Goal: Task Accomplishment & Management: Complete application form

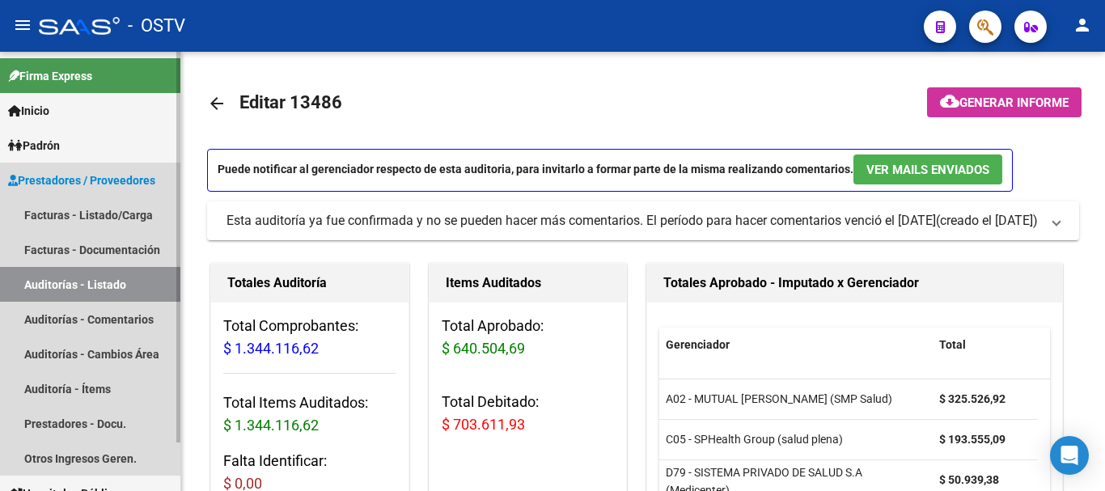
click at [85, 282] on link "Auditorías - Listado" at bounding box center [90, 284] width 180 height 35
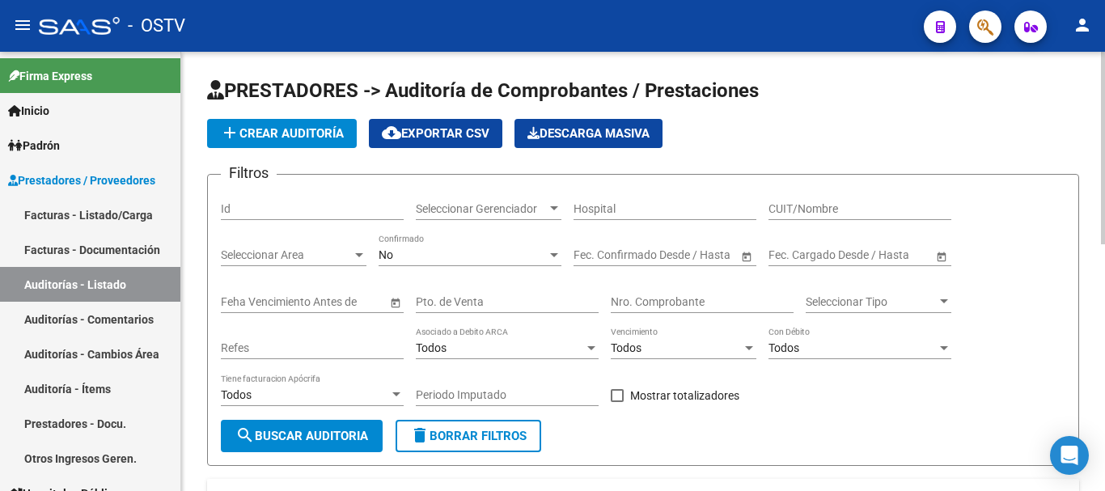
click at [293, 136] on span "add Crear Auditoría" at bounding box center [282, 133] width 124 height 15
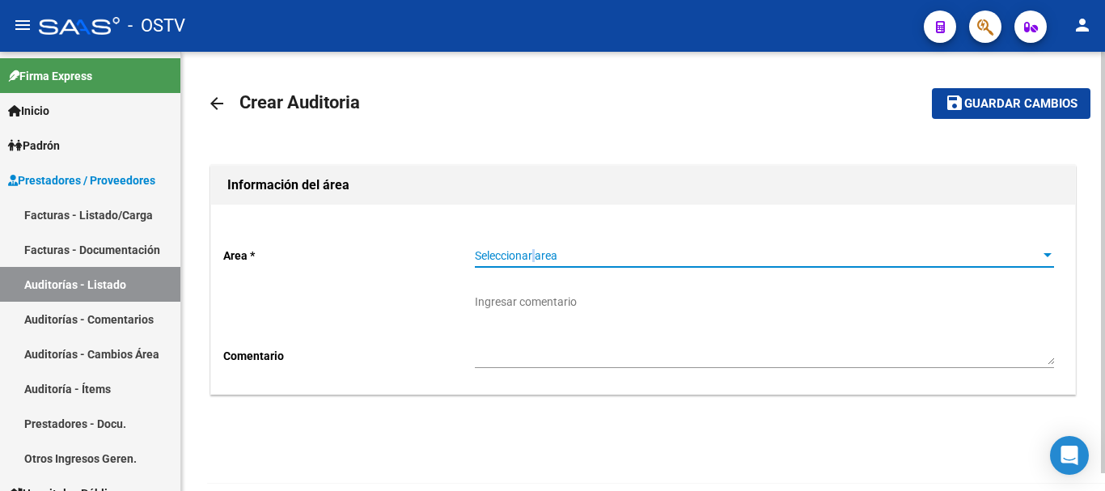
click at [537, 256] on span "Seleccionar area" at bounding box center [757, 256] width 565 height 14
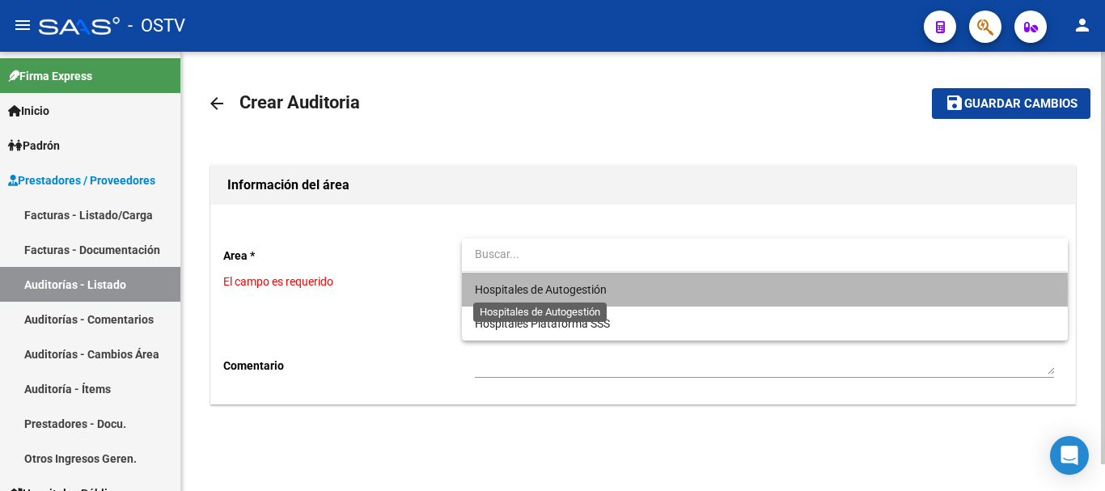
click at [545, 289] on span "Hospitales de Autogestión" at bounding box center [541, 289] width 132 height 13
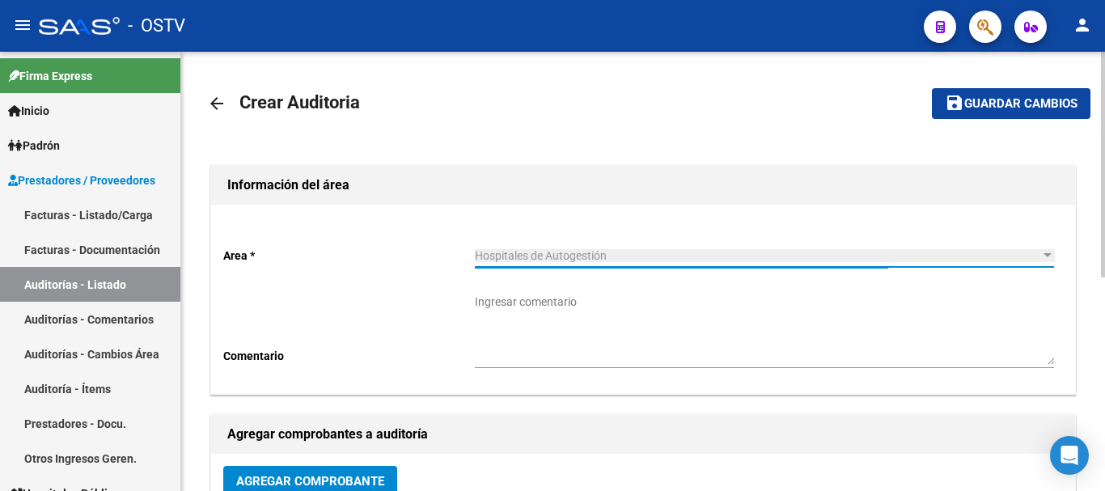
scroll to position [81, 0]
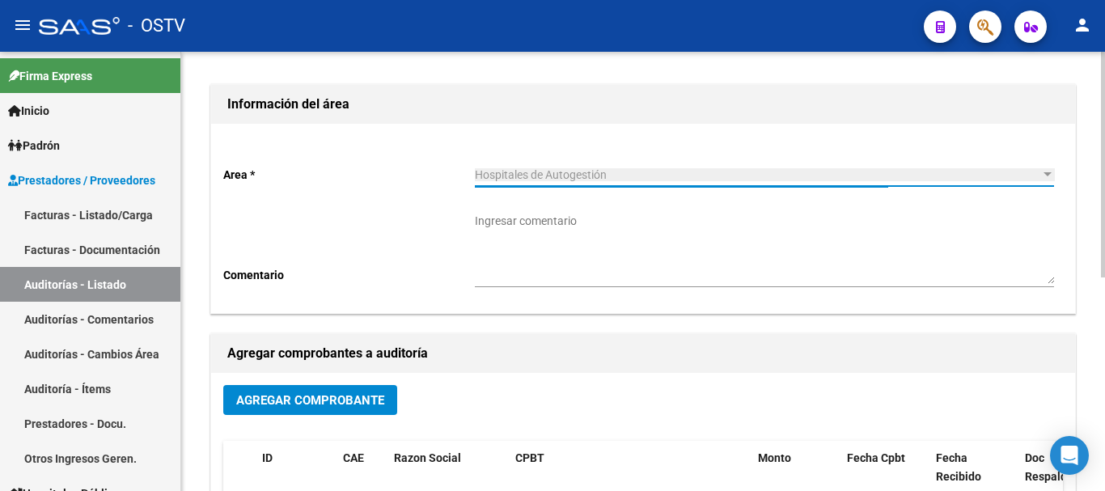
click at [271, 401] on span "Agregar Comprobante" at bounding box center [310, 400] width 148 height 15
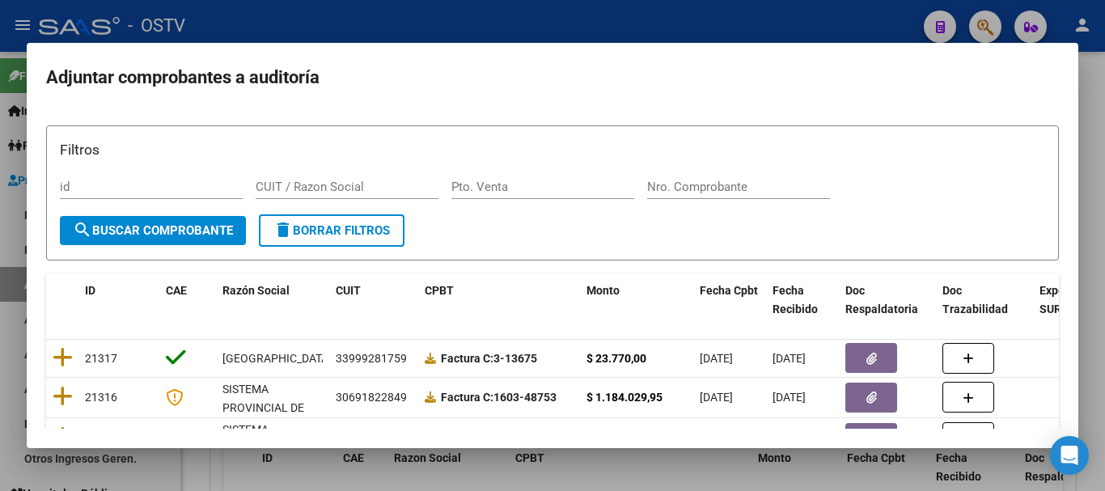
click at [751, 201] on div "Nro. Comprobante" at bounding box center [738, 195] width 183 height 40
click at [759, 194] on div "Nro. Comprobante" at bounding box center [738, 187] width 183 height 24
paste input "12996"
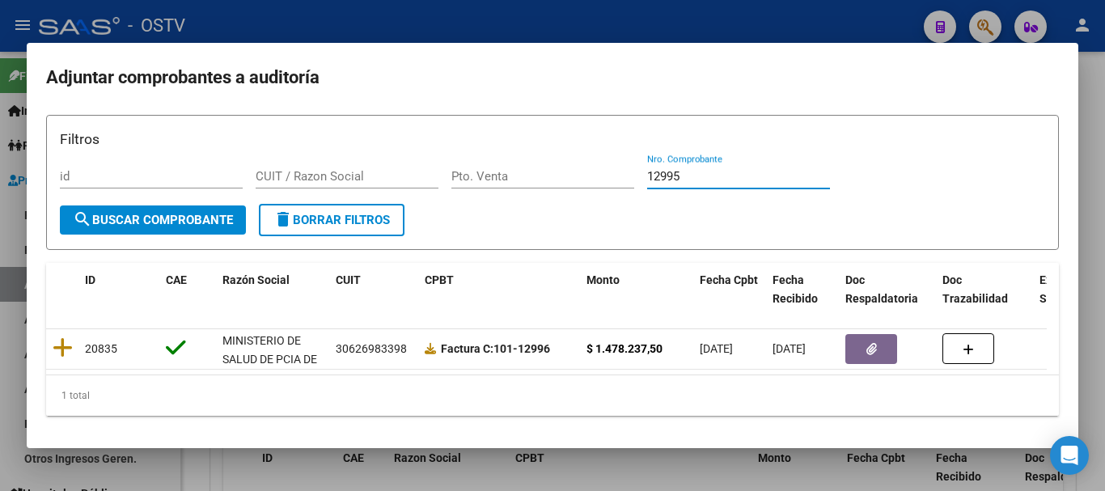
scroll to position [23, 0]
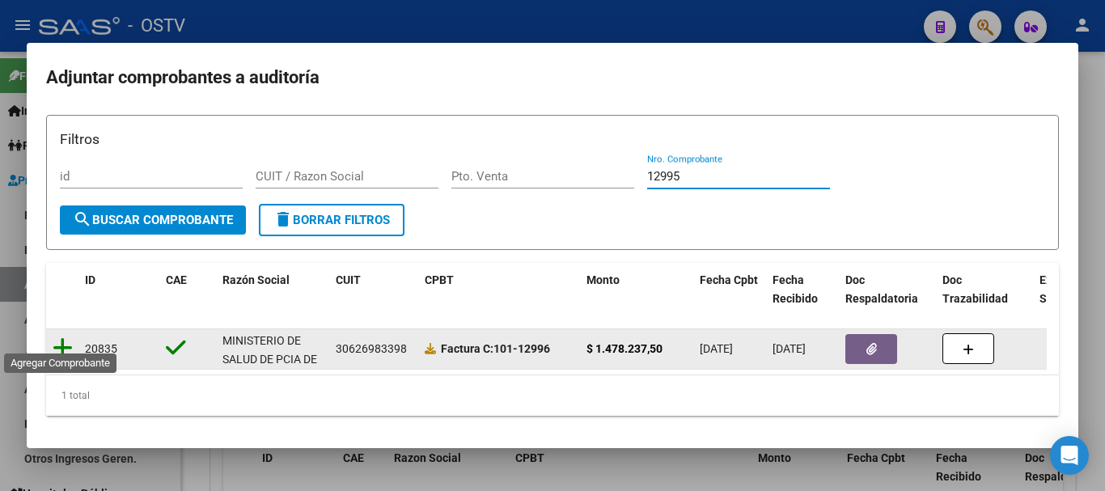
type input "12995"
click at [61, 337] on icon at bounding box center [63, 348] width 20 height 23
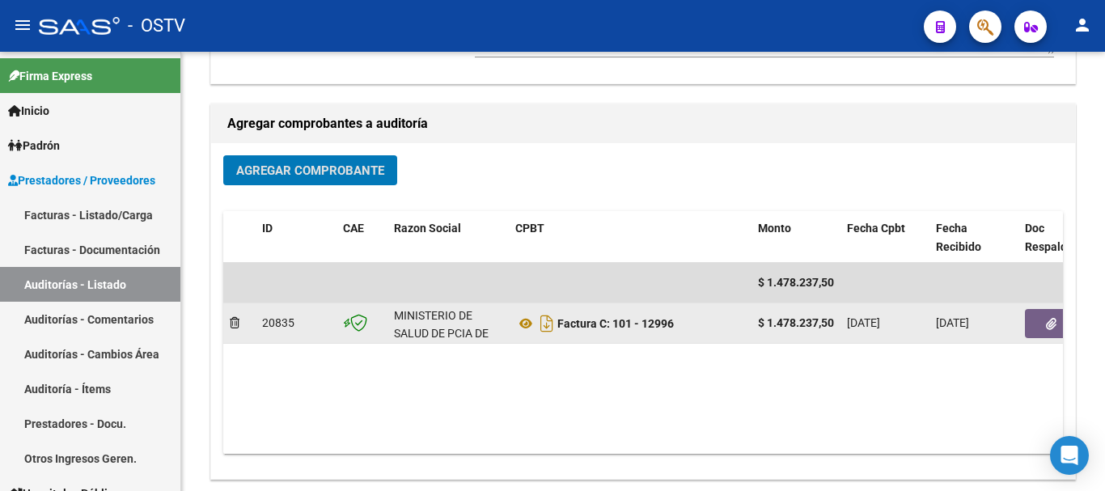
scroll to position [324, 0]
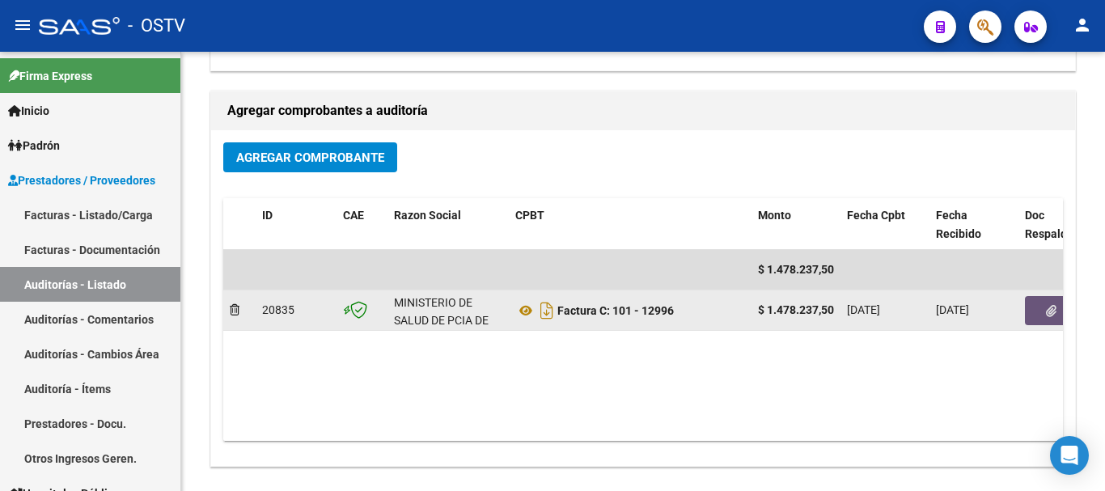
click at [1041, 305] on button "button" at bounding box center [1051, 310] width 52 height 29
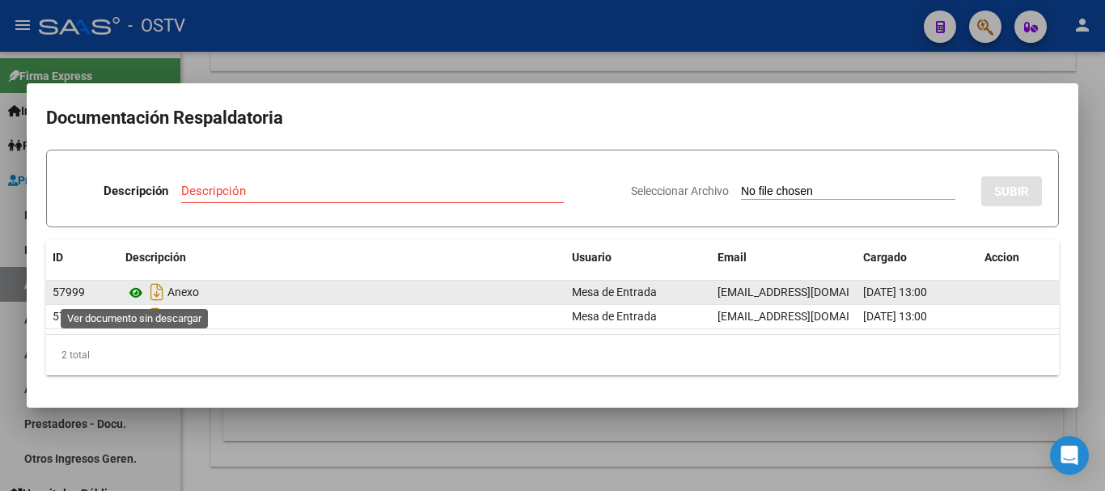
click at [128, 295] on icon at bounding box center [135, 292] width 21 height 19
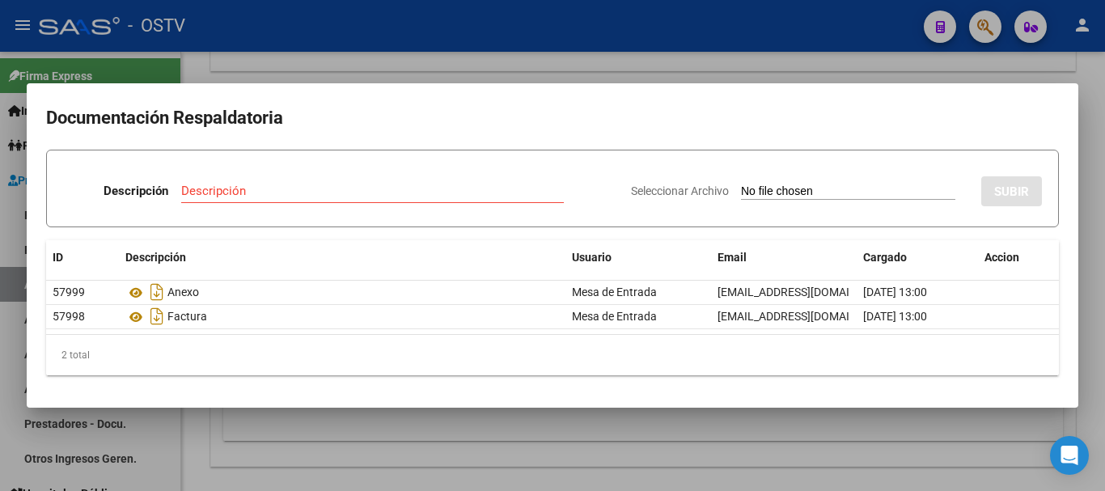
click at [769, 51] on div at bounding box center [552, 245] width 1105 height 491
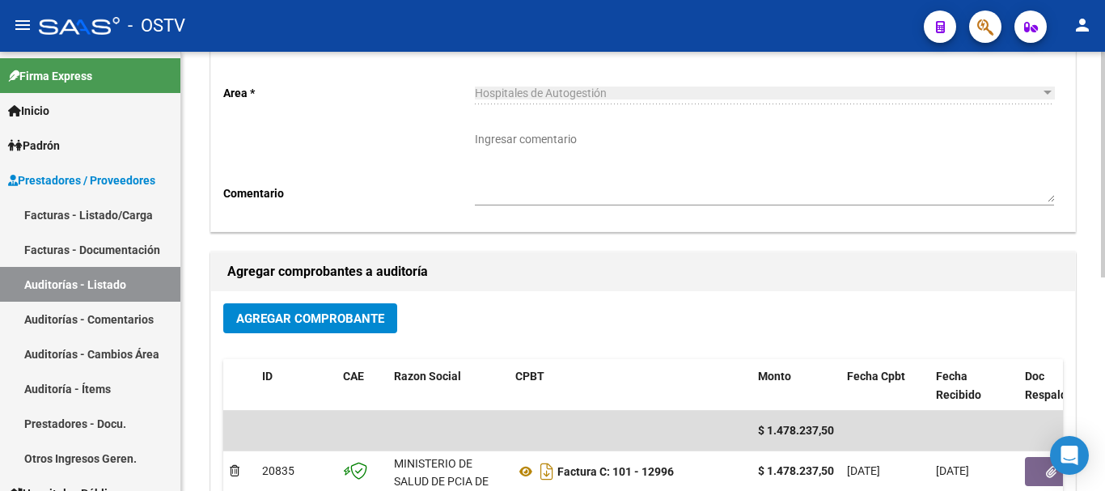
scroll to position [0, 0]
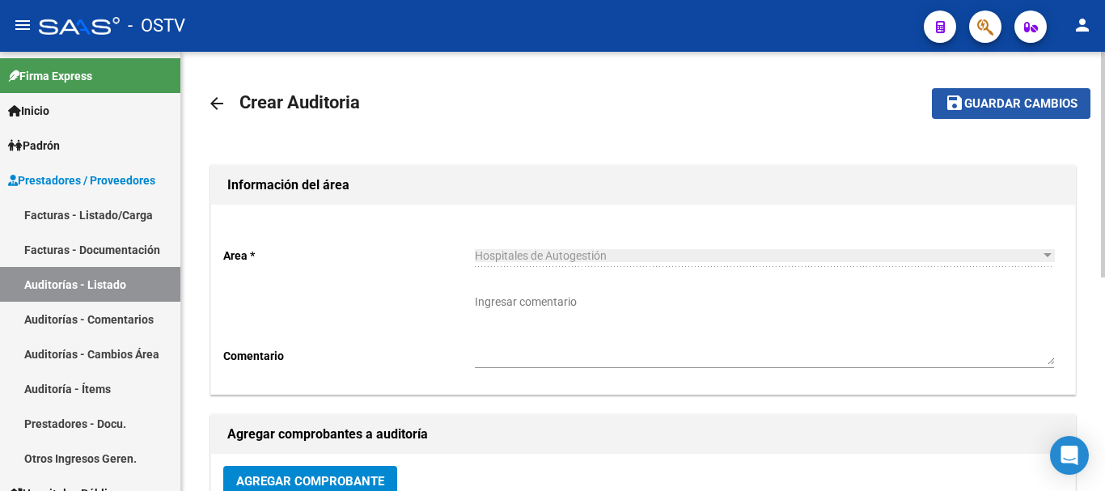
click at [1045, 109] on button "save Guardar cambios" at bounding box center [1011, 103] width 159 height 30
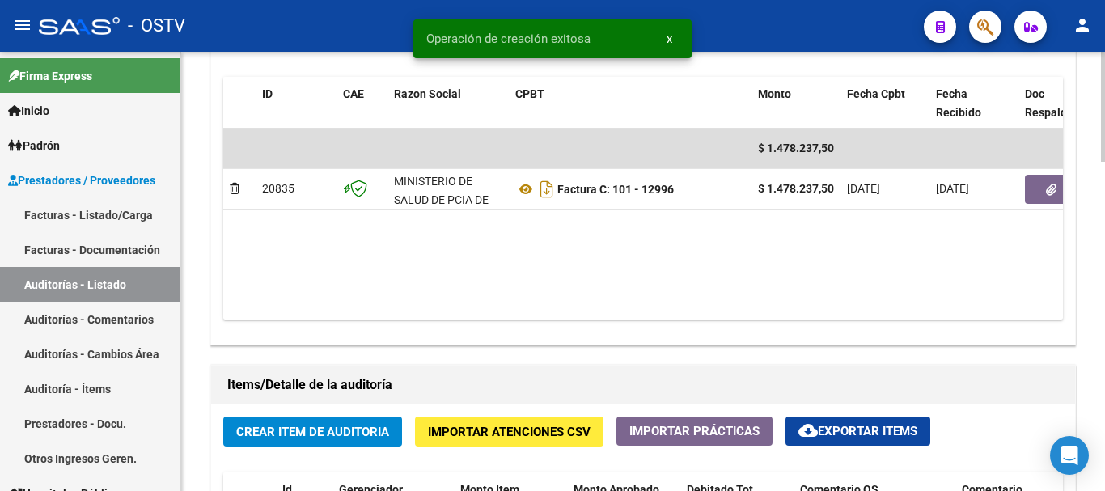
scroll to position [890, 0]
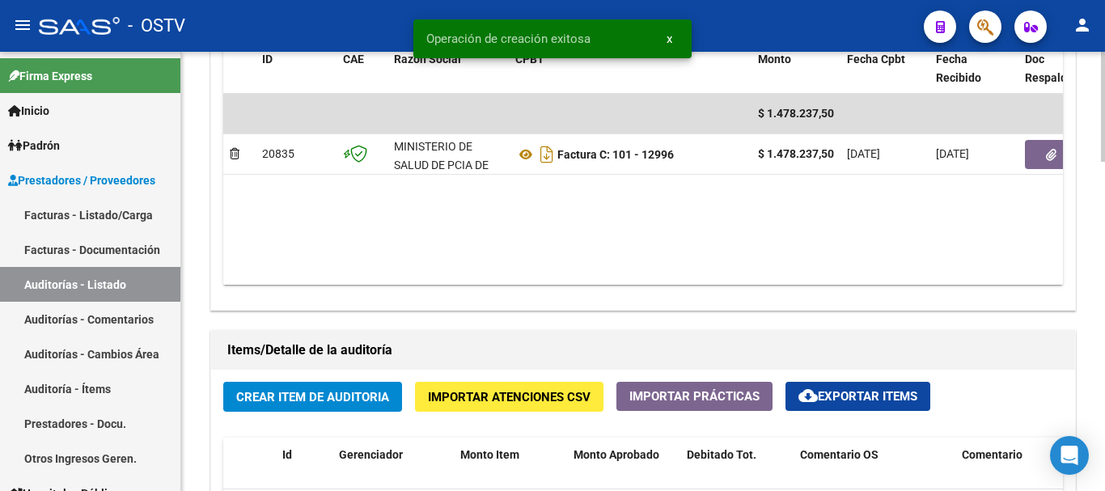
click at [360, 397] on span "Crear Item de Auditoria" at bounding box center [312, 397] width 153 height 15
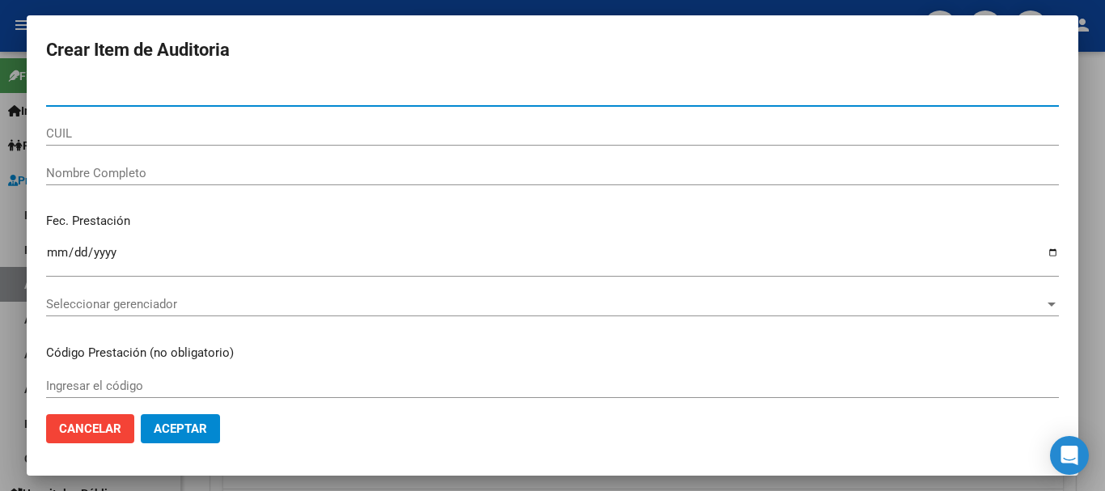
paste input "33112414"
type input "33112414"
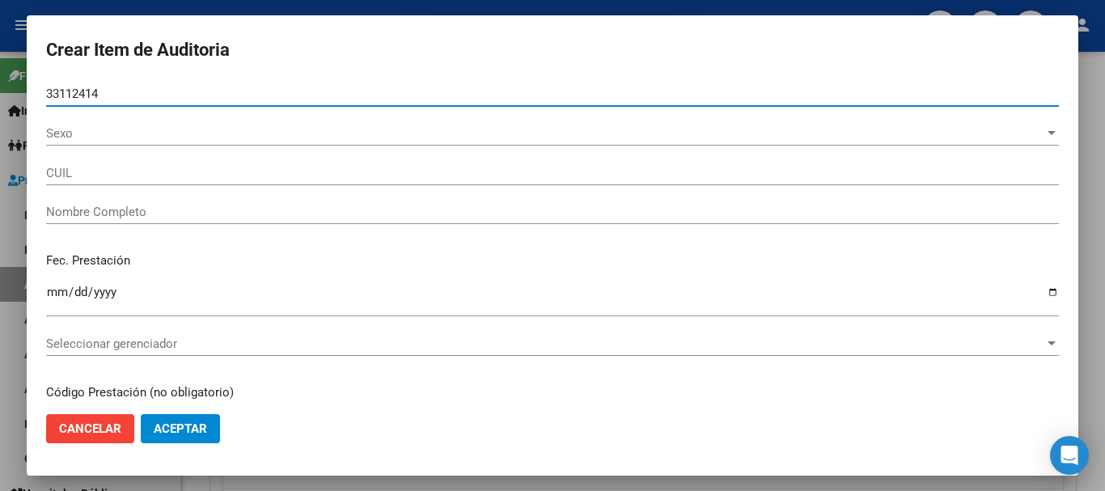
type input "27331124147"
type input "[PERSON_NAME]"
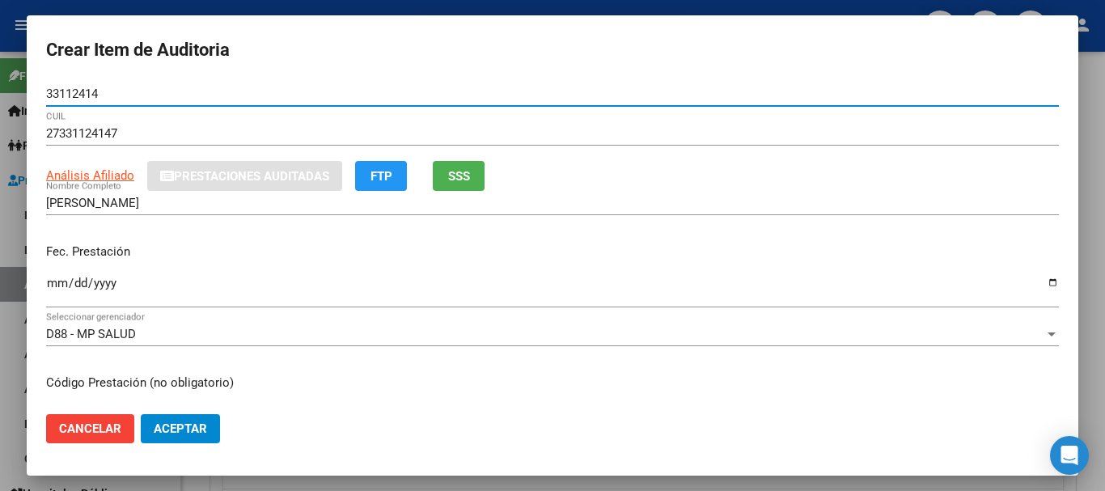
type input "33112414"
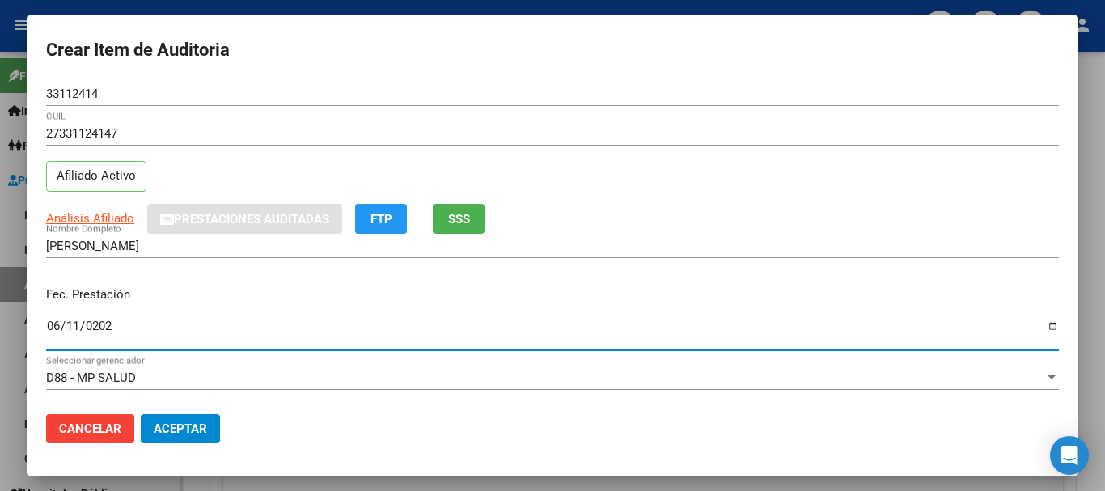
type input "[DATE]"
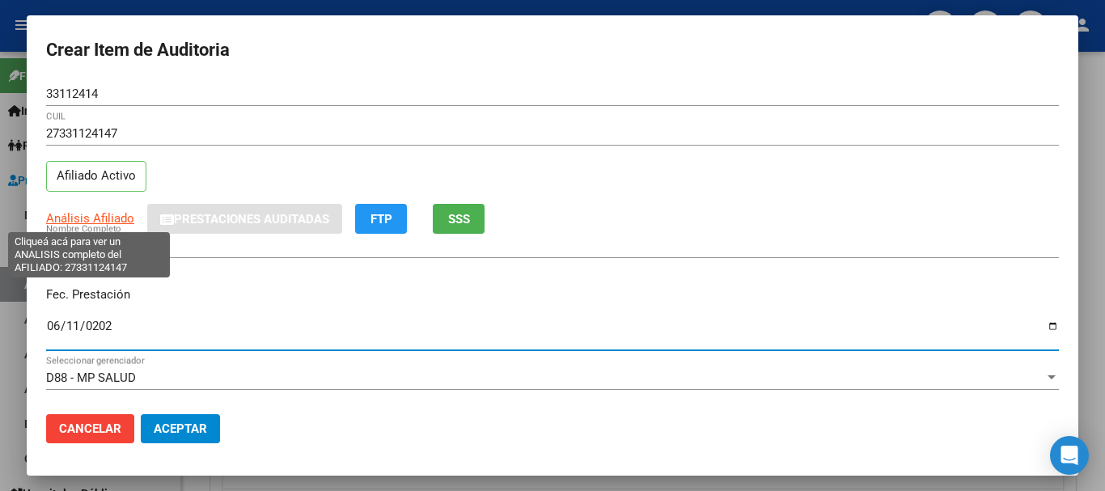
click at [118, 219] on span "Análisis Afiliado" at bounding box center [90, 218] width 88 height 15
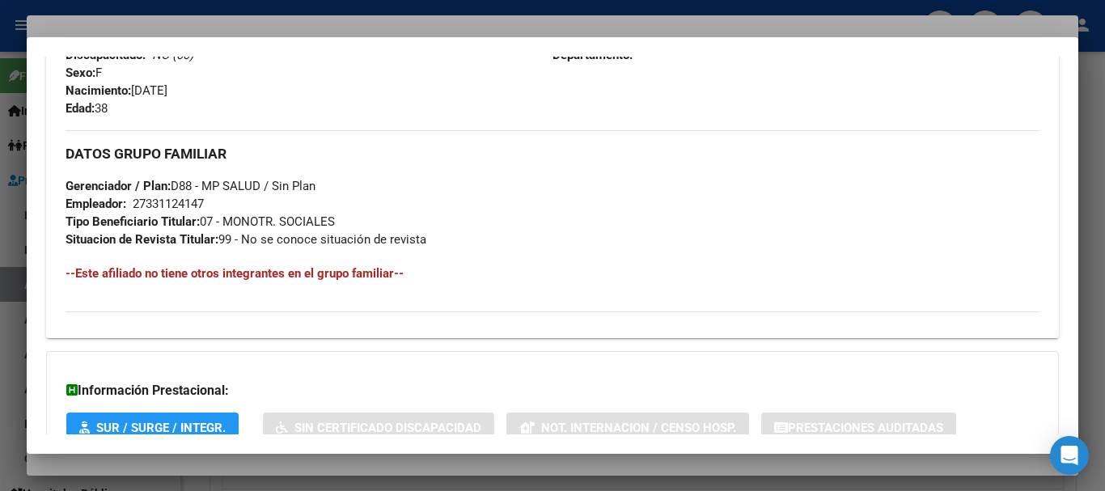
scroll to position [834, 0]
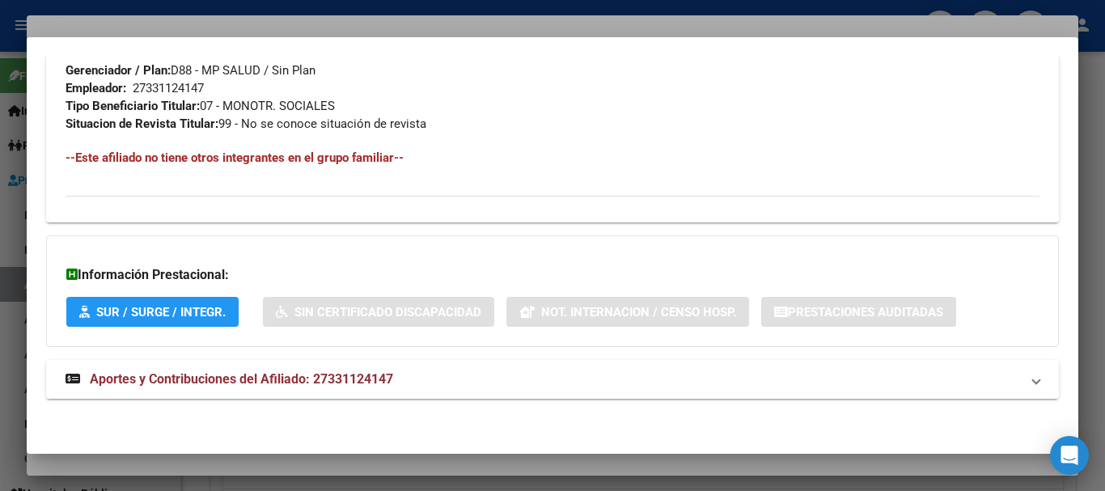
click at [297, 374] on span "Aportes y Contribuciones del Afiliado: 27331124147" at bounding box center [241, 378] width 303 height 15
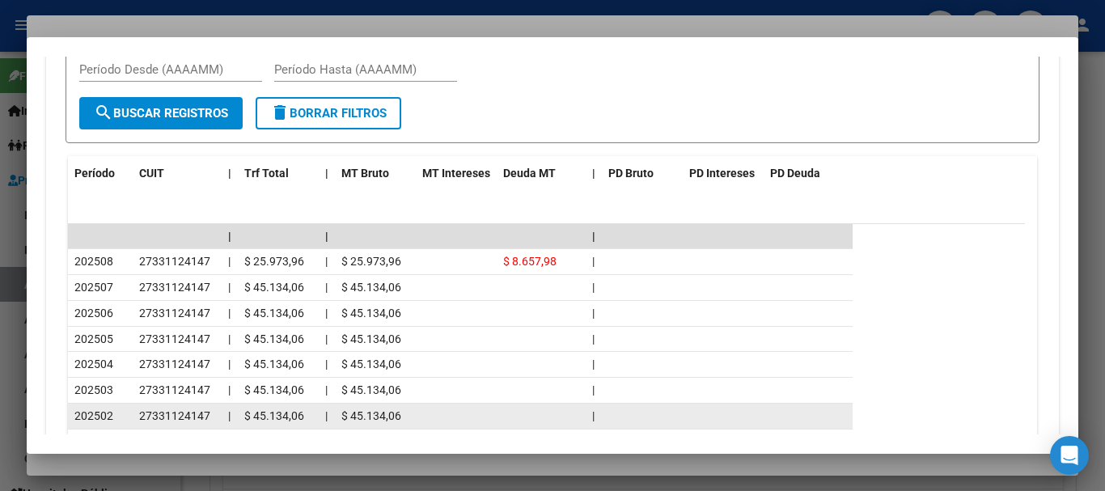
scroll to position [1401, 0]
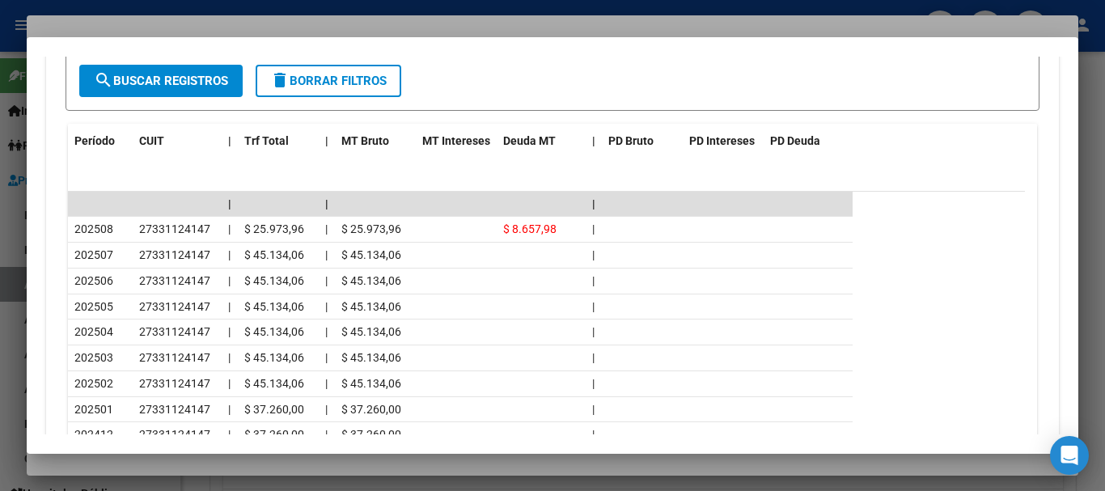
click at [313, 22] on div at bounding box center [552, 245] width 1105 height 491
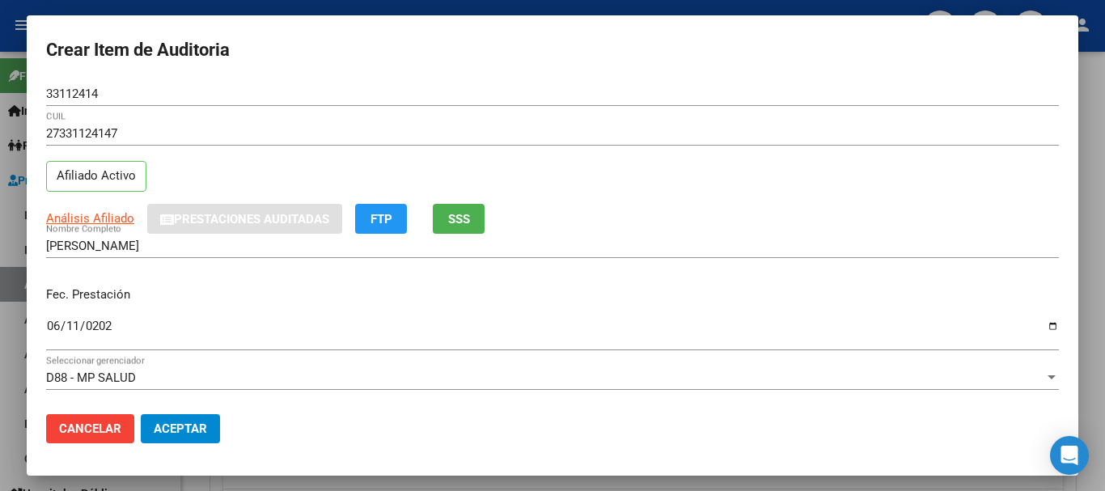
click at [687, 151] on div "27331124147 CUIL" at bounding box center [552, 141] width 1013 height 40
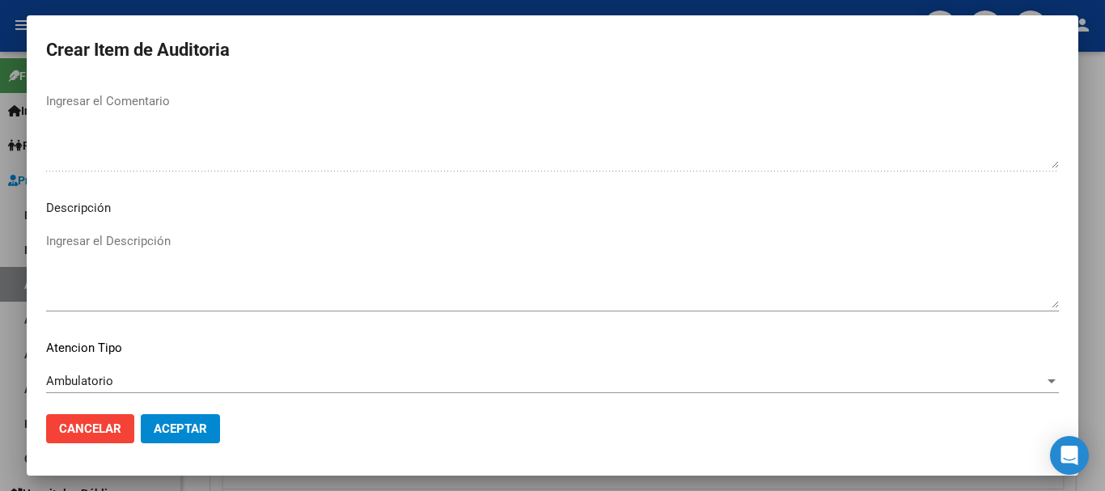
scroll to position [1138, 0]
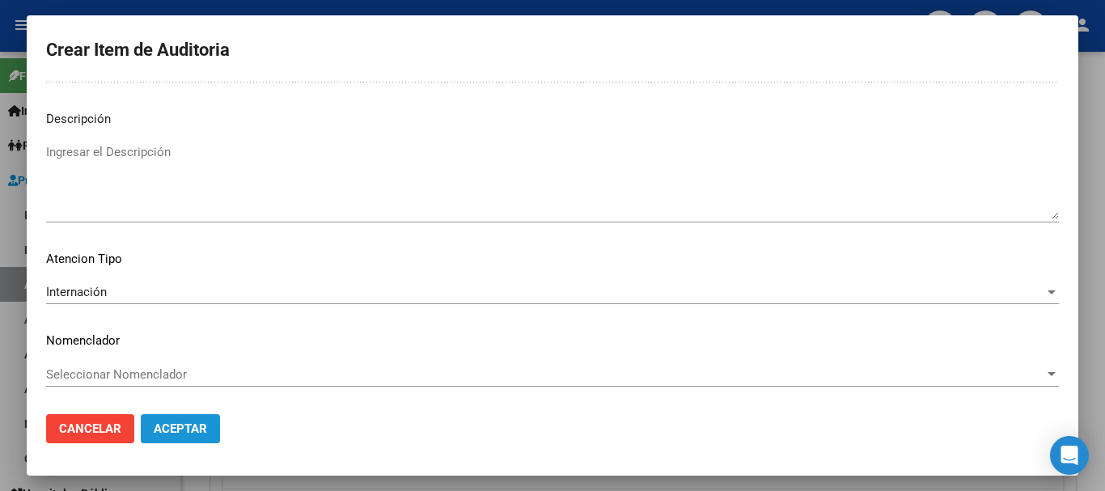
click at [174, 432] on span "Aceptar" at bounding box center [180, 429] width 53 height 15
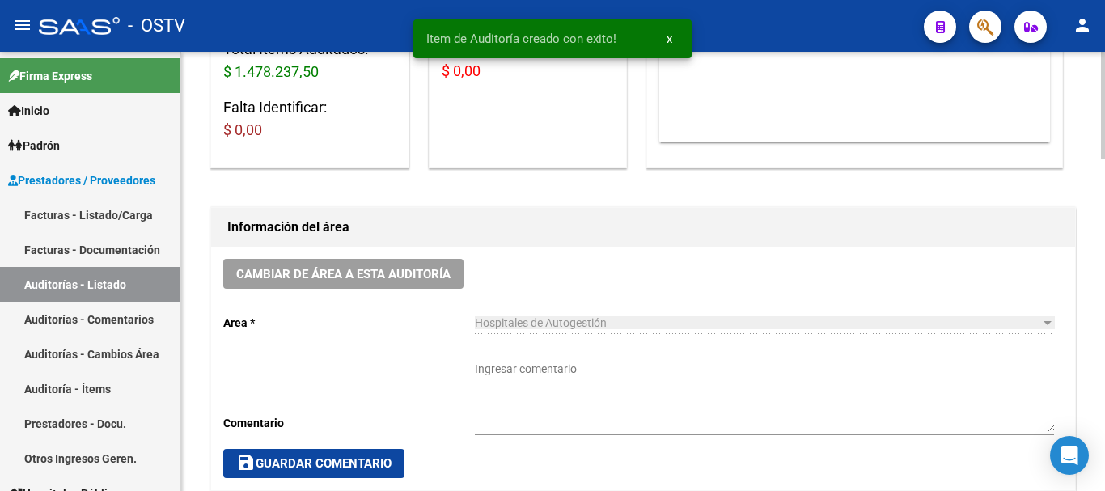
scroll to position [0, 0]
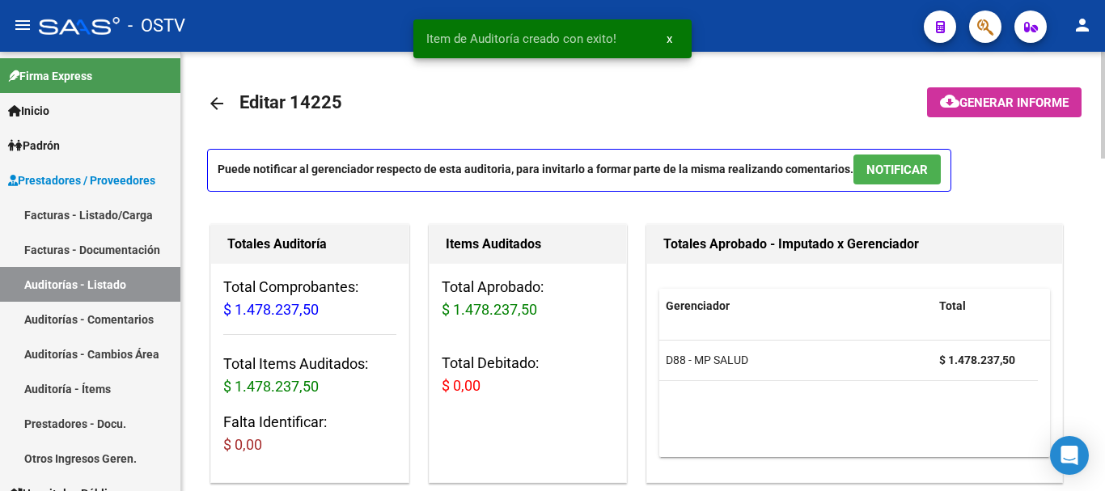
click at [873, 170] on span "NOTIFICAR" at bounding box center [898, 170] width 62 height 15
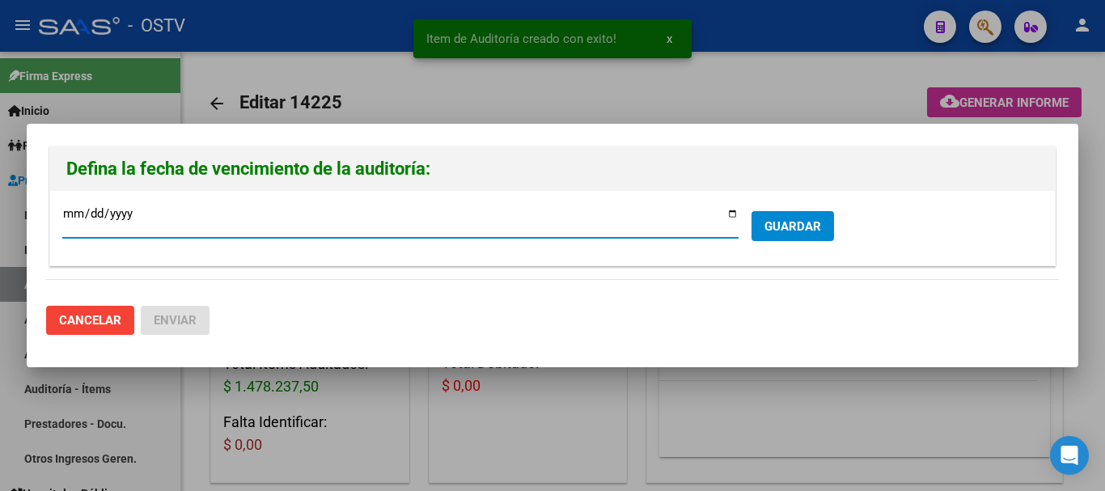
click at [780, 227] on span "GUARDAR" at bounding box center [793, 226] width 57 height 15
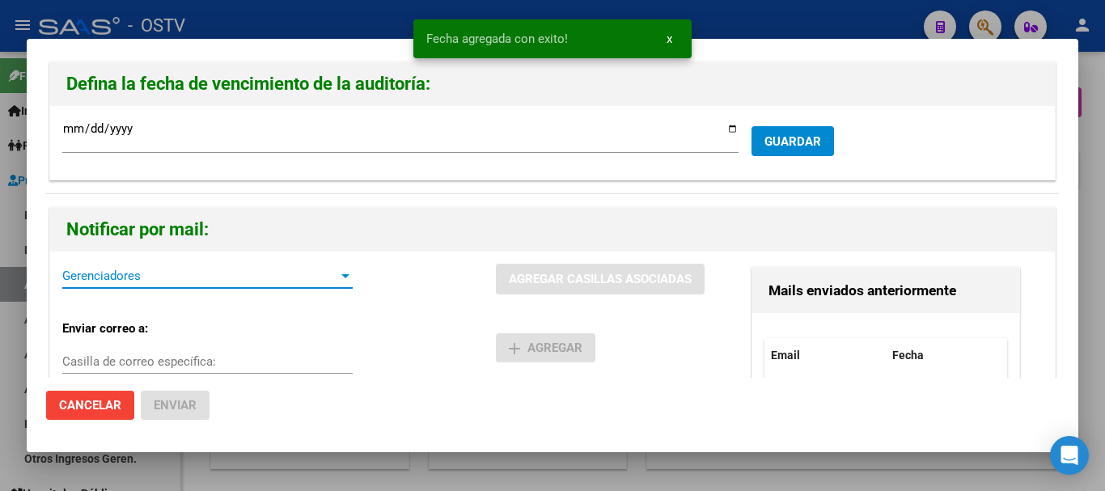
click at [242, 278] on span "Gerenciadores" at bounding box center [200, 276] width 276 height 15
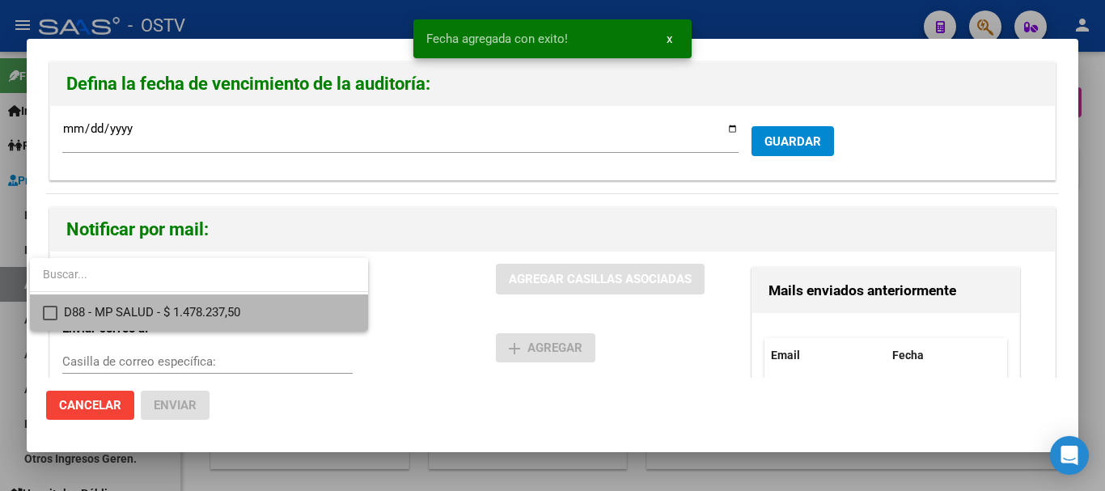
click at [215, 310] on span "D88 - MP SALUD - $ 1.478.237,50" at bounding box center [209, 313] width 291 height 36
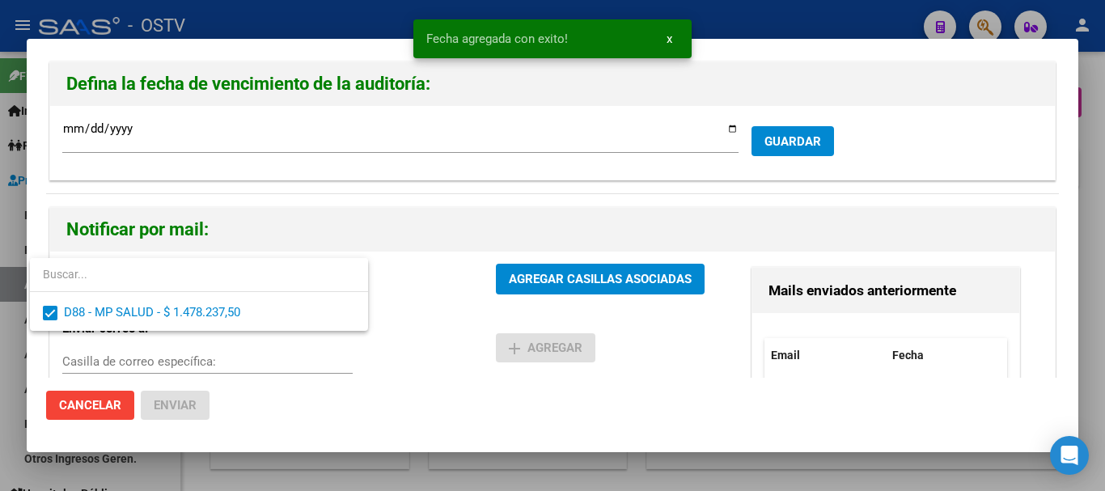
click at [538, 278] on div at bounding box center [552, 245] width 1105 height 491
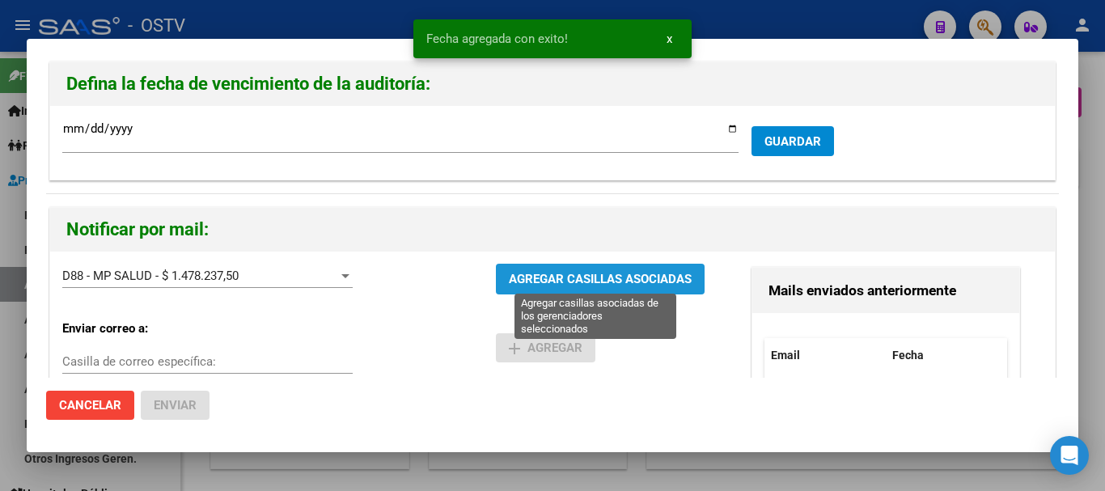
click at [542, 275] on span "AGREGAR CASILLAS ASOCIADAS" at bounding box center [600, 280] width 183 height 15
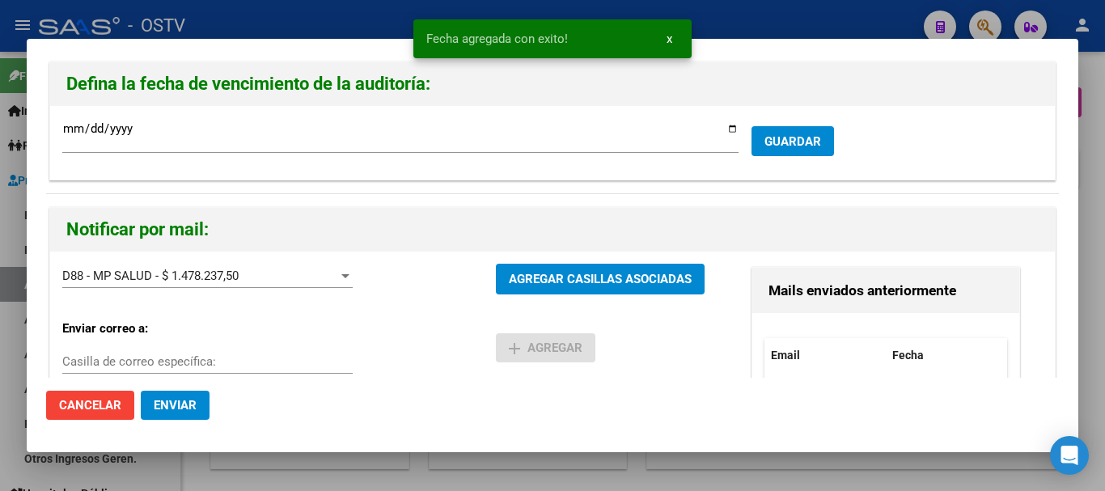
click at [170, 407] on span "Enviar" at bounding box center [175, 405] width 43 height 15
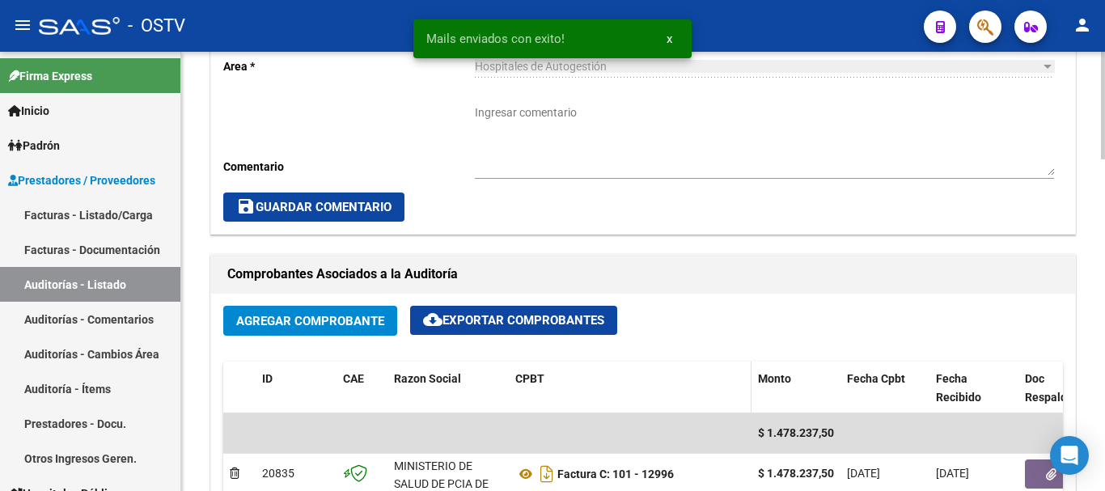
scroll to position [567, 0]
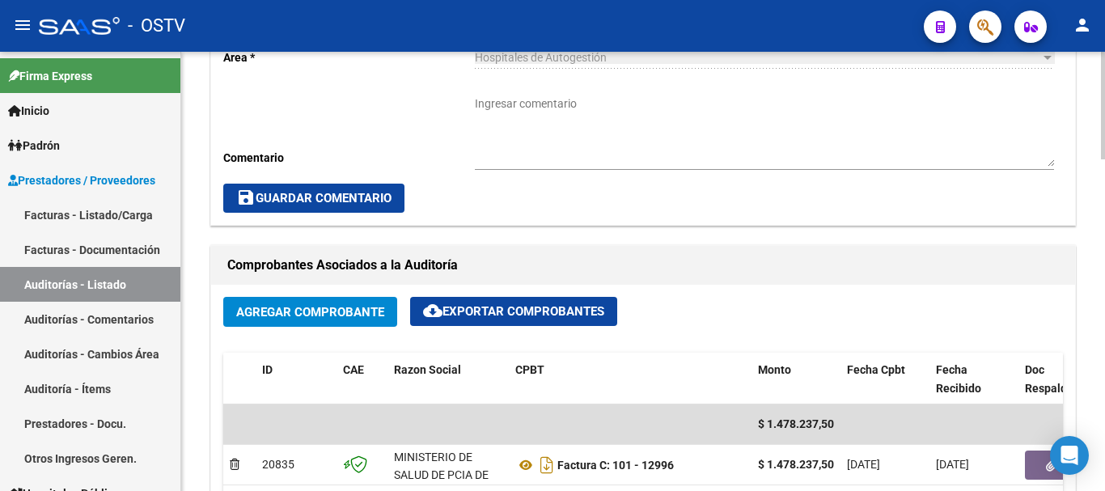
click at [512, 126] on textarea "Ingresar comentario" at bounding box center [764, 130] width 579 height 71
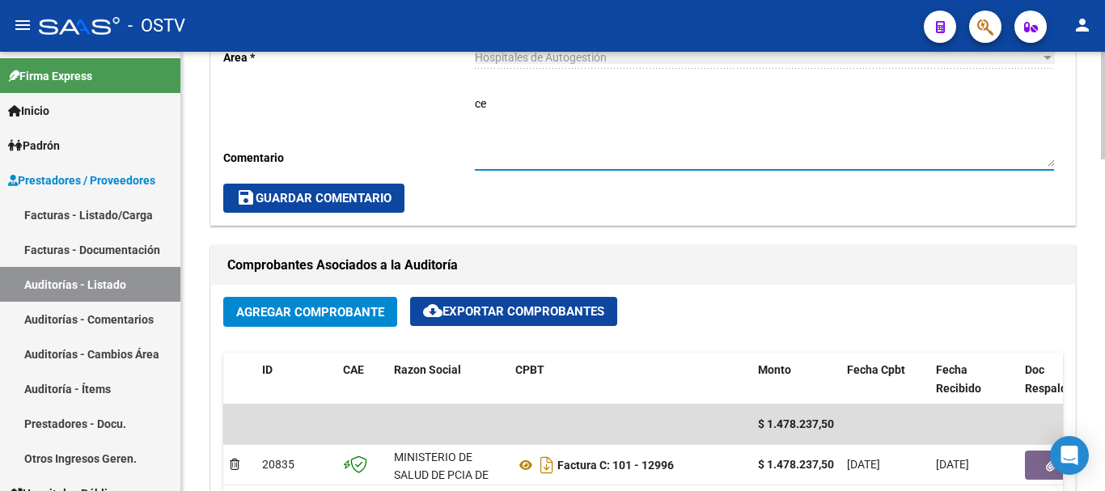
type textarea "c"
type textarea "CERRADA"
click at [365, 186] on button "save Guardar Comentario" at bounding box center [313, 198] width 181 height 29
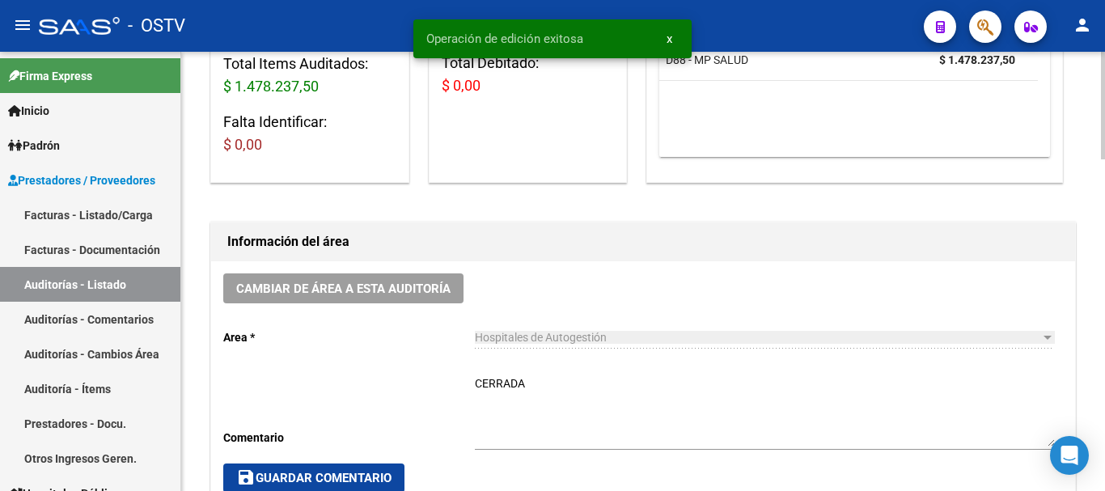
scroll to position [0, 0]
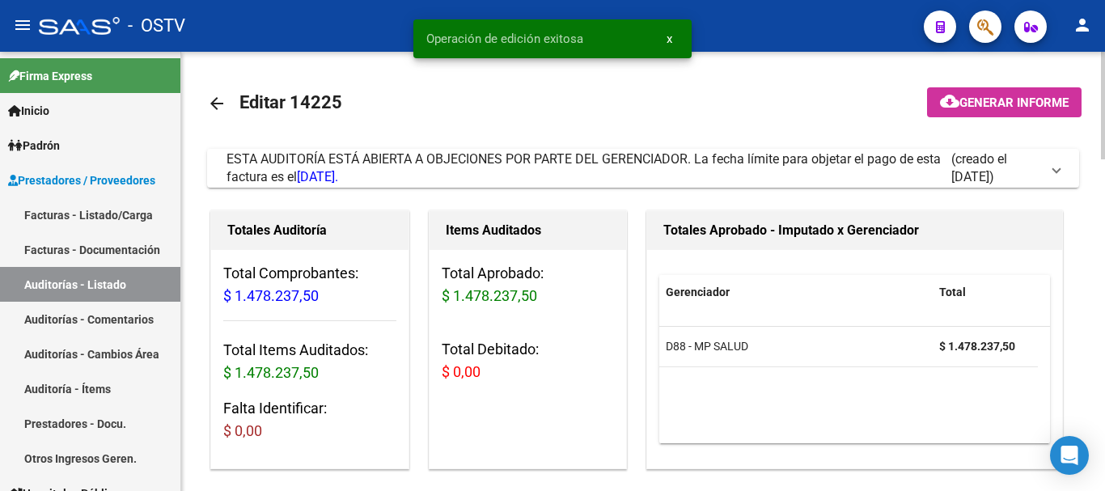
click at [223, 106] on mat-icon "arrow_back" at bounding box center [216, 103] width 19 height 19
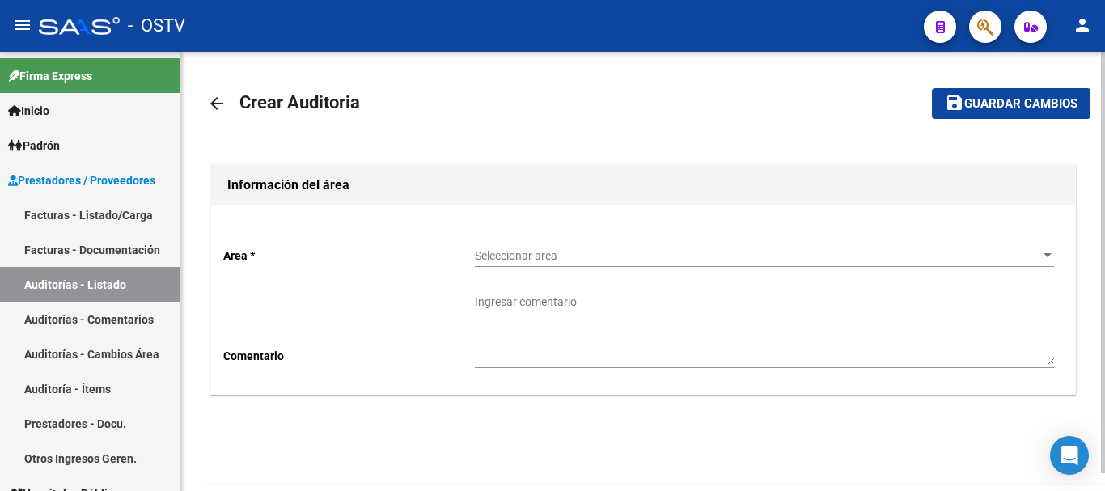
click at [498, 263] on div "Seleccionar area Seleccionar area" at bounding box center [764, 251] width 579 height 32
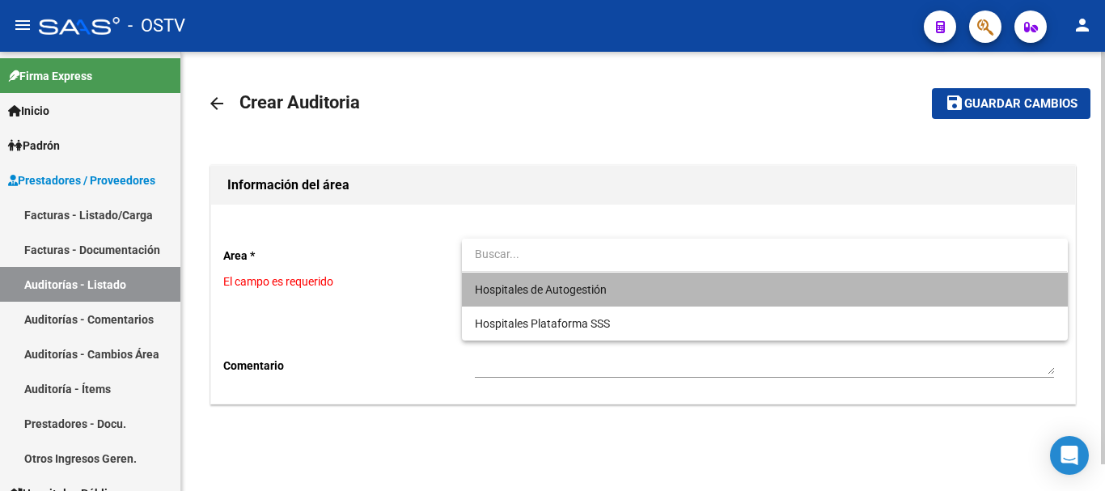
drag, startPoint x: 491, startPoint y: 277, endPoint x: 472, endPoint y: 298, distance: 28.6
click at [491, 278] on span "Hospitales de Autogestión" at bounding box center [764, 290] width 579 height 34
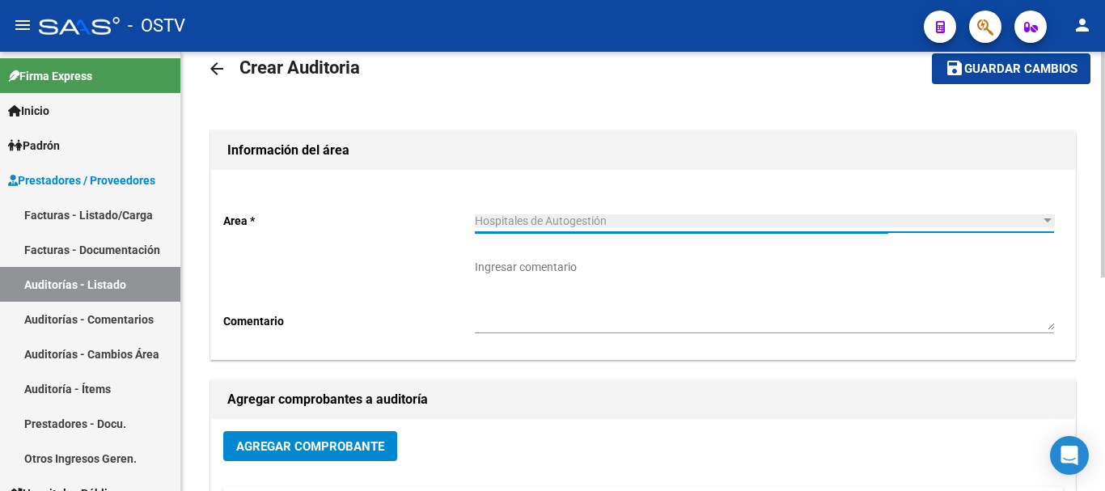
scroll to position [81, 0]
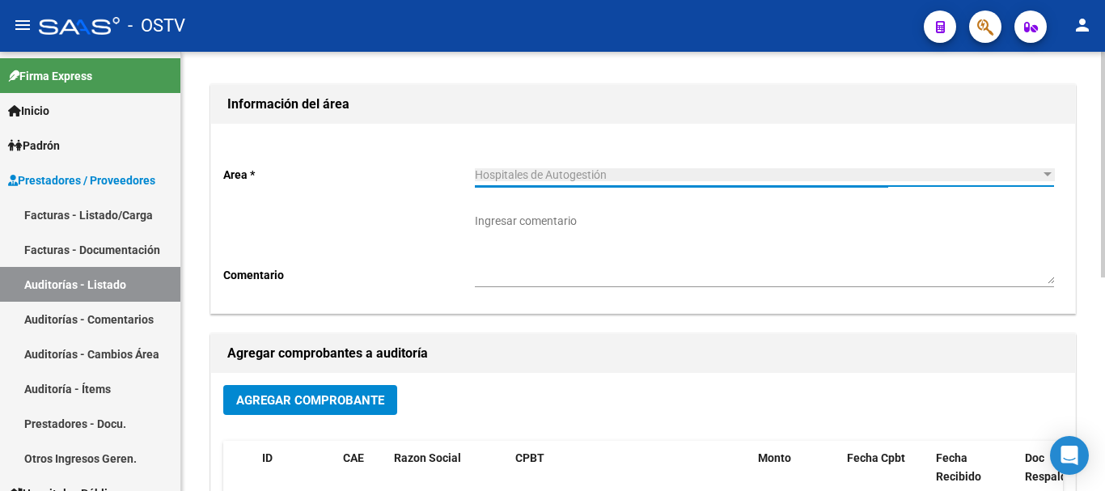
click at [314, 389] on button "Agregar Comprobante" at bounding box center [310, 400] width 174 height 30
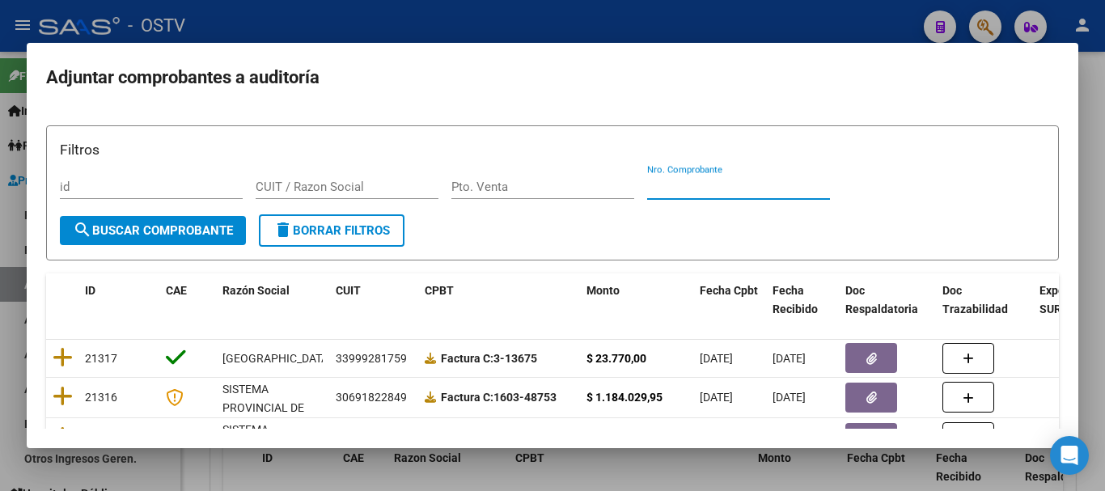
click at [738, 185] on input "Nro. Comprobante" at bounding box center [738, 187] width 183 height 15
paste input "12997"
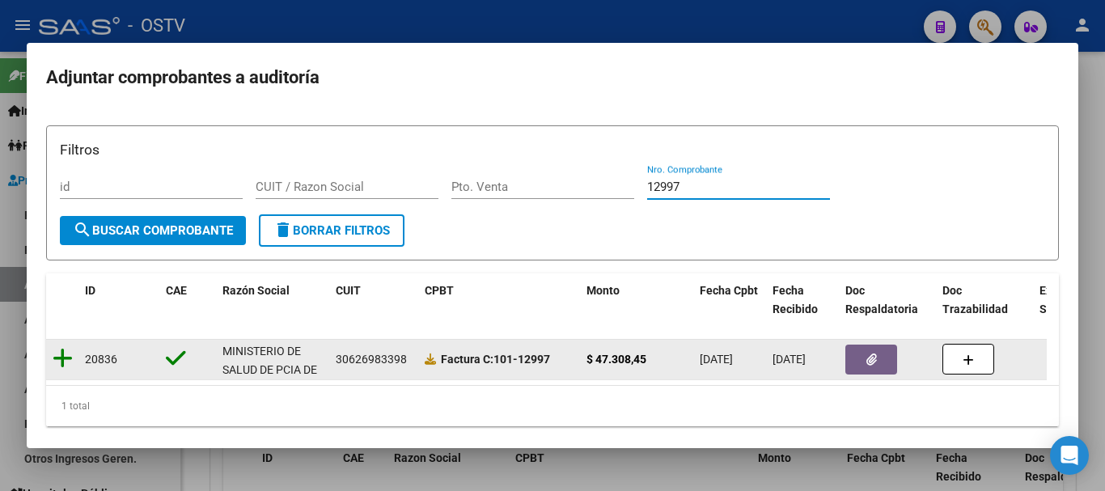
type input "12997"
click at [61, 360] on icon at bounding box center [63, 358] width 20 height 23
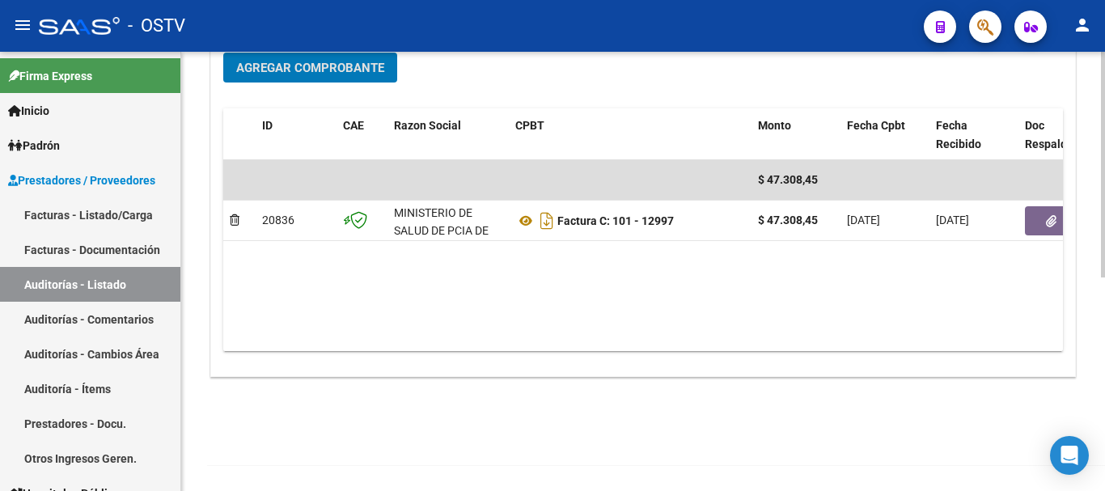
scroll to position [414, 0]
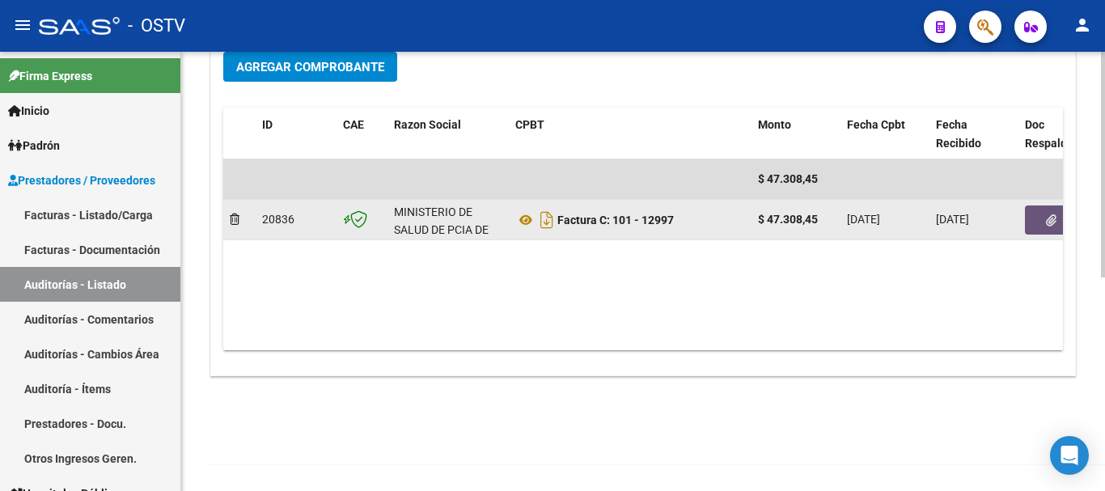
click at [1038, 222] on button "button" at bounding box center [1051, 220] width 52 height 29
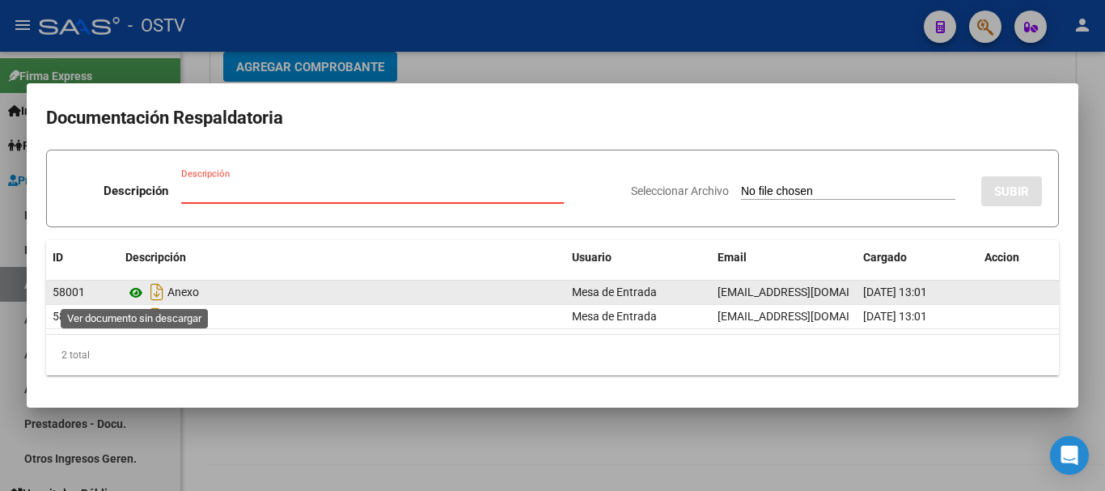
click at [133, 291] on icon at bounding box center [135, 292] width 21 height 19
click at [136, 293] on icon at bounding box center [135, 292] width 21 height 19
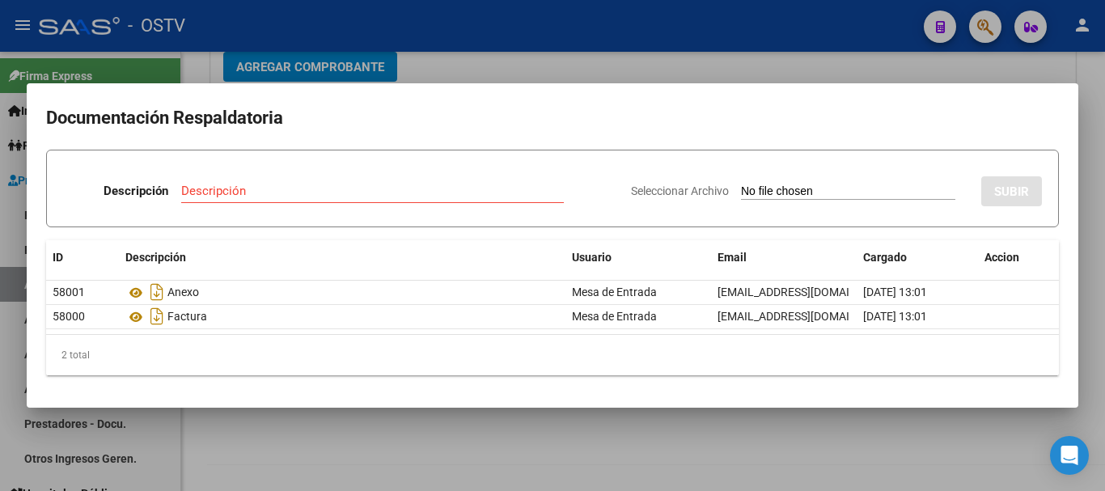
click at [443, 70] on div at bounding box center [552, 245] width 1105 height 491
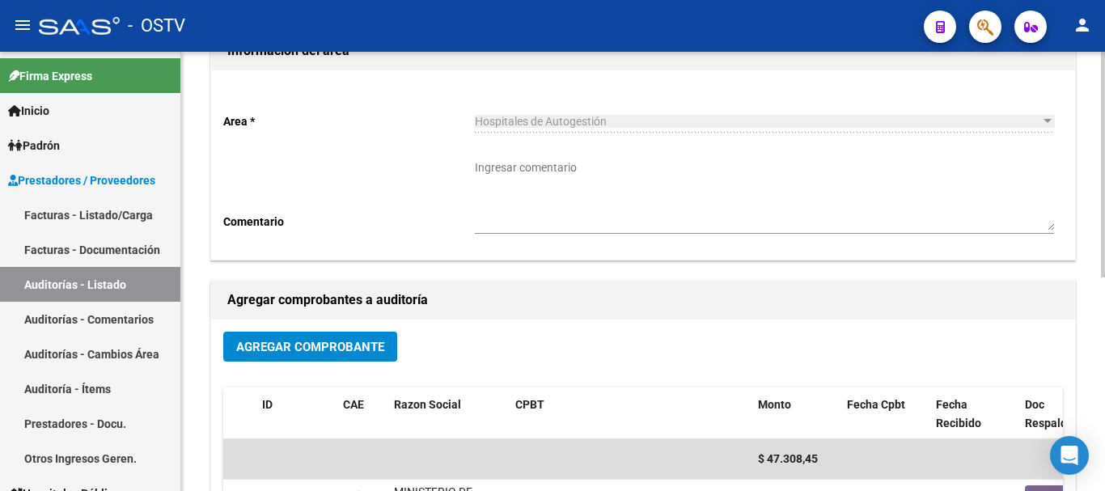
scroll to position [0, 0]
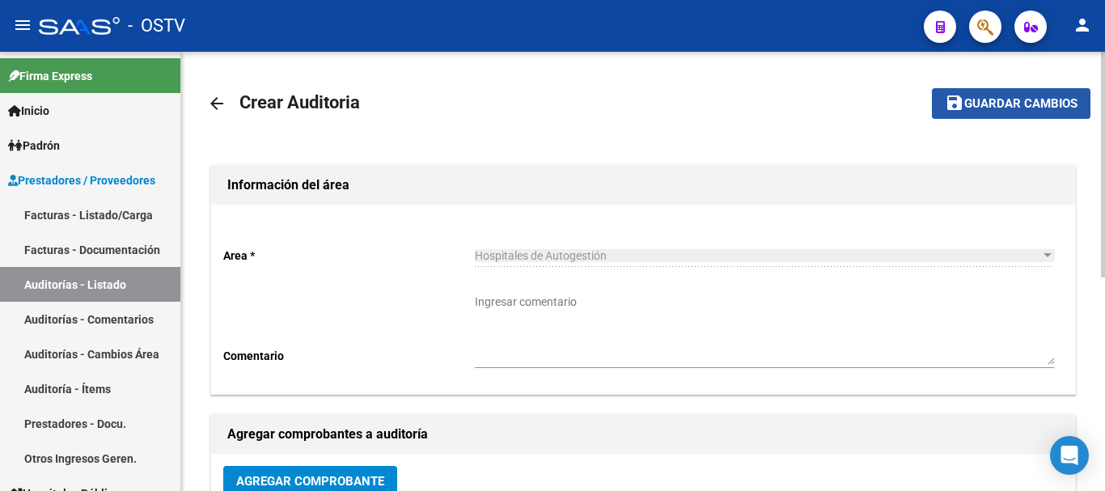
click at [1050, 91] on button "save Guardar cambios" at bounding box center [1011, 103] width 159 height 30
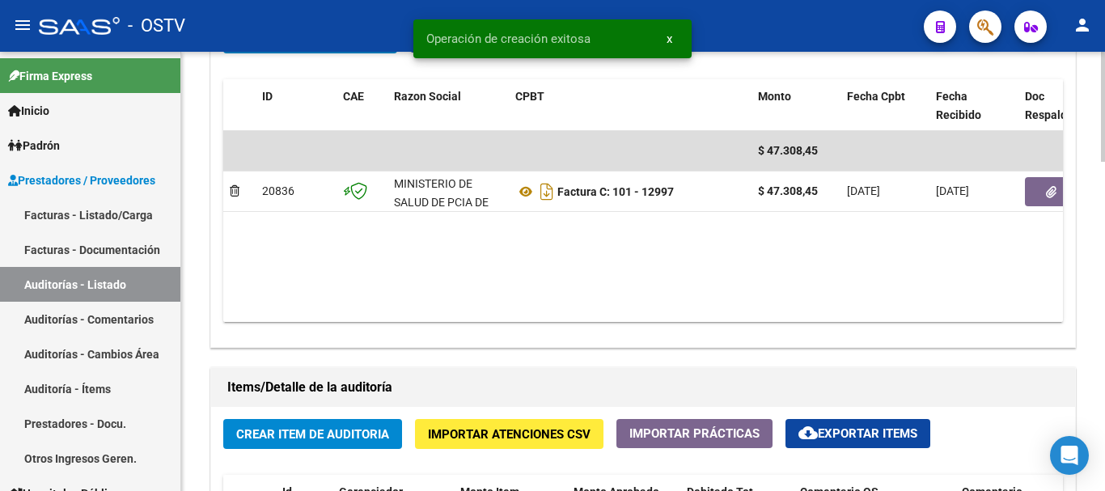
scroll to position [971, 0]
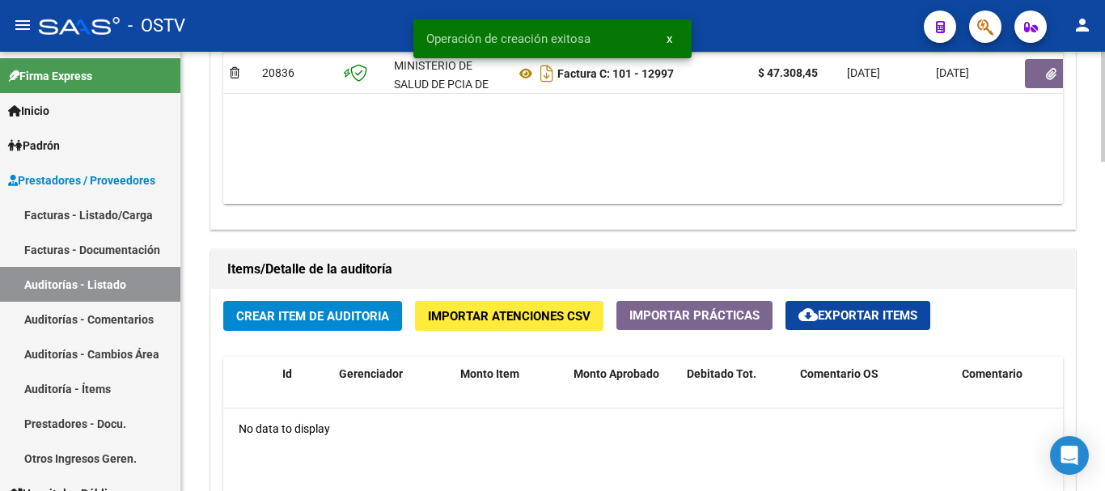
click at [368, 326] on button "Crear Item de Auditoria" at bounding box center [312, 316] width 179 height 30
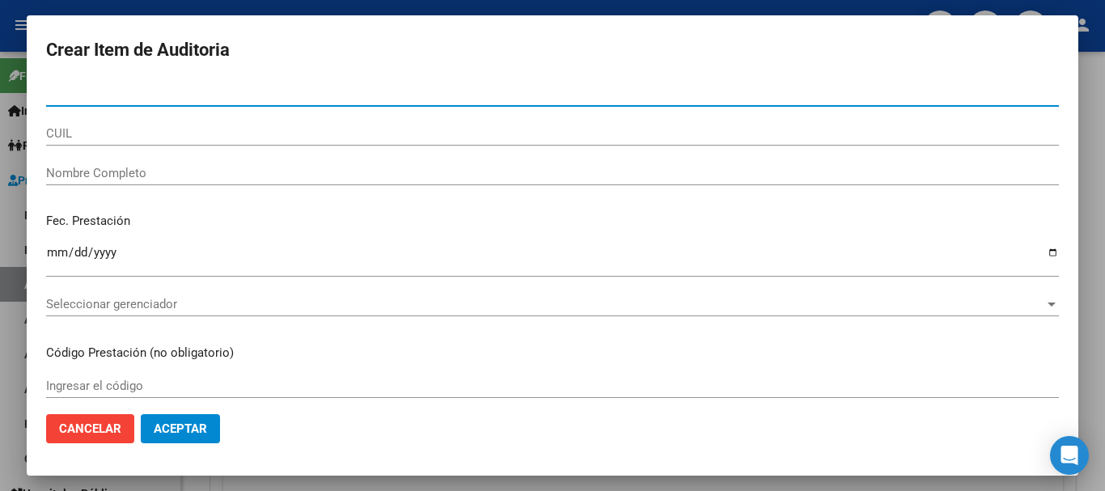
paste input "33112414"
type input "33112414"
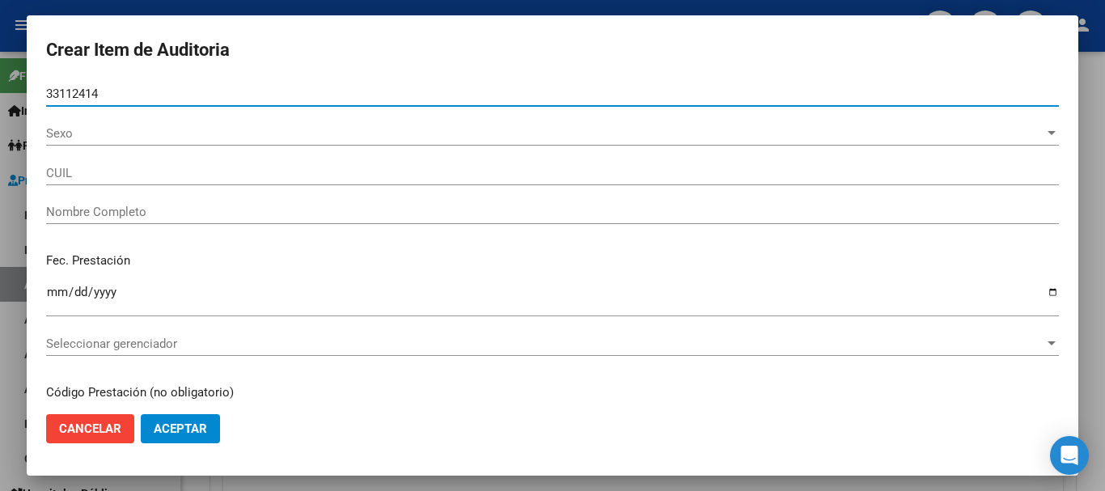
type input "27331124147"
type input "[PERSON_NAME]"
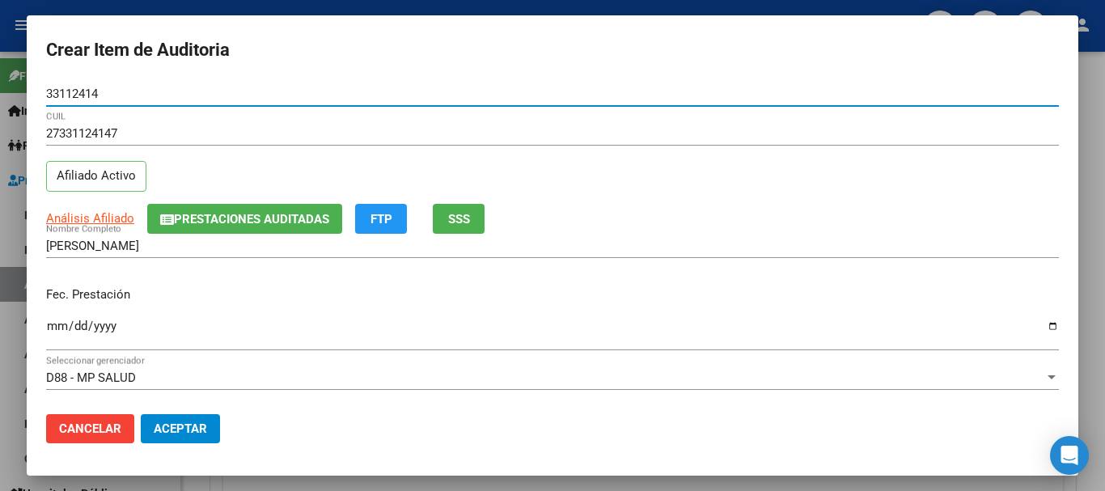
type input "33112414"
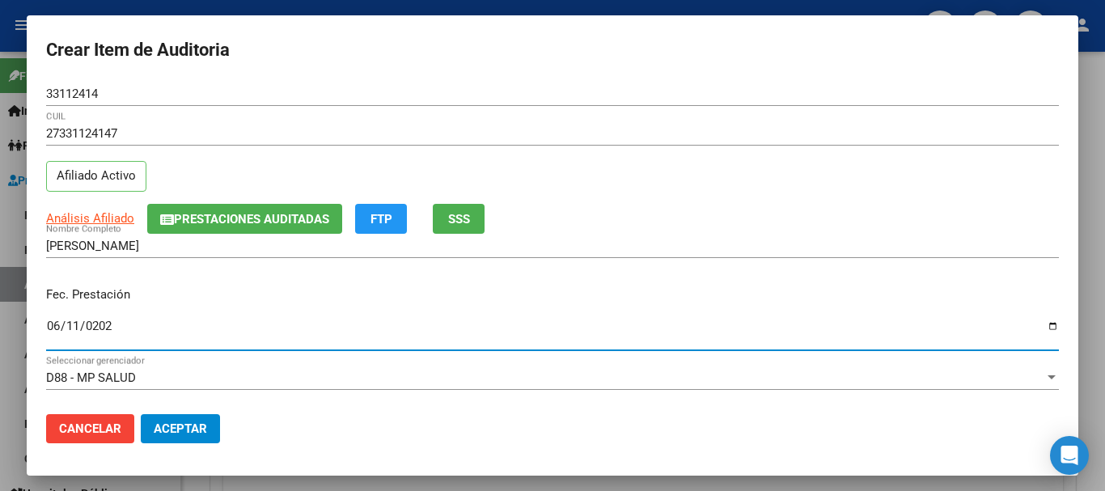
type input "[DATE]"
click at [176, 214] on span "Prestaciones Auditadas" at bounding box center [251, 219] width 155 height 15
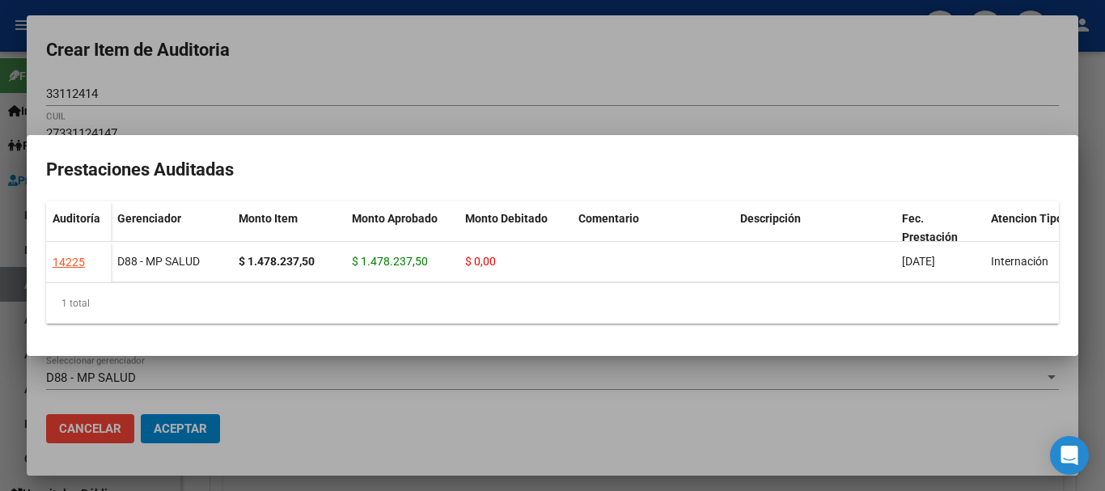
click at [428, 92] on div at bounding box center [552, 245] width 1105 height 491
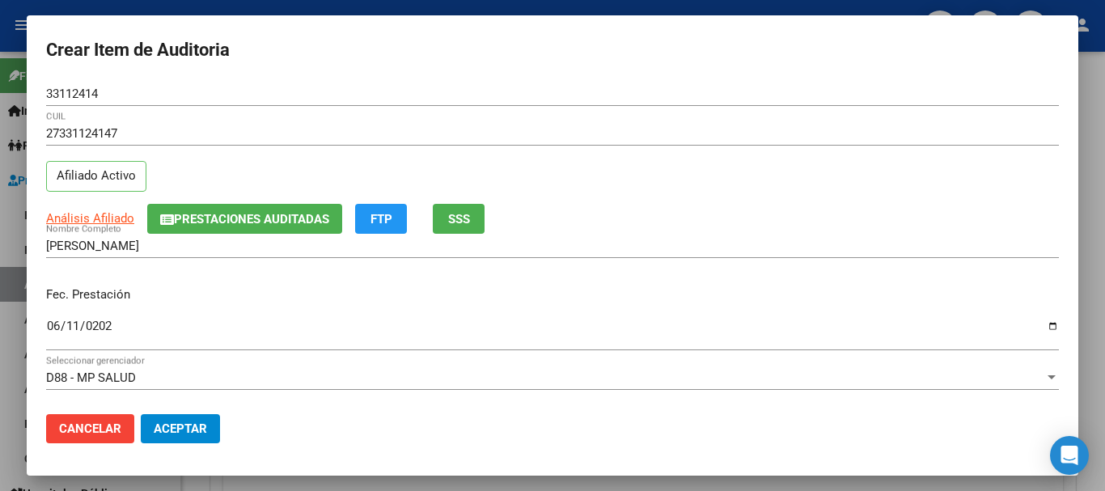
click at [227, 308] on div "Fec. Prestación [DATE] Ingresar la fecha" at bounding box center [552, 320] width 1013 height 92
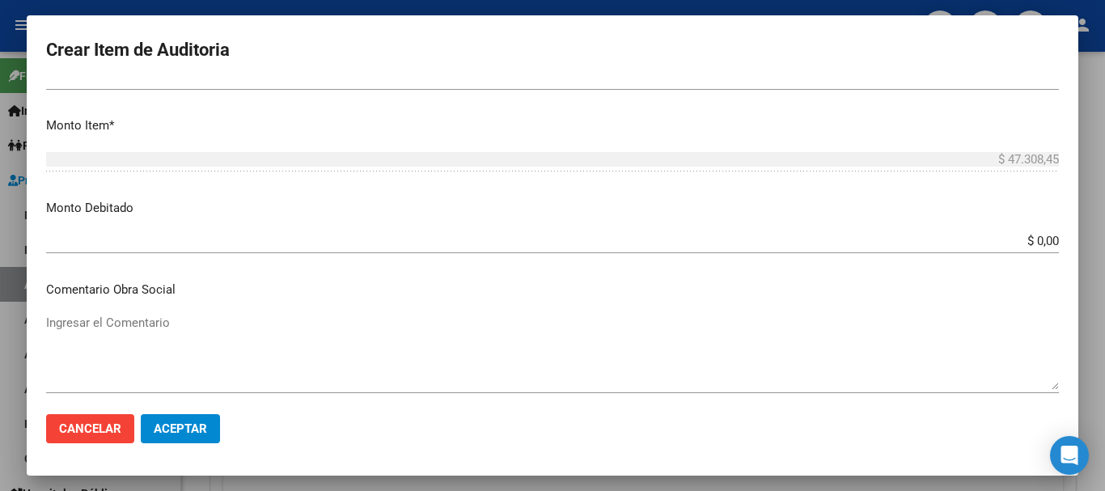
scroll to position [768, 0]
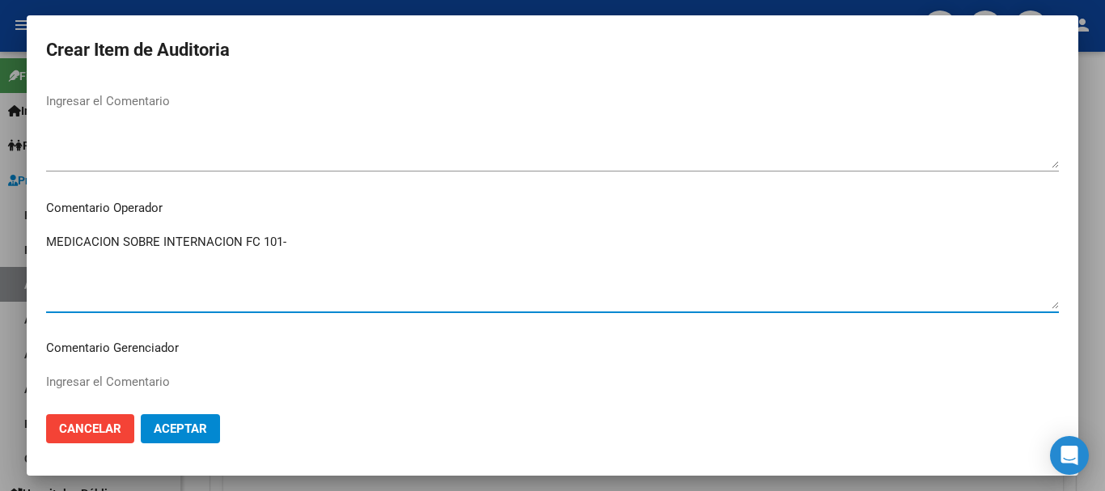
paste textarea "12996"
type textarea "MEDICACION SOBRE INTERNACION FC 101- 12996"
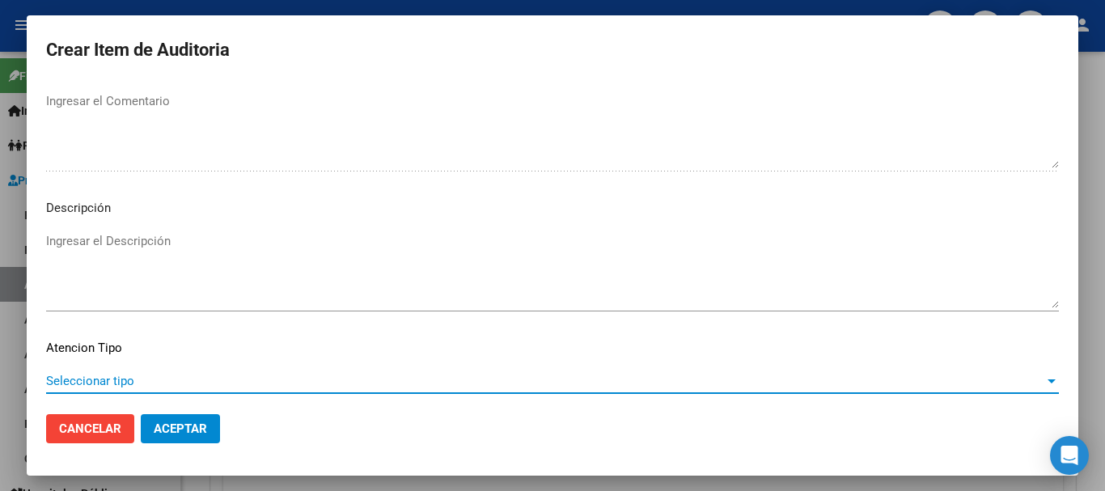
scroll to position [1138, 0]
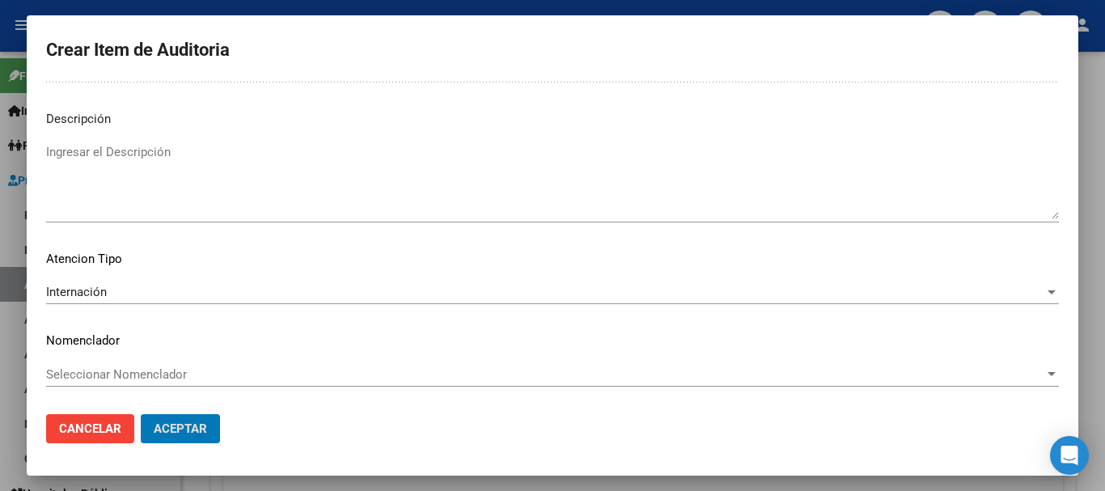
click at [141, 414] on button "Aceptar" at bounding box center [180, 428] width 79 height 29
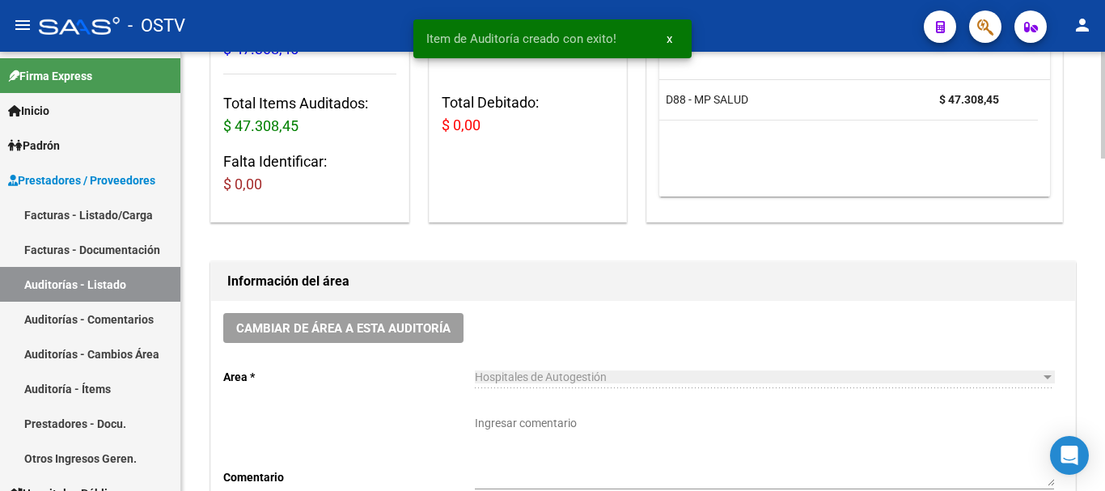
scroll to position [244, 0]
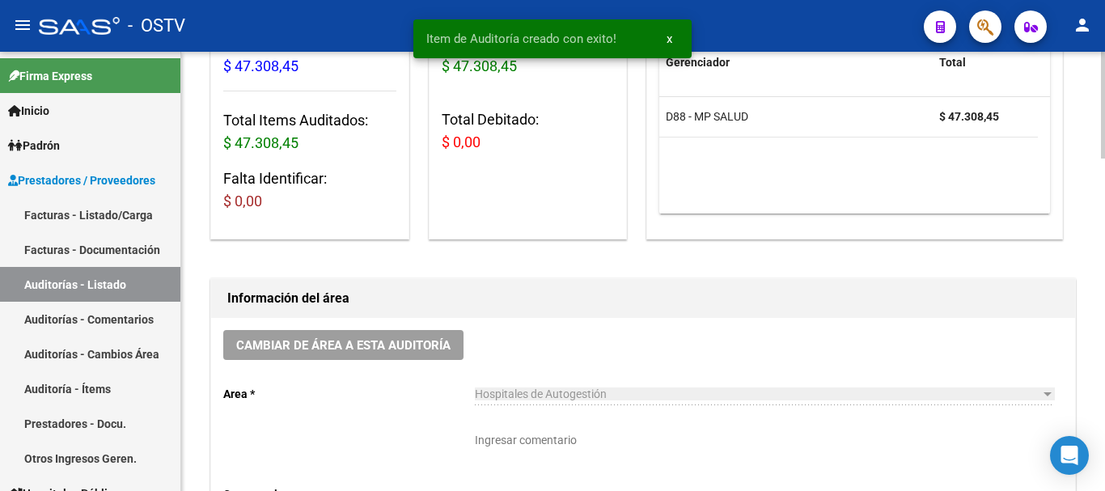
click at [519, 423] on div "Cambiar de área a esta auditoría Area * Hospitales de Autogestión Seleccionar a…" at bounding box center [643, 440] width 864 height 244
click at [523, 452] on textarea "Ingresar comentario" at bounding box center [764, 467] width 579 height 71
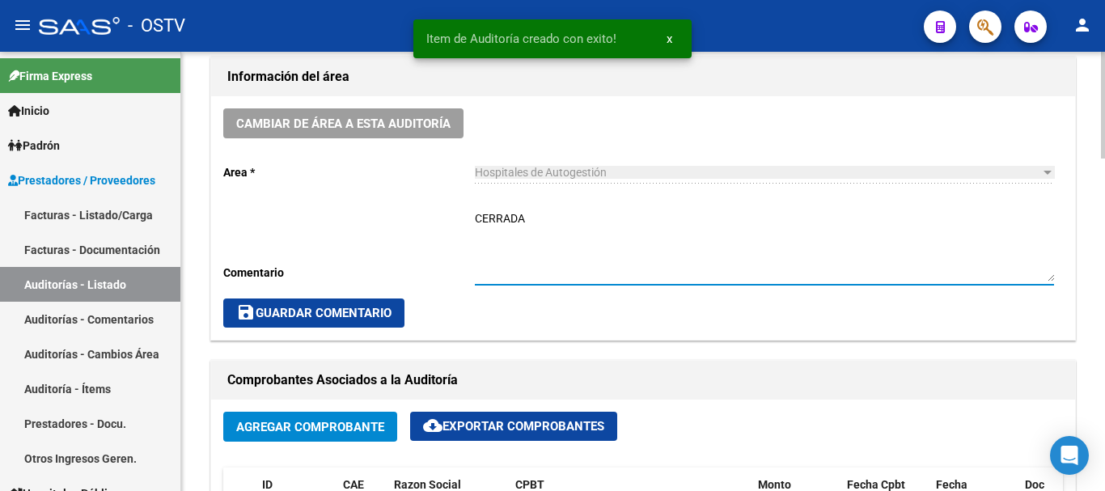
scroll to position [486, 0]
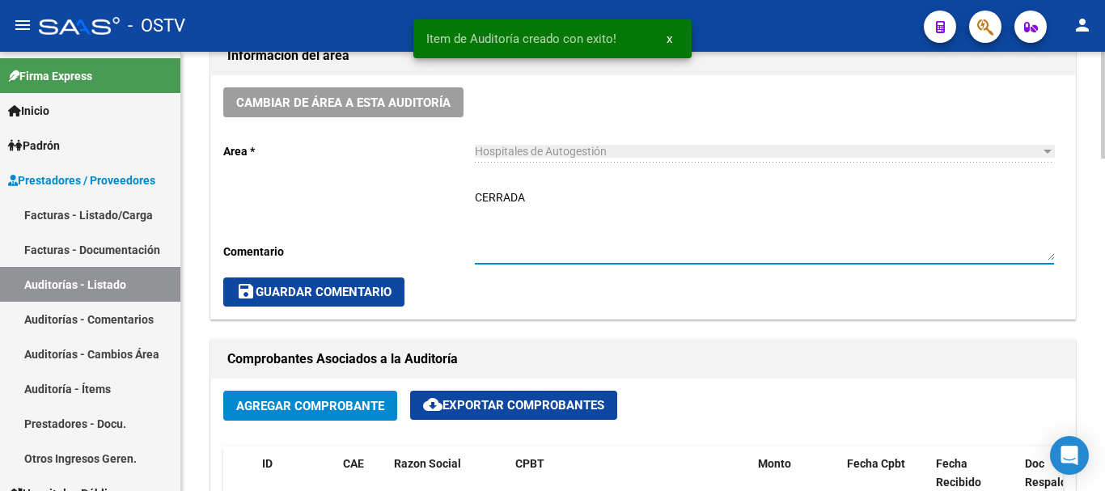
type textarea "CERRADA"
click at [357, 274] on div "Cambiar de área a esta auditoría Area * Hospitales de Autogestión Seleccionar a…" at bounding box center [643, 197] width 864 height 244
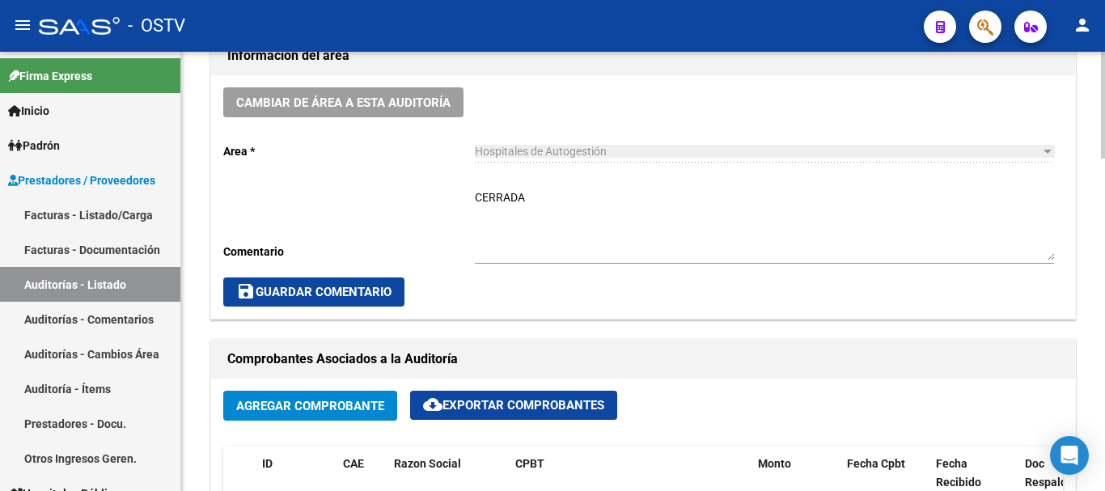
click at [365, 297] on span "save Guardar Comentario" at bounding box center [313, 292] width 155 height 15
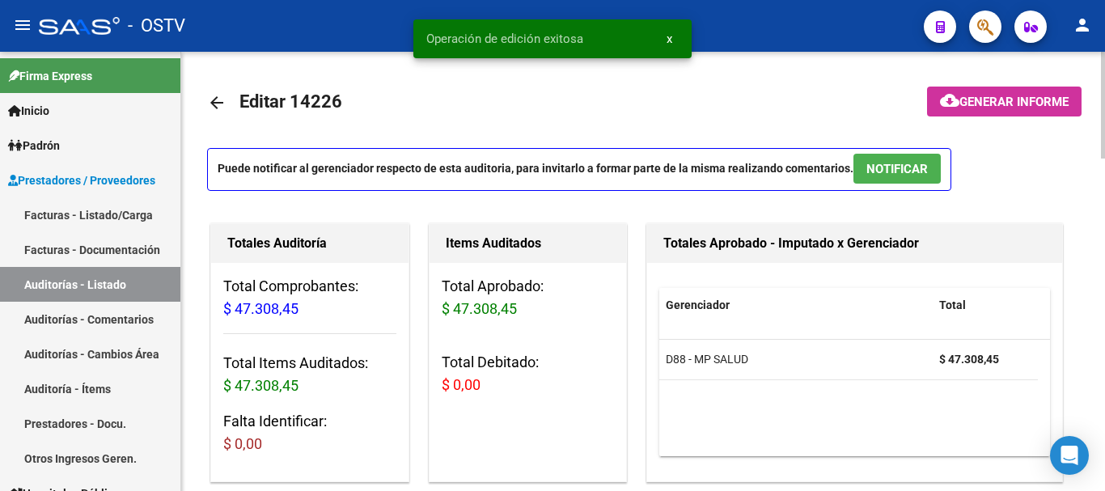
scroll to position [0, 0]
click at [219, 100] on mat-icon "arrow_back" at bounding box center [216, 103] width 19 height 19
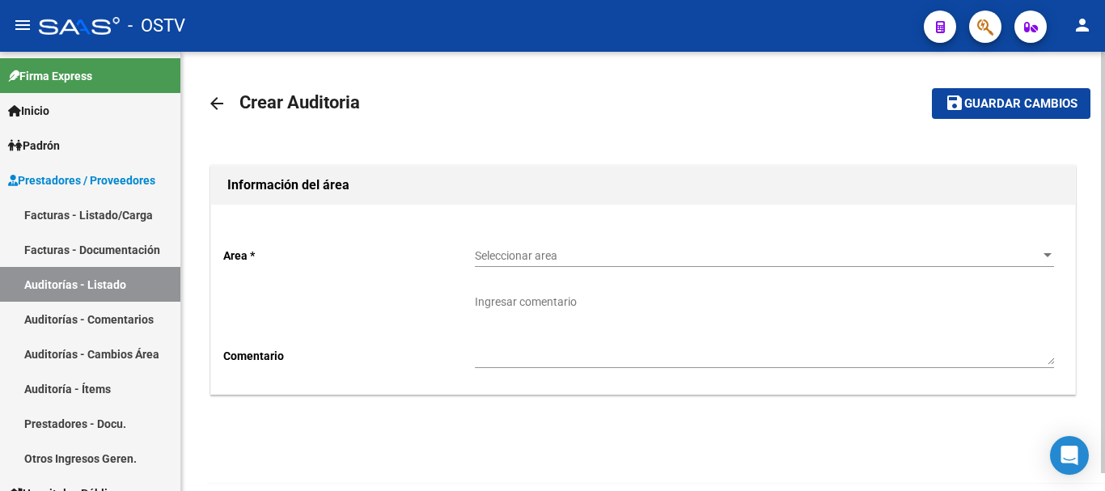
click at [581, 255] on span "Seleccionar area" at bounding box center [757, 256] width 565 height 14
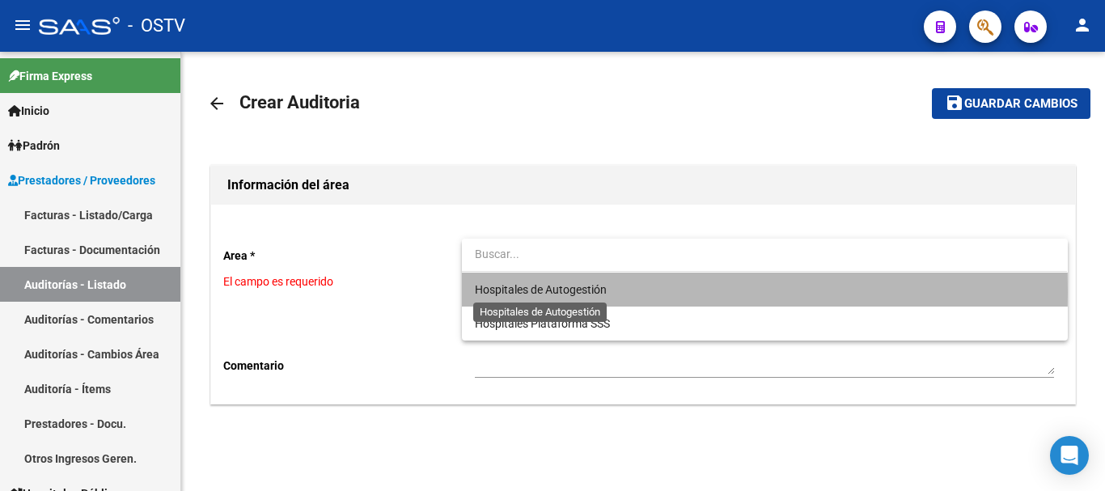
click at [537, 292] on span "Hospitales de Autogestión" at bounding box center [541, 289] width 132 height 13
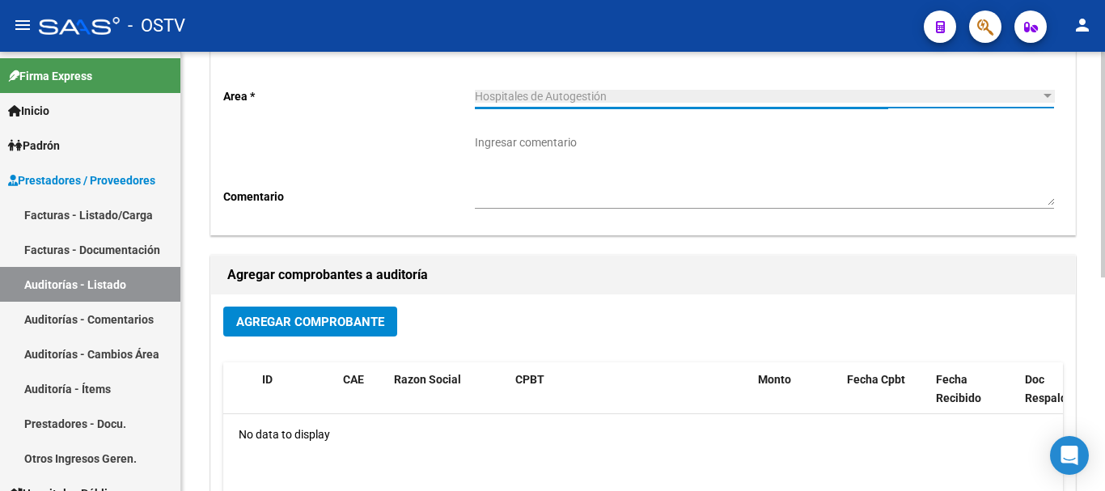
scroll to position [162, 0]
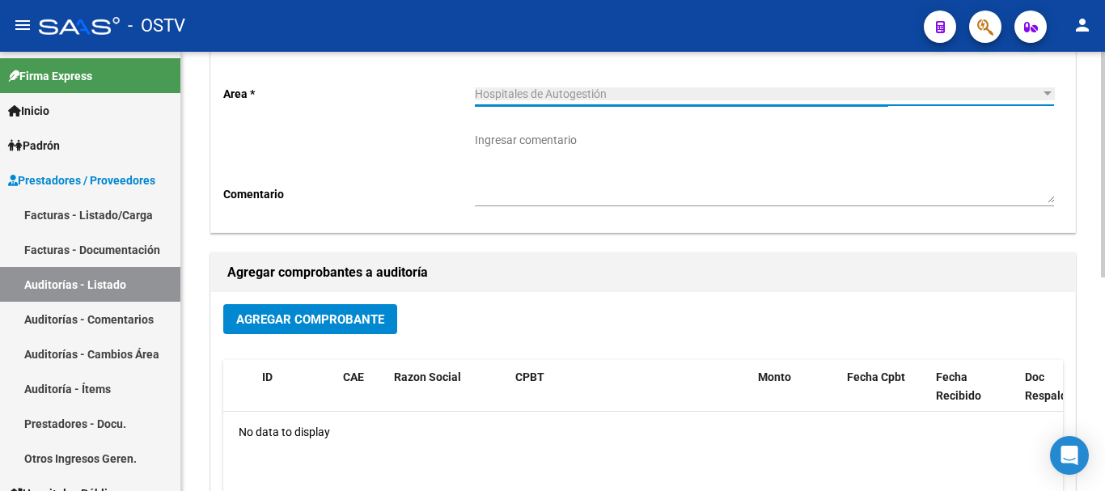
click at [306, 311] on button "Agregar Comprobante" at bounding box center [310, 319] width 174 height 30
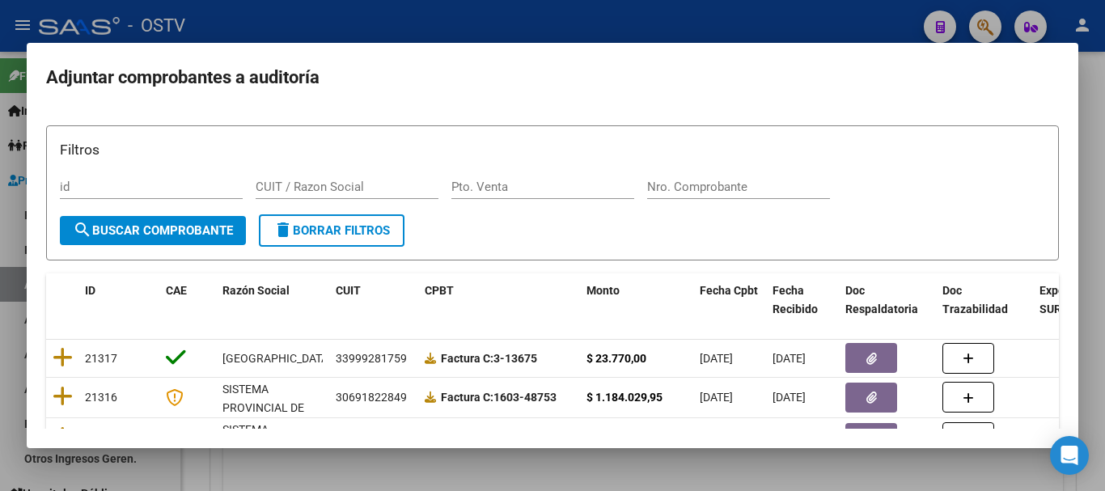
drag, startPoint x: 690, startPoint y: 180, endPoint x: 689, endPoint y: 189, distance: 9.0
click at [690, 181] on div "Nro. Comprobante" at bounding box center [738, 187] width 183 height 24
paste input "13018"
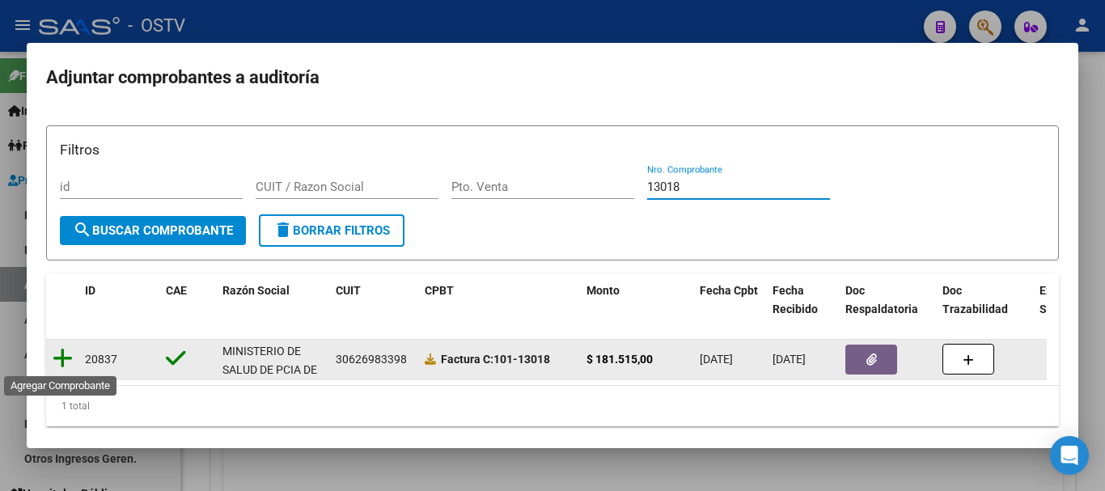
type input "13018"
click at [61, 361] on icon at bounding box center [63, 358] width 20 height 23
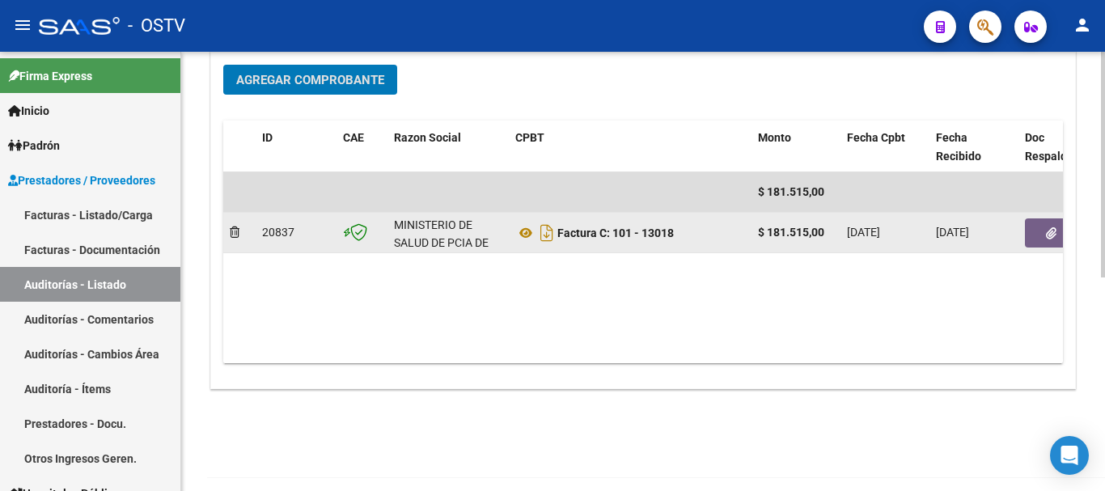
scroll to position [414, 0]
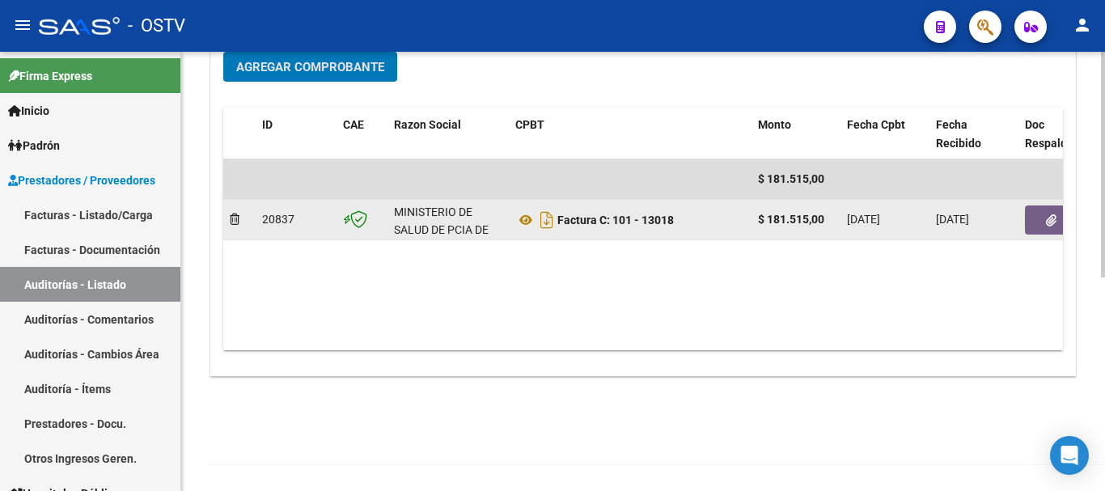
click at [1052, 233] on button "button" at bounding box center [1051, 220] width 52 height 29
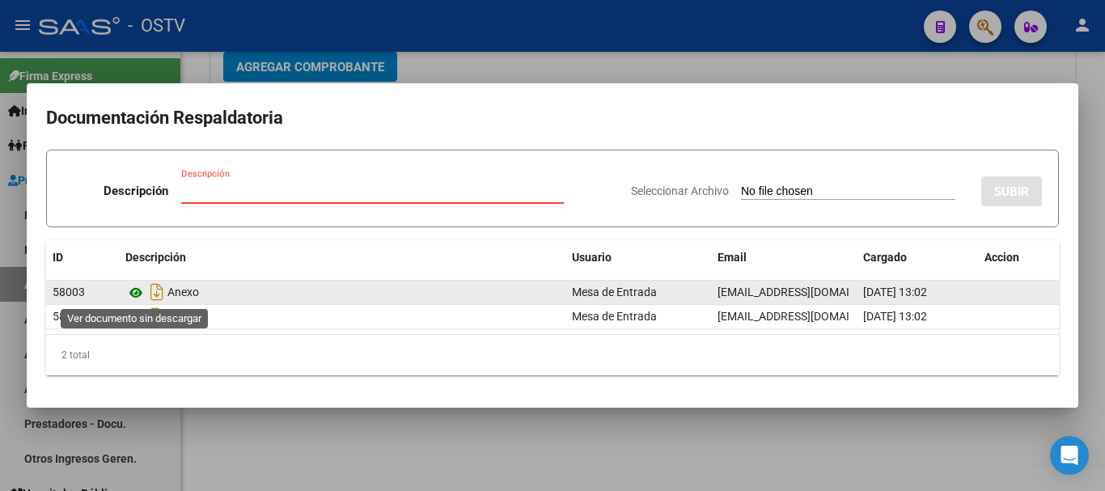
click at [130, 296] on icon at bounding box center [135, 292] width 21 height 19
click at [130, 293] on icon at bounding box center [135, 292] width 21 height 19
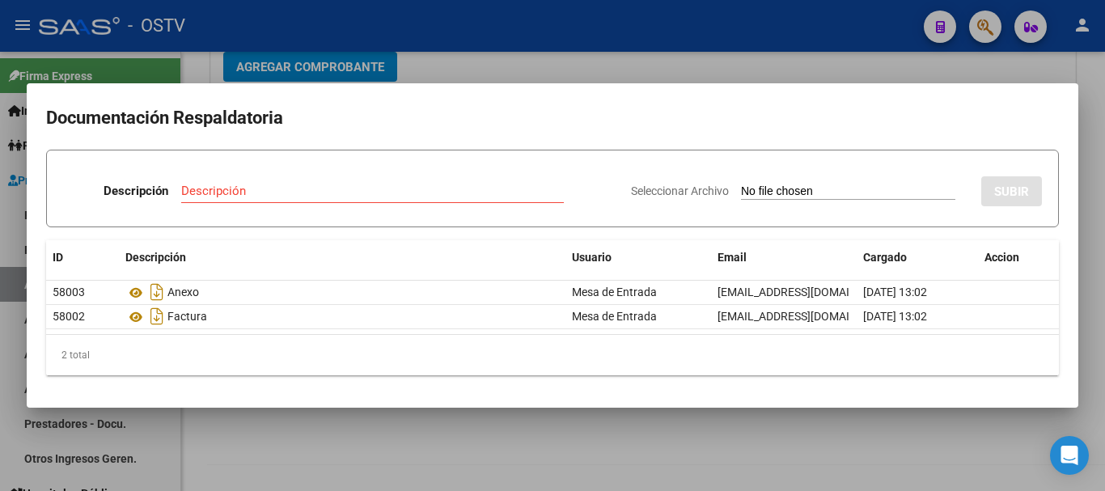
click at [732, 70] on div at bounding box center [552, 245] width 1105 height 491
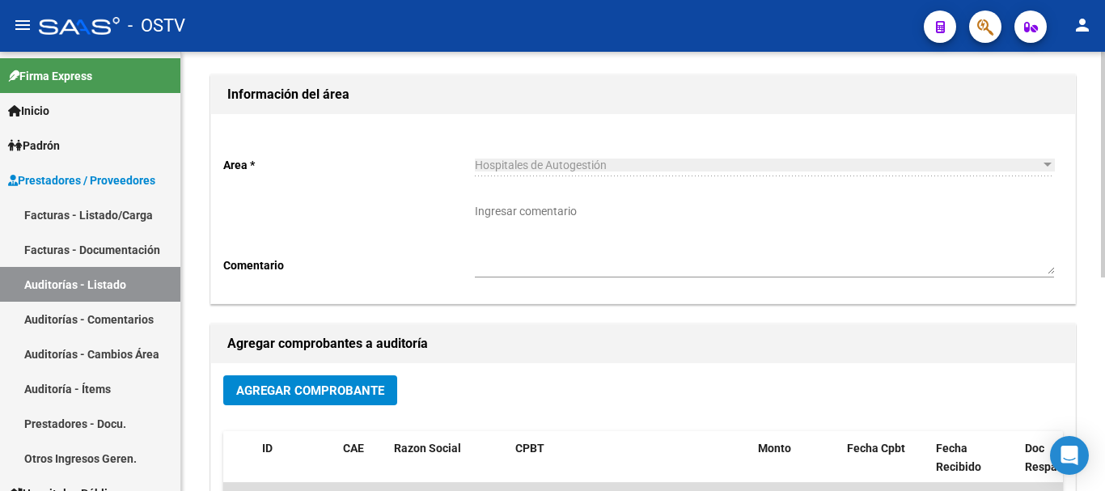
scroll to position [43, 0]
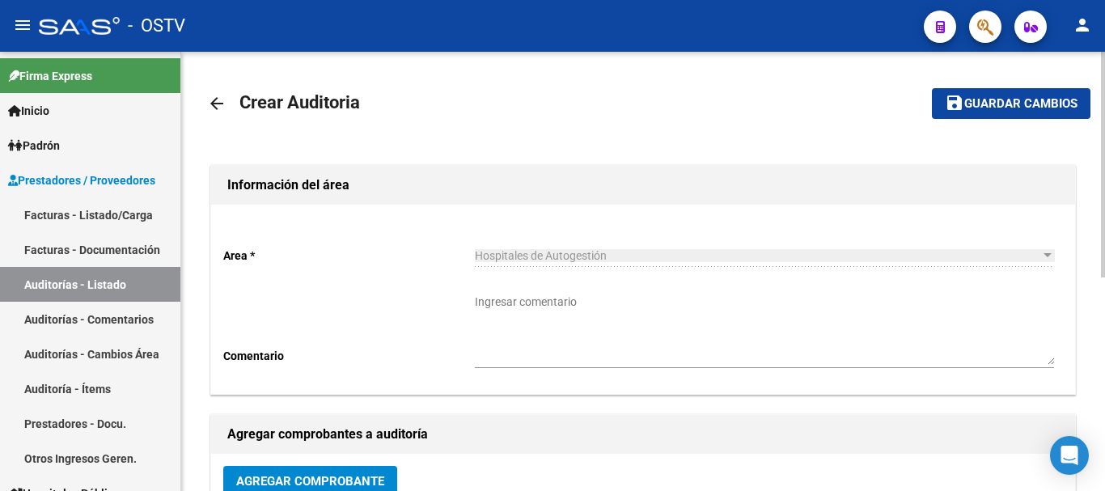
click at [970, 105] on span "Guardar cambios" at bounding box center [1021, 104] width 113 height 15
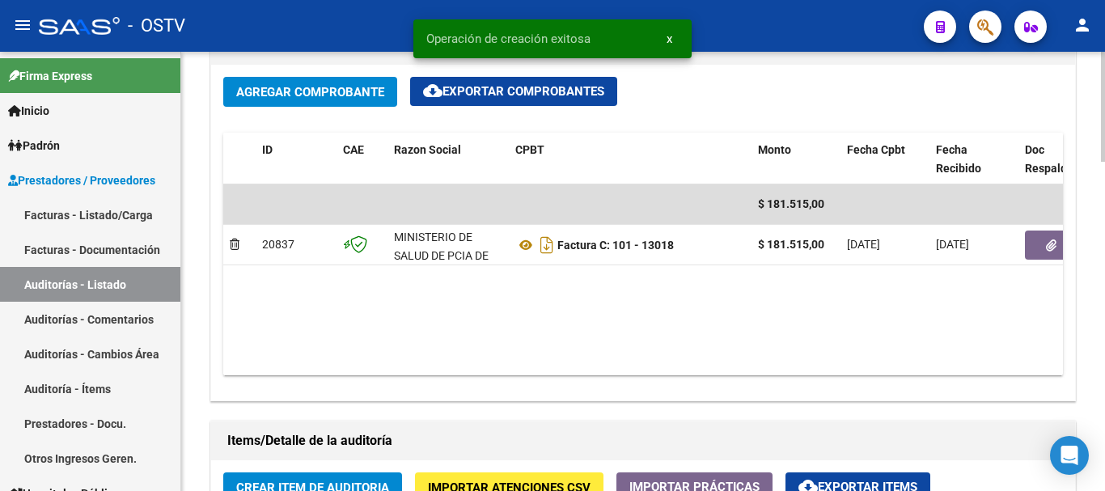
scroll to position [809, 0]
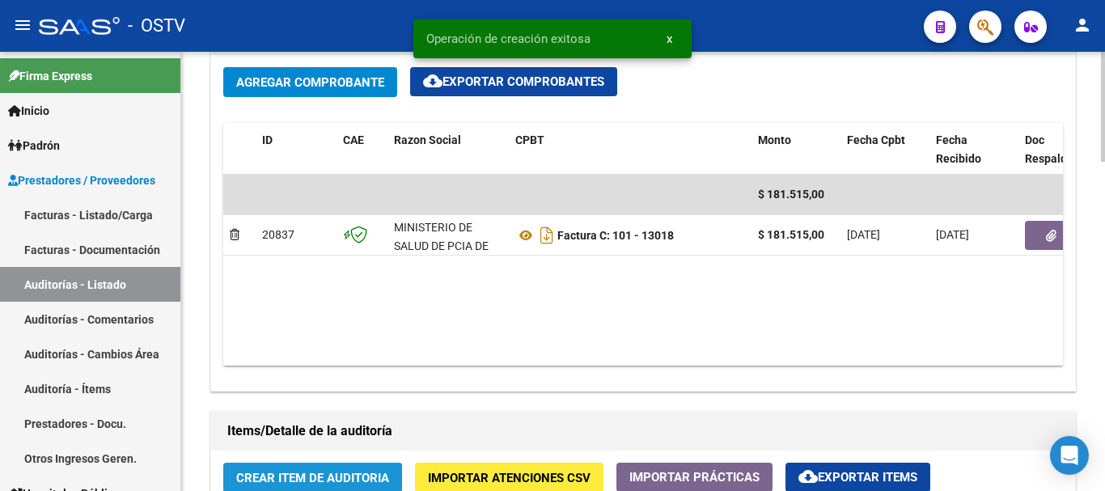
click at [318, 480] on button "Crear Item de Auditoria" at bounding box center [312, 478] width 179 height 30
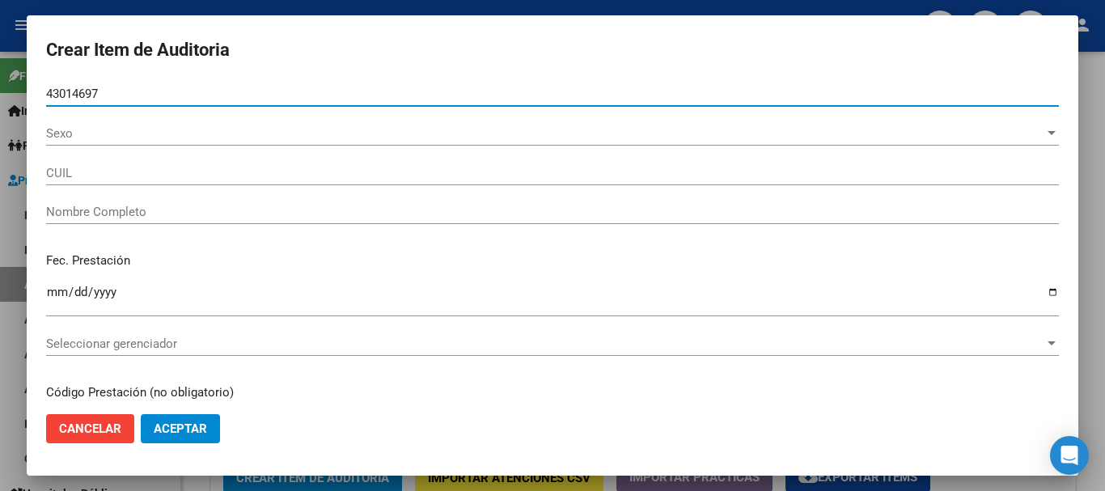
type input "43014697"
type input "27430146977"
type input "[PERSON_NAME]"
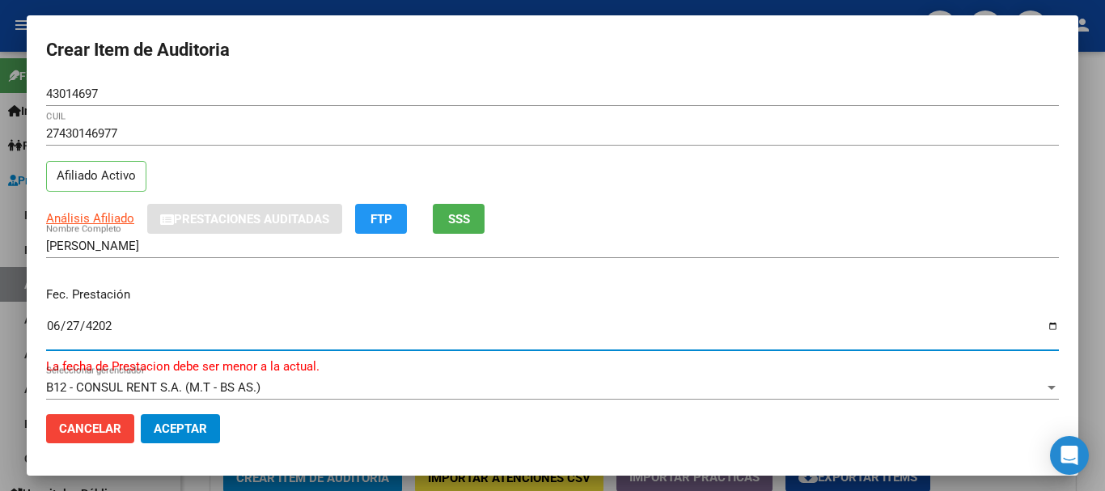
type input "[DATE]"
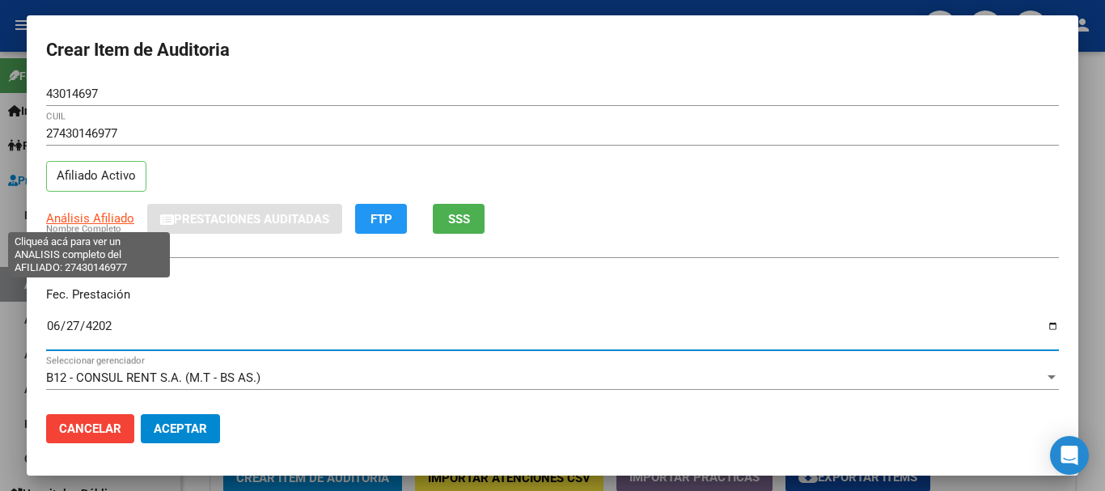
click at [95, 222] on span "Análisis Afiliado" at bounding box center [90, 218] width 88 height 15
type textarea "27430146977"
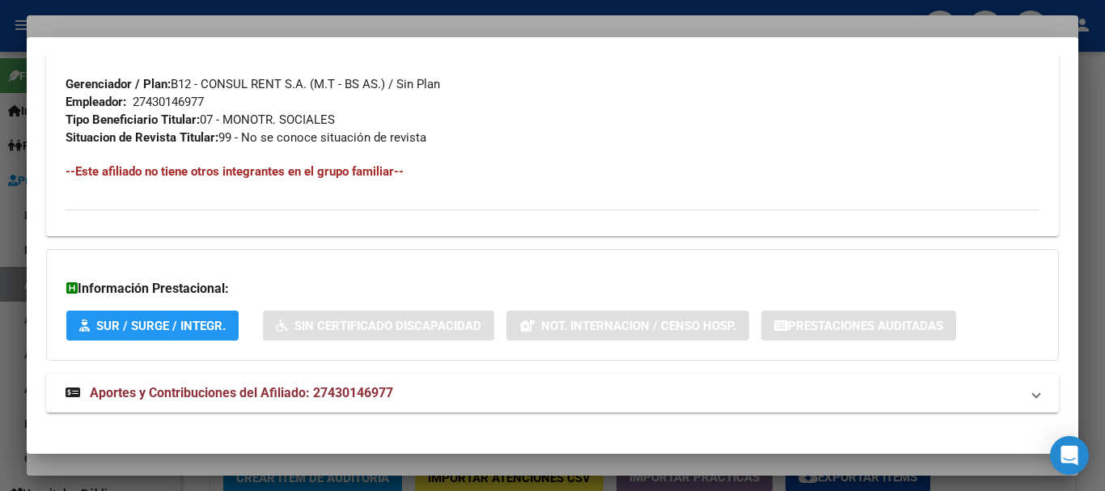
scroll to position [817, 0]
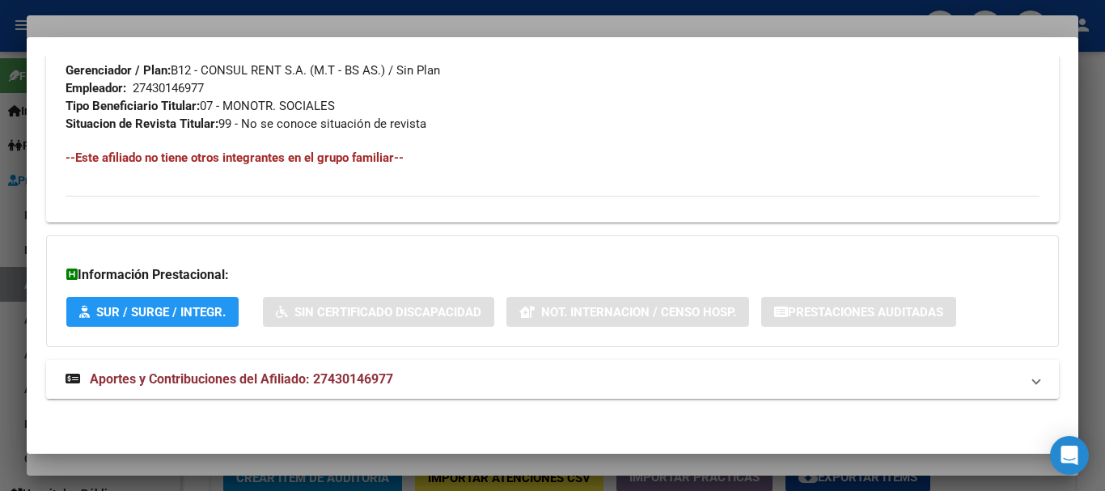
click at [353, 379] on span "Aportes y Contribuciones del Afiliado: 27430146977" at bounding box center [241, 378] width 303 height 15
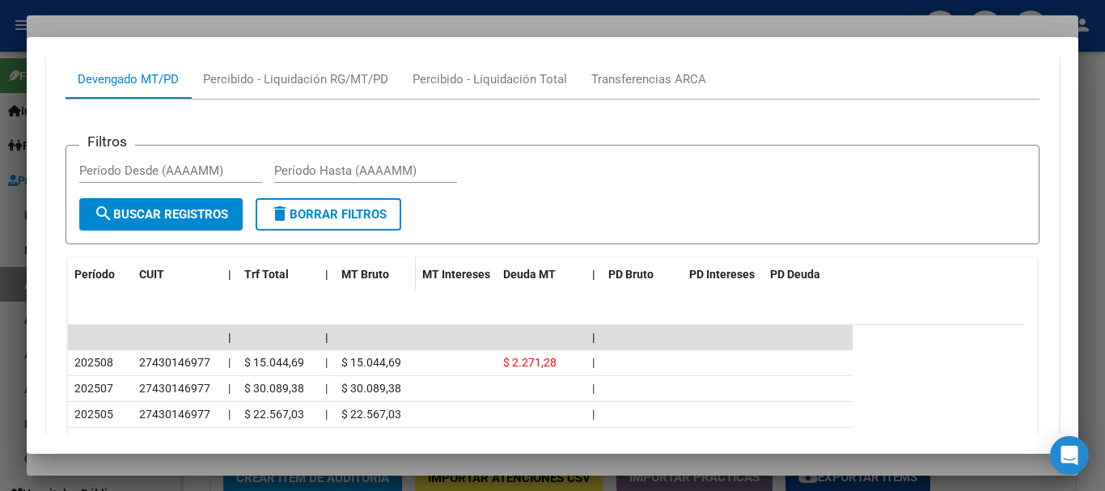
scroll to position [1479, 0]
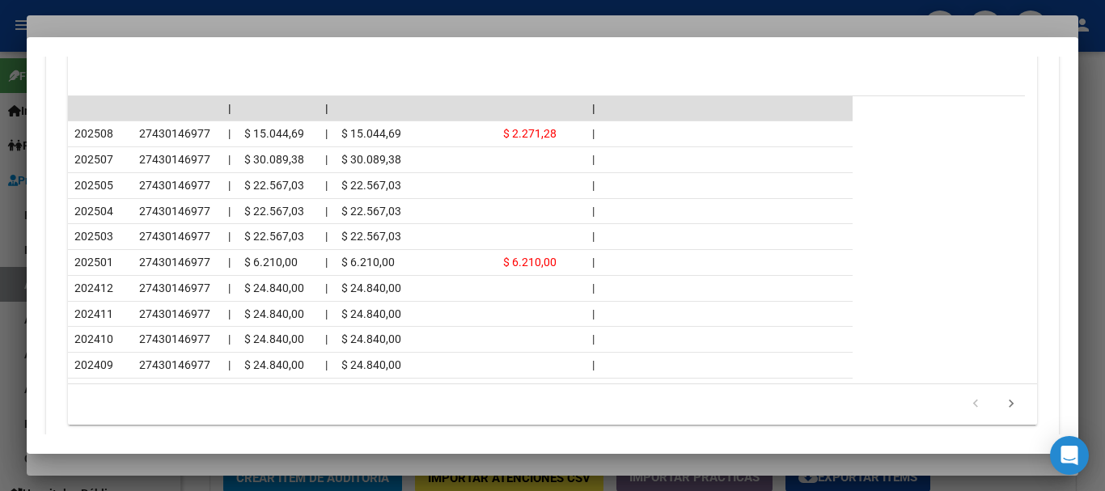
click at [199, 18] on div at bounding box center [552, 245] width 1105 height 491
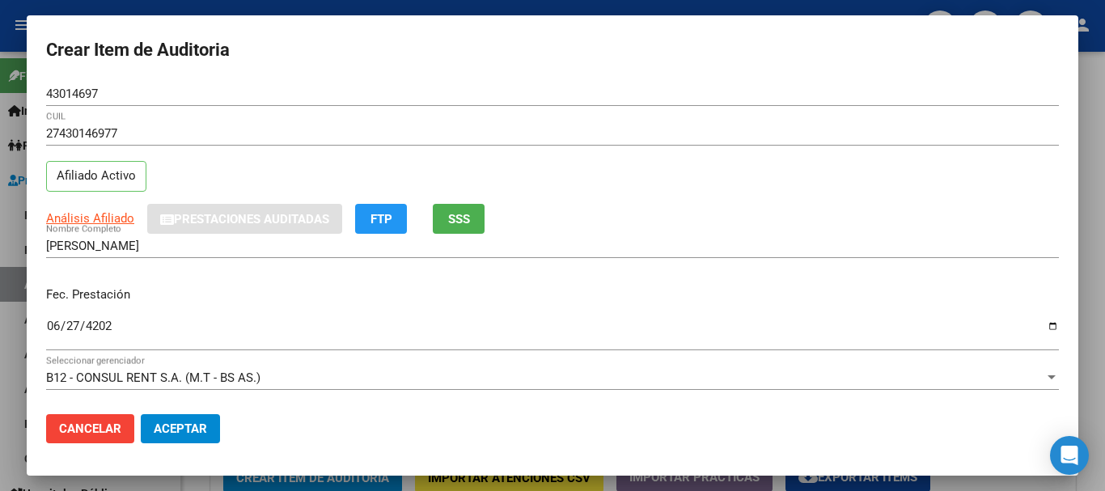
click at [685, 193] on div "27430146977 CUIL Afiliado Activo" at bounding box center [552, 162] width 1013 height 83
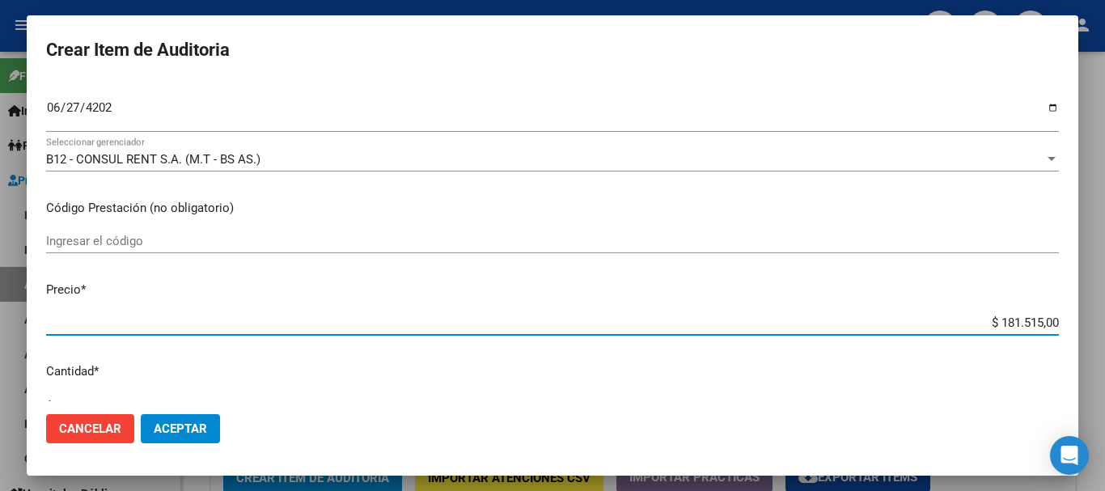
type input "$ 0,01"
type input "$ 0,11"
type input "$ 1,18"
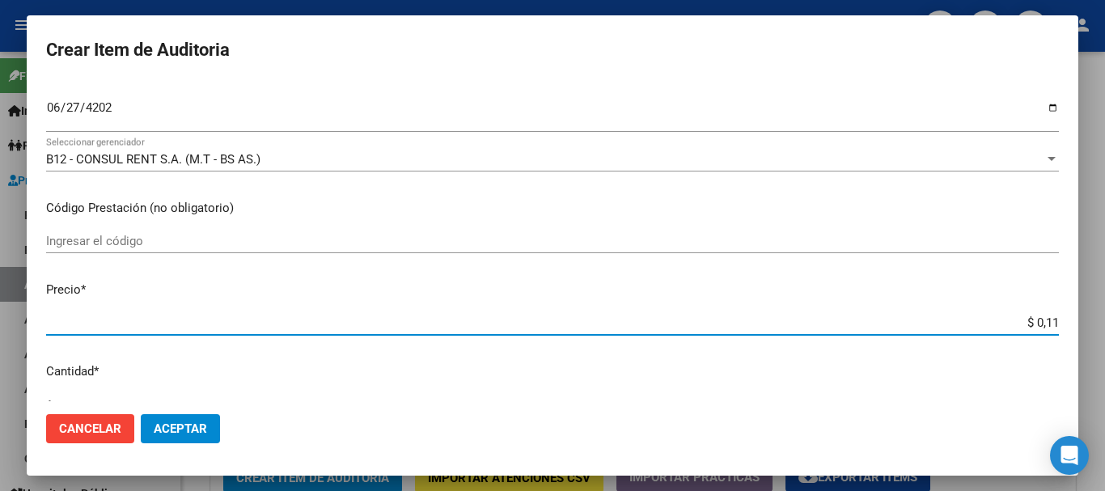
type input "$ 1,18"
type input "$ 11,88"
type input "$ 118,89"
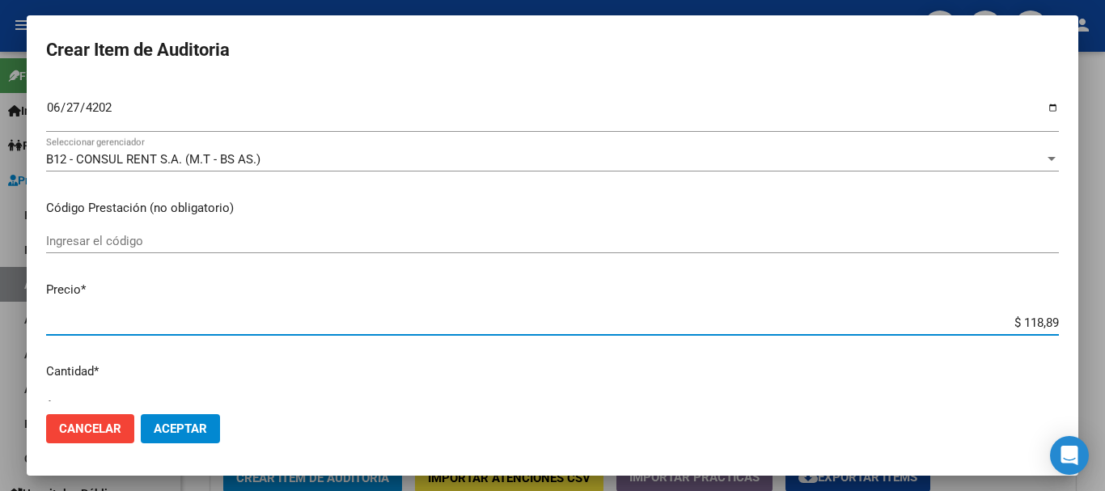
type input "$ 1.188,90"
type input "$ 11.889,00"
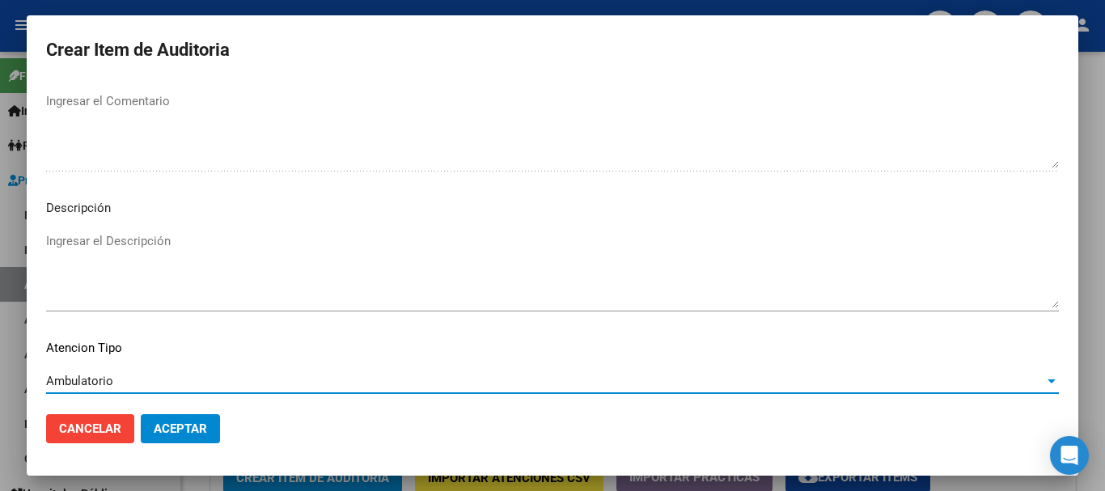
scroll to position [1138, 0]
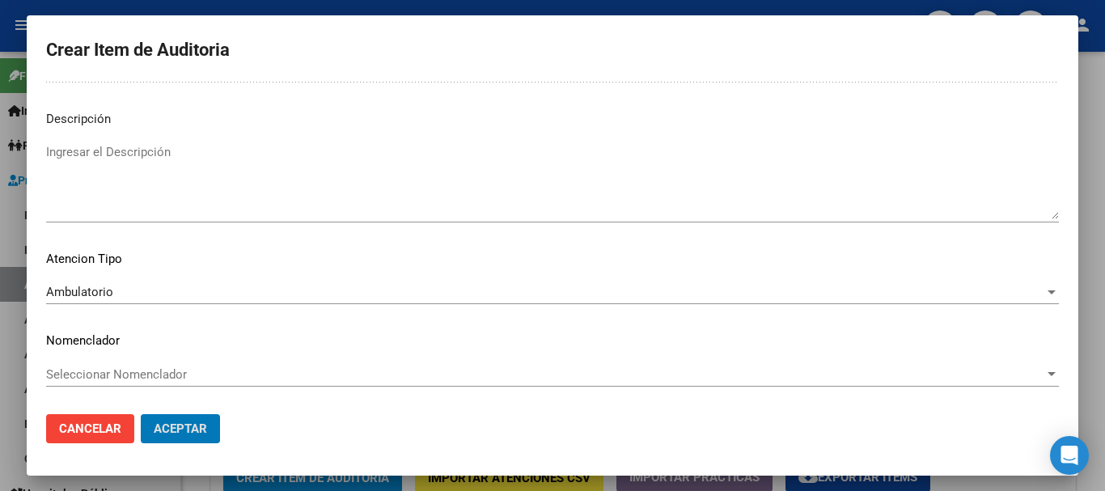
click at [141, 414] on button "Aceptar" at bounding box center [180, 428] width 79 height 29
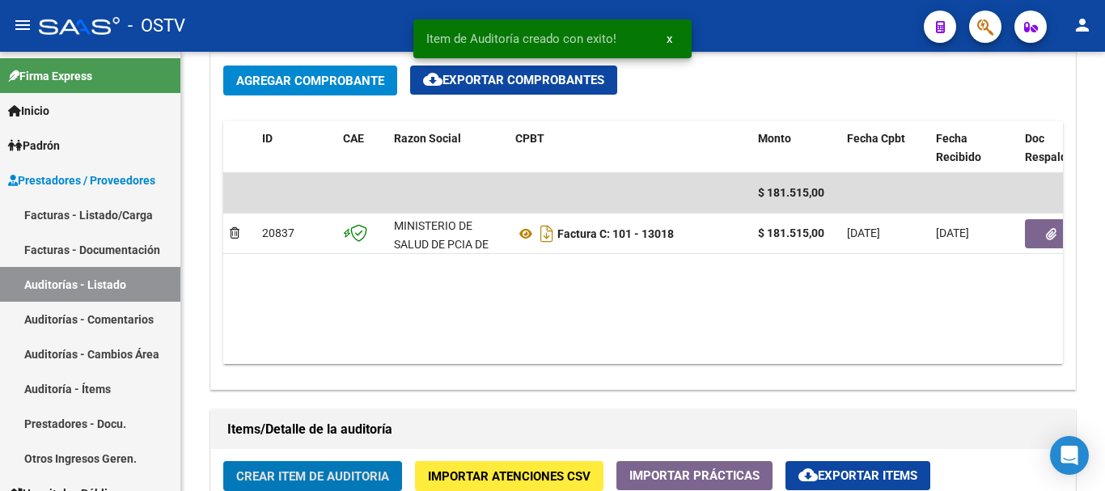
click at [223, 461] on button "Crear Item de Auditoria" at bounding box center [312, 476] width 179 height 30
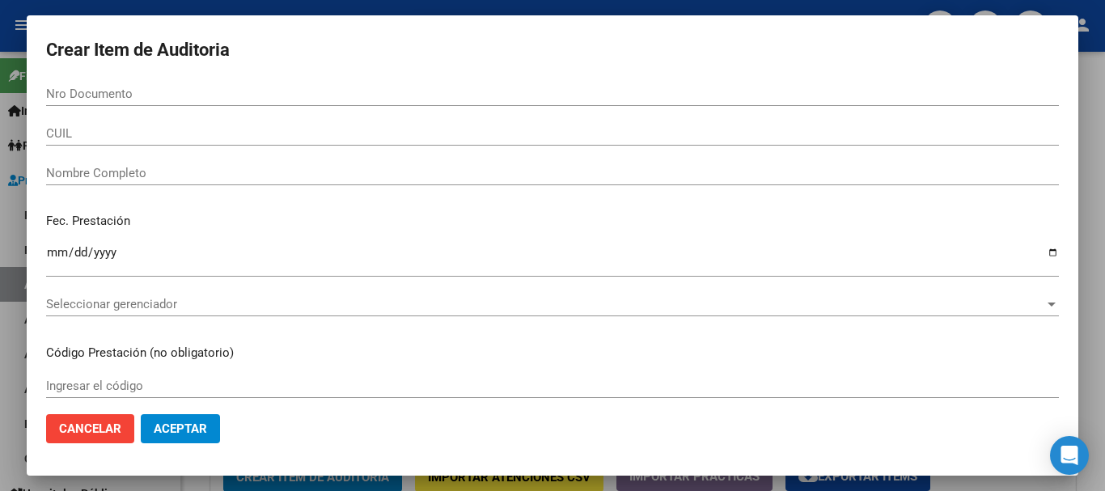
scroll to position [812, 0]
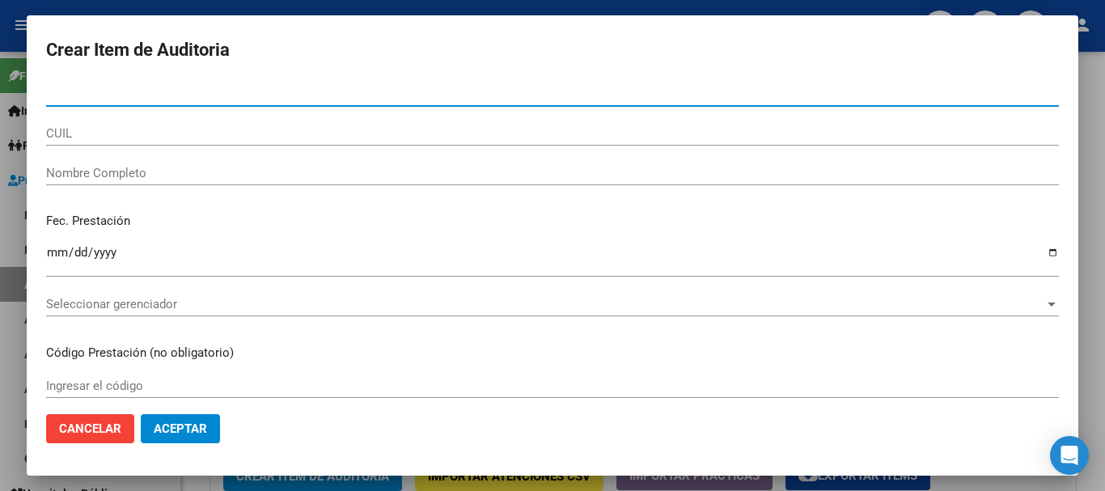
paste input "50475685"
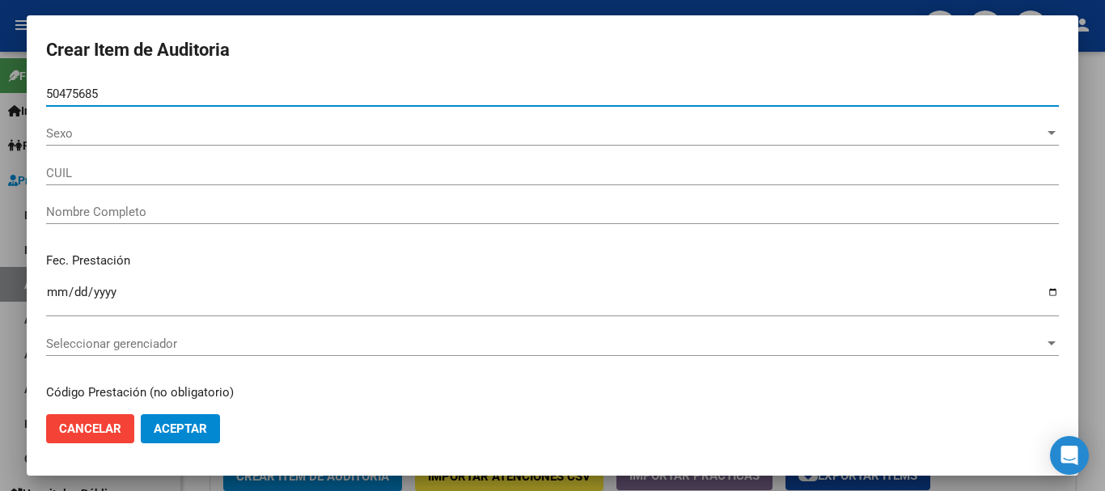
type input "50475685"
type input "20504756859"
type input "[PERSON_NAME]"
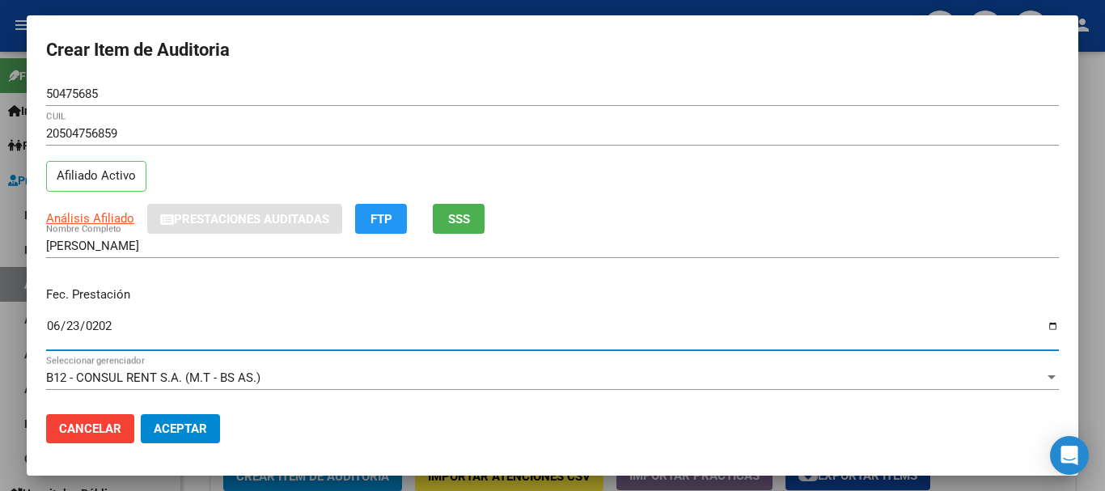
type input "[DATE]"
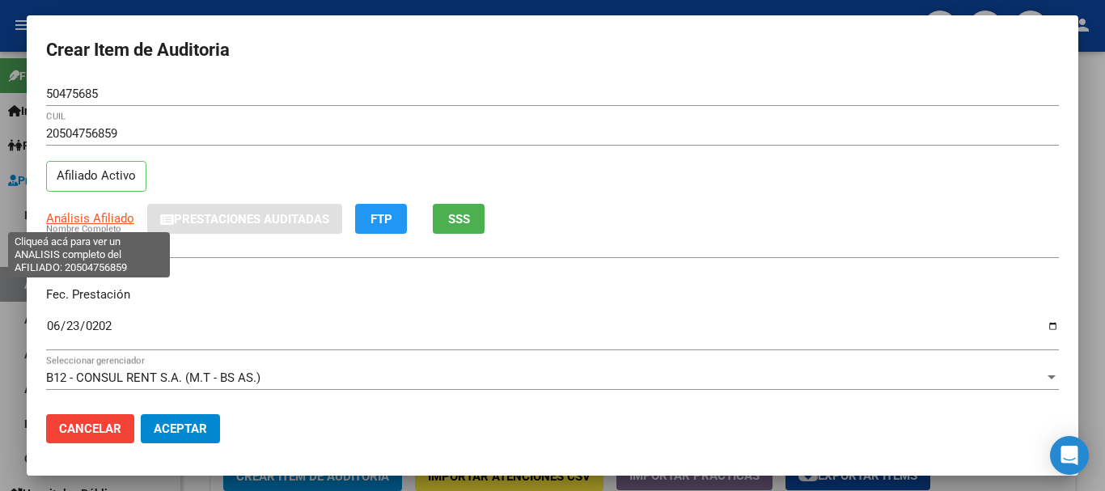
click at [97, 219] on span "Análisis Afiliado" at bounding box center [90, 218] width 88 height 15
type textarea "20504756859"
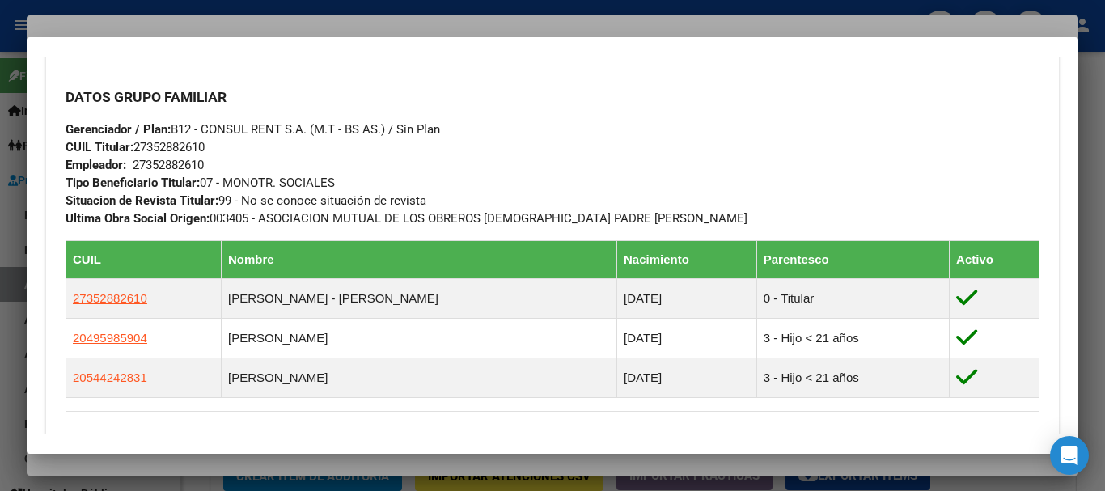
scroll to position [1012, 0]
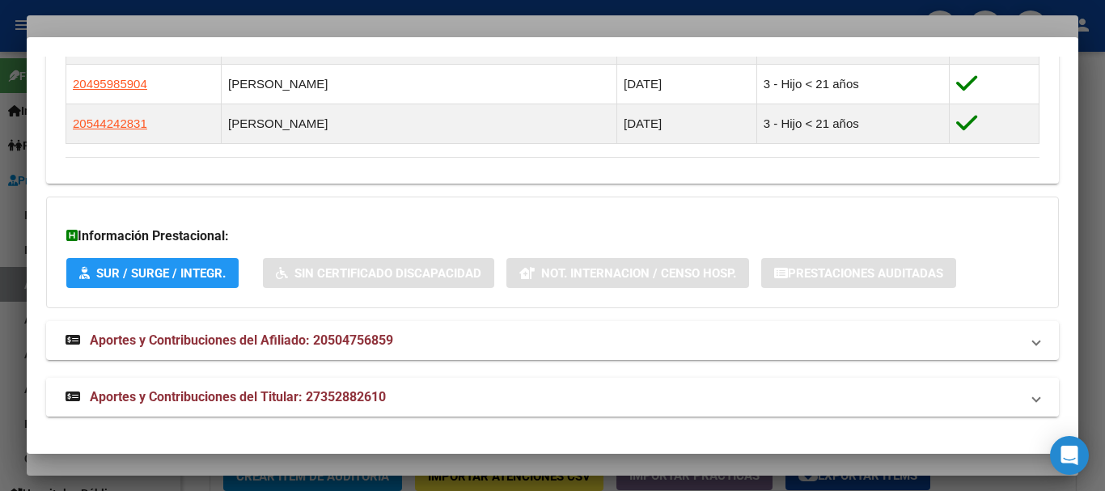
click at [337, 405] on strong "Aportes y Contribuciones del Titular: 27352882610" at bounding box center [226, 397] width 320 height 19
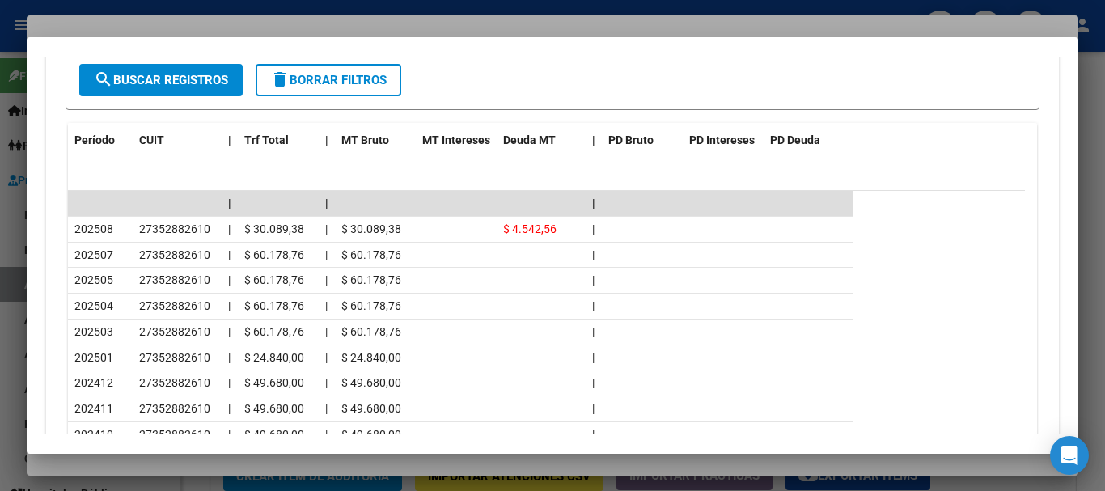
scroll to position [1617, 0]
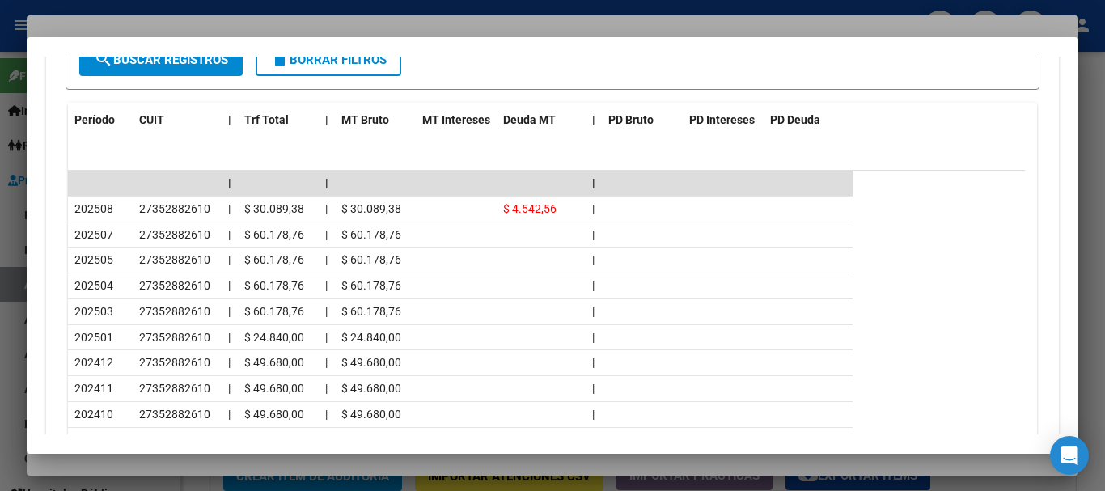
click at [235, 15] on div at bounding box center [552, 245] width 1105 height 491
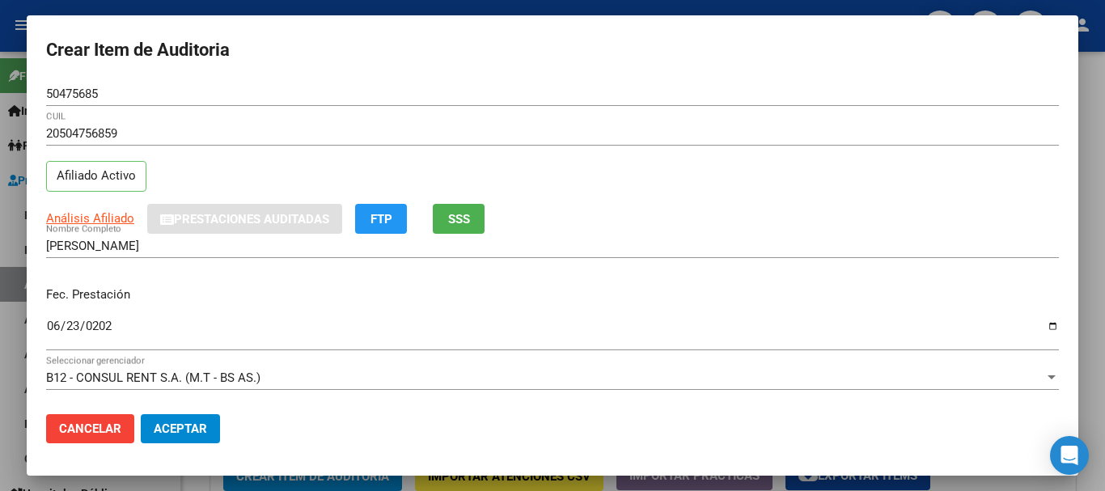
click at [652, 145] on div "20504756859 CUIL" at bounding box center [552, 133] width 1013 height 24
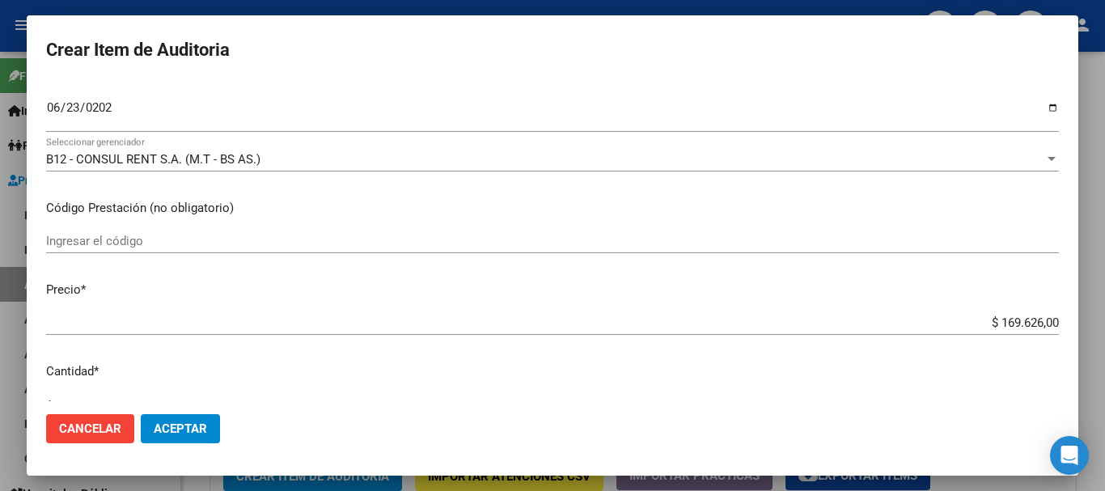
type input "$ 0,01"
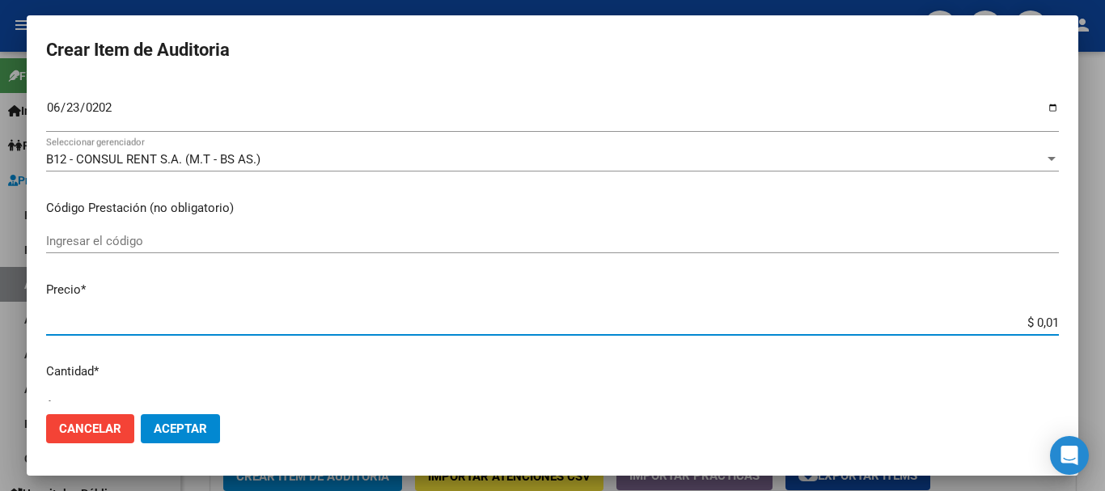
type input "$ 0,11"
type input "$ 1,18"
type input "$ 11,88"
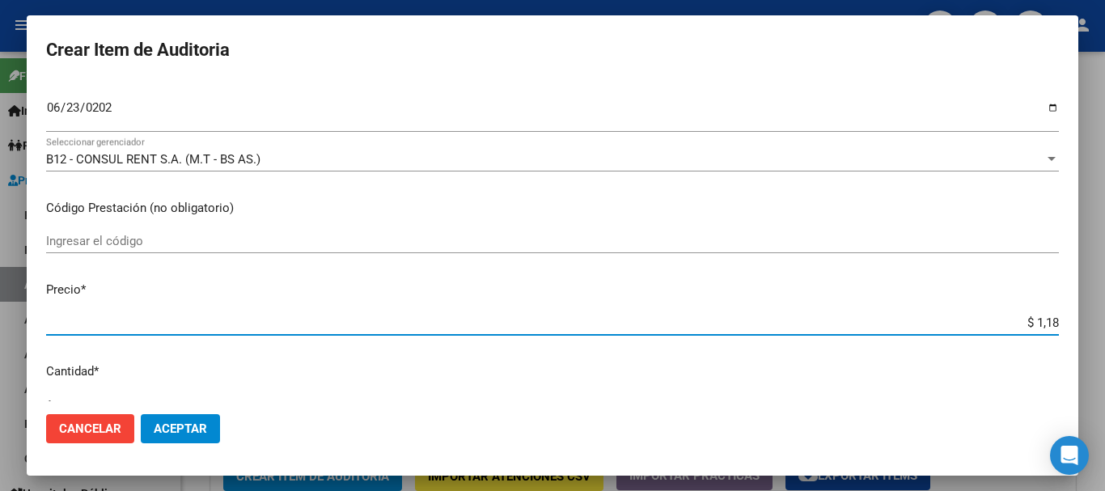
type input "$ 11,88"
type input "$ 118,89"
type input "$ 1.188,90"
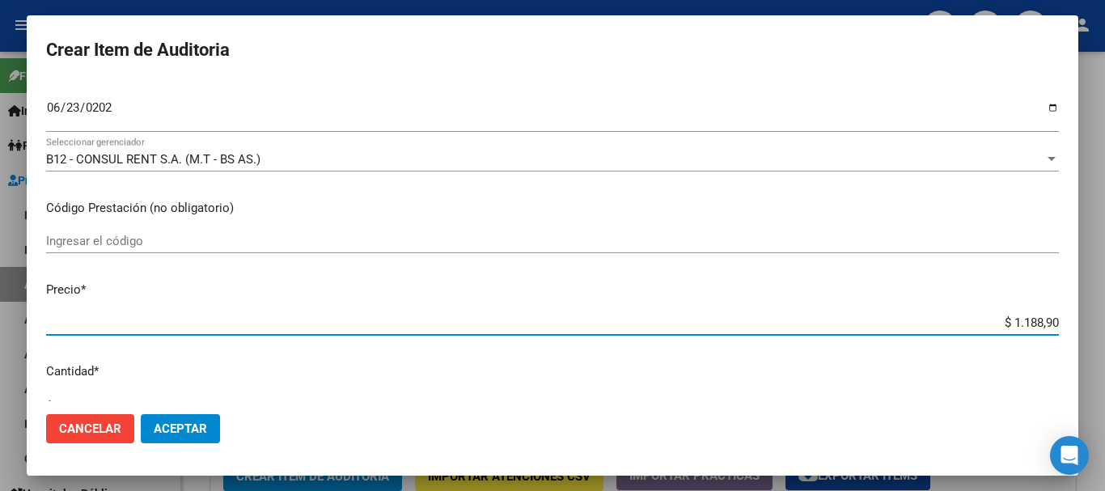
type input "$ 11.889,00"
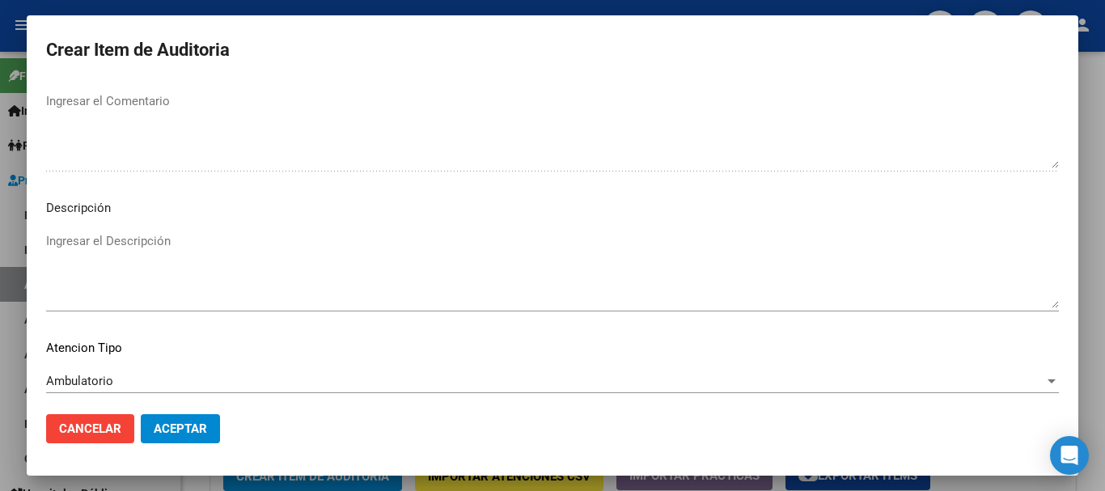
scroll to position [1138, 0]
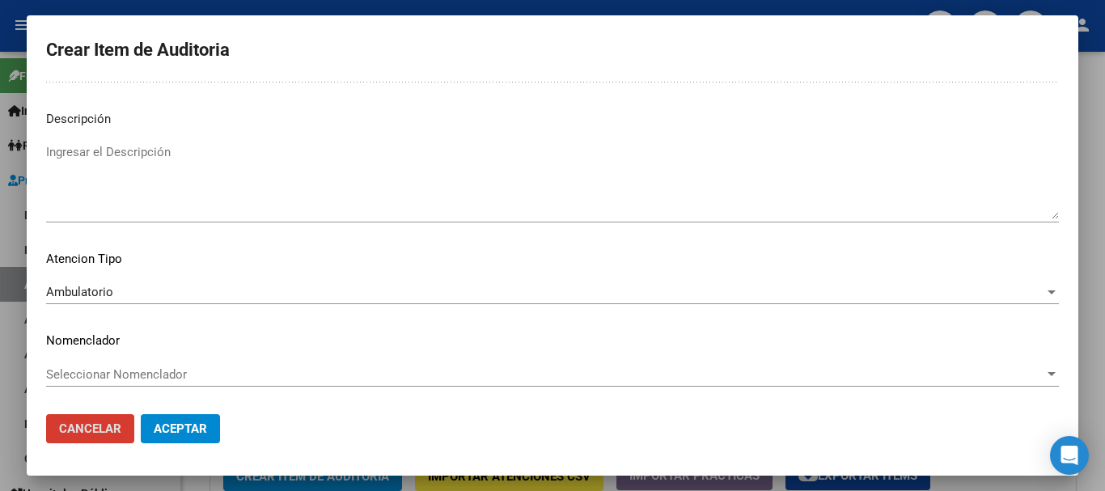
click at [141, 414] on button "Aceptar" at bounding box center [180, 428] width 79 height 29
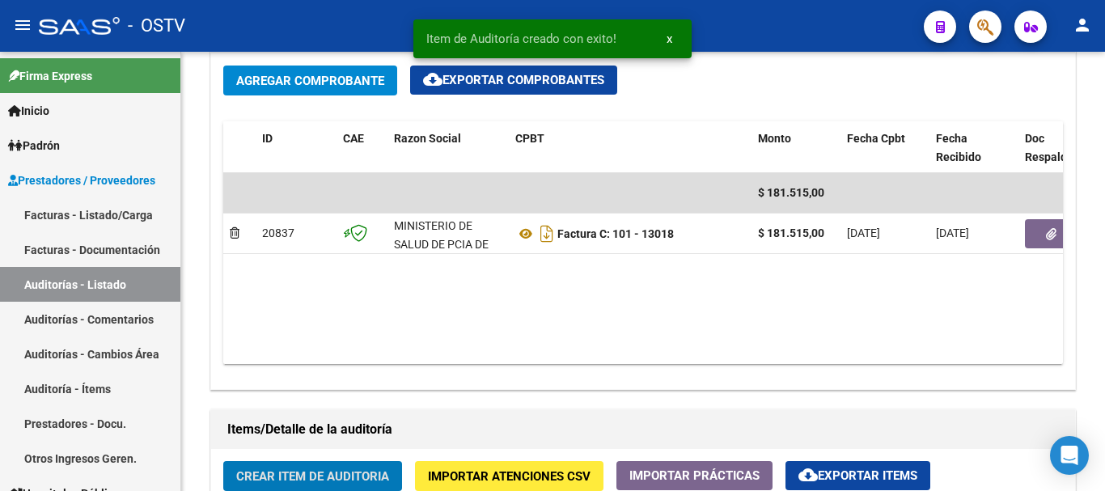
click at [223, 461] on button "Crear Item de Auditoria" at bounding box center [312, 476] width 179 height 30
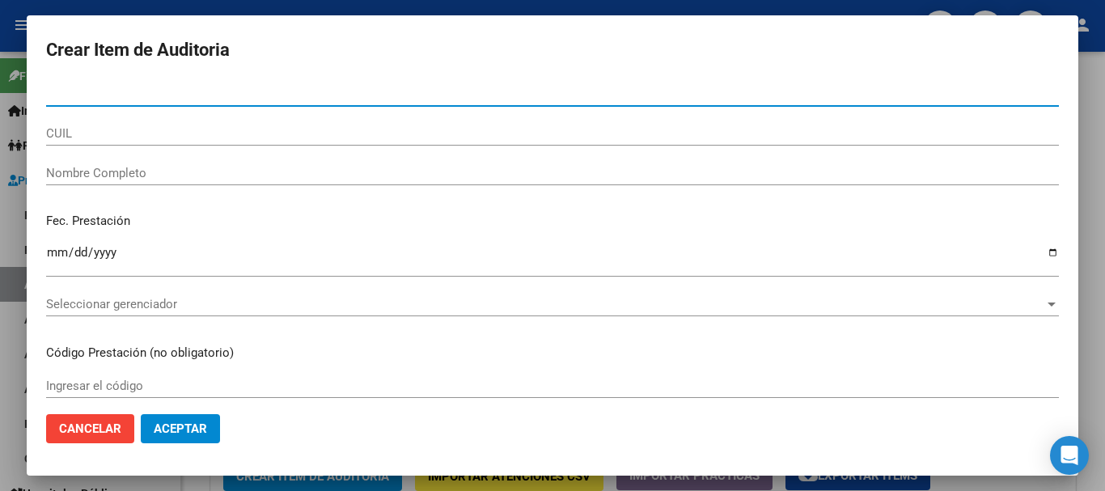
paste input "49167226"
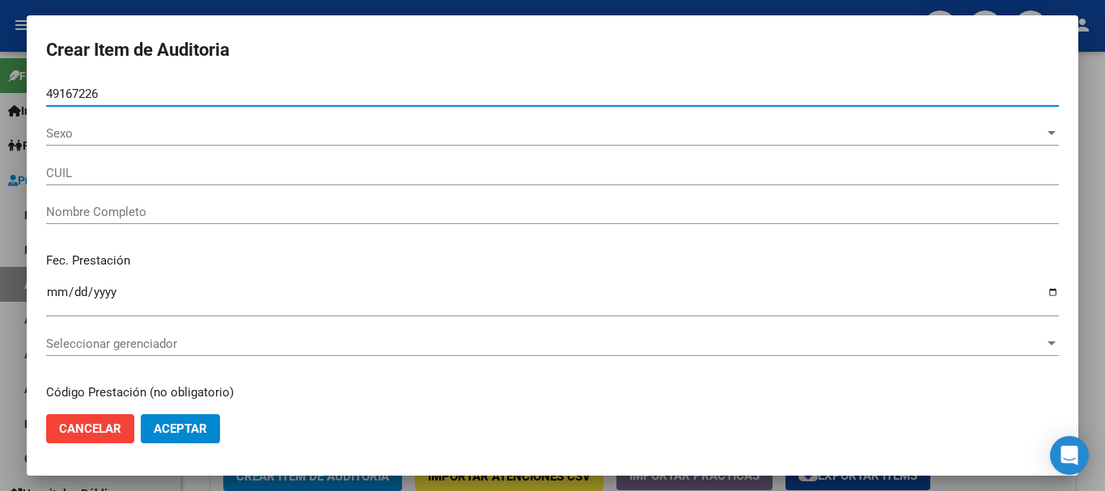
type input "49167226"
type input "23491672269"
type input "[PERSON_NAME] ATUEL [PERSON_NAME]"
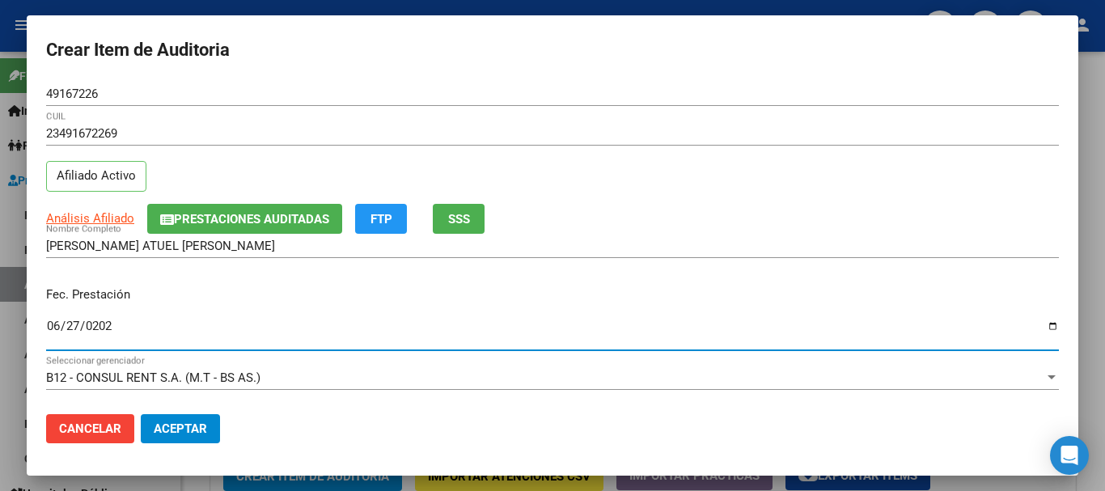
type input "[DATE]"
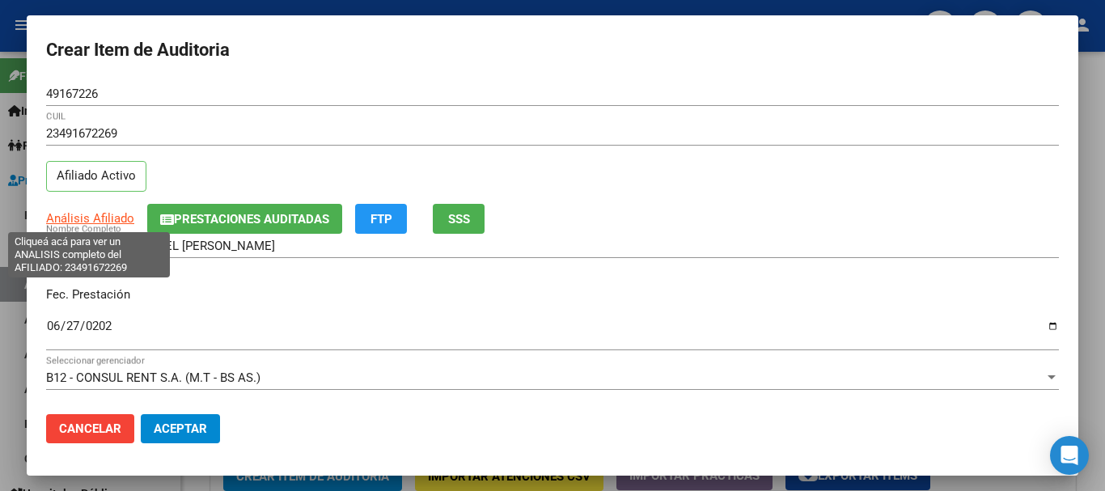
click at [113, 221] on span "Análisis Afiliado" at bounding box center [90, 218] width 88 height 15
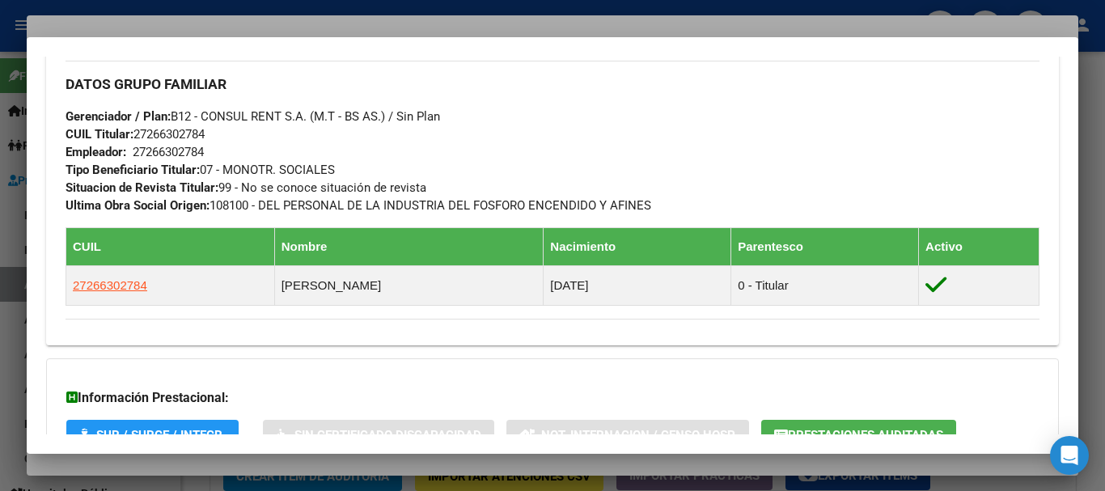
scroll to position [932, 0]
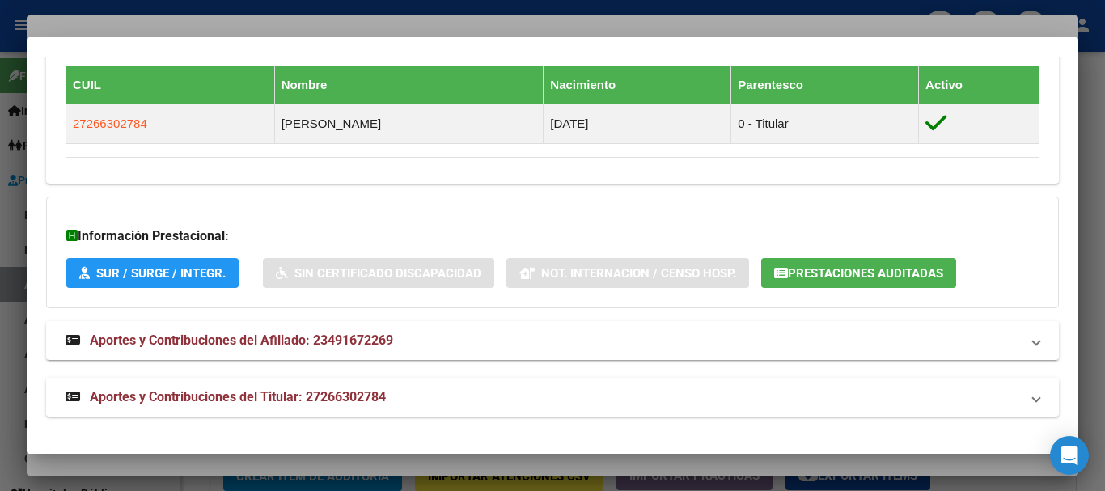
click at [198, 384] on mat-expansion-panel-header "Aportes y Contribuciones del Titular: 27266302784" at bounding box center [552, 397] width 1013 height 39
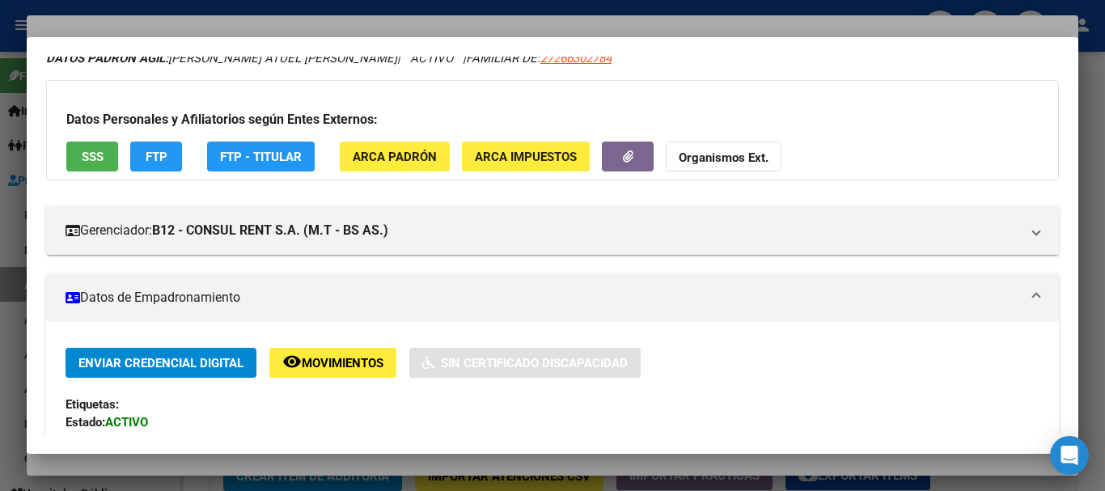
scroll to position [1, 0]
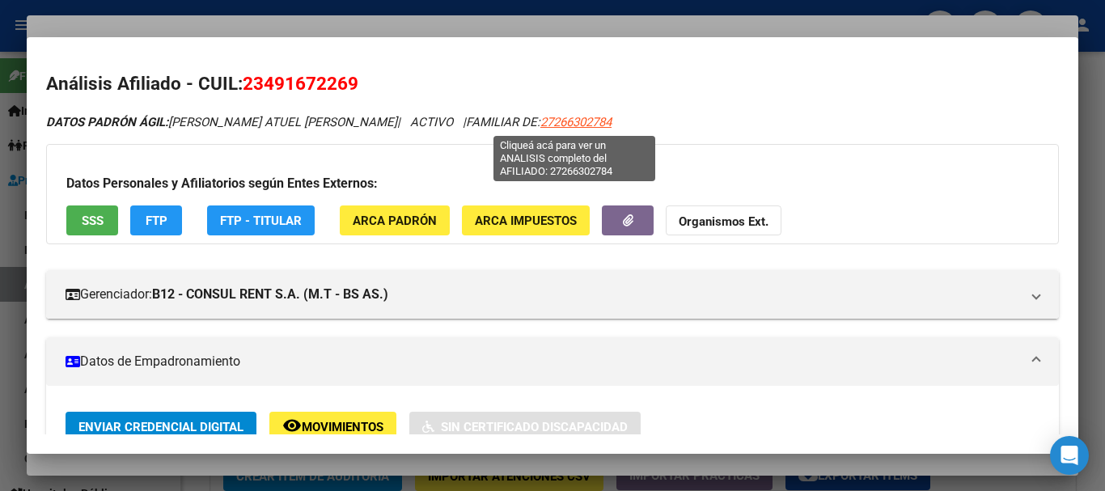
click at [546, 129] on span "27266302784" at bounding box center [576, 122] width 71 height 15
type textarea "27266302784"
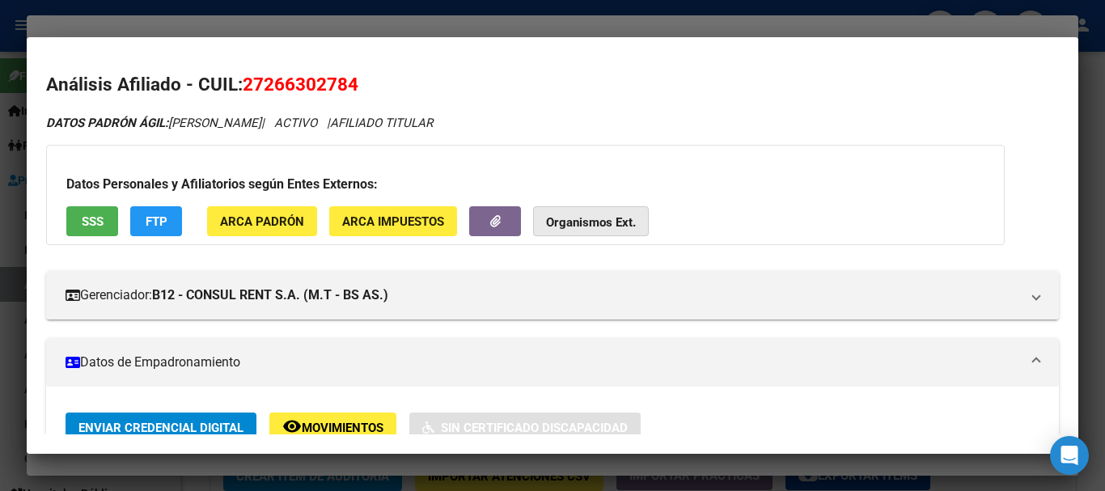
click at [617, 222] on strong "Organismos Ext." at bounding box center [591, 222] width 90 height 15
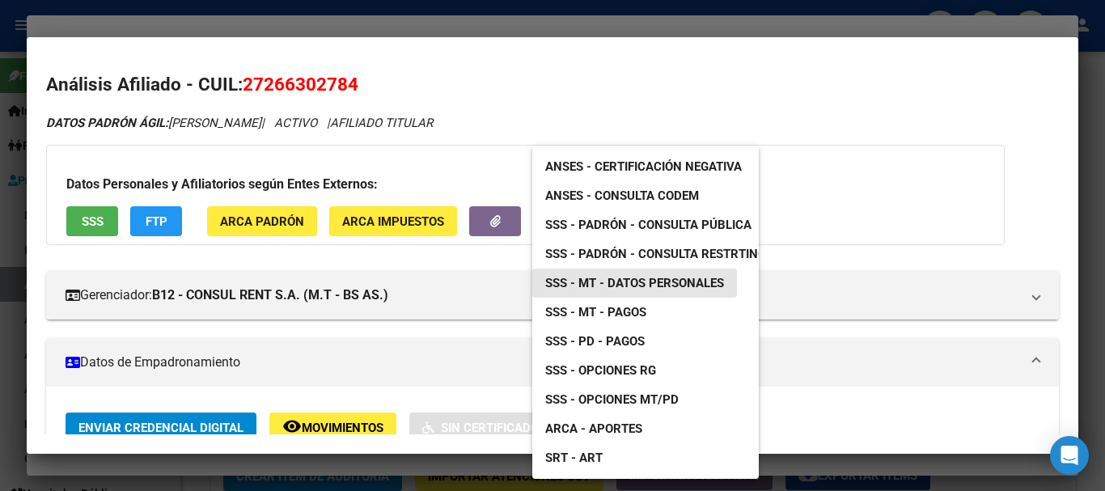
click at [669, 286] on span "SSS - MT - Datos Personales" at bounding box center [634, 283] width 179 height 15
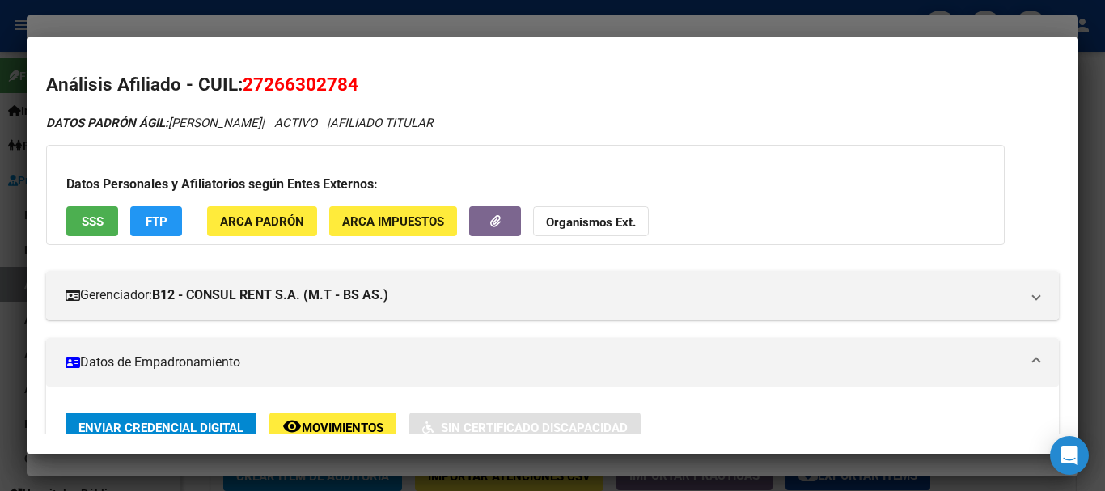
click at [566, 213] on button "Organismos Ext." at bounding box center [591, 221] width 116 height 30
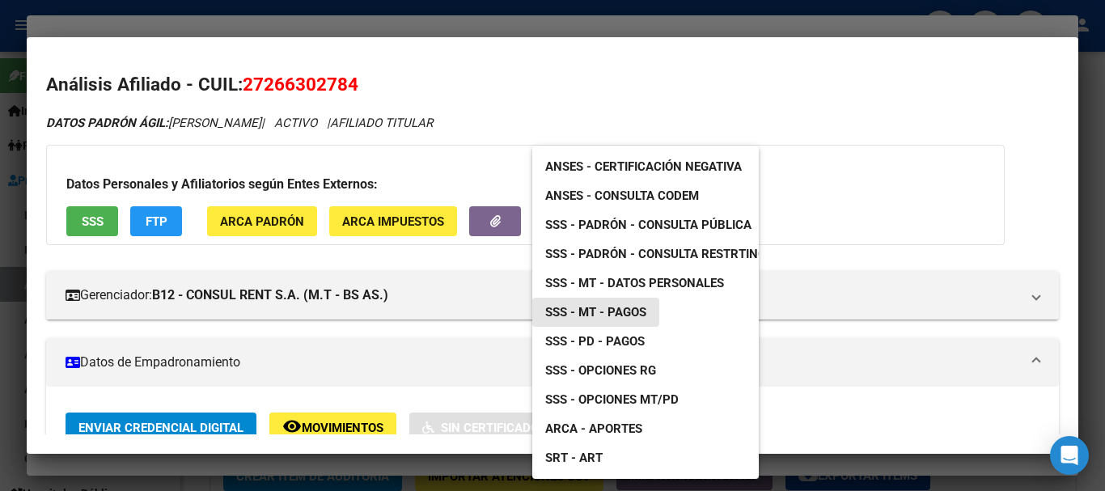
click at [619, 308] on span "SSS - MT - Pagos" at bounding box center [595, 312] width 101 height 15
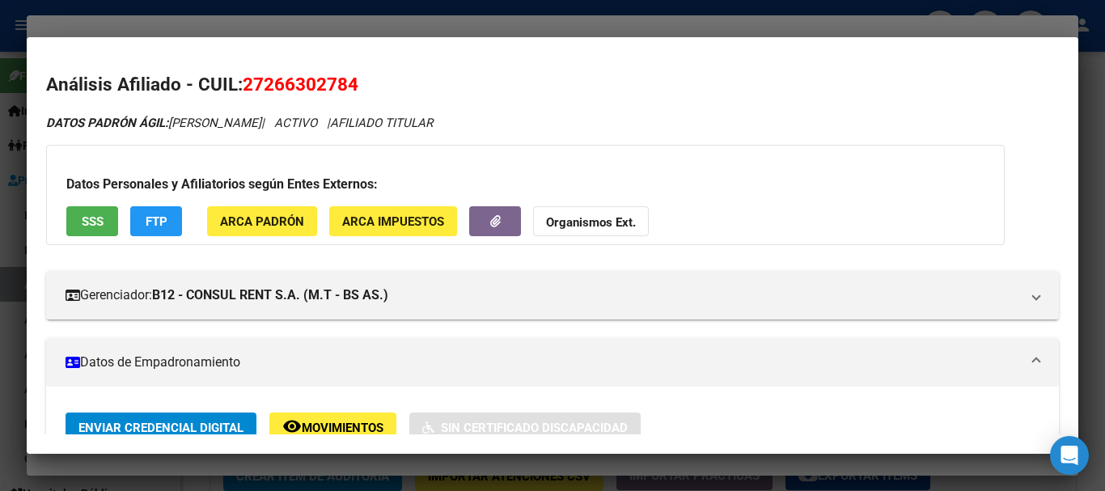
drag, startPoint x: 515, startPoint y: 21, endPoint x: 559, endPoint y: 34, distance: 46.4
click at [515, 20] on div at bounding box center [552, 245] width 1105 height 491
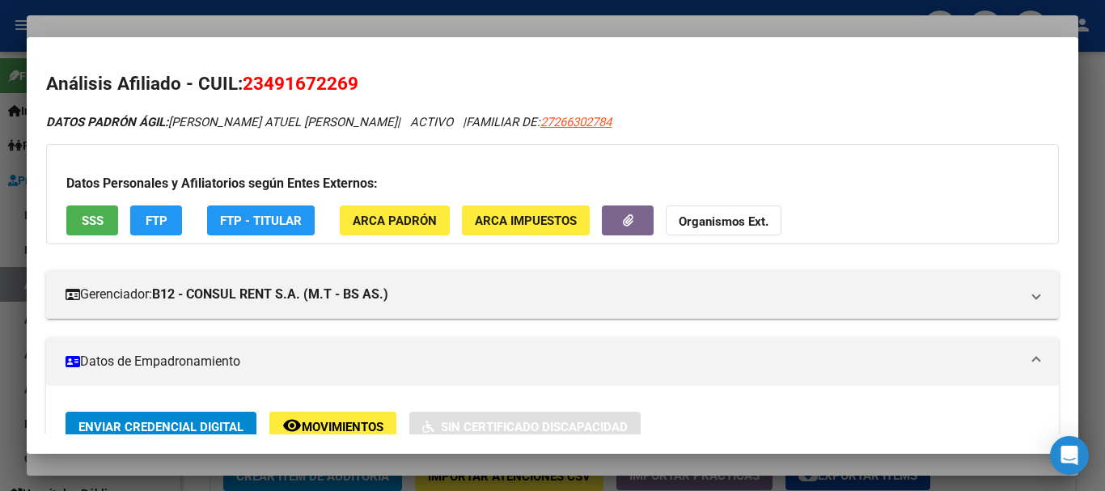
click at [751, 115] on div "DATOS PADRÓN ÁGIL: [PERSON_NAME] ATUEL [PERSON_NAME] | ACTIVO | FAMILIAR DE: 27…" at bounding box center [552, 122] width 1013 height 19
click at [648, 23] on div at bounding box center [552, 245] width 1105 height 491
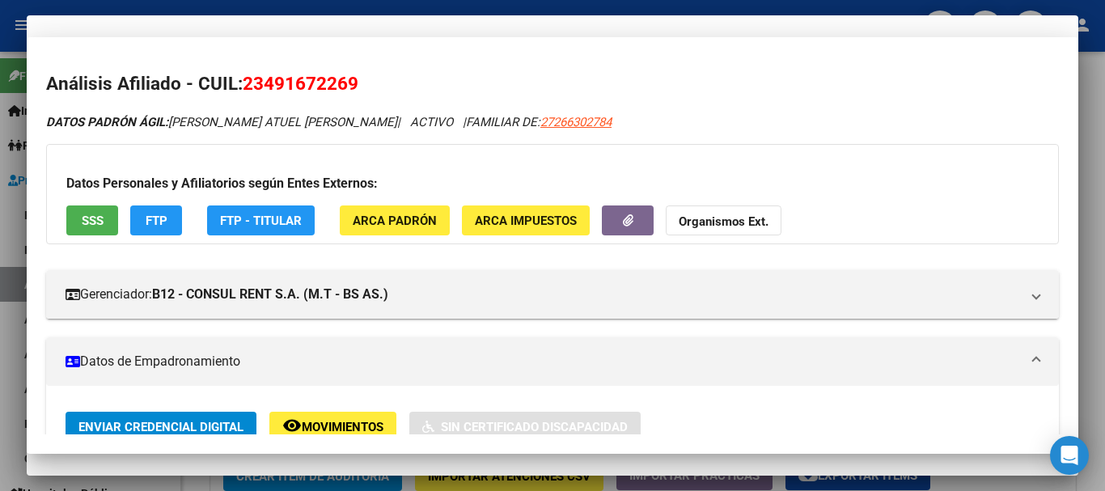
click at [855, 160] on div "23491672269 CUIL" at bounding box center [552, 141] width 1013 height 40
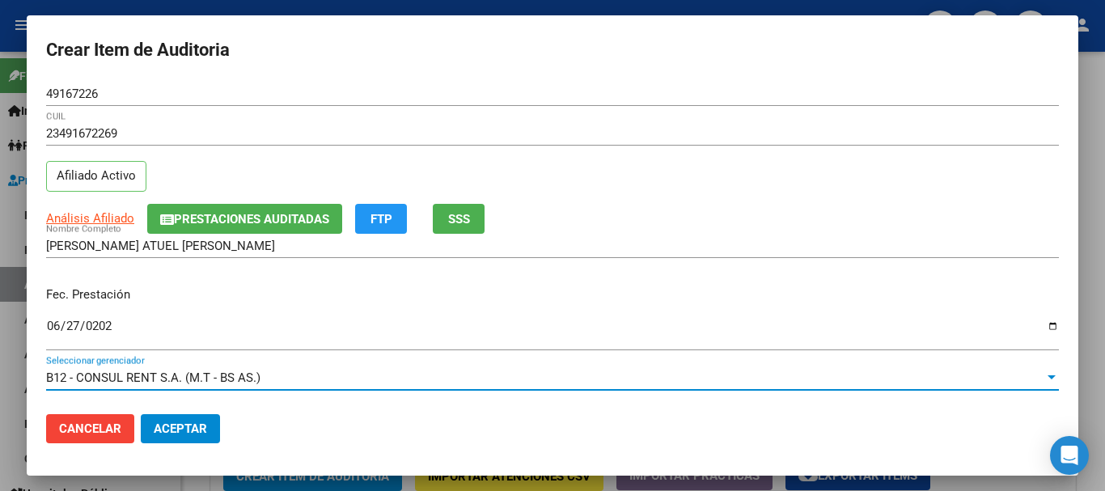
scroll to position [219, 0]
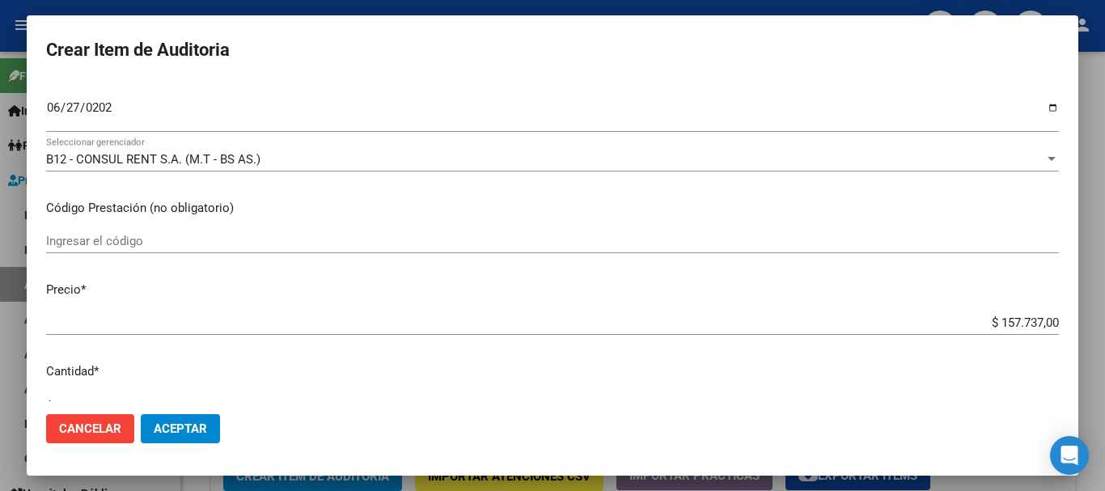
type input "$ 0,07"
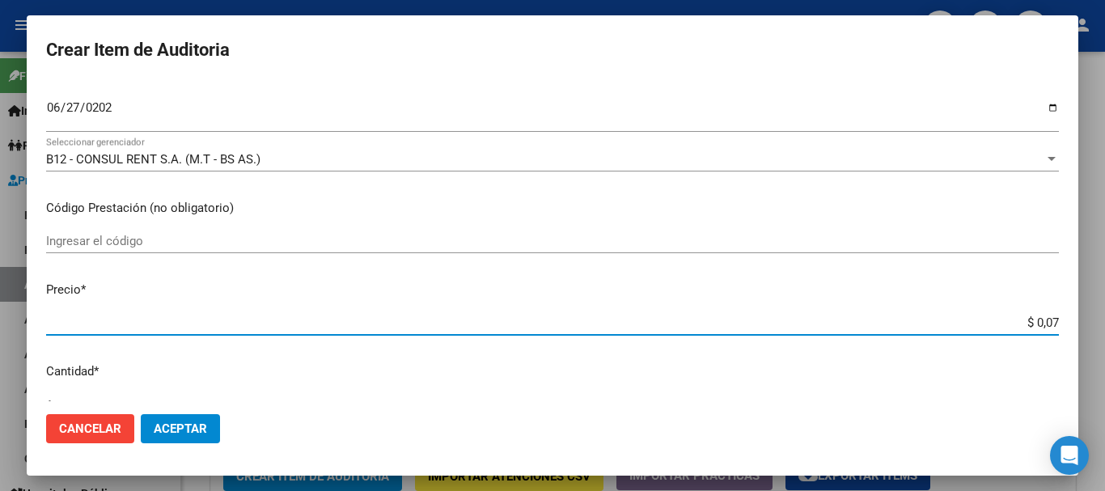
type input "$ 0,72"
type input "$ 7,24"
type input "$ 72,44"
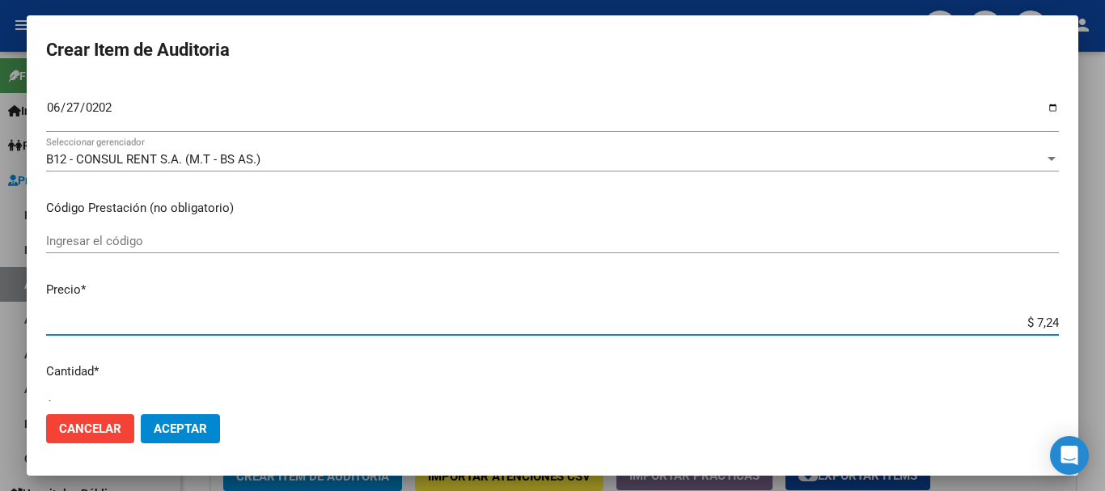
type input "$ 72,44"
type input "$ 724,40"
type input "$ 7.244,00"
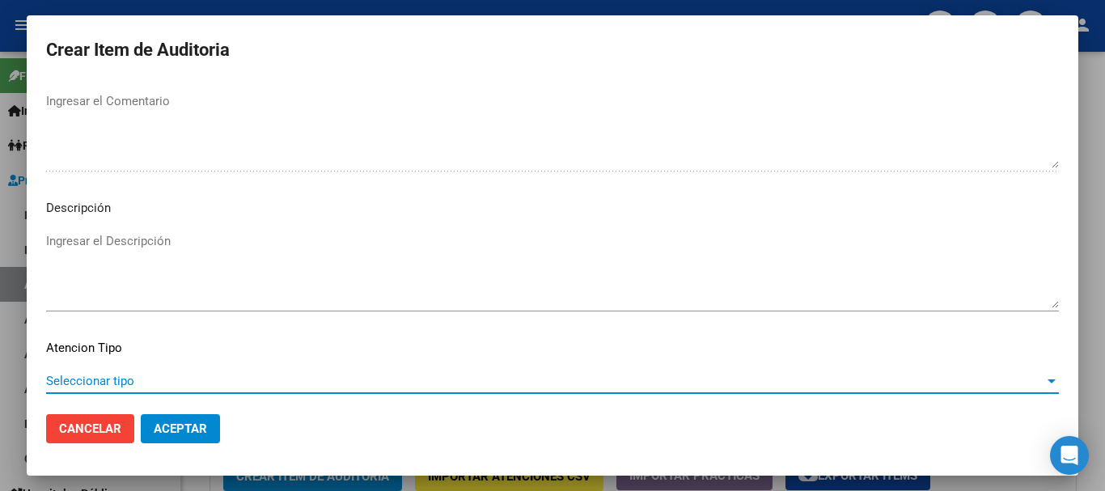
scroll to position [1138, 0]
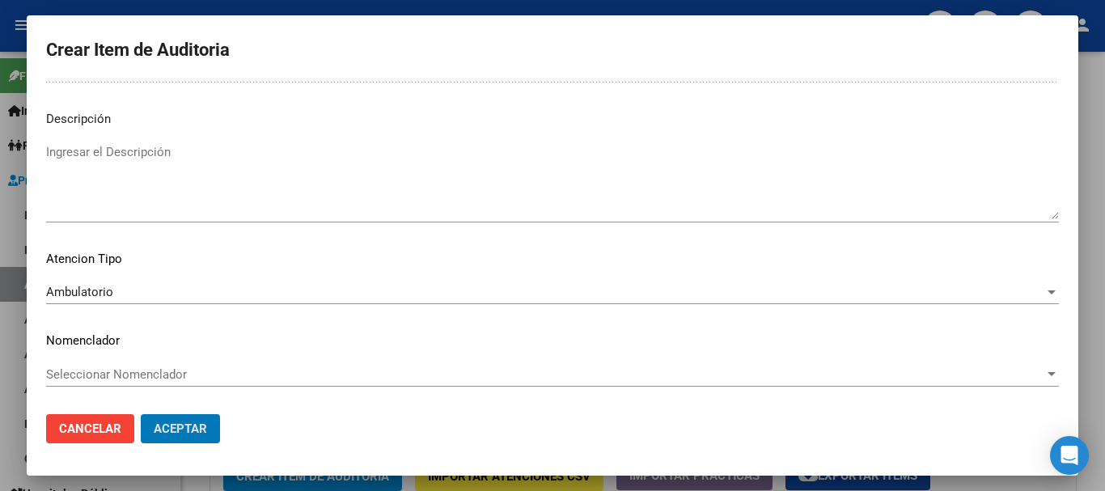
click at [141, 414] on button "Aceptar" at bounding box center [180, 428] width 79 height 29
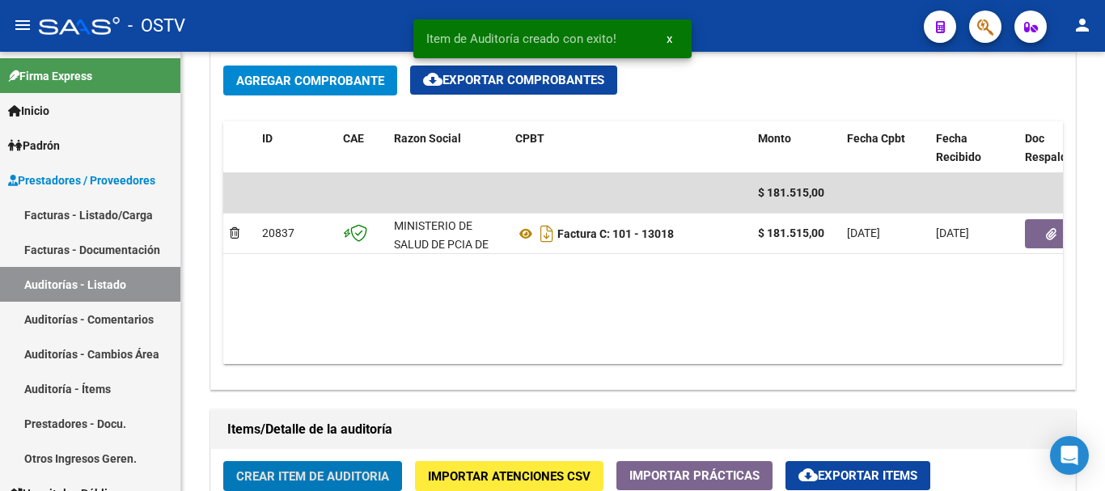
click at [223, 461] on button "Crear Item de Auditoria" at bounding box center [312, 476] width 179 height 30
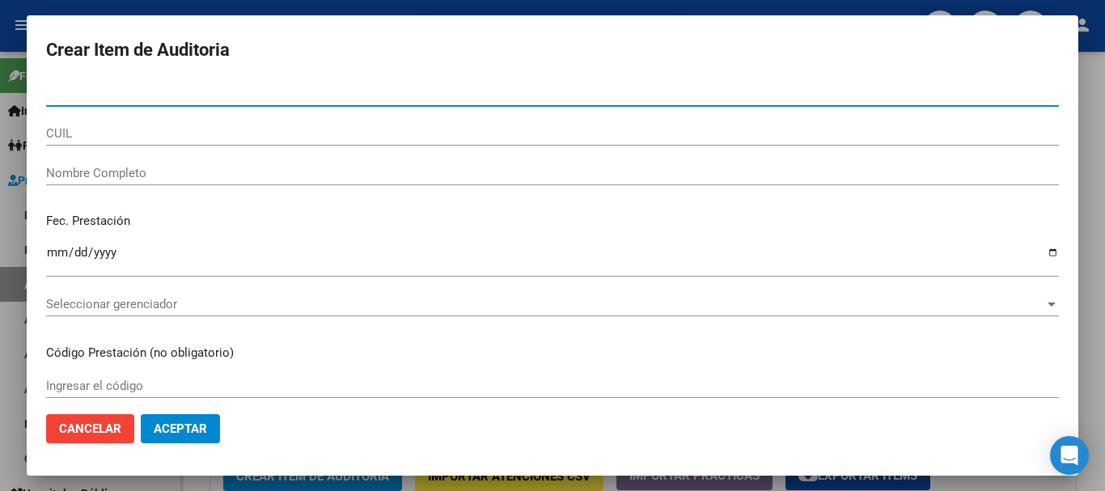
paste input "92654471"
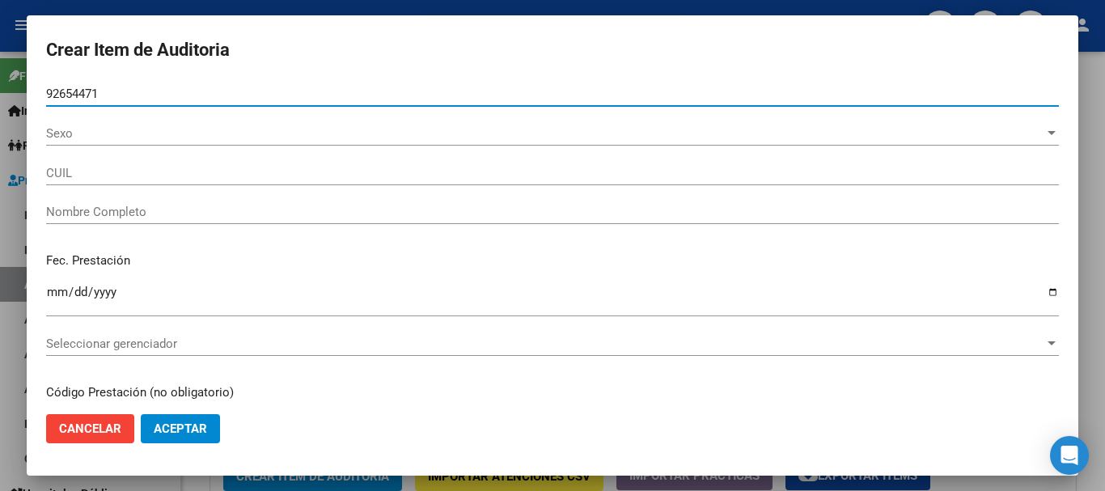
type input "92654471"
type input "20926544714"
type input "CABELLO [PERSON_NAME] [PERSON_NAME]"
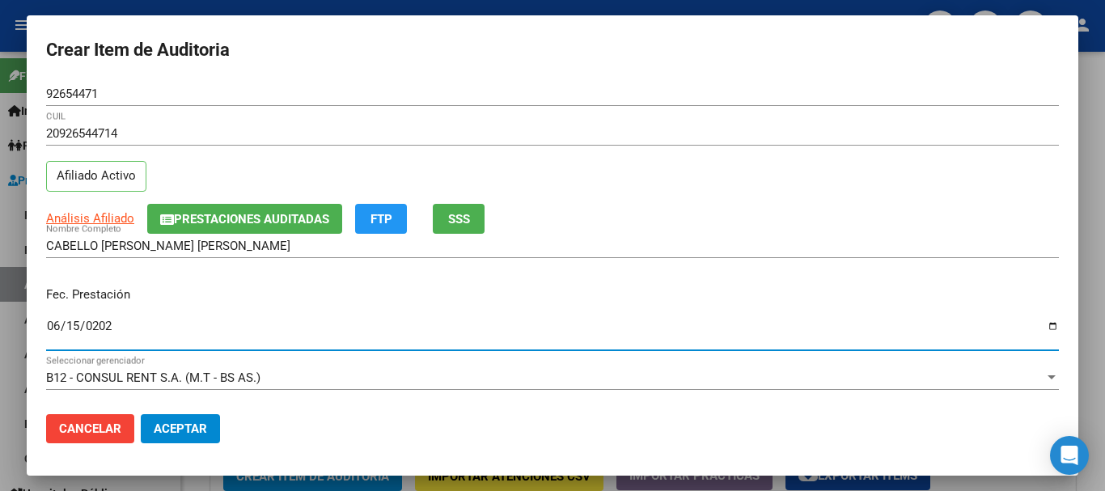
type input "[DATE]"
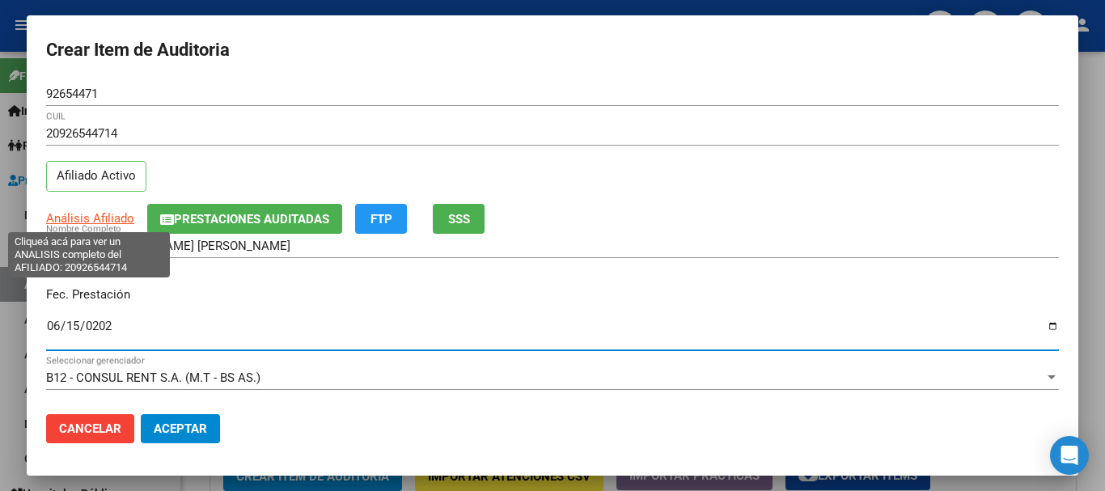
click at [123, 217] on span "Análisis Afiliado" at bounding box center [90, 218] width 88 height 15
type textarea "20926544714"
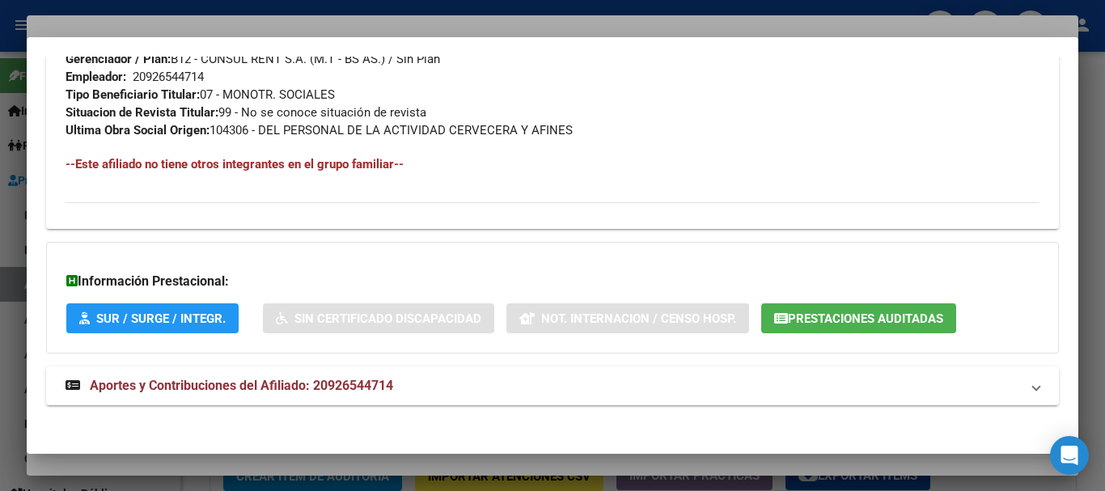
scroll to position [834, 0]
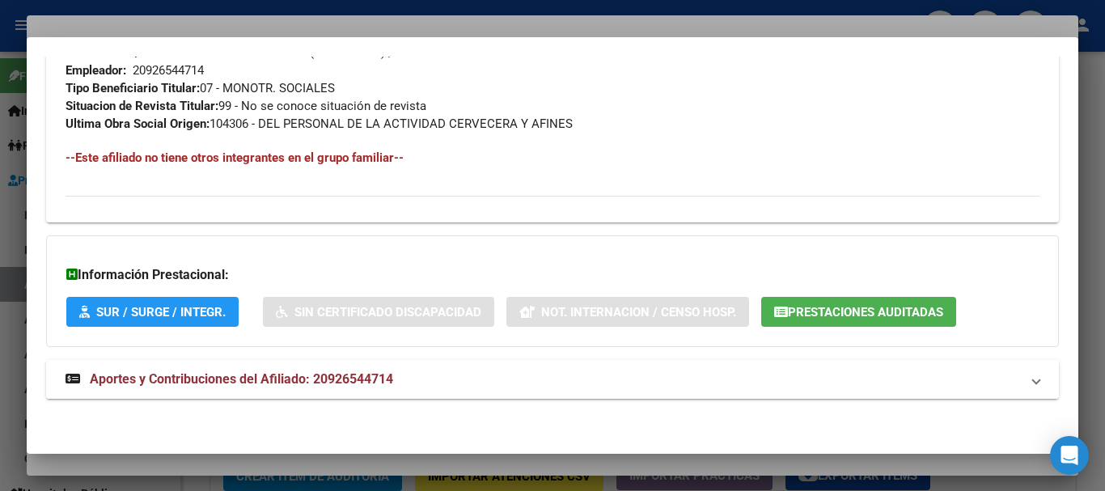
click at [410, 370] on mat-panel-title "Aportes y Contribuciones del Afiliado: 20926544714" at bounding box center [543, 379] width 955 height 19
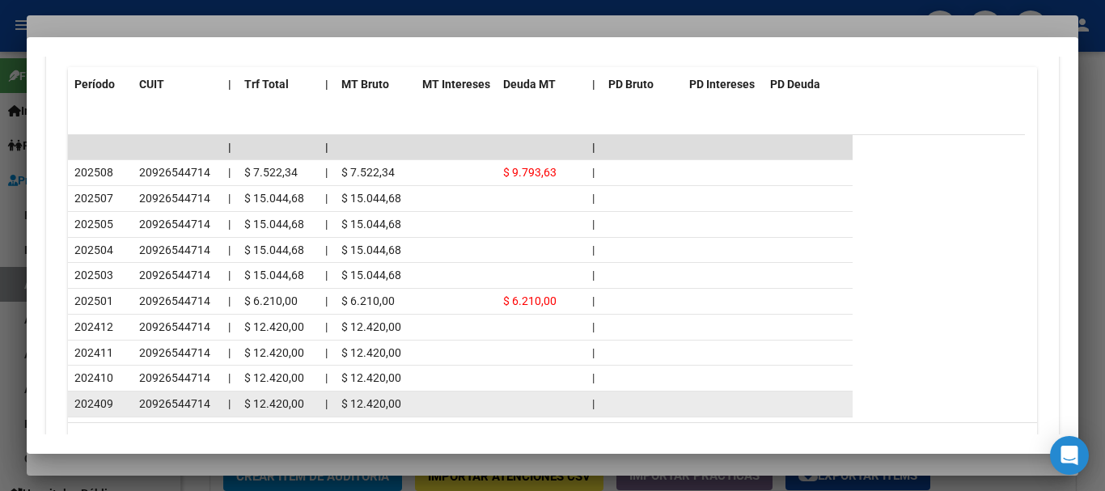
scroll to position [1561, 0]
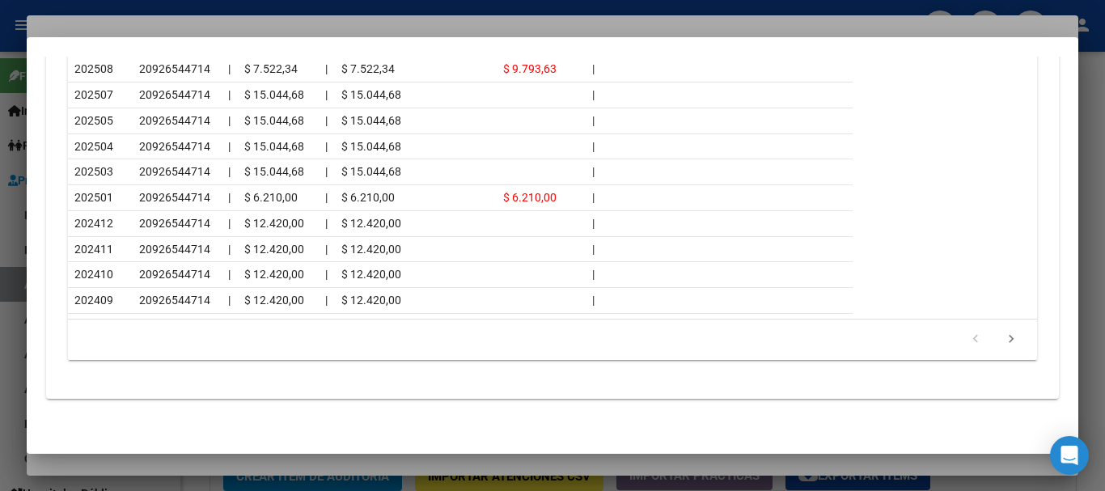
click at [210, 14] on div at bounding box center [552, 245] width 1105 height 491
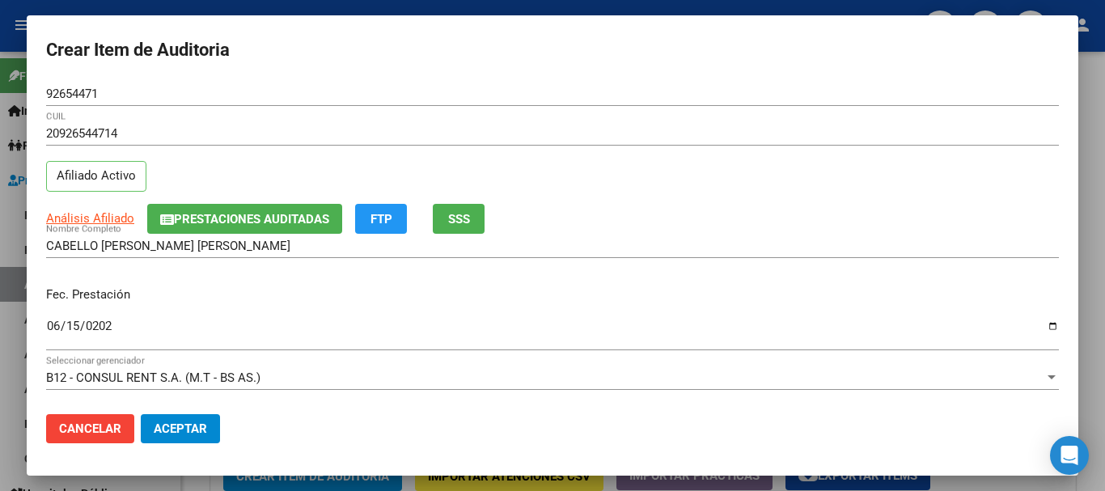
click at [435, 150] on div "20926544714 CUIL" at bounding box center [552, 141] width 1013 height 40
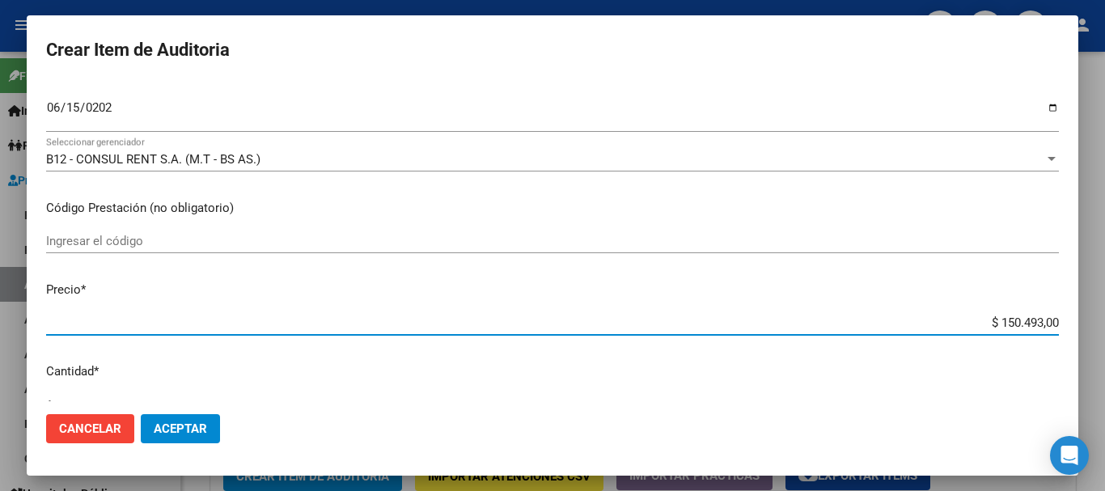
type input "$ 0,01"
type input "$ 0,11"
type input "$ 1,18"
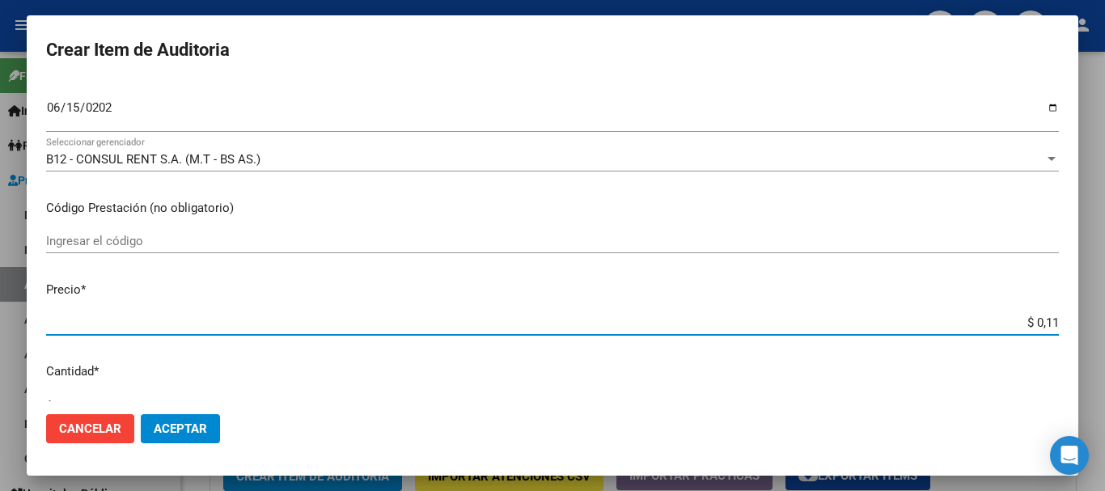
type input "$ 1,18"
type input "$ 11,88"
type input "$ 118,89"
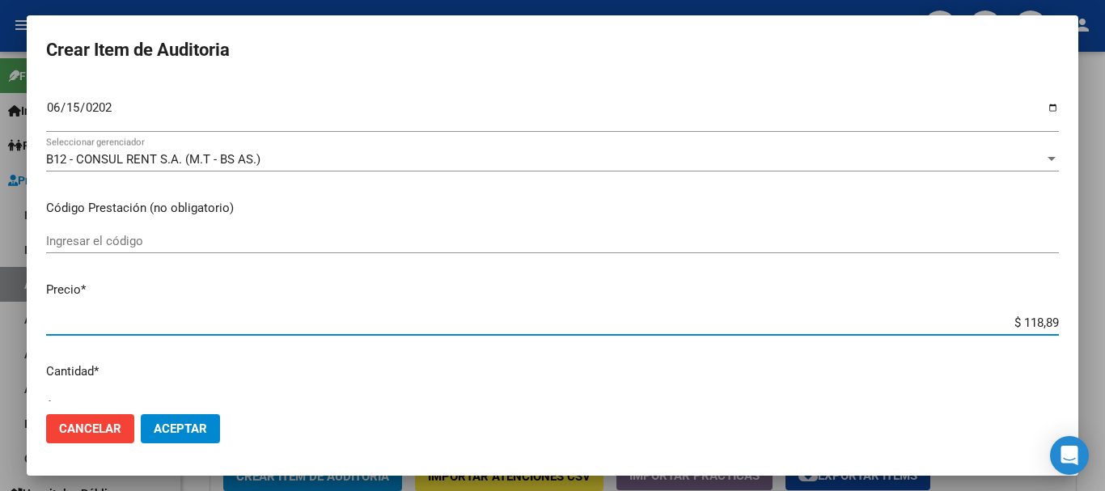
type input "$ 1.188,90"
type input "$ 11.889,00"
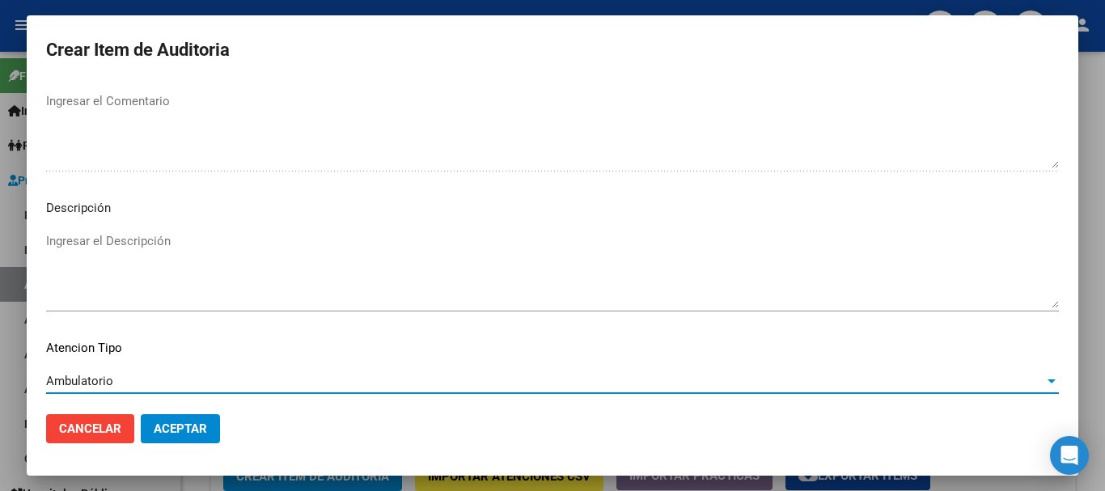
scroll to position [1138, 0]
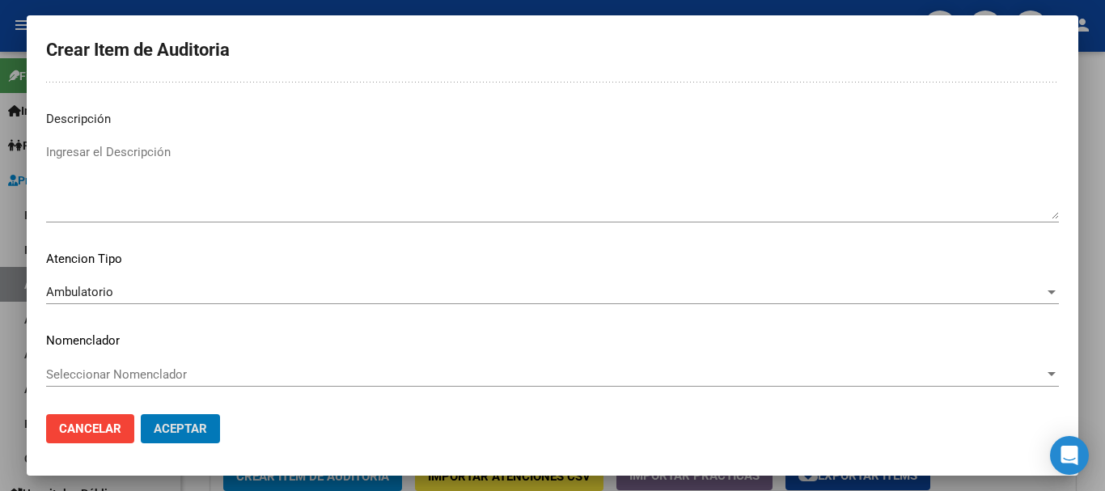
click at [141, 414] on button "Aceptar" at bounding box center [180, 428] width 79 height 29
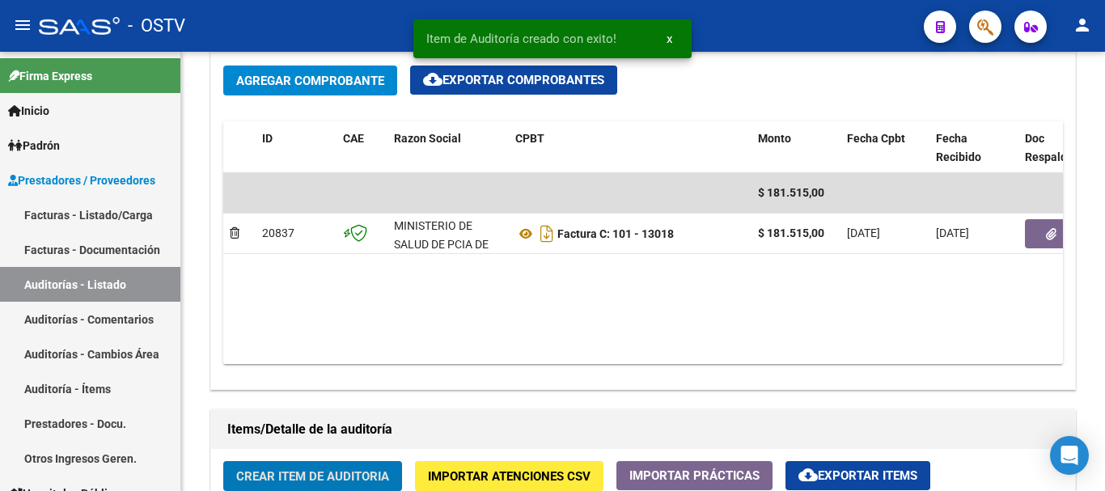
click at [223, 461] on button "Crear Item de Auditoria" at bounding box center [312, 476] width 179 height 30
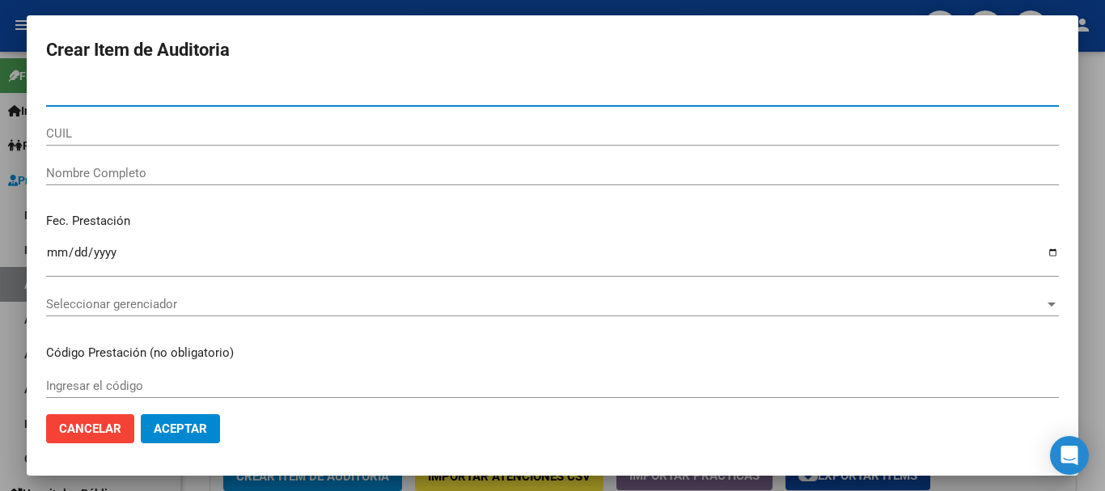
paste input "27272036"
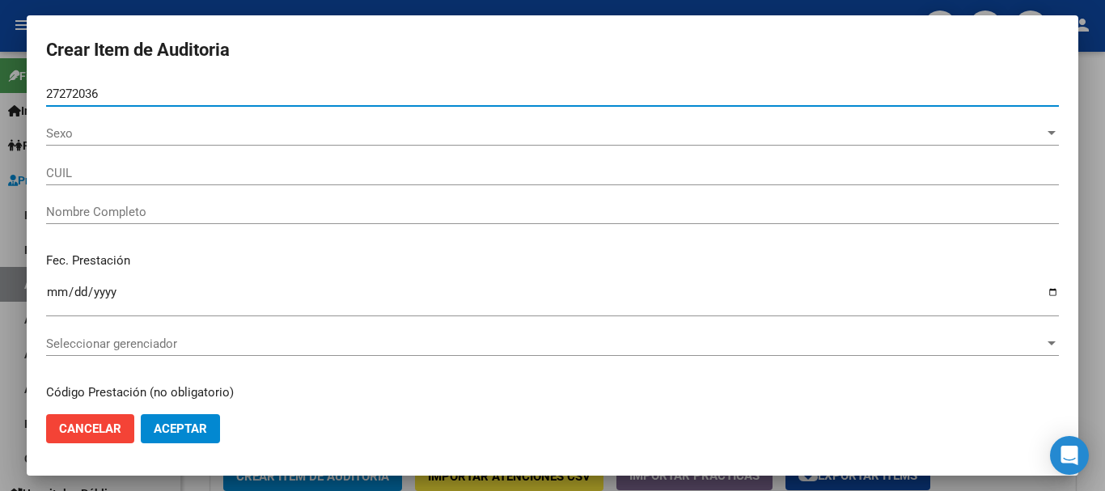
type input "27272036"
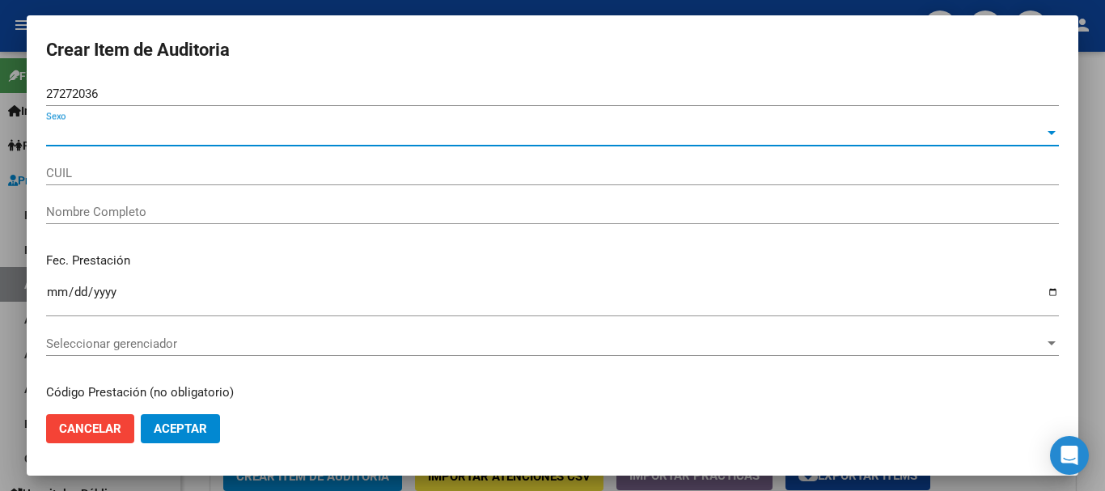
type input "27272720369"
type input "[PERSON_NAME] [PERSON_NAME]"
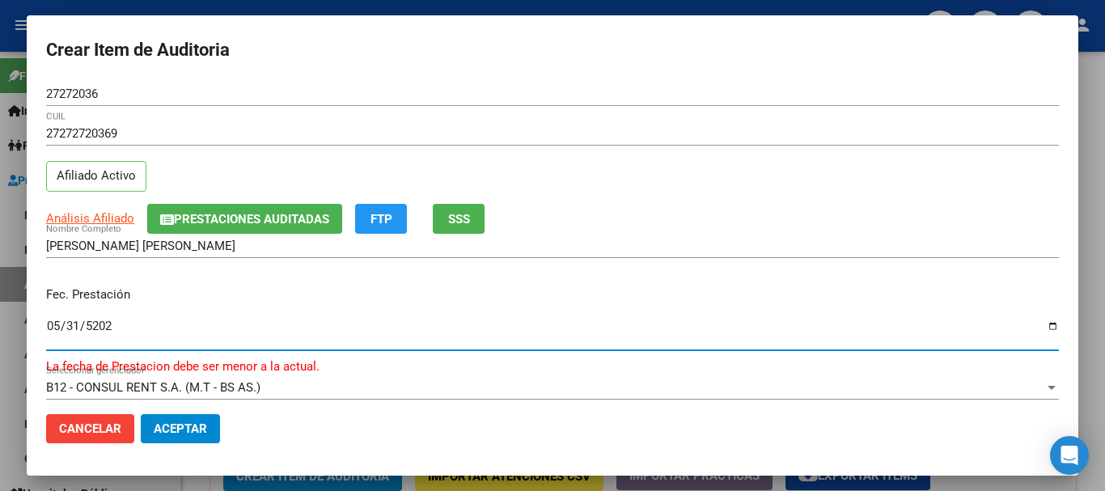
type input "[DATE]"
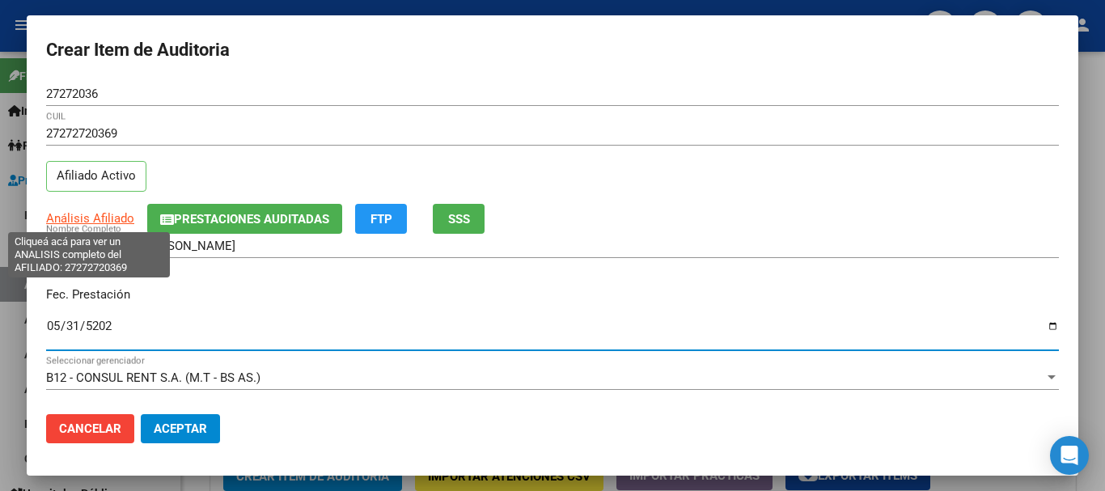
click at [71, 219] on span "Análisis Afiliado" at bounding box center [90, 218] width 88 height 15
type textarea "27272720369"
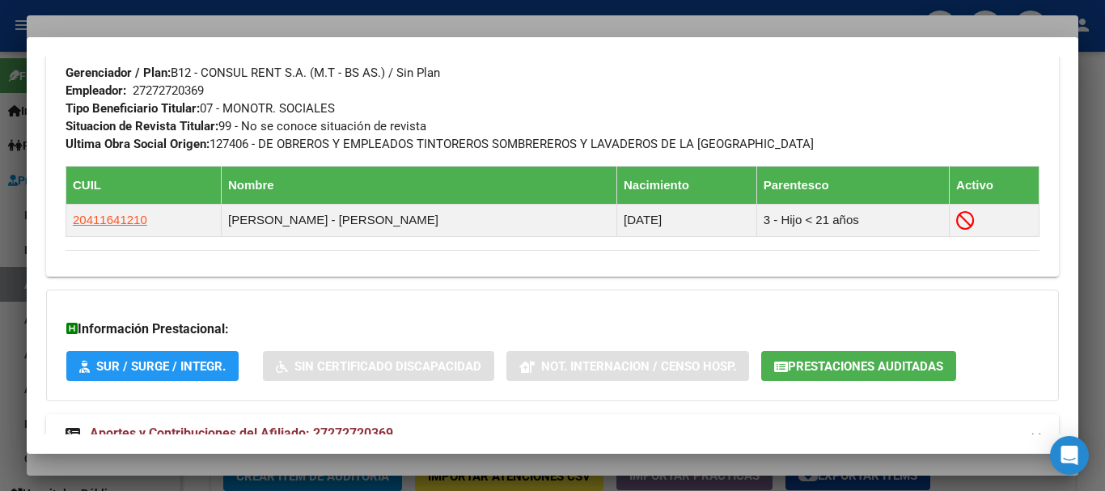
scroll to position [869, 0]
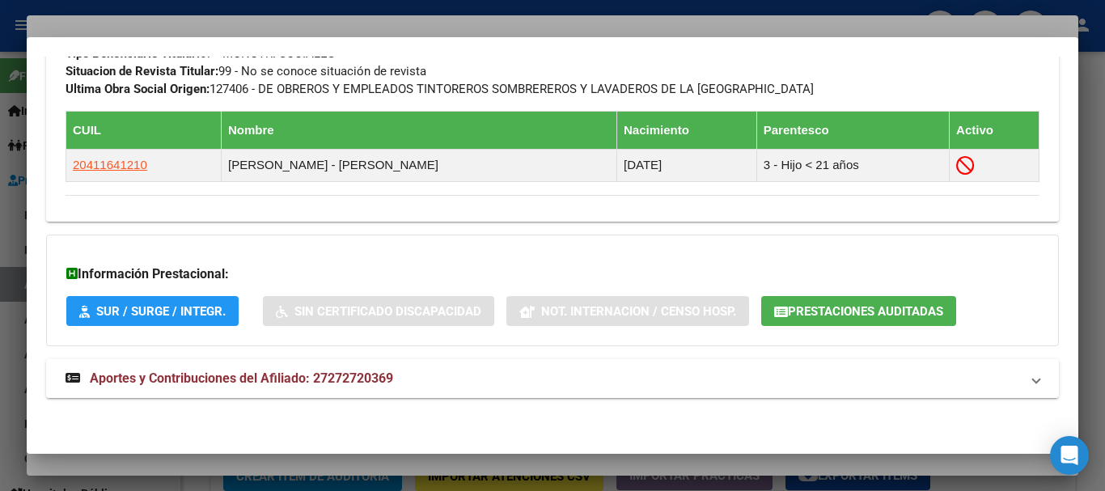
click at [278, 383] on span "Aportes y Contribuciones del Afiliado: 27272720369" at bounding box center [241, 378] width 303 height 15
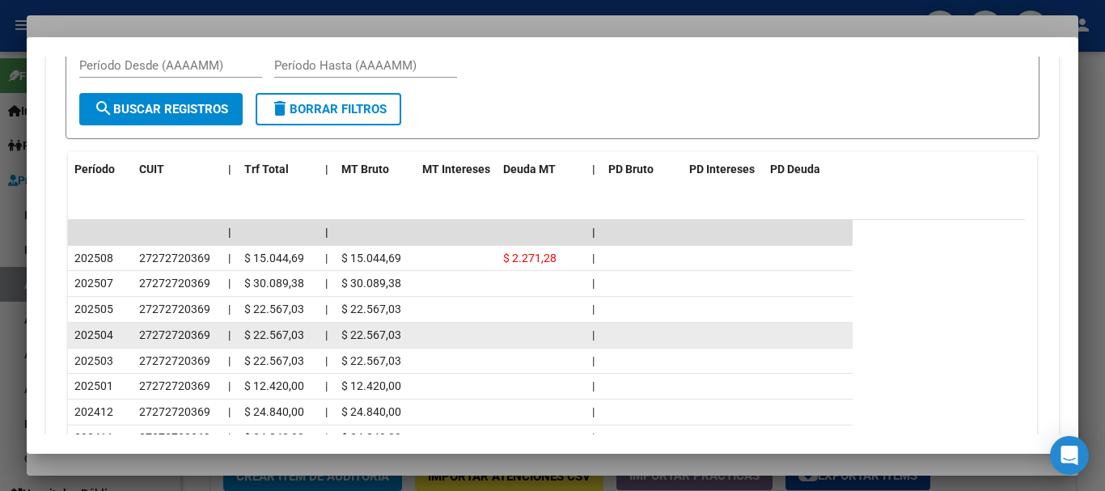
scroll to position [1419, 0]
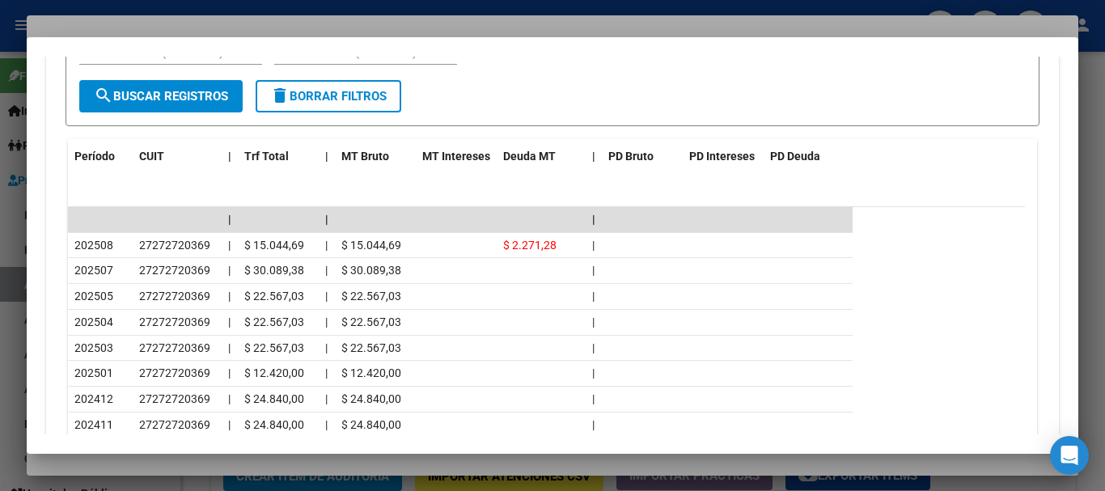
click at [193, 28] on div at bounding box center [552, 245] width 1105 height 491
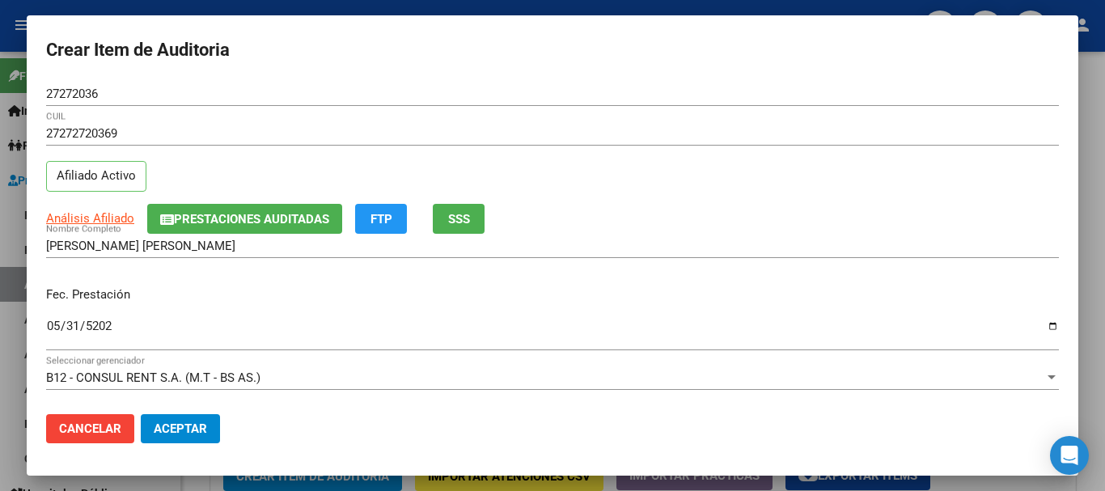
click at [760, 205] on mat-dialog-content "27272036 Nro Documento 27272720369 CUIL Afiliado Activo Análisis Afiliado Prest…" at bounding box center [553, 242] width 1052 height 320
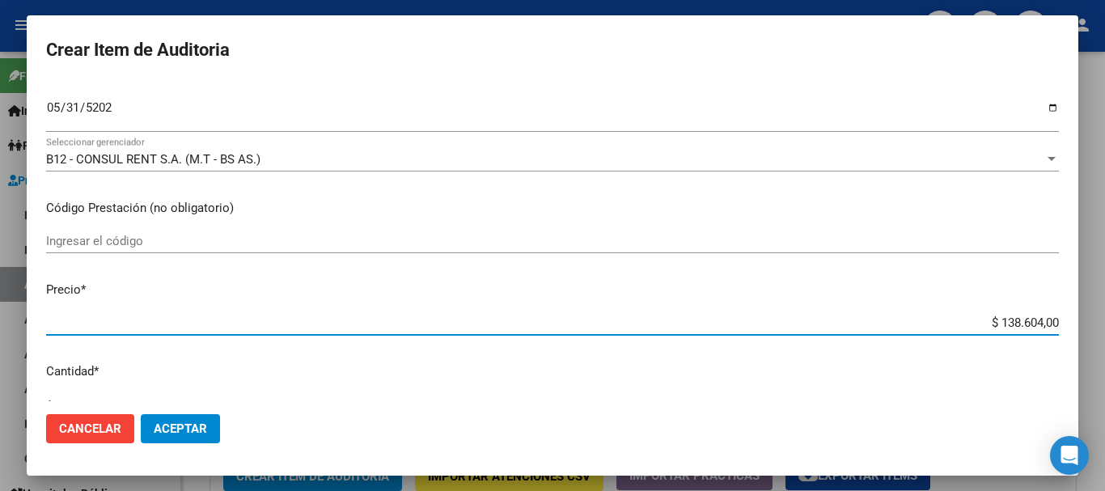
type input "$ 0,01"
type input "$ 0,11"
type input "$ 1,18"
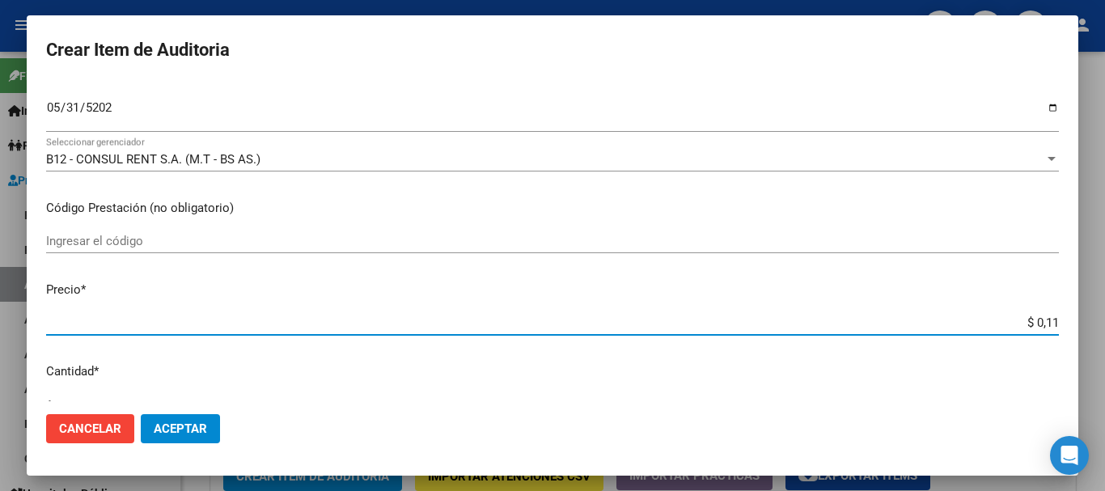
type input "$ 1,18"
type input "$ 11,88"
type input "$ 118,89"
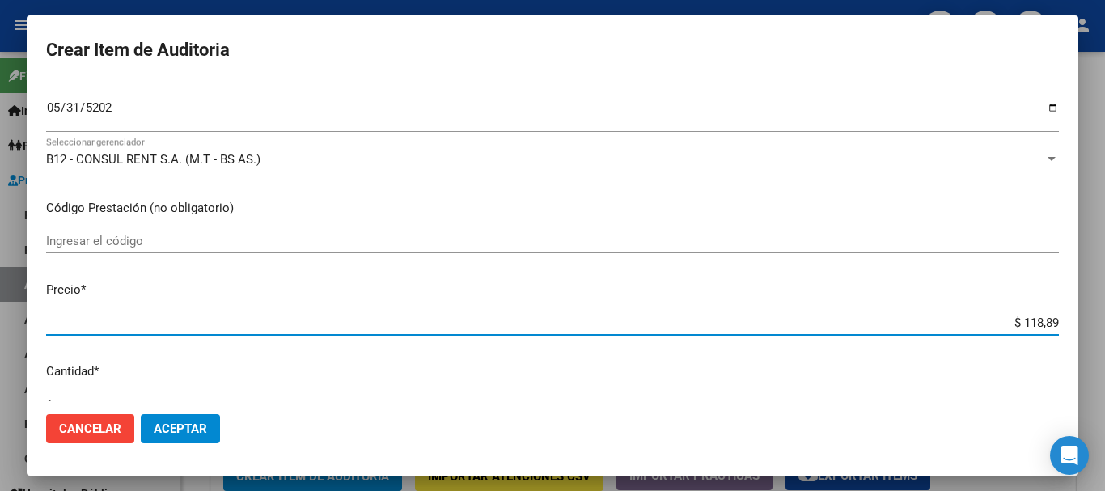
type input "$ 1.188,90"
type input "$ 11.889,00"
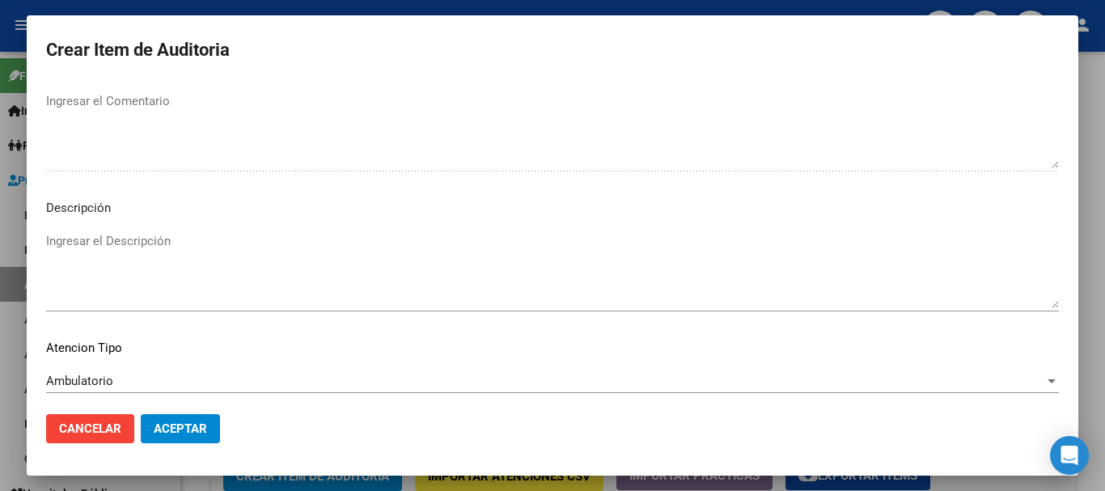
scroll to position [1138, 0]
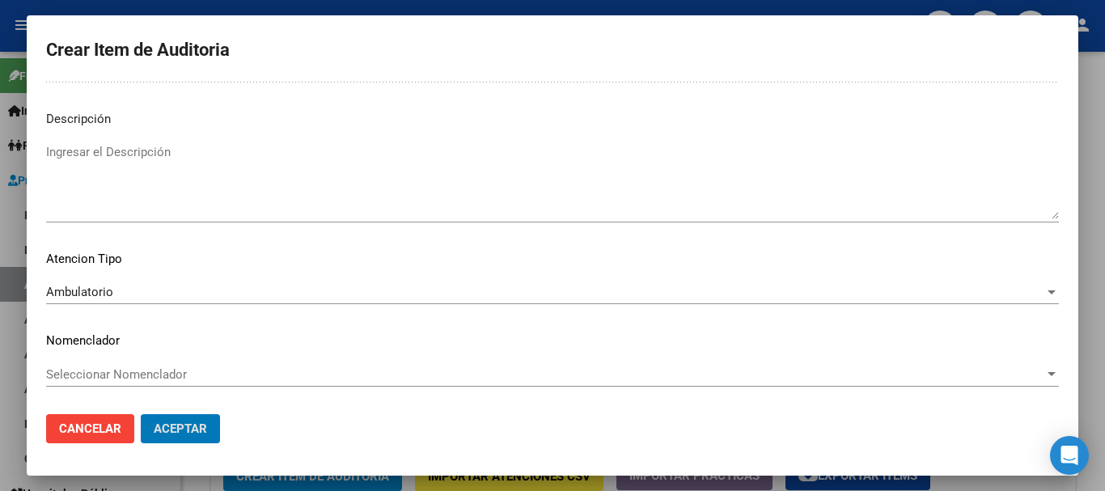
click at [141, 414] on button "Aceptar" at bounding box center [180, 428] width 79 height 29
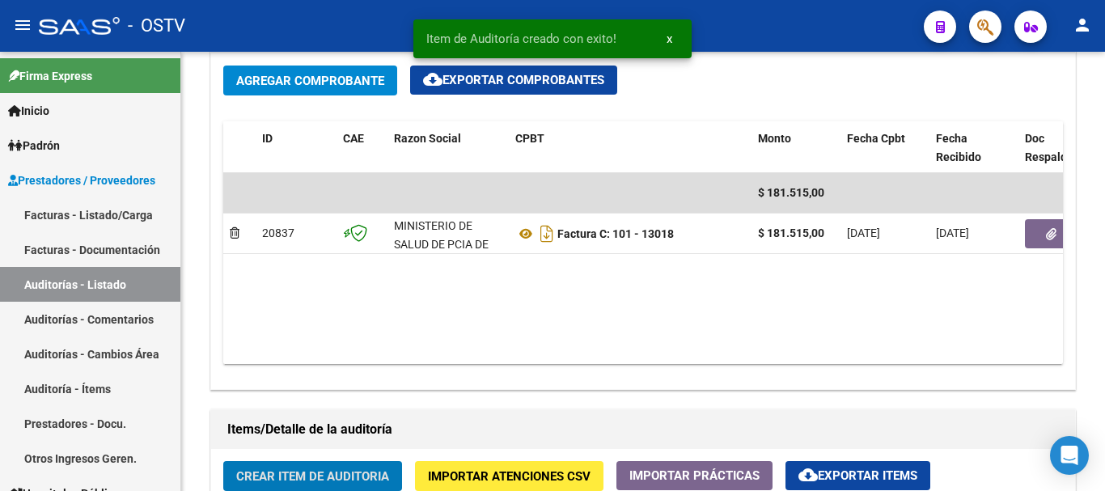
click at [223, 461] on button "Crear Item de Auditoria" at bounding box center [312, 476] width 179 height 30
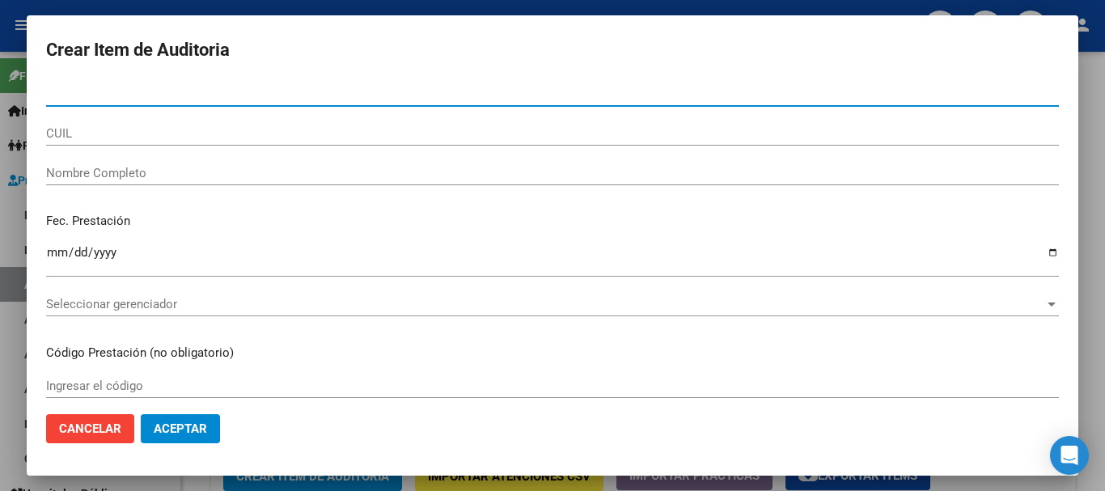
paste input "27397618"
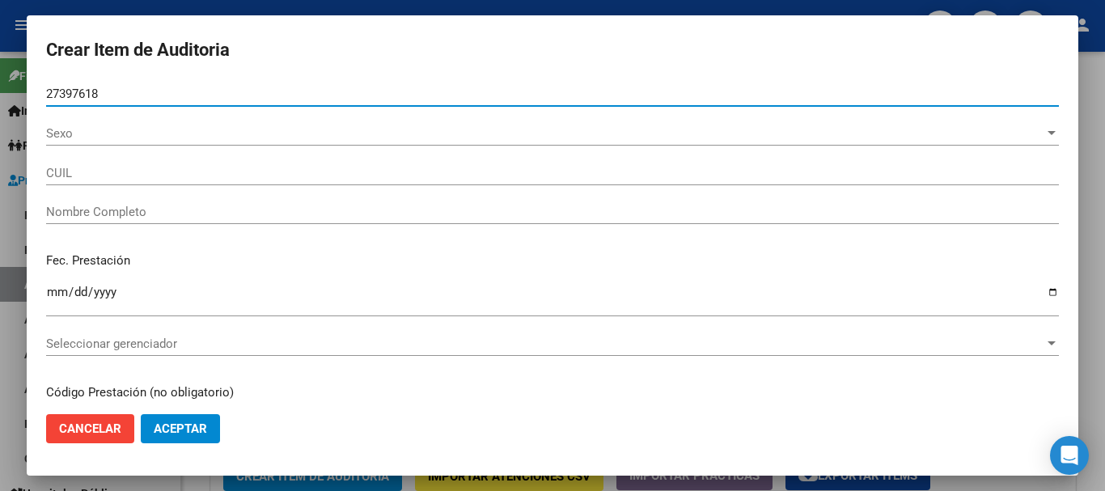
type input "27397618"
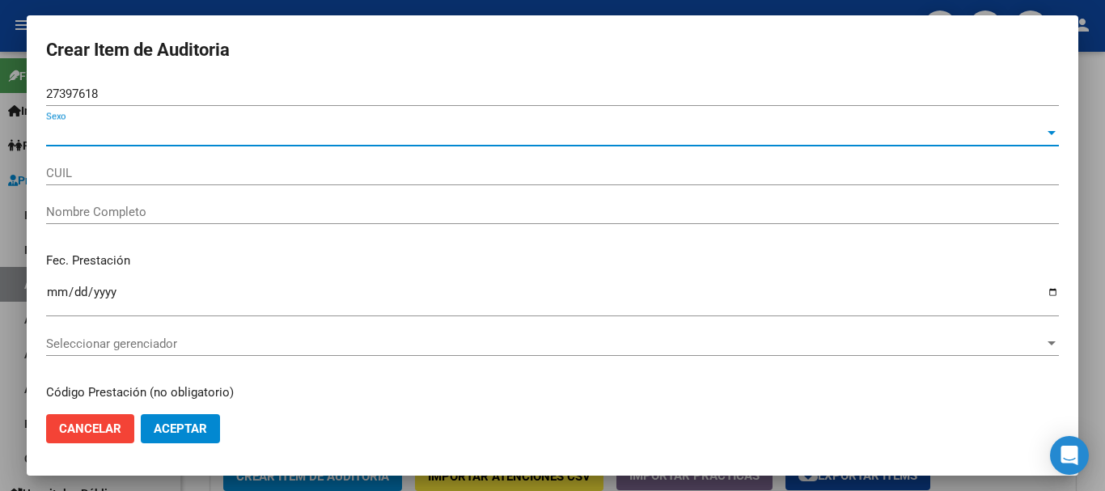
type input "27273976189"
type input "[PERSON_NAME]"
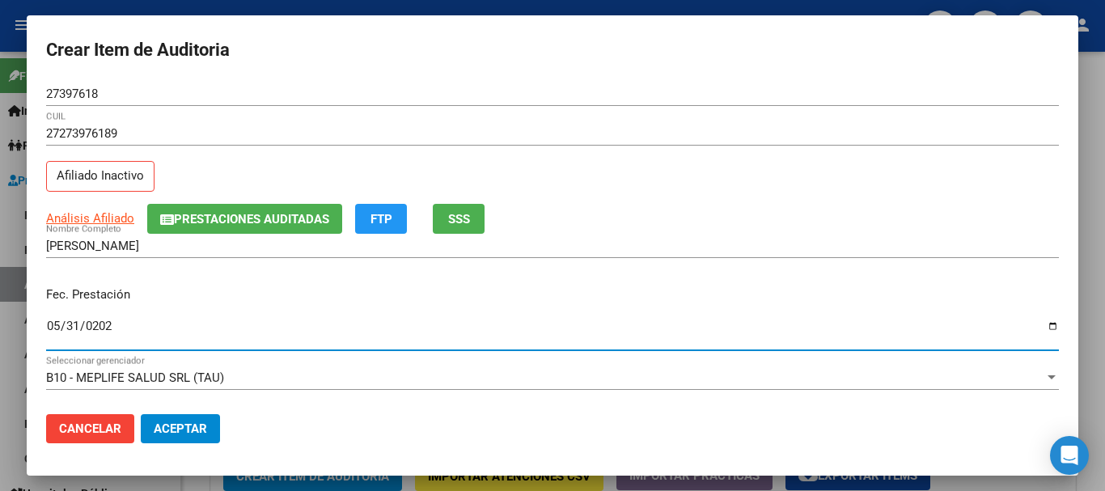
type input "[DATE]"
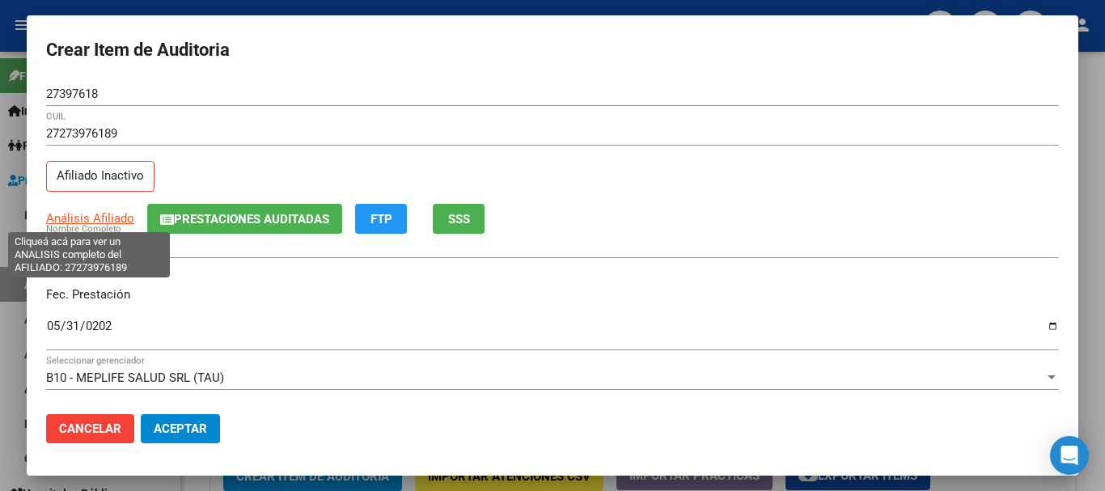
click at [70, 219] on span "Análisis Afiliado" at bounding box center [90, 218] width 88 height 15
type textarea "27273976189"
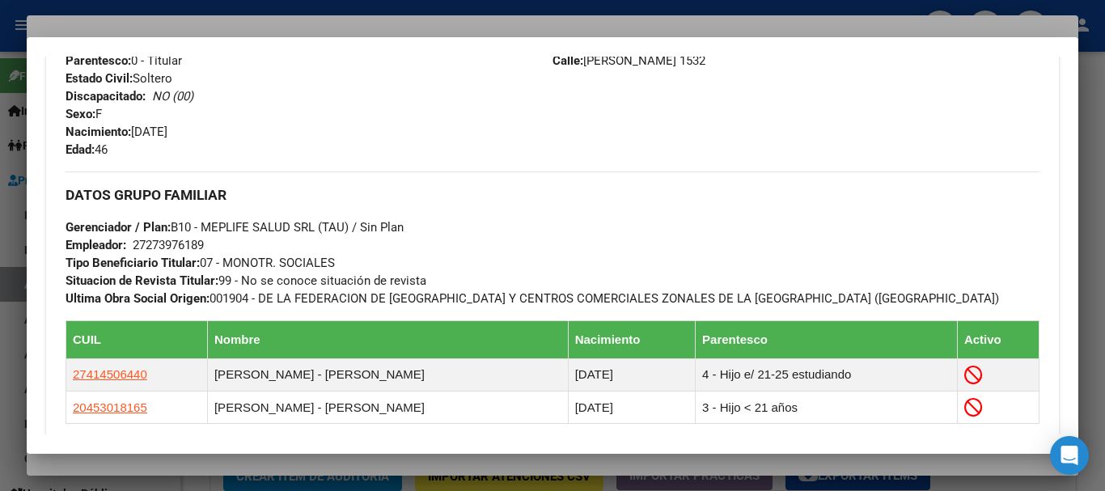
scroll to position [937, 0]
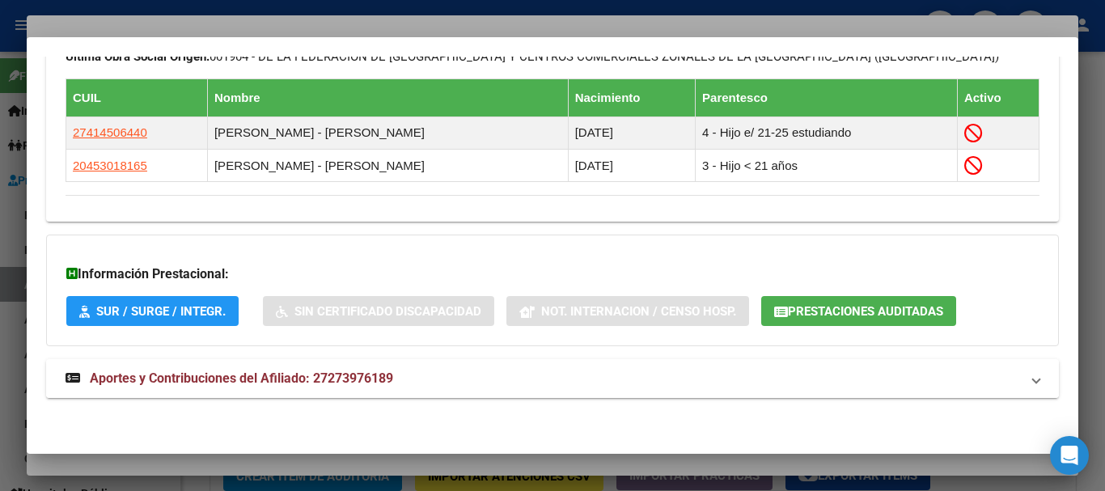
click at [400, 369] on mat-expansion-panel-header "Aportes y Contribuciones del Afiliado: 27273976189" at bounding box center [552, 378] width 1013 height 39
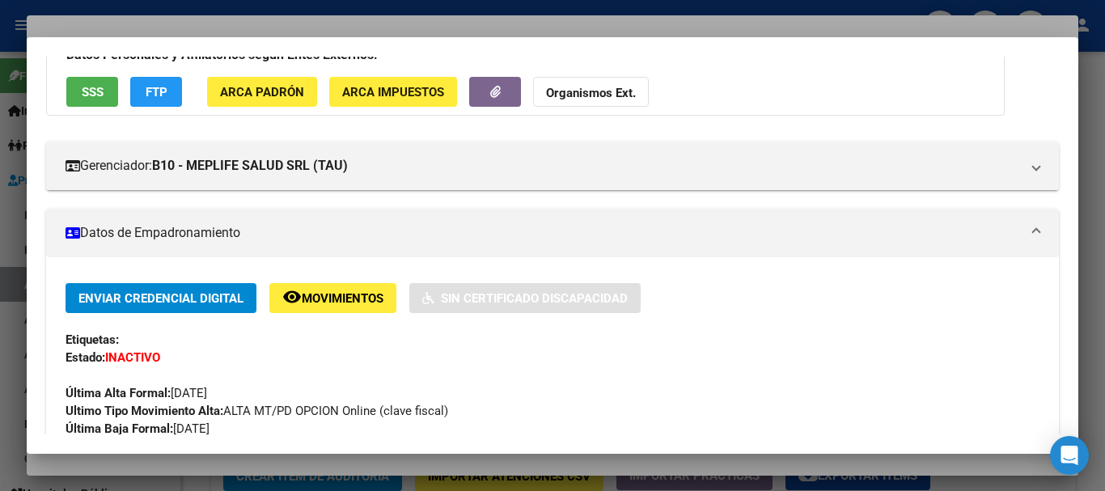
scroll to position [0, 0]
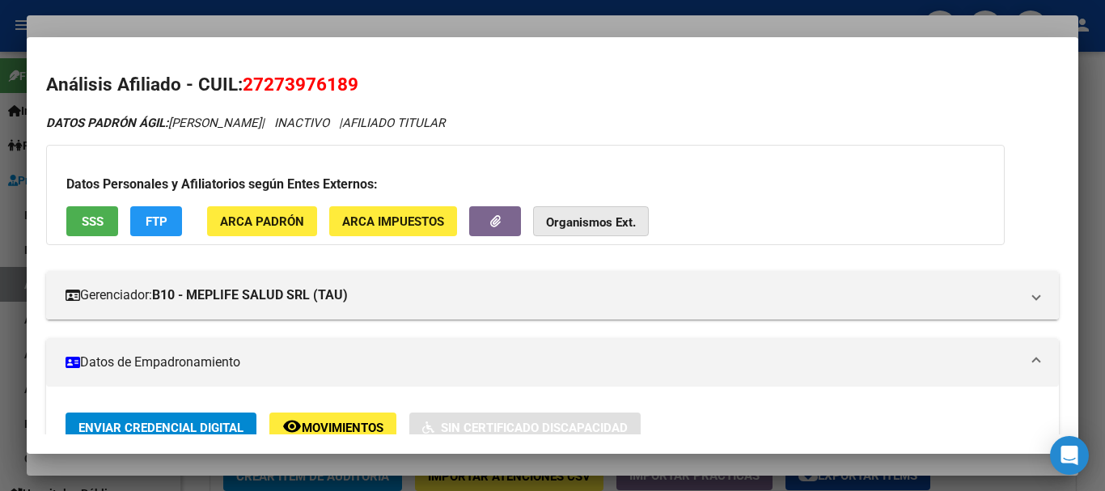
click at [607, 218] on strong "Organismos Ext." at bounding box center [591, 222] width 90 height 15
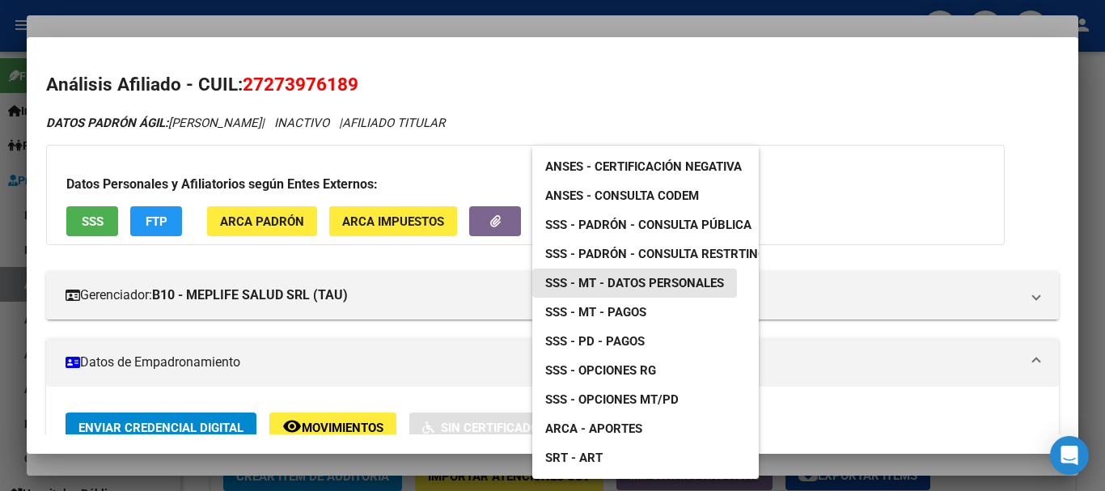
click at [612, 280] on span "SSS - MT - Datos Personales" at bounding box center [634, 283] width 179 height 15
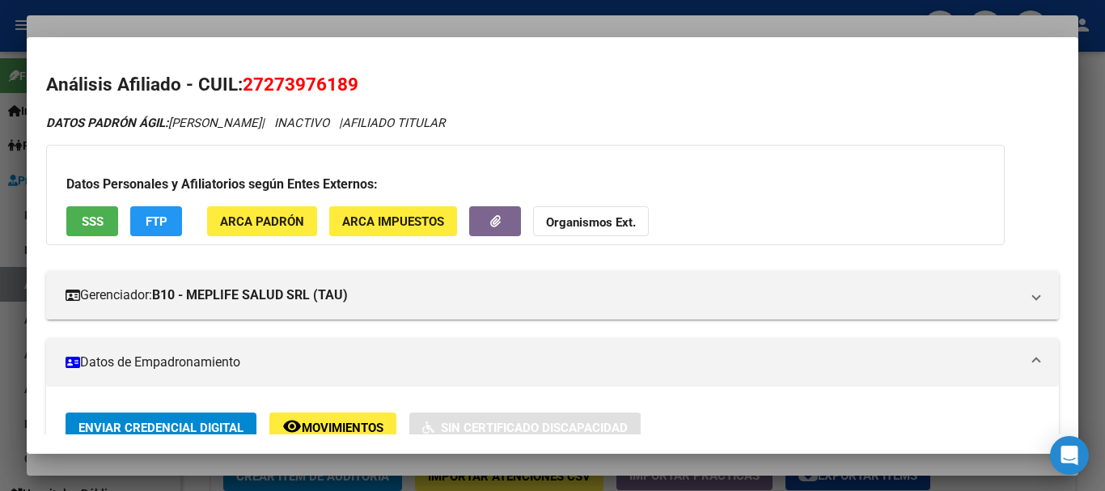
click at [584, 224] on strong "Organismos Ext." at bounding box center [591, 222] width 90 height 15
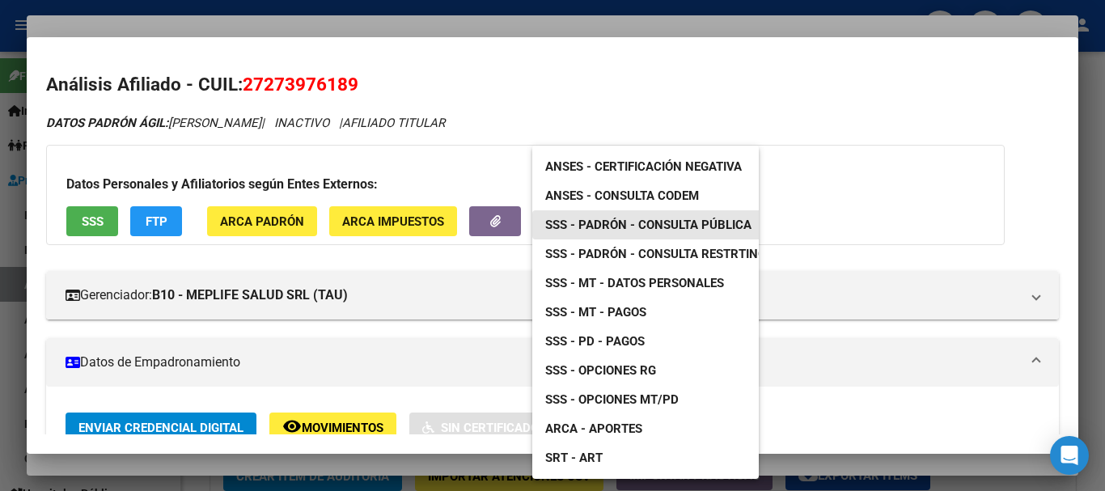
click at [677, 219] on span "SSS - Padrón - Consulta Pública" at bounding box center [648, 225] width 206 height 15
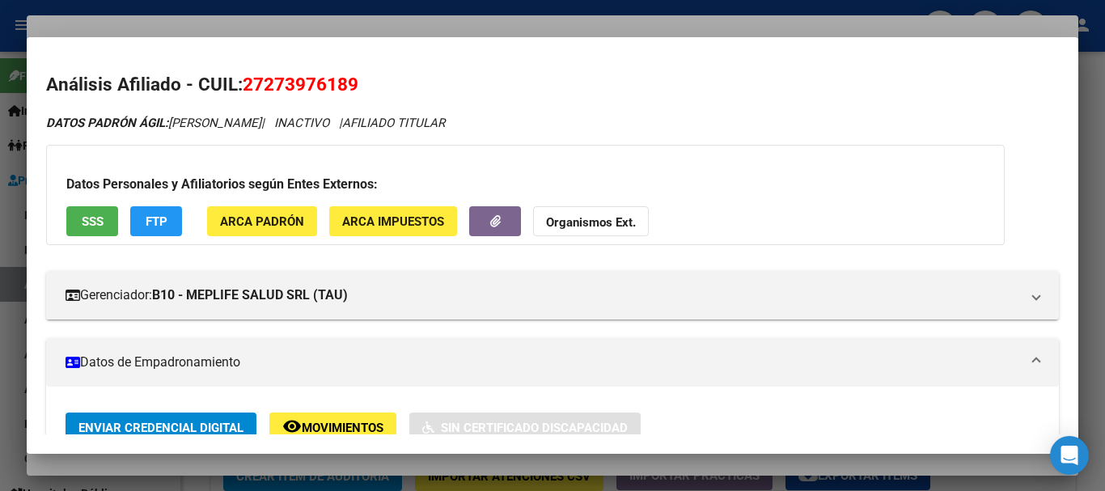
click at [443, 32] on div at bounding box center [552, 245] width 1105 height 491
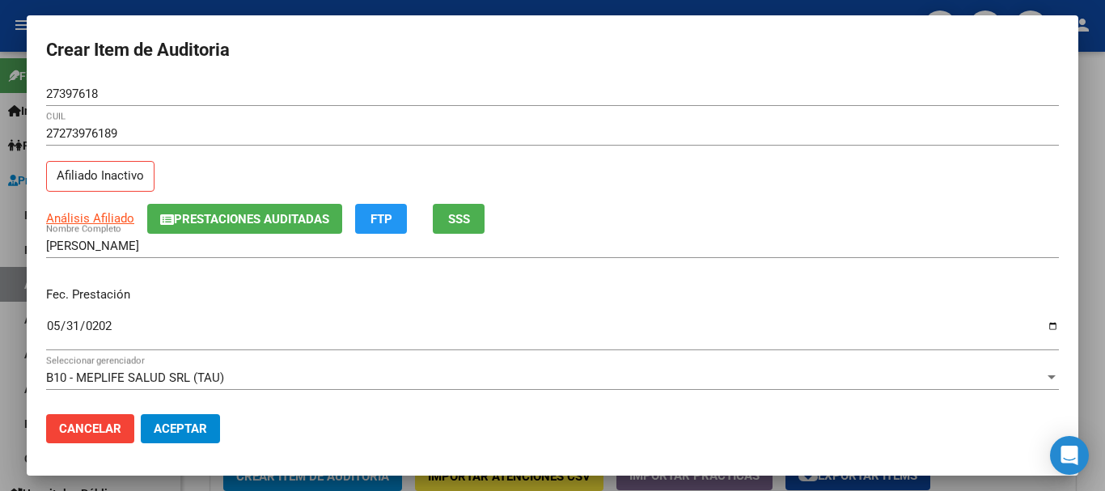
click at [558, 120] on div "27397618 Nro Documento" at bounding box center [552, 102] width 1013 height 40
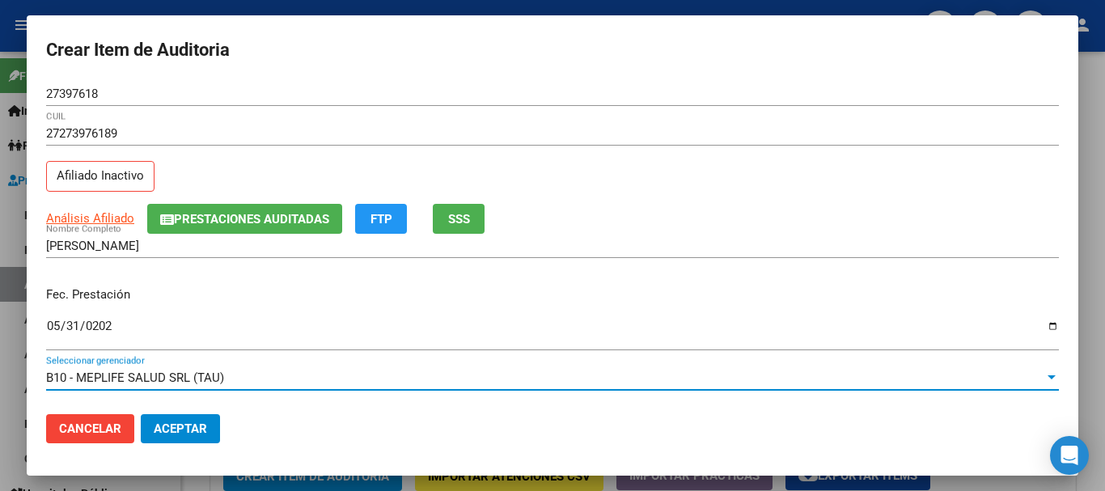
scroll to position [219, 0]
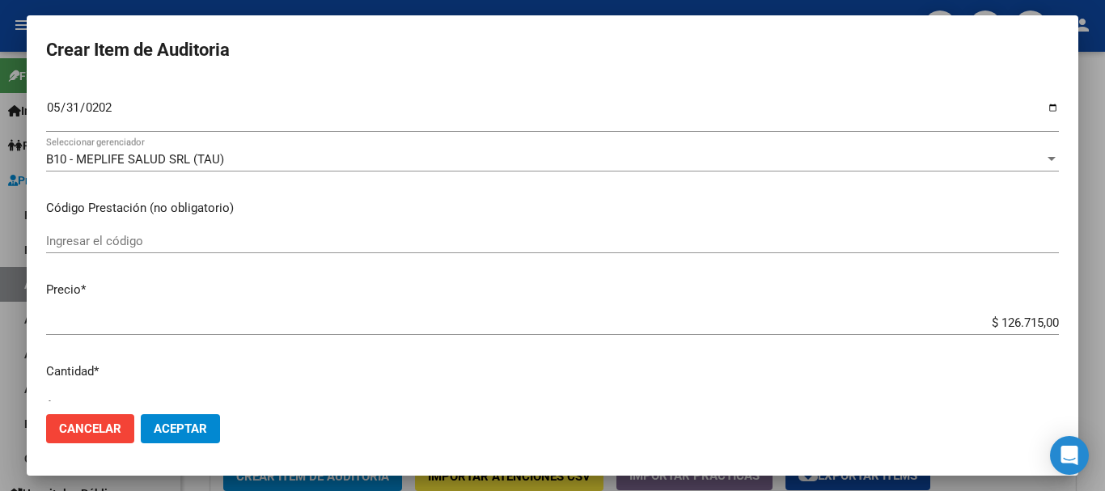
type input "$ 0,01"
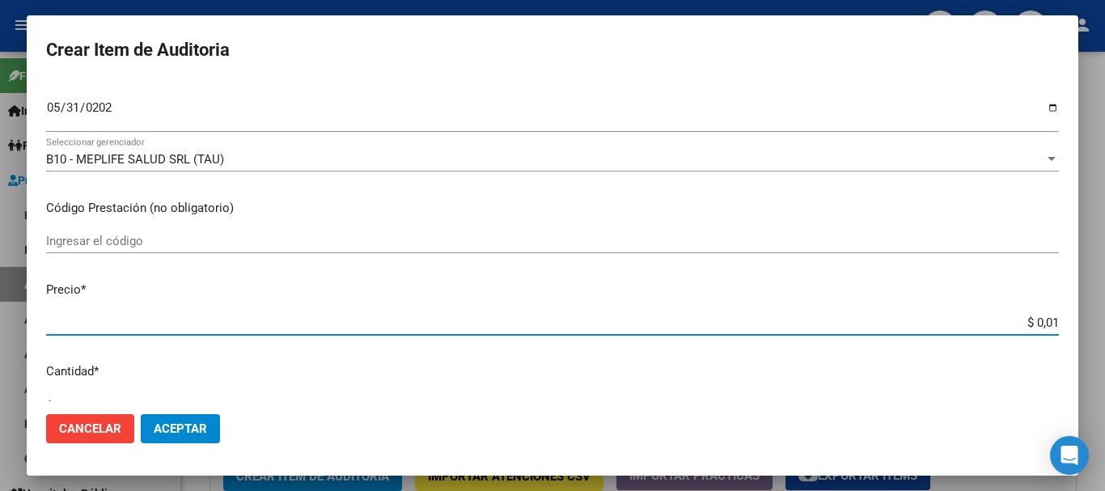
type input "$ 0,17"
type input "$ 1,77"
type input "$ 17,75"
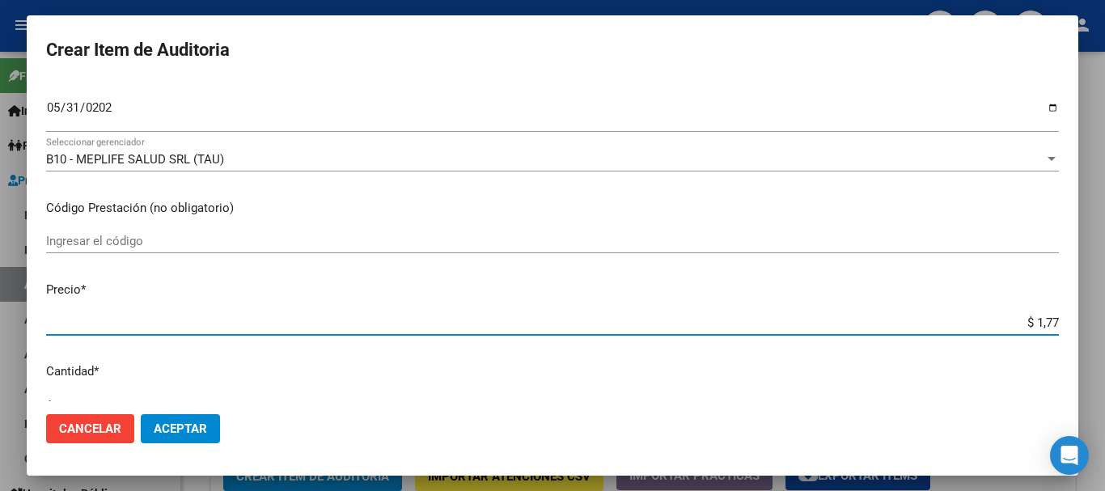
type input "$ 17,75"
type input "$ 177,55"
type input "$ 1.775,50"
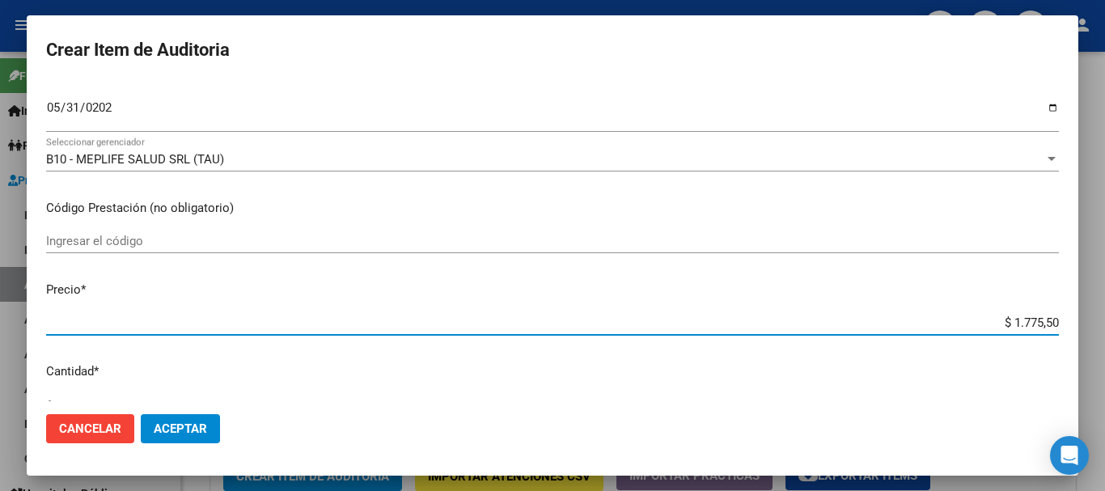
type input "$ 17.755,00"
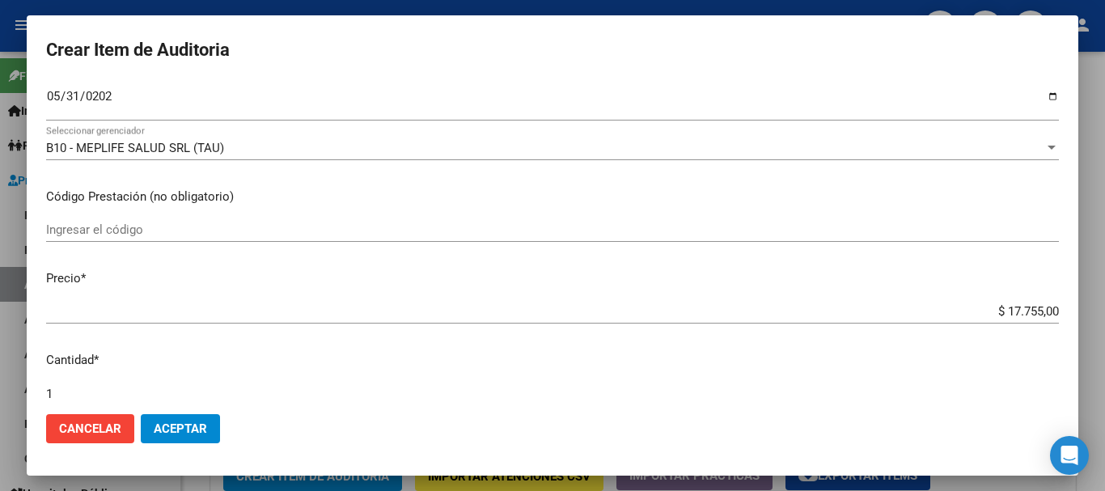
scroll to position [546, 0]
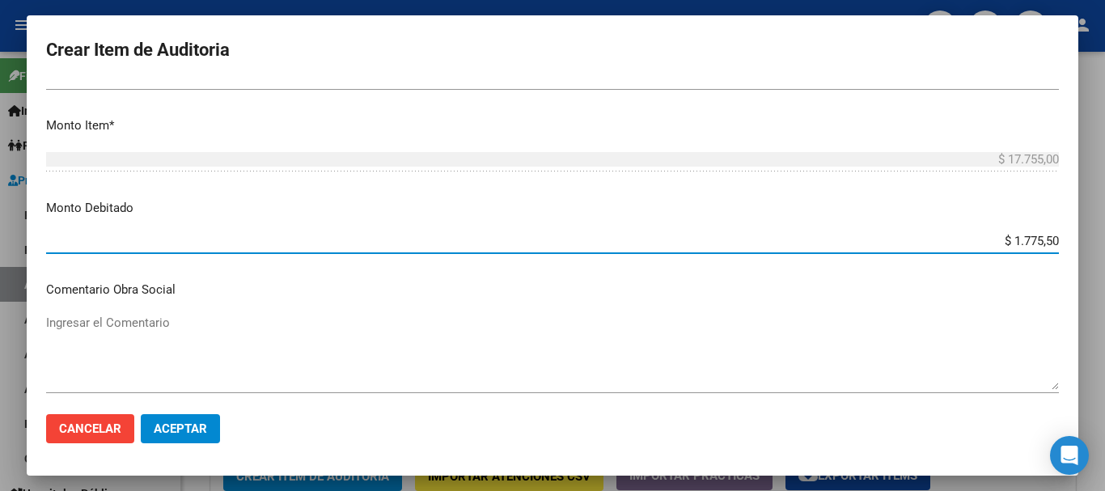
type input "$ 17.755,00"
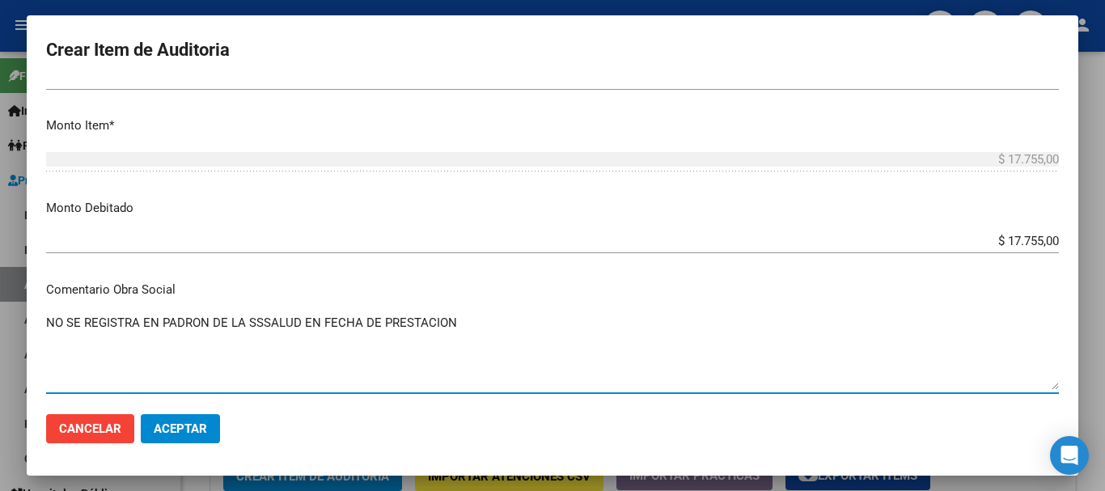
type textarea "NO SE REGISTRA EN PADRON DE LA SSSALUD EN FECHA DE PRESTACION"
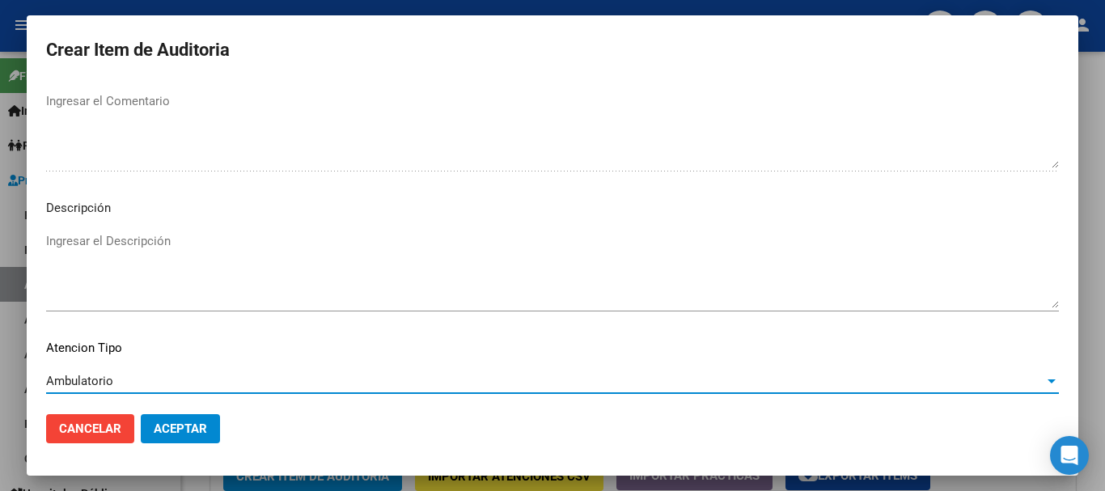
scroll to position [1138, 0]
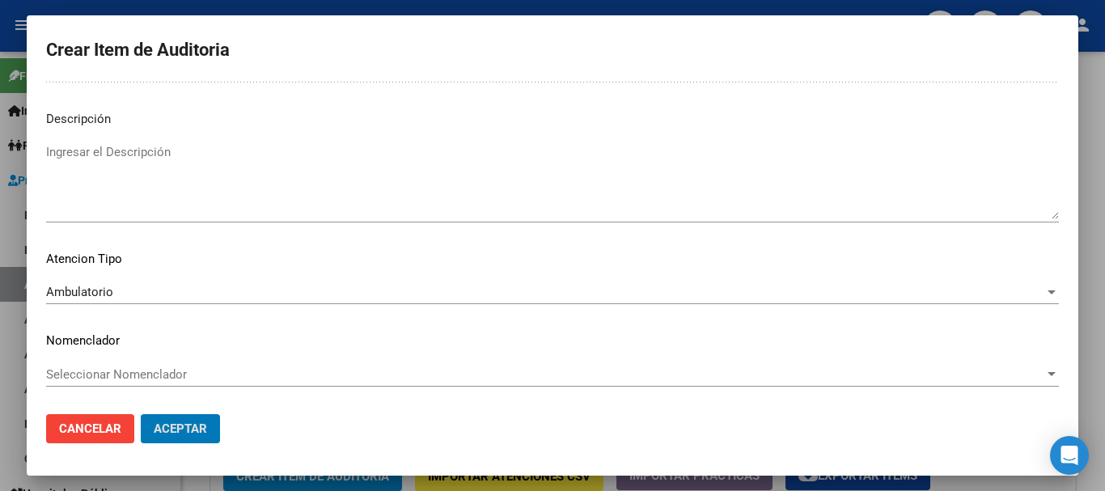
click at [141, 414] on button "Aceptar" at bounding box center [180, 428] width 79 height 29
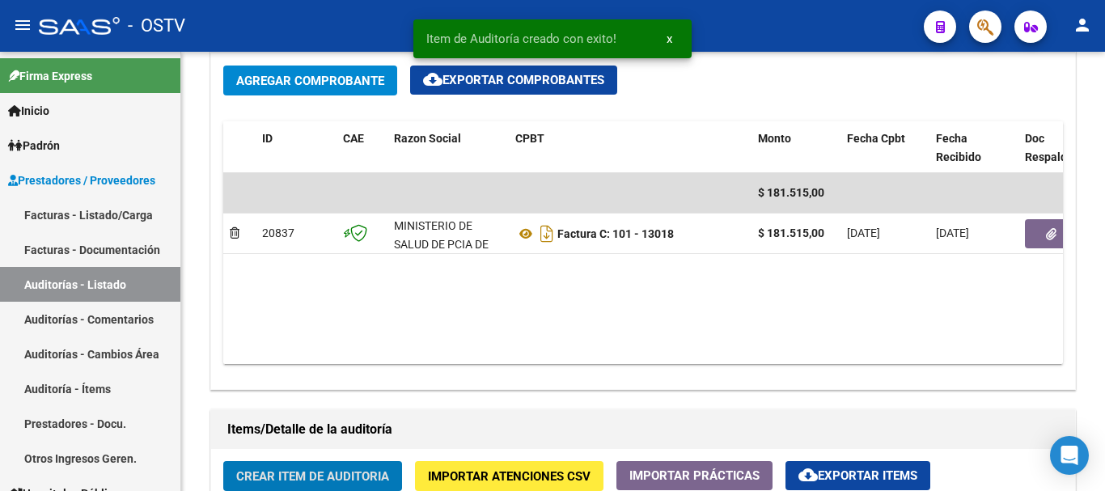
click at [223, 461] on button "Crear Item de Auditoria" at bounding box center [312, 476] width 179 height 30
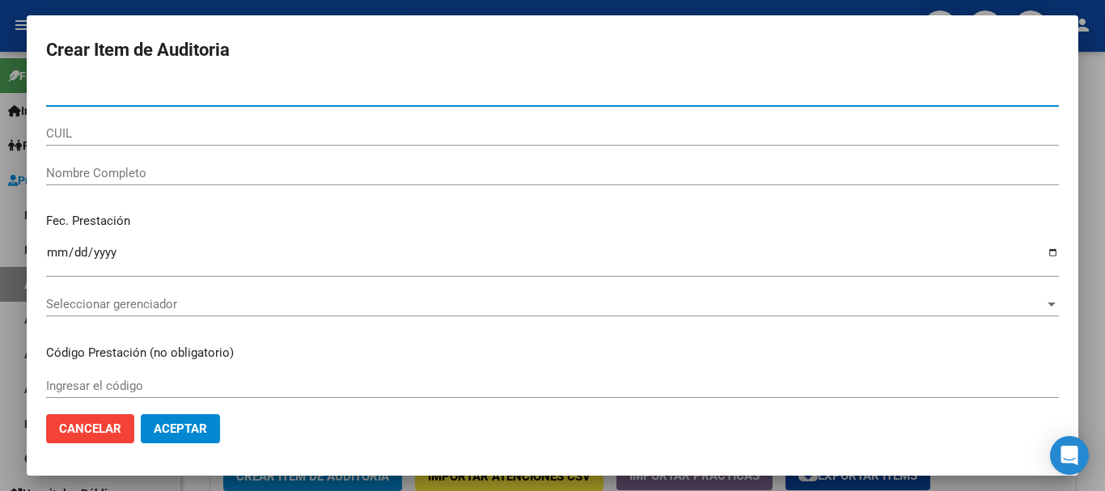
paste input "31597723"
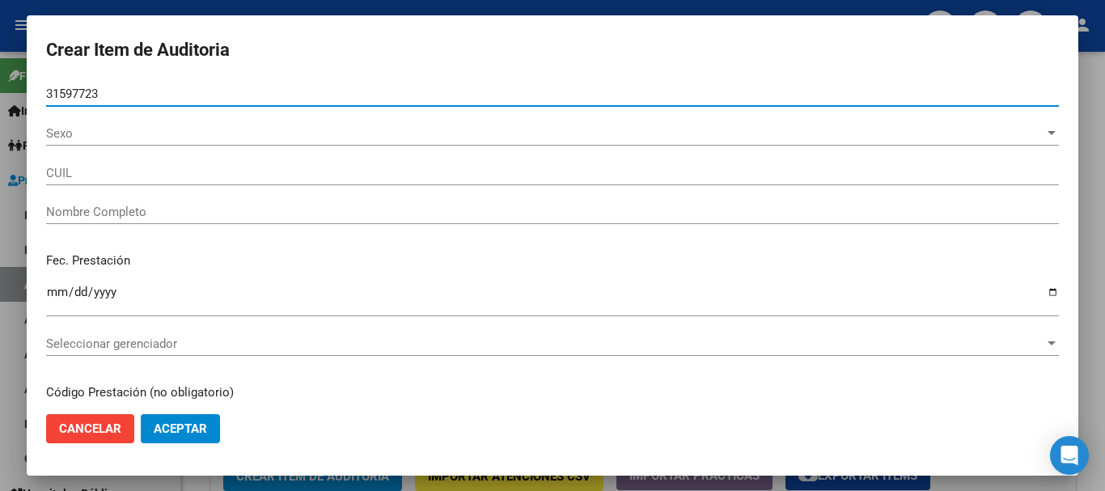
type input "31597723"
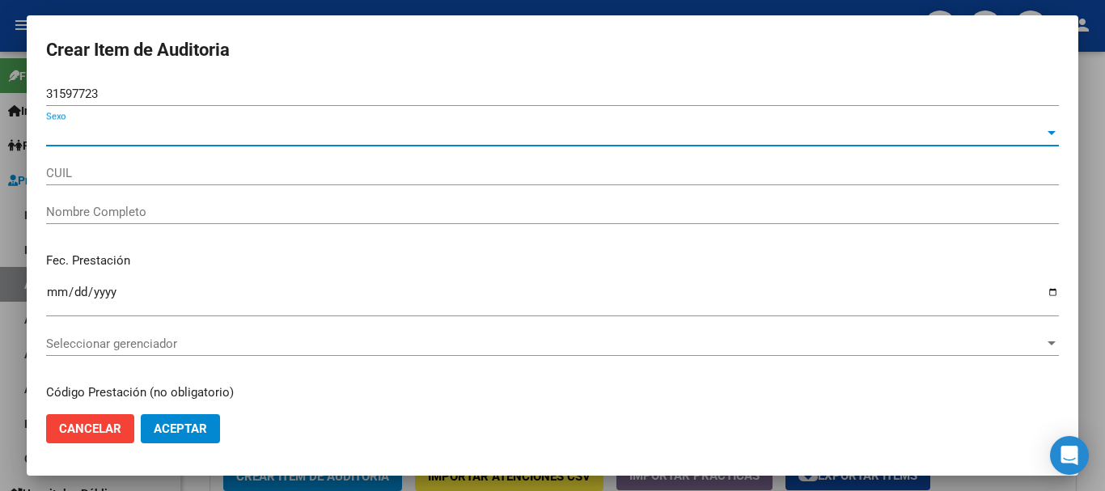
type input "20315977232"
type input "[PERSON_NAME]"
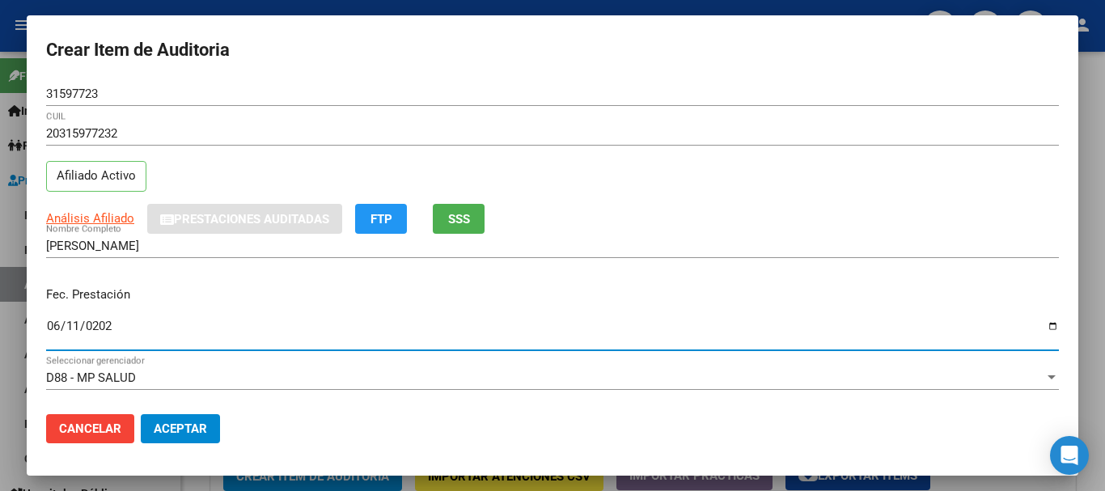
type input "[DATE]"
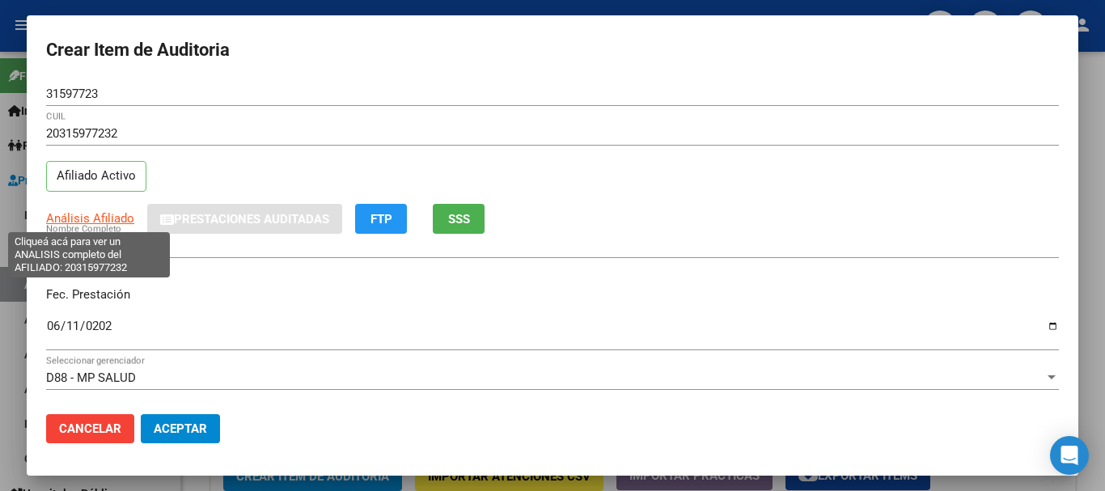
click at [91, 218] on span "Análisis Afiliado" at bounding box center [90, 218] width 88 height 15
type textarea "20315977232"
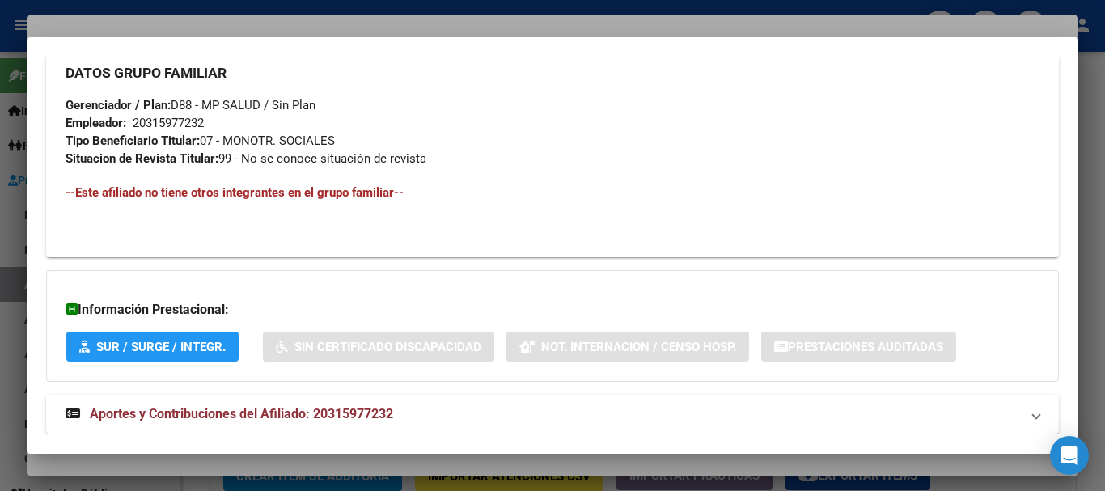
scroll to position [834, 0]
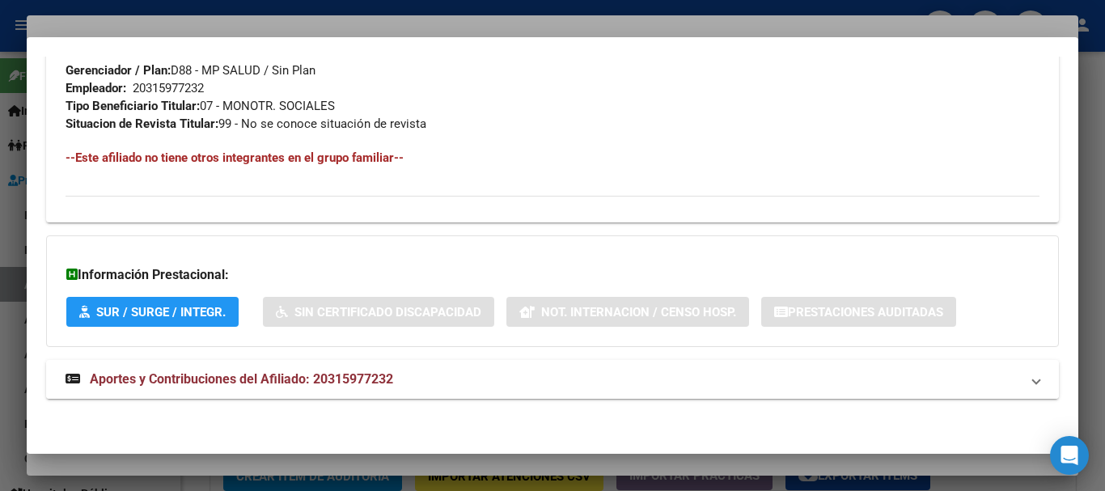
click at [334, 383] on span "Aportes y Contribuciones del Afiliado: 20315977232" at bounding box center [241, 378] width 303 height 15
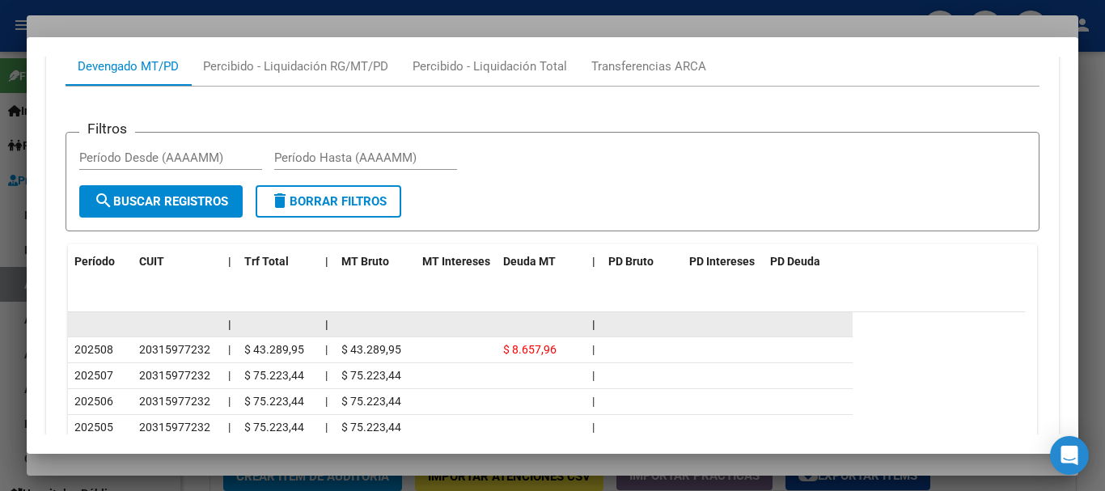
scroll to position [1320, 0]
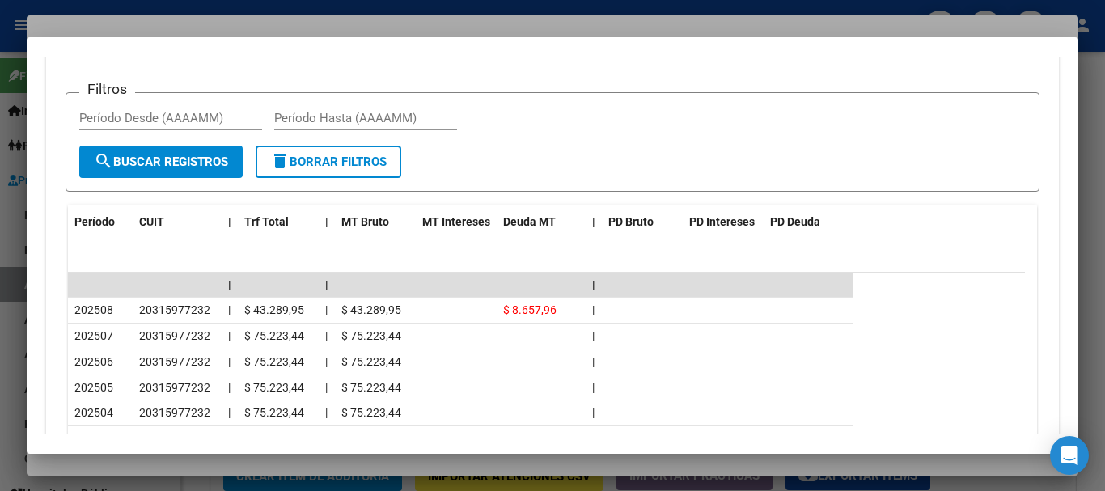
drag, startPoint x: 265, startPoint y: 16, endPoint x: 597, endPoint y: 70, distance: 337.0
click at [265, 15] on div at bounding box center [552, 245] width 1105 height 491
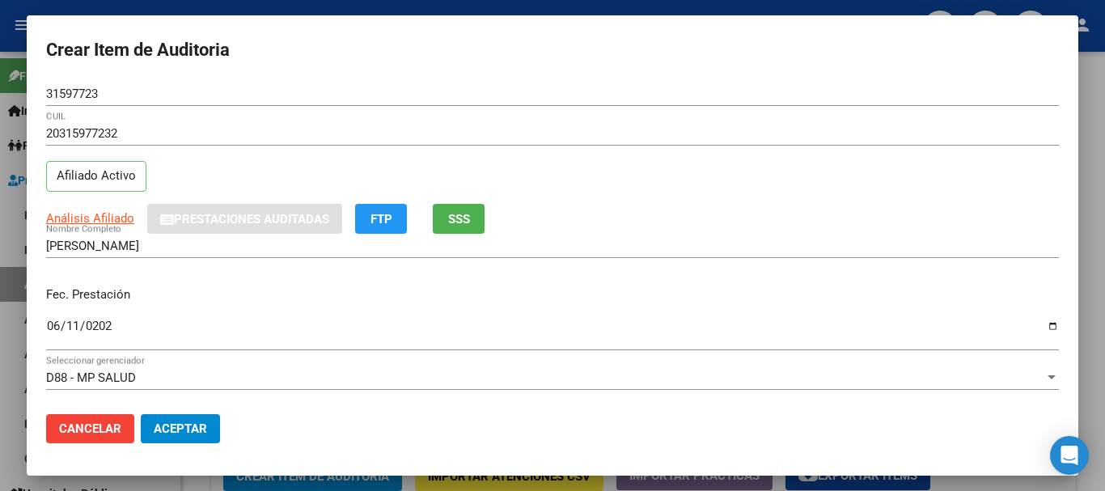
drag, startPoint x: 913, startPoint y: 179, endPoint x: 903, endPoint y: 203, distance: 26.1
click at [913, 180] on div "20315977232 CUIL Afiliado Activo" at bounding box center [552, 162] width 1013 height 83
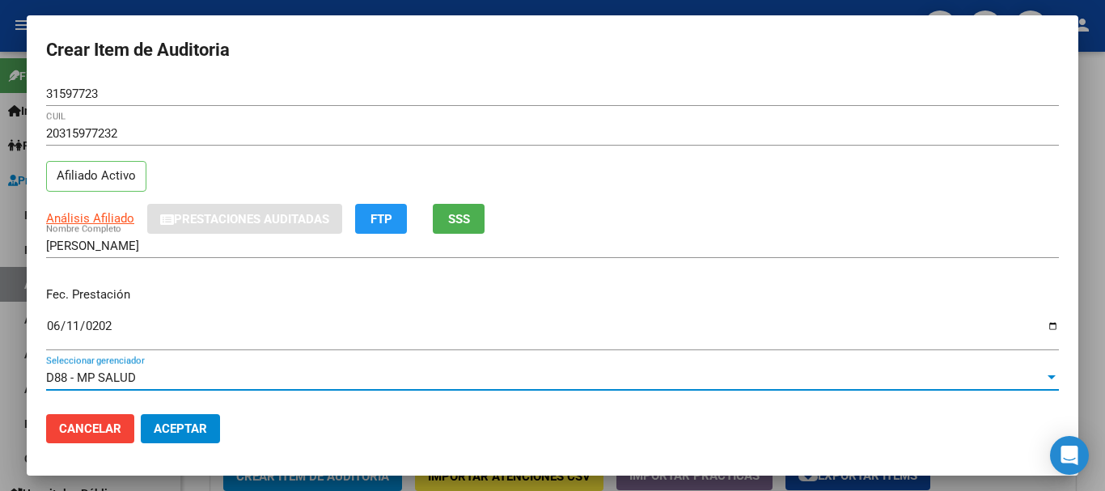
scroll to position [219, 0]
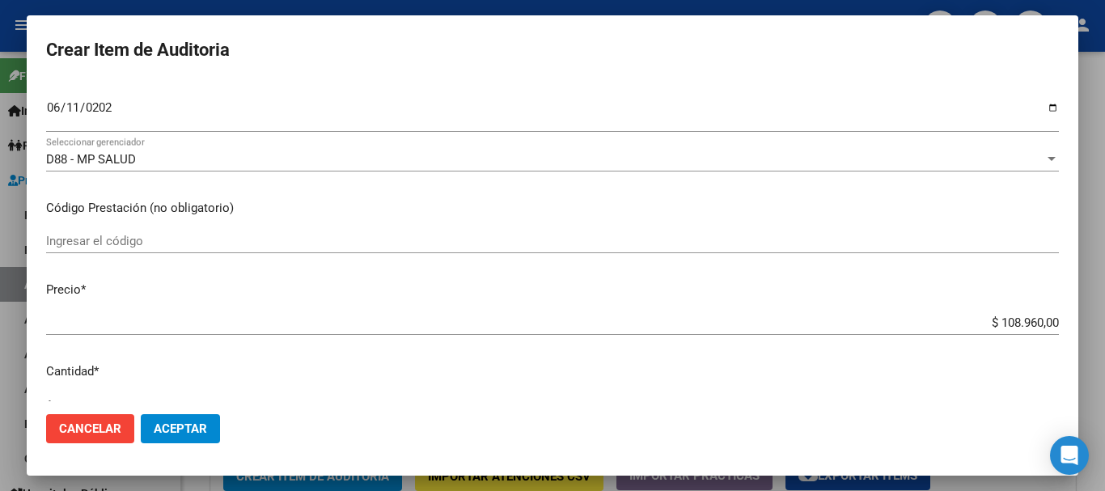
type input "$ 0,01"
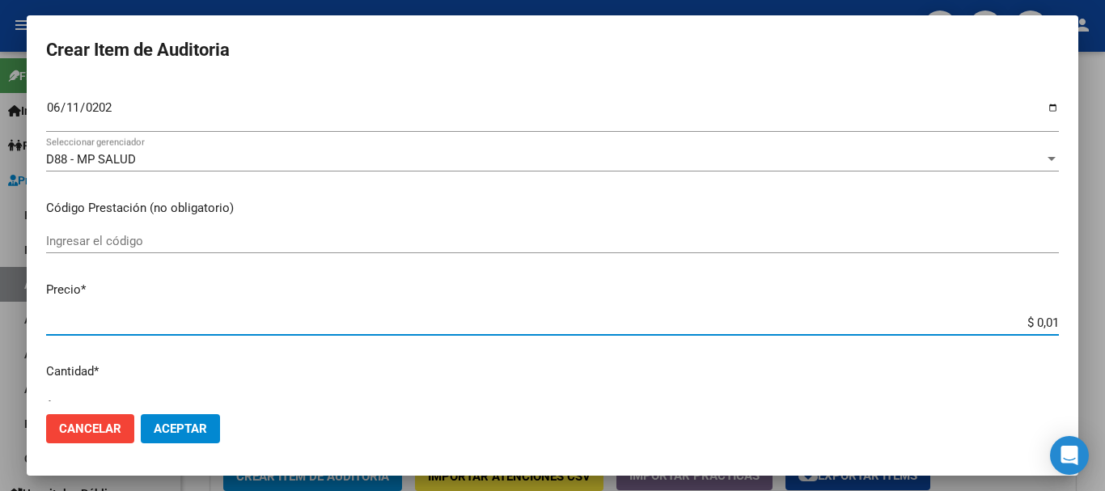
type input "$ 0,11"
type input "$ 1,18"
type input "$ 11,88"
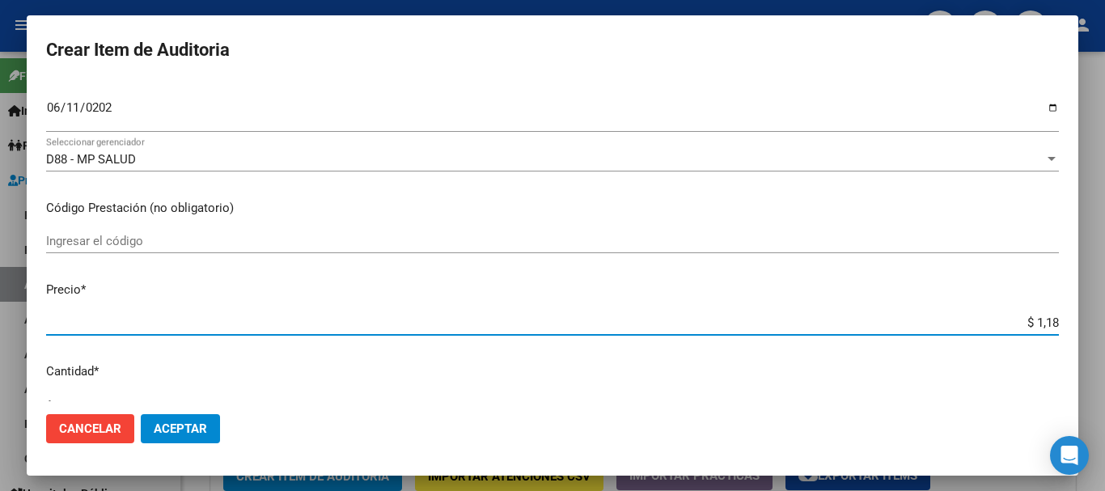
type input "$ 11,88"
type input "$ 118,89"
type input "$ 1.188,90"
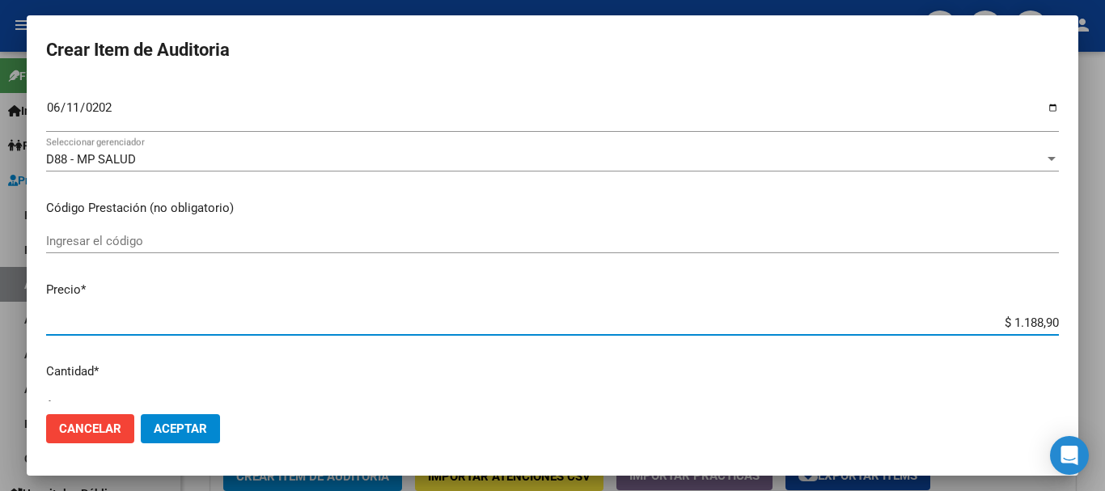
type input "$ 11.889,00"
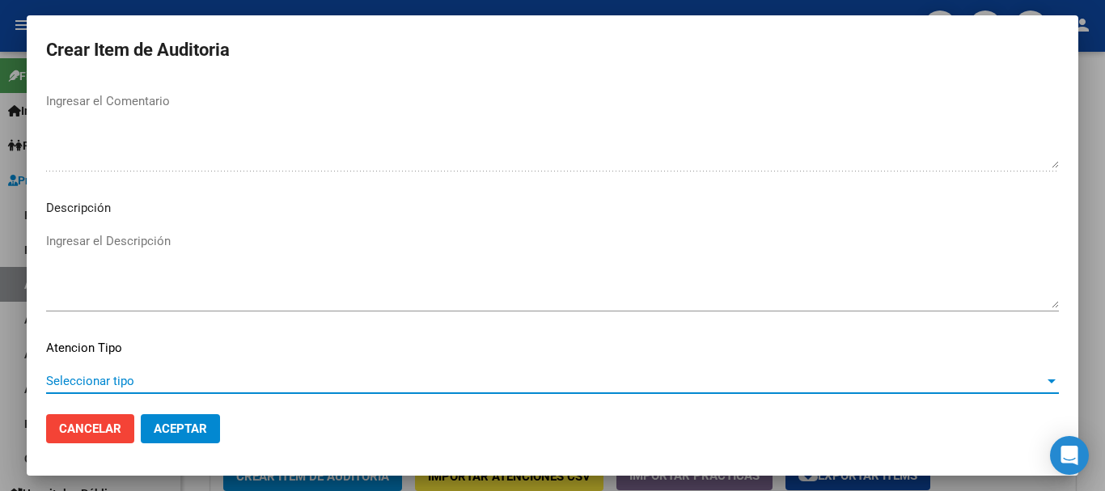
scroll to position [1138, 0]
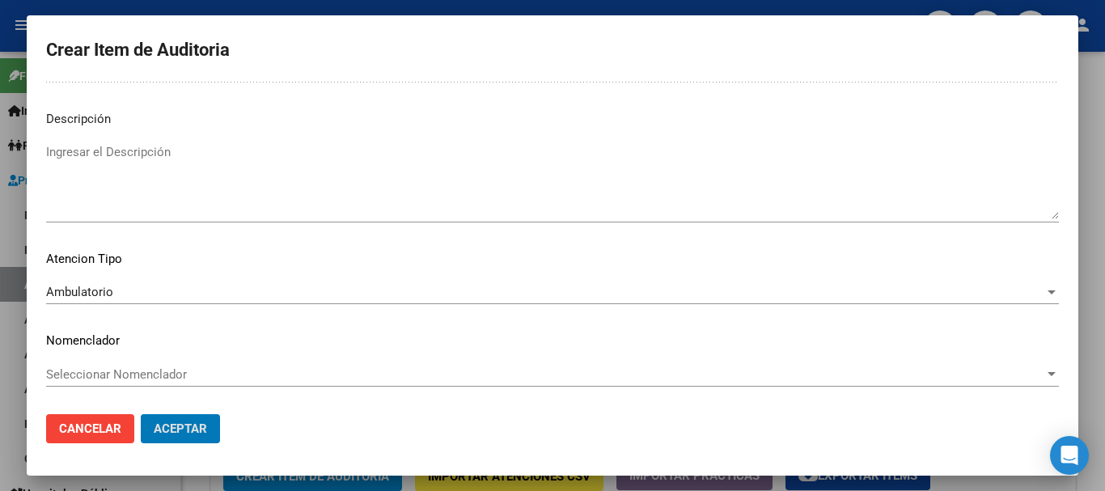
click at [141, 414] on button "Aceptar" at bounding box center [180, 428] width 79 height 29
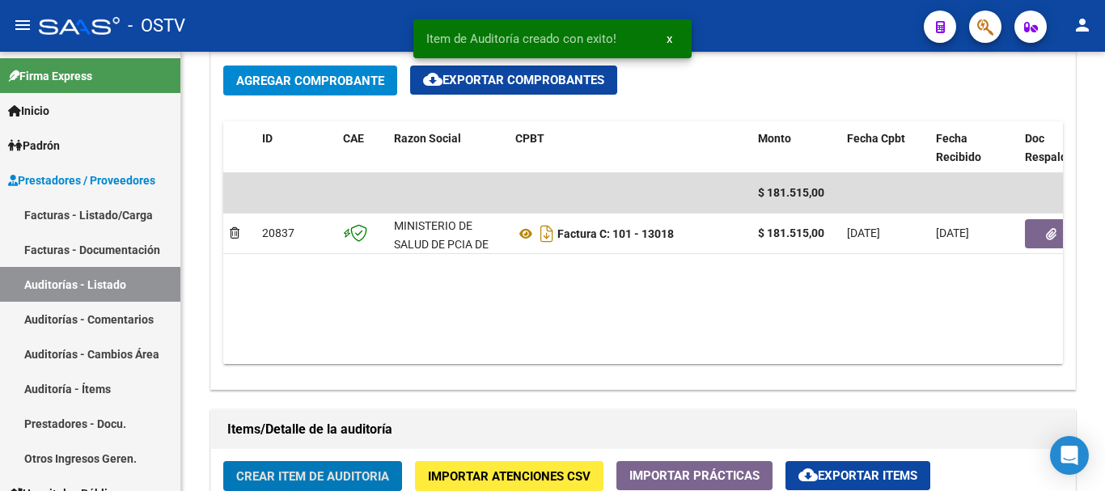
click at [223, 461] on button "Crear Item de Auditoria" at bounding box center [312, 476] width 179 height 30
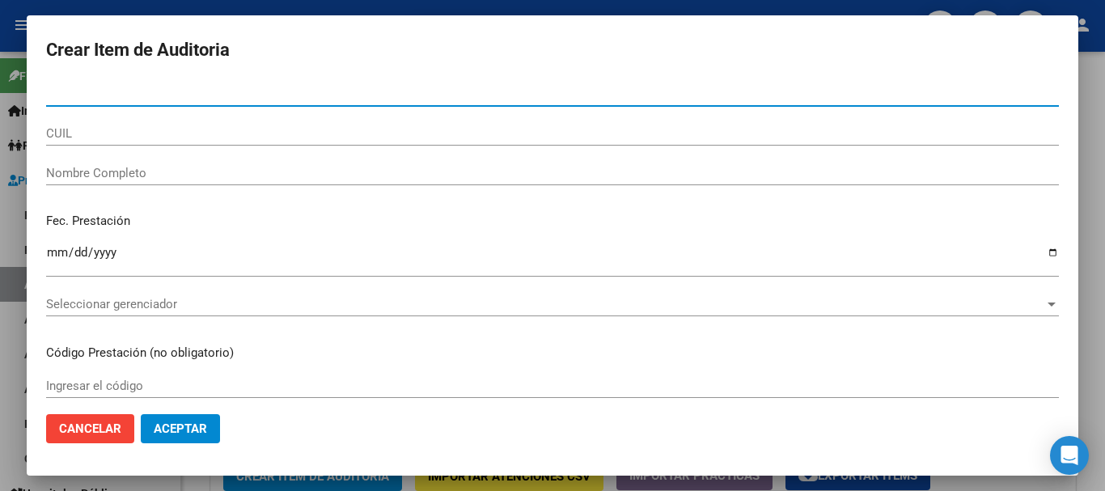
paste input "17319946"
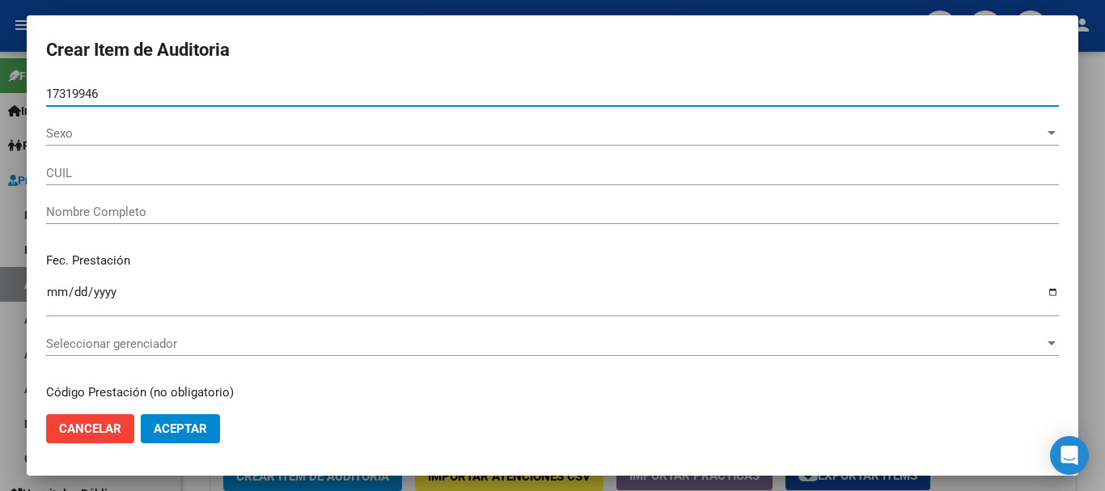
type input "17319946"
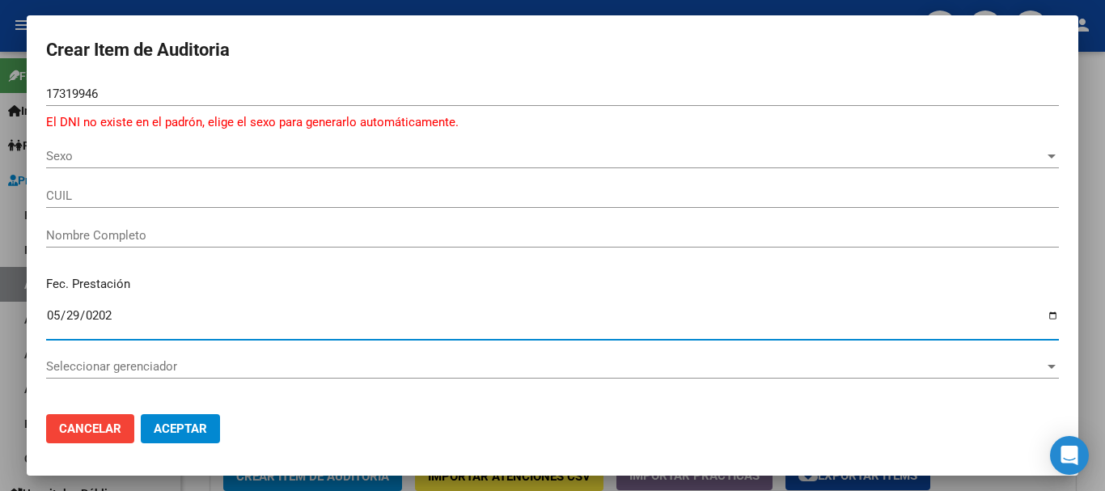
type input "[DATE]"
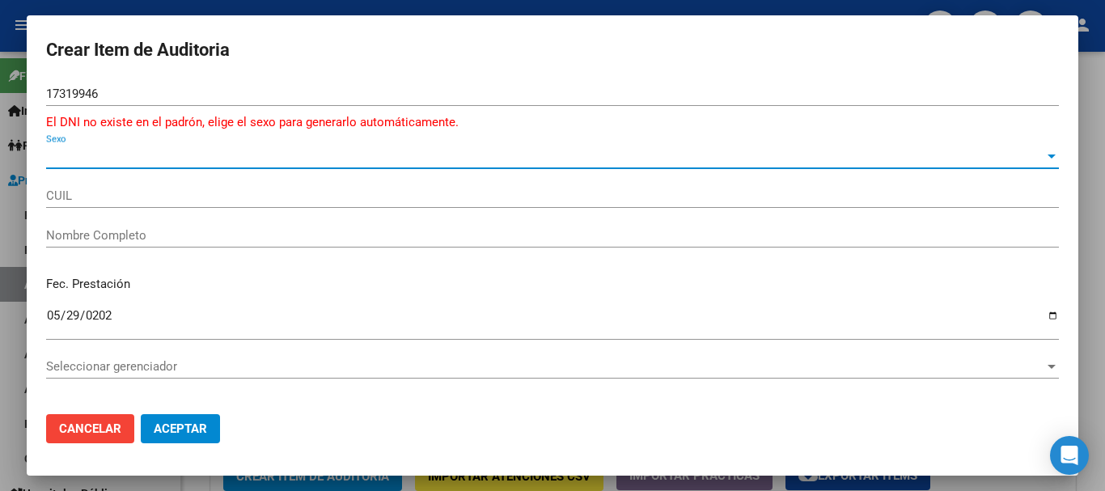
click at [87, 159] on span "Sexo" at bounding box center [545, 156] width 999 height 15
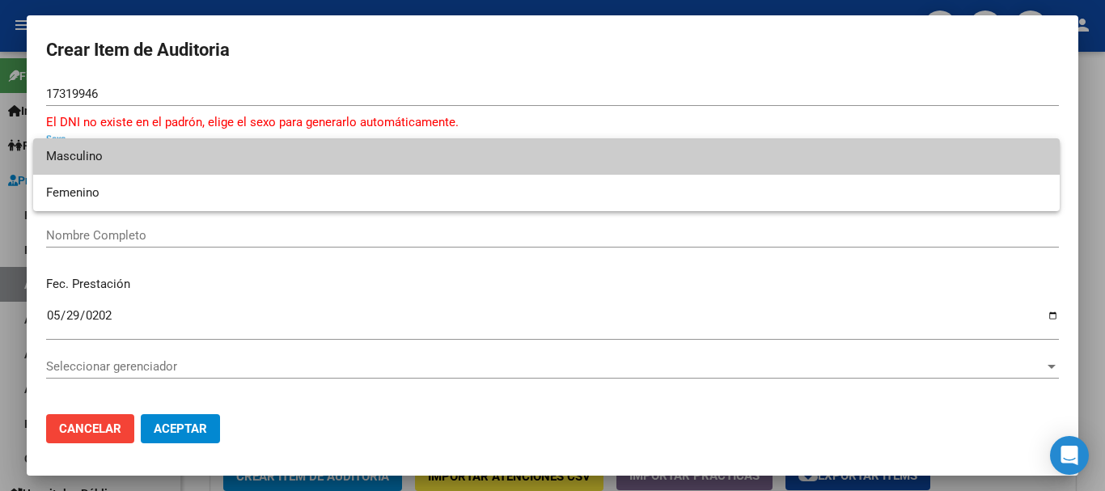
click at [89, 154] on span "Masculino" at bounding box center [546, 156] width 1001 height 36
type input "20173199466"
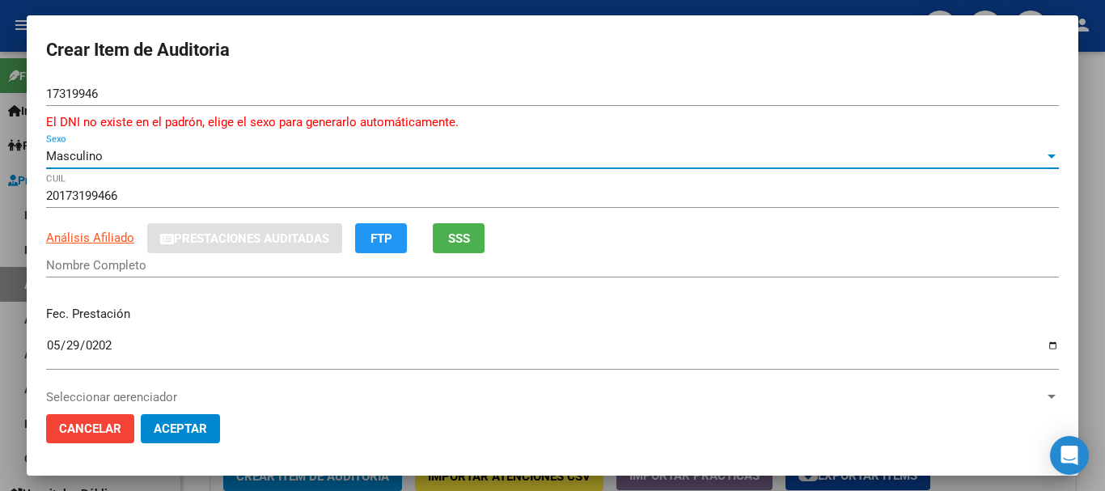
type input "[PERSON_NAME] [PERSON_NAME]"
click at [78, 91] on input "17319946" at bounding box center [552, 94] width 1013 height 15
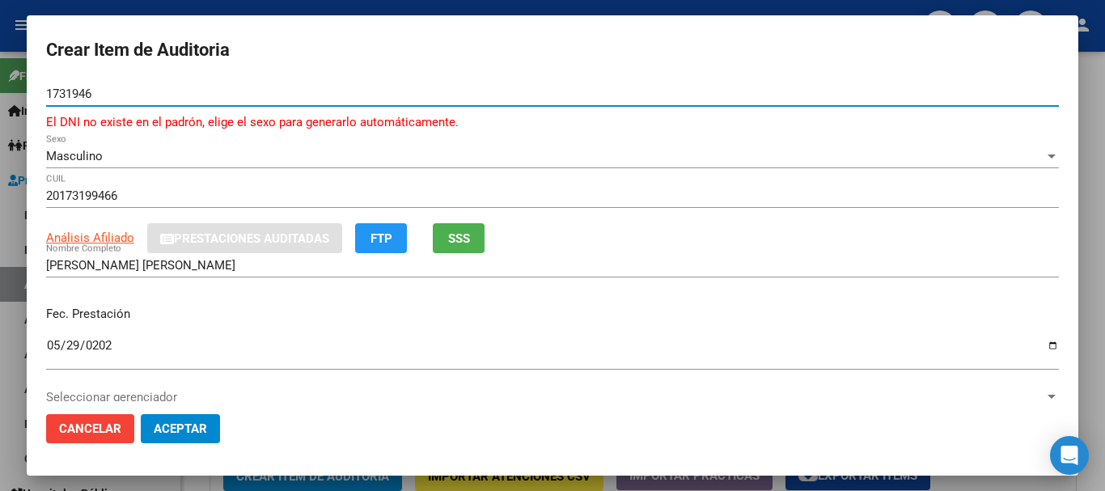
type input "17315946"
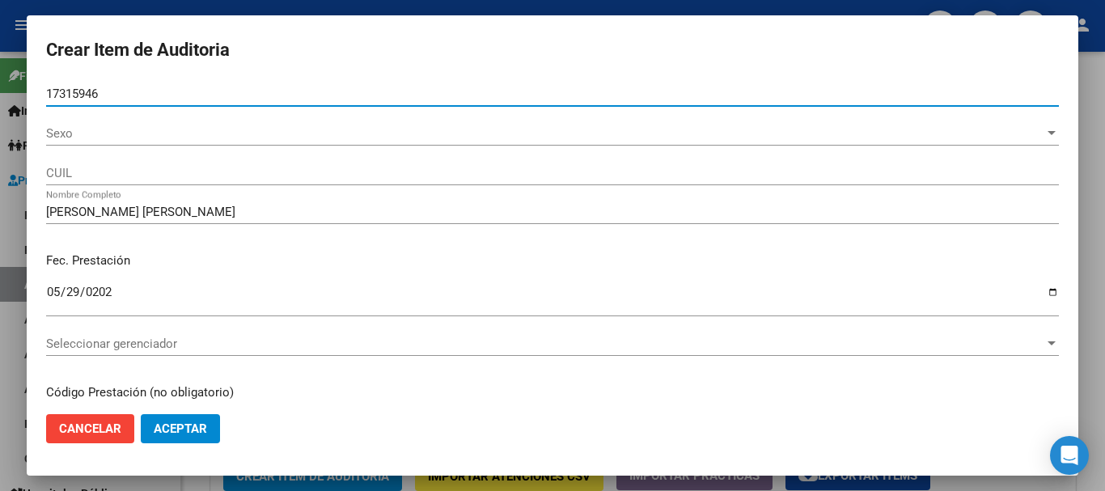
type input "20173159464"
type input "MORE [PERSON_NAME]"
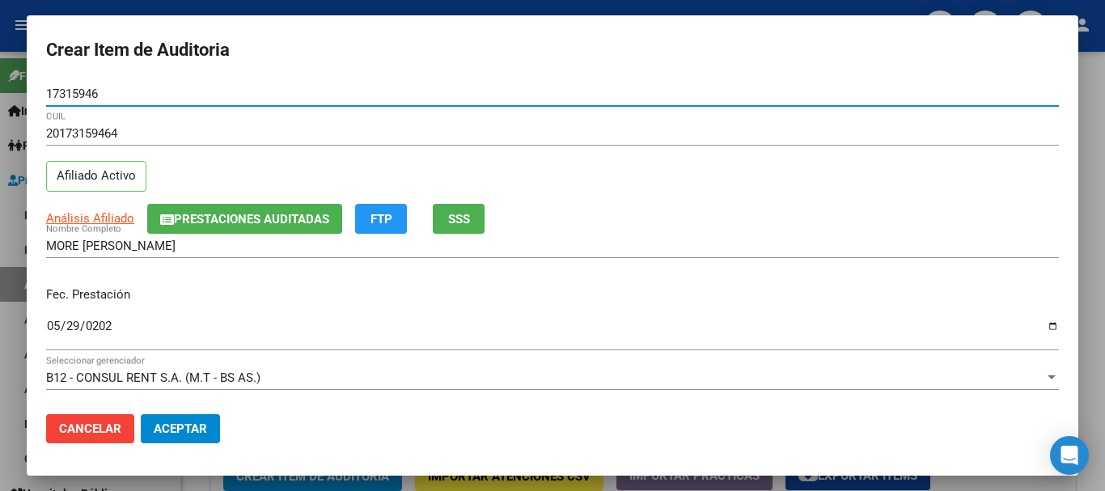
type input "17315946"
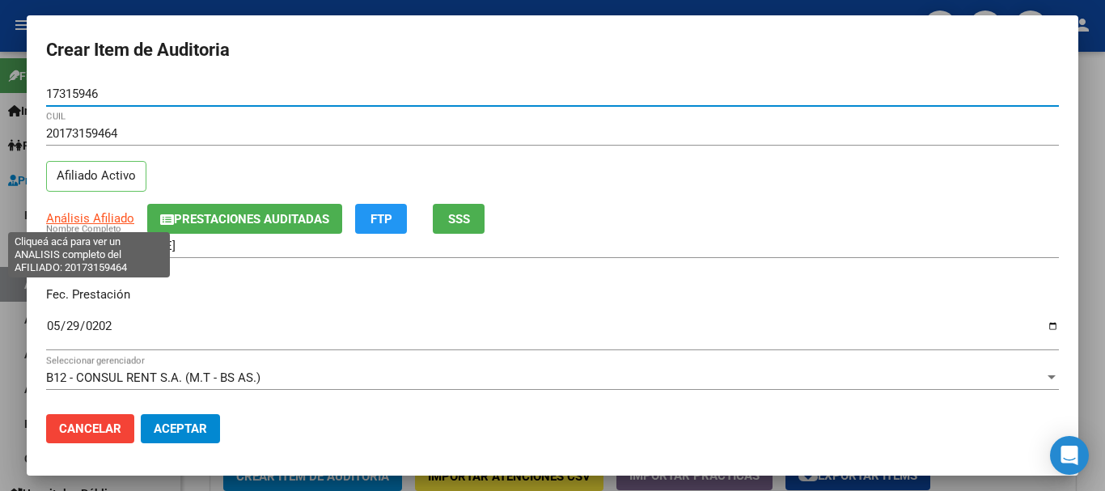
click at [100, 215] on span "Análisis Afiliado" at bounding box center [90, 218] width 88 height 15
type textarea "20173159464"
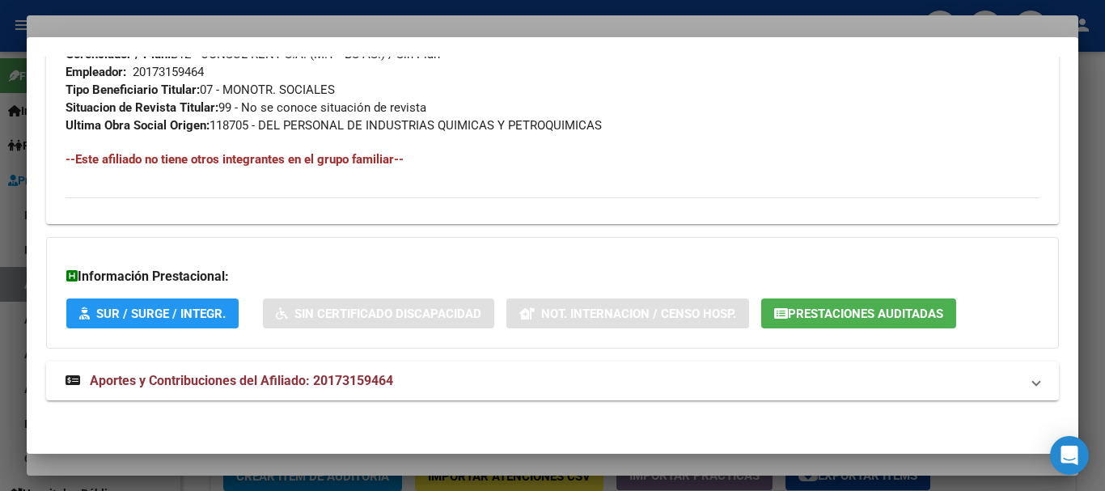
scroll to position [834, 0]
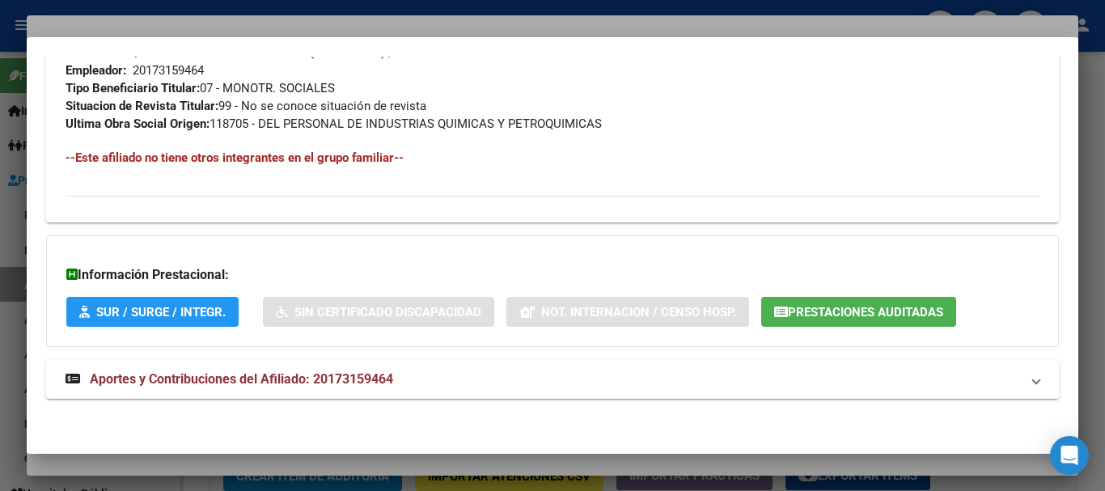
click at [311, 382] on span "Aportes y Contribuciones del Afiliado: 20173159464" at bounding box center [241, 378] width 303 height 15
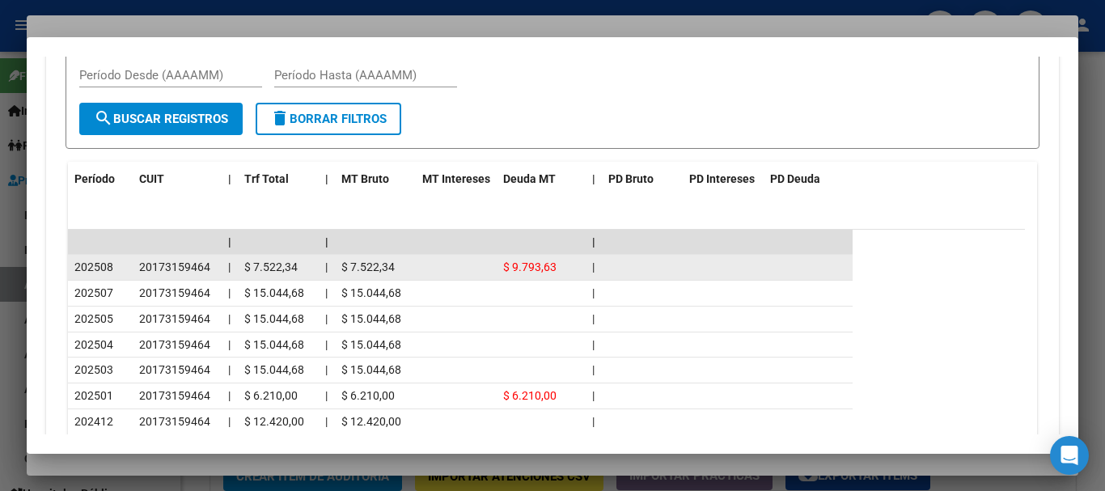
scroll to position [1561, 0]
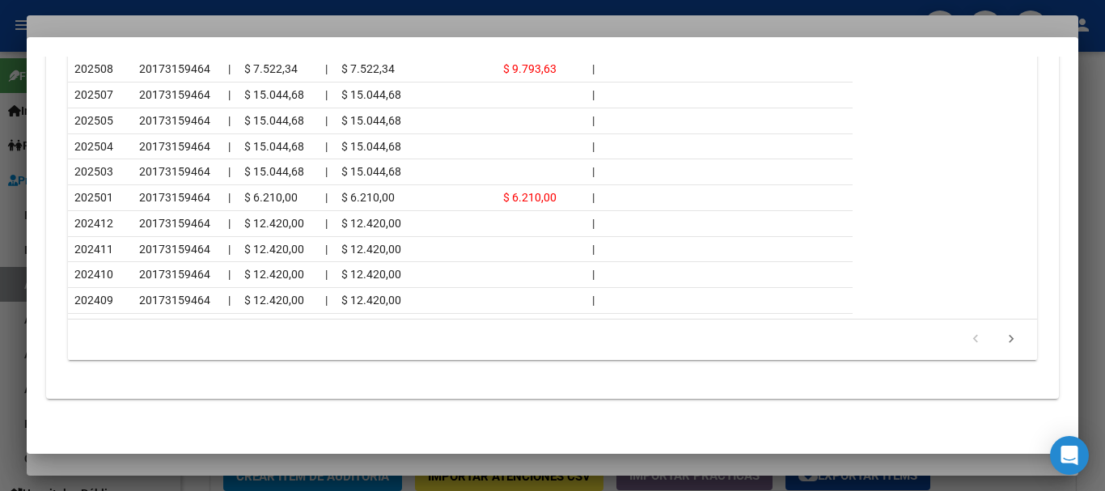
drag, startPoint x: 155, startPoint y: 27, endPoint x: 163, endPoint y: 26, distance: 8.1
click at [155, 24] on div at bounding box center [552, 245] width 1105 height 491
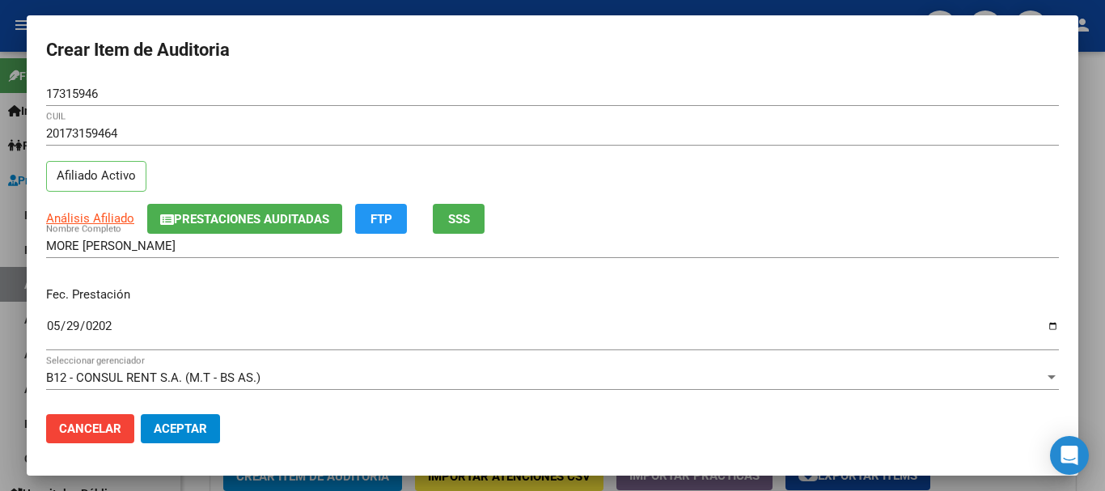
click at [511, 134] on input "20173159464" at bounding box center [552, 133] width 1013 height 15
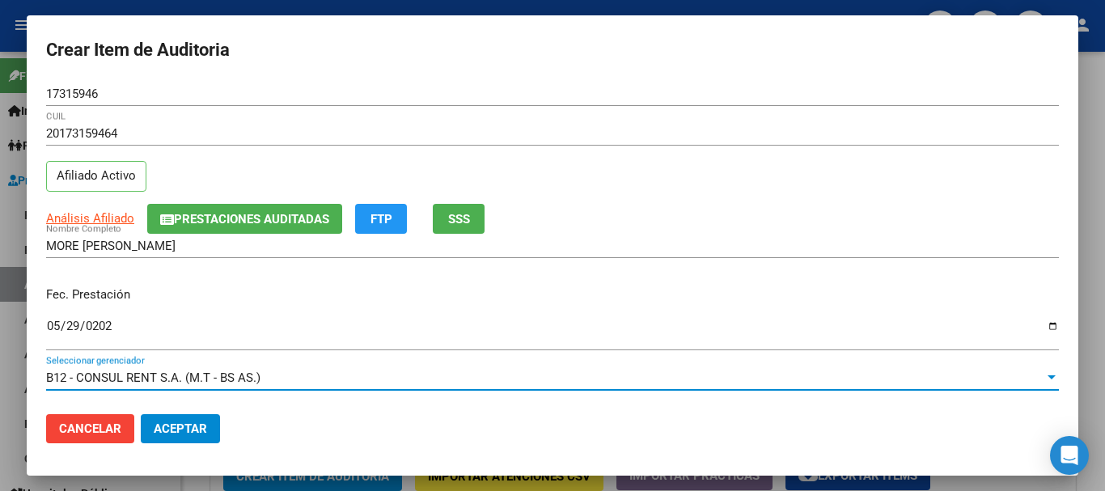
scroll to position [219, 0]
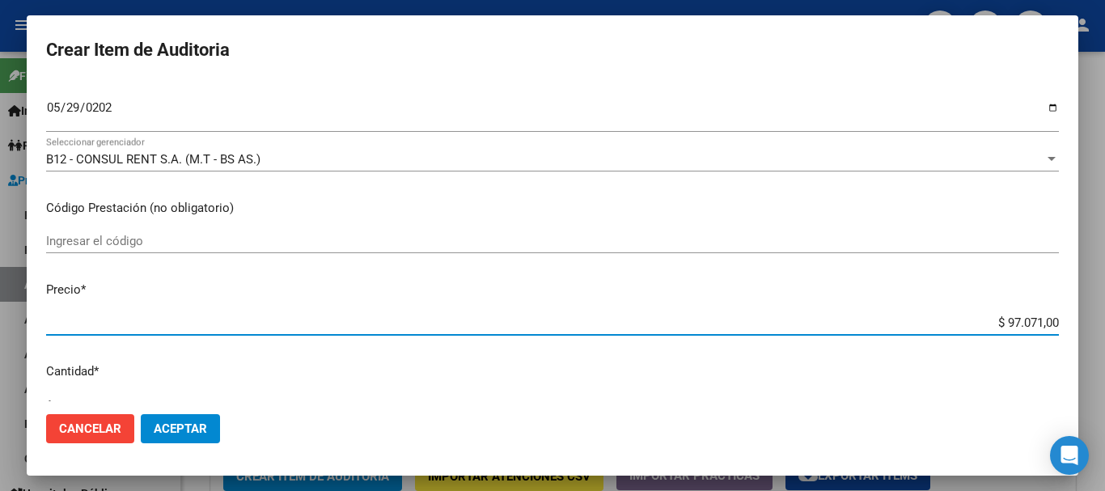
type input "$ 0,01"
type input "$ 0,11"
type input "$ 1,18"
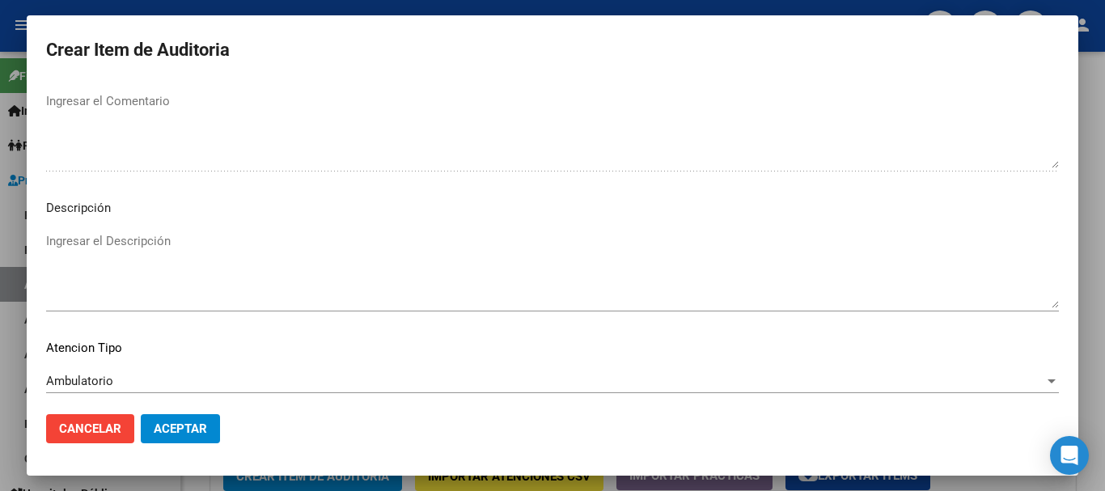
scroll to position [1138, 0]
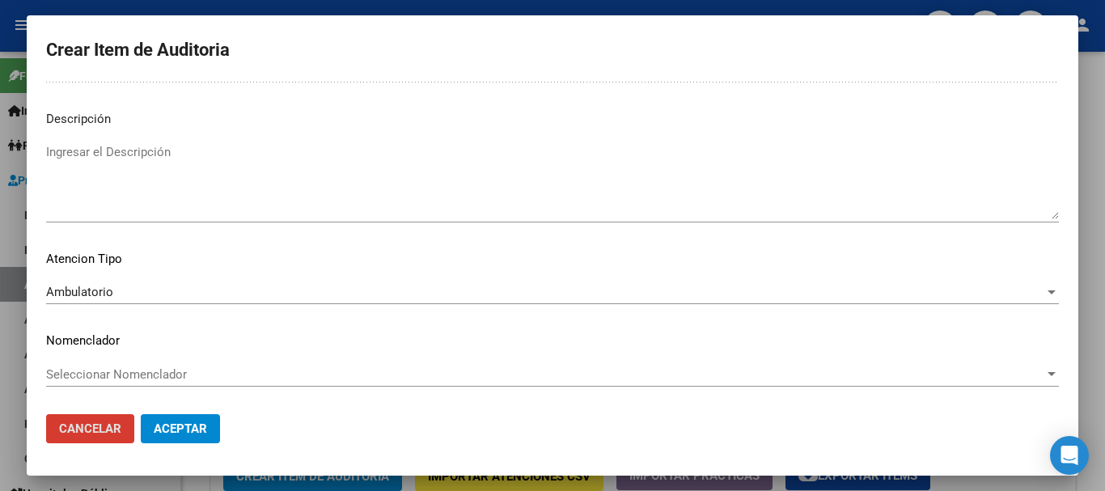
click at [141, 414] on button "Aceptar" at bounding box center [180, 428] width 79 height 29
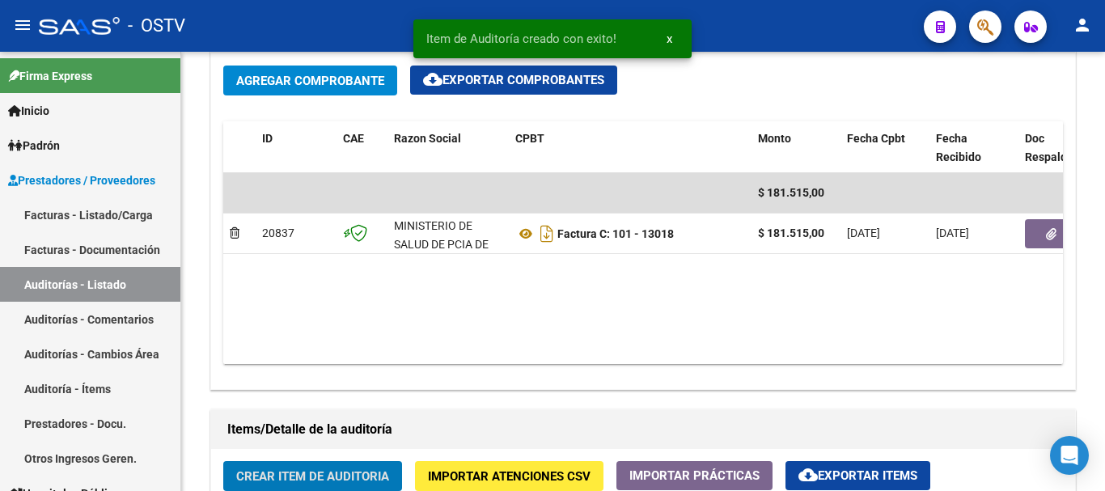
click at [223, 461] on button "Crear Item de Auditoria" at bounding box center [312, 476] width 179 height 30
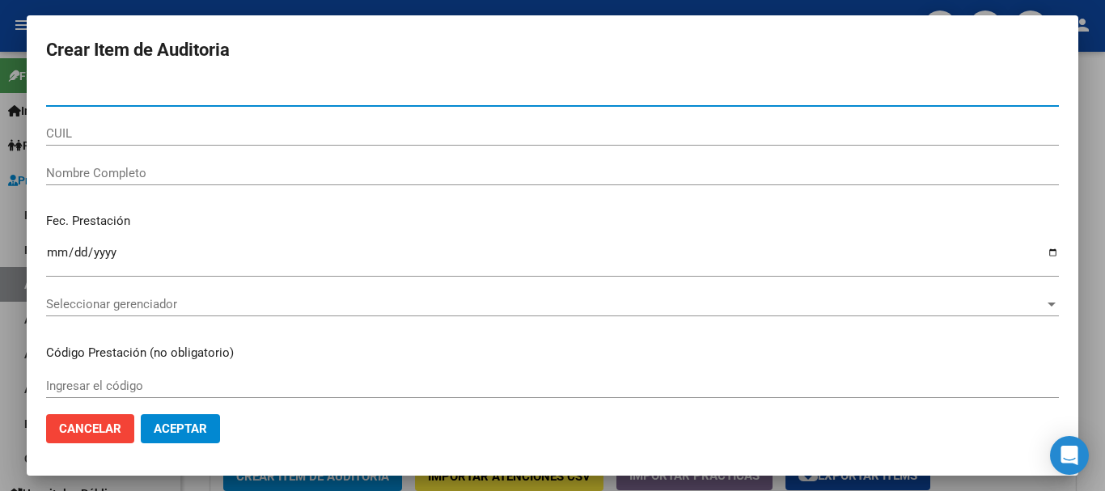
paste input "21746708"
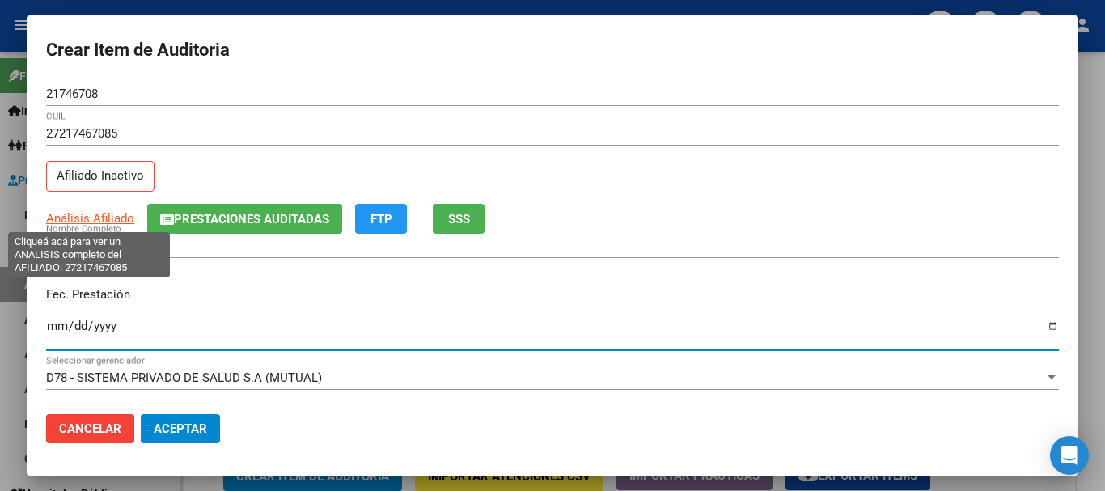
click at [114, 222] on span "Análisis Afiliado" at bounding box center [90, 218] width 88 height 15
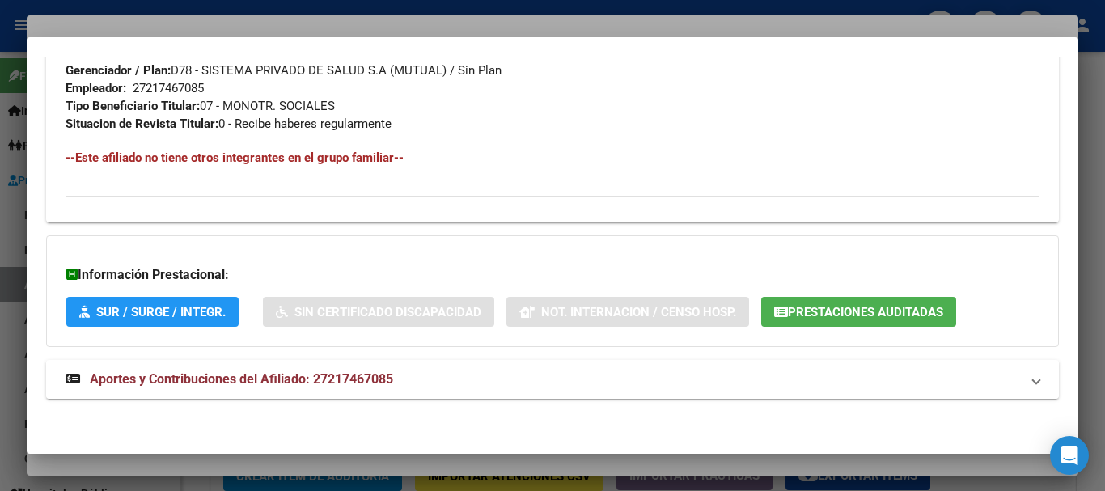
click at [400, 388] on mat-panel-title "Aportes y Contribuciones del Afiliado: 27217467085" at bounding box center [543, 379] width 955 height 19
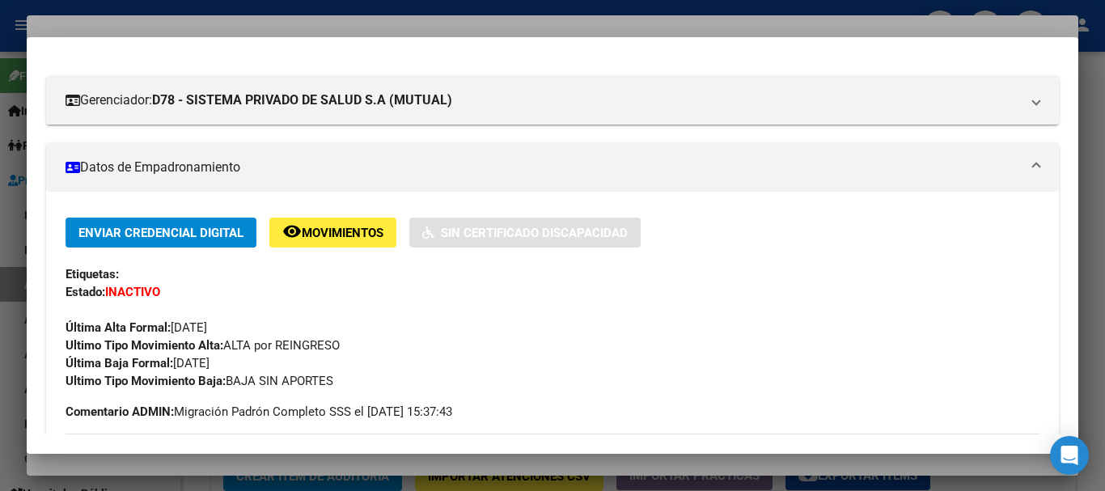
scroll to position [0, 0]
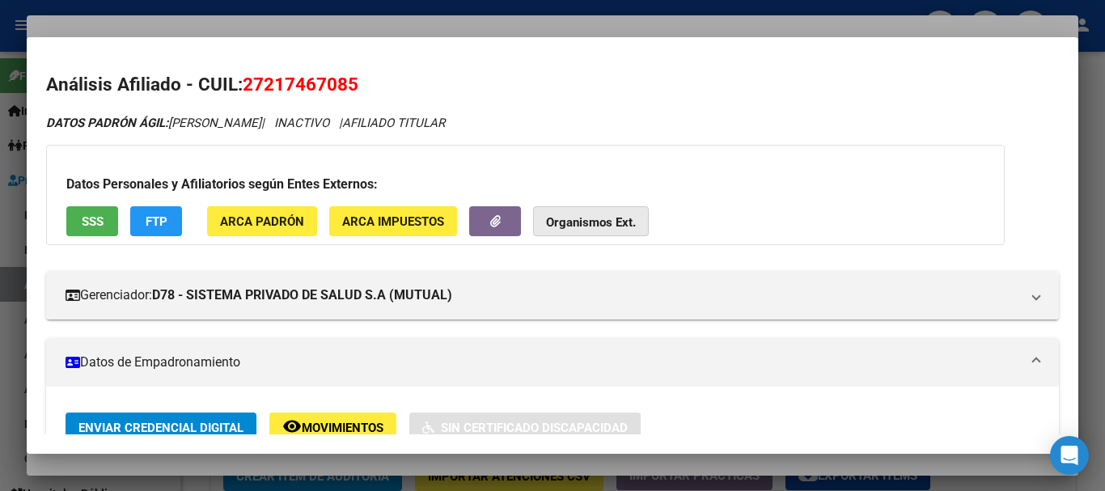
click at [613, 233] on button "Organismos Ext." at bounding box center [591, 221] width 116 height 30
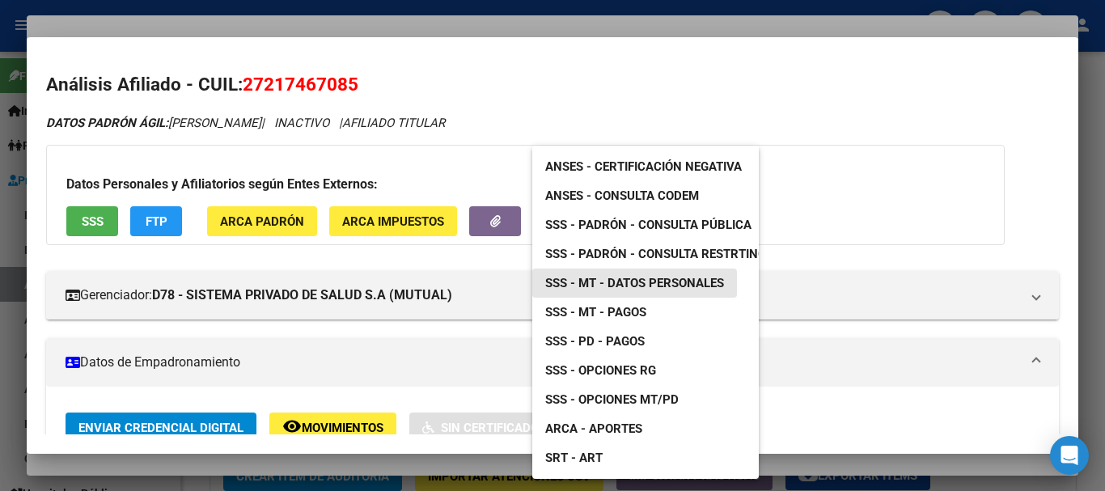
click at [707, 282] on span "SSS - MT - Datos Personales" at bounding box center [634, 283] width 179 height 15
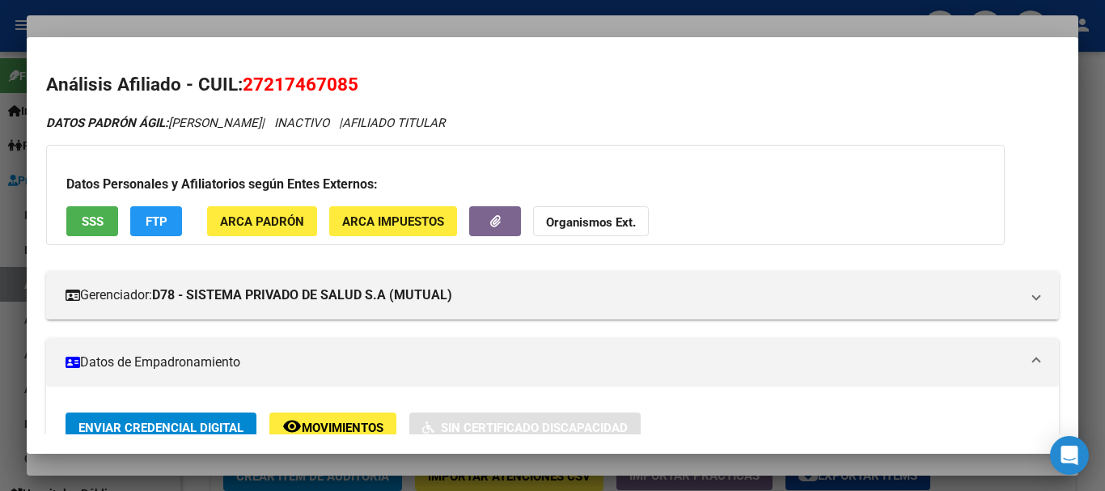
click at [618, 227] on strong "Organismos Ext." at bounding box center [591, 222] width 90 height 15
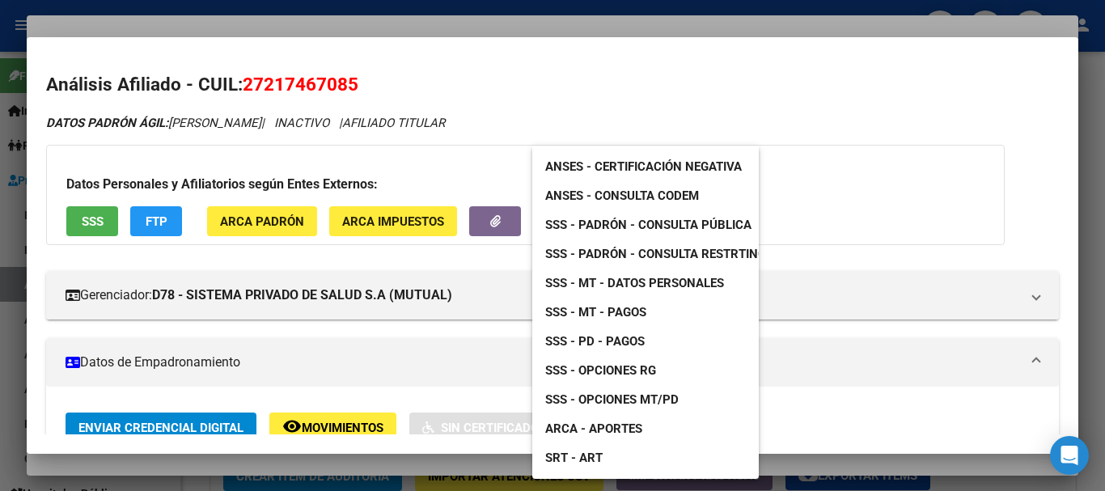
click at [676, 233] on link "SSS - Padrón - Consulta Pública" at bounding box center [649, 224] width 232 height 29
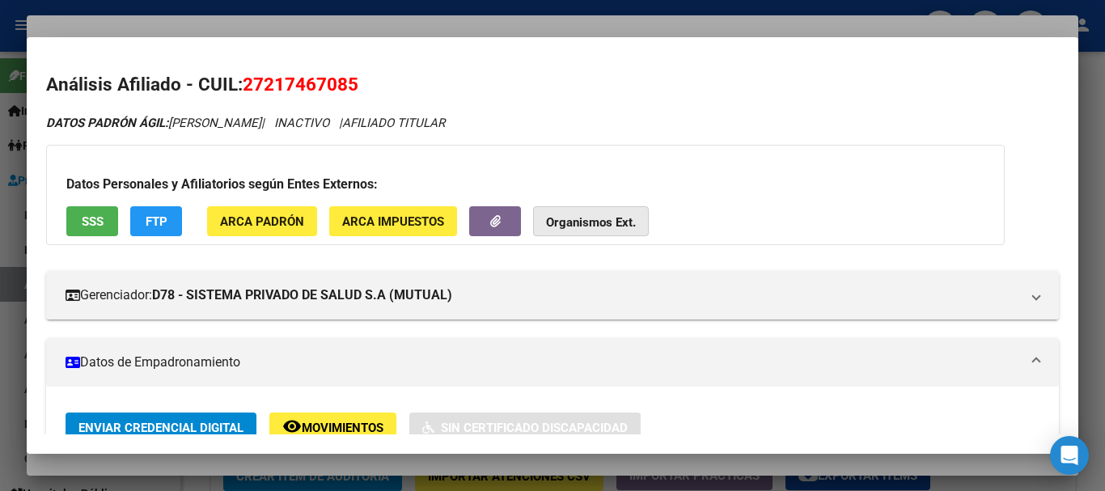
click at [555, 216] on button "Organismos Ext." at bounding box center [591, 221] width 116 height 30
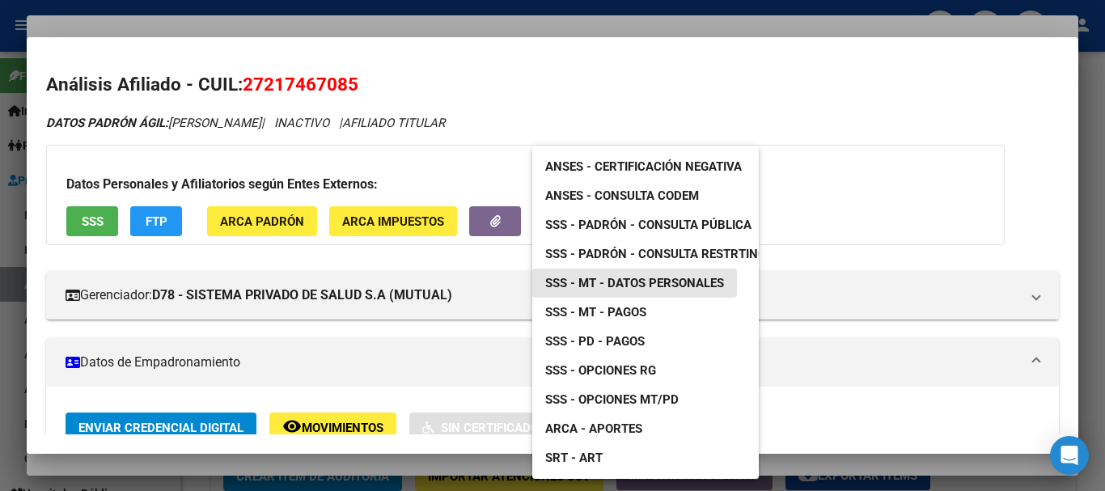
click at [650, 280] on span "SSS - MT - Datos Personales" at bounding box center [634, 283] width 179 height 15
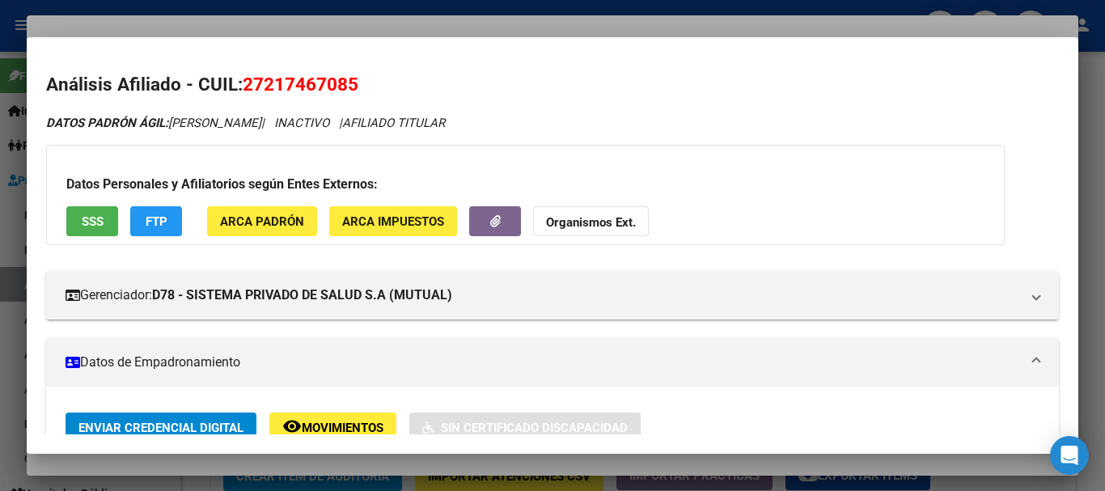
click at [526, 31] on div at bounding box center [552, 245] width 1105 height 491
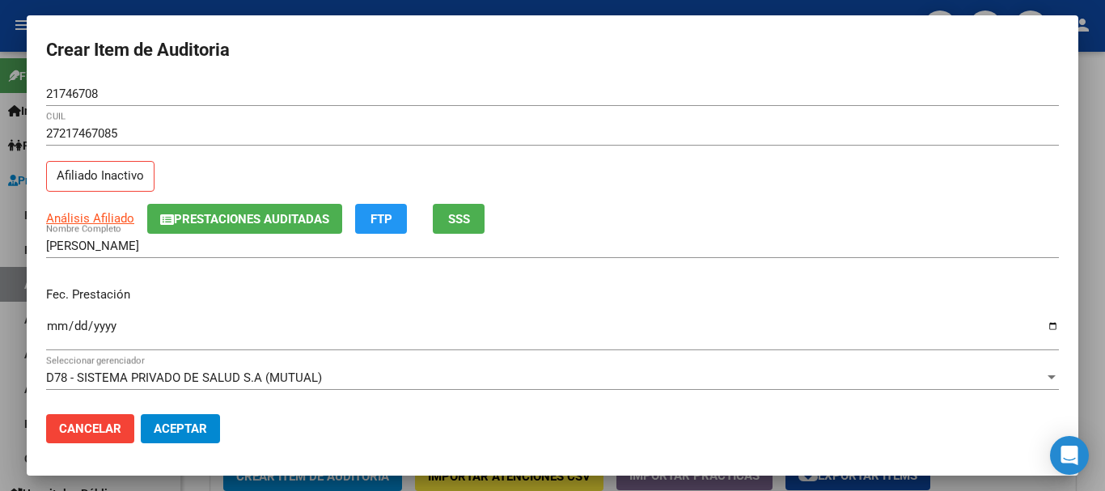
click at [709, 146] on div "27217467085 CUIL" at bounding box center [552, 141] width 1013 height 40
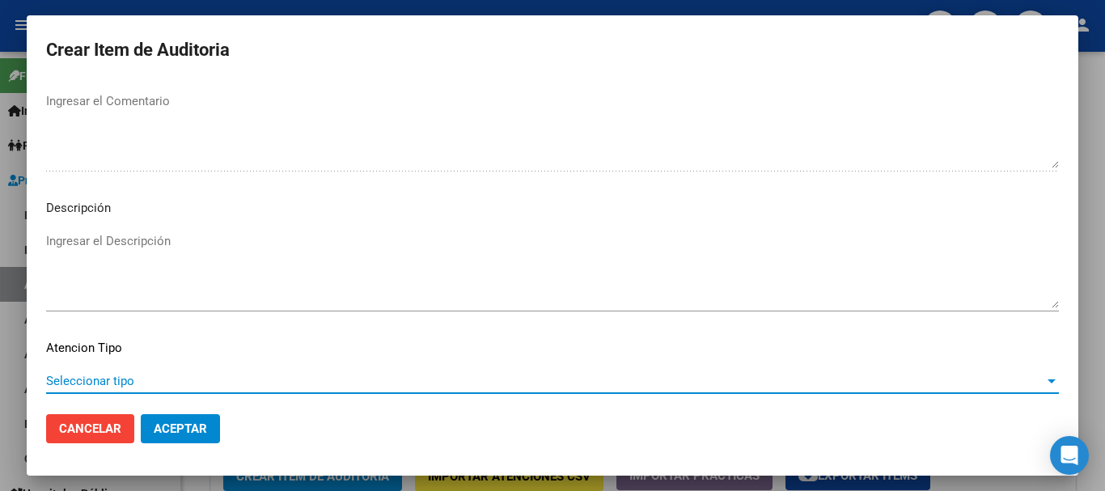
scroll to position [1138, 0]
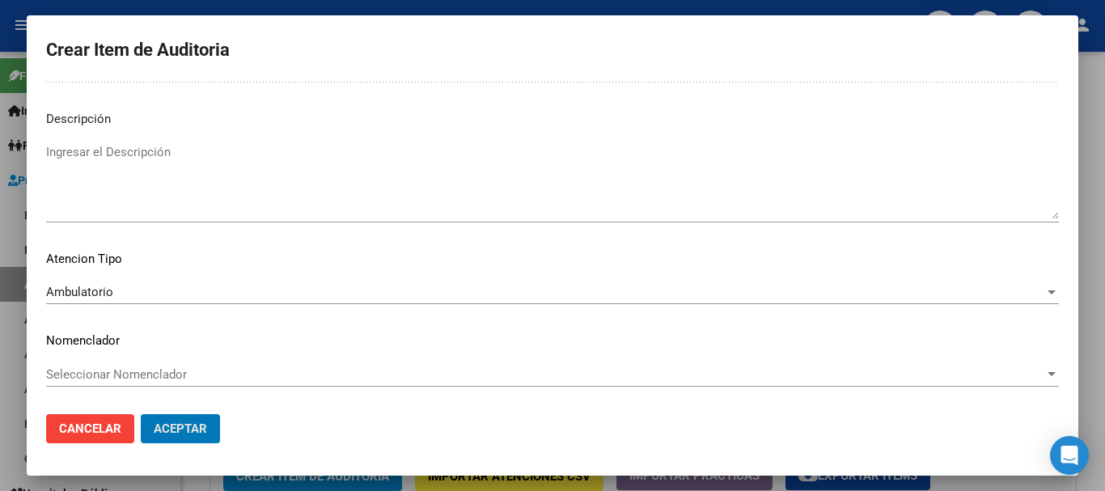
click at [141, 414] on button "Aceptar" at bounding box center [180, 428] width 79 height 29
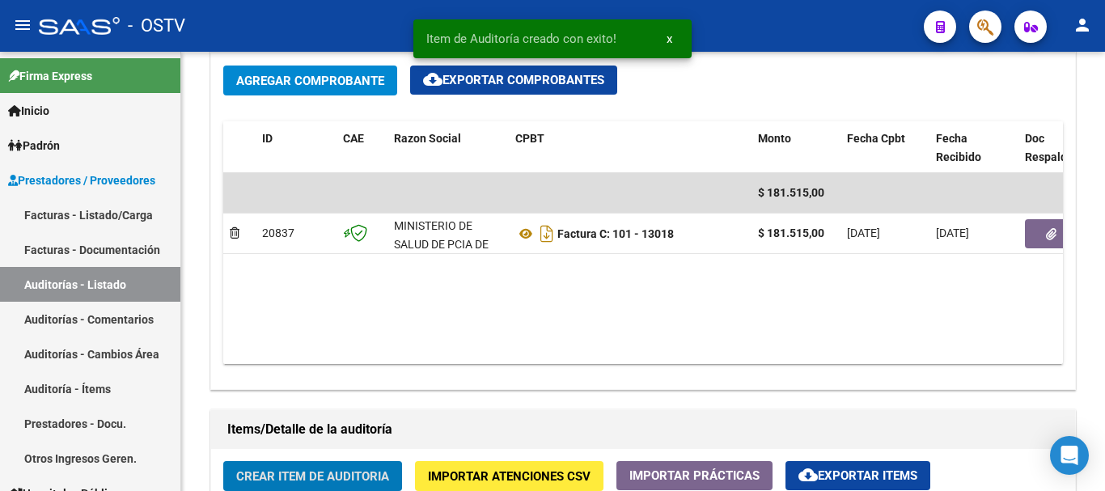
click at [223, 461] on button "Crear Item de Auditoria" at bounding box center [312, 476] width 179 height 30
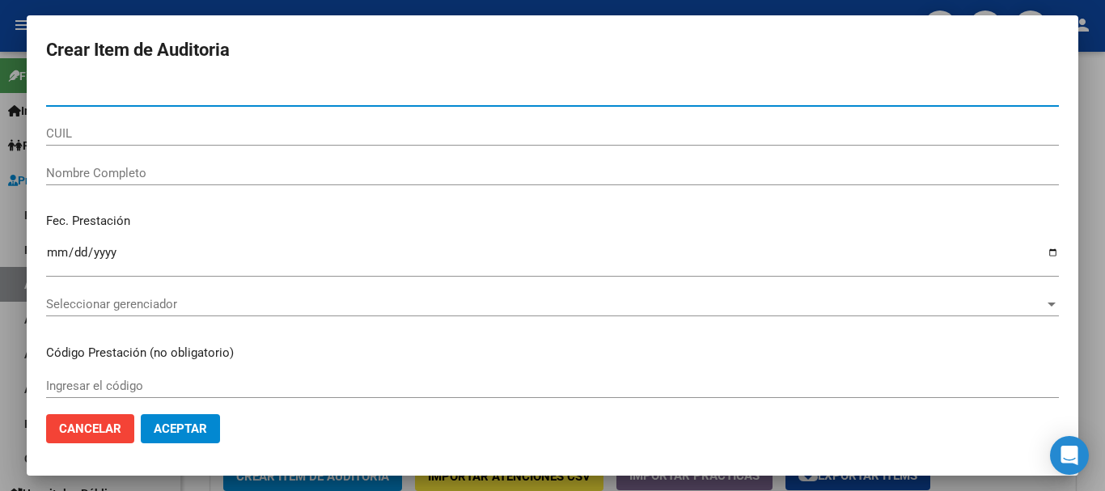
paste input "55101532"
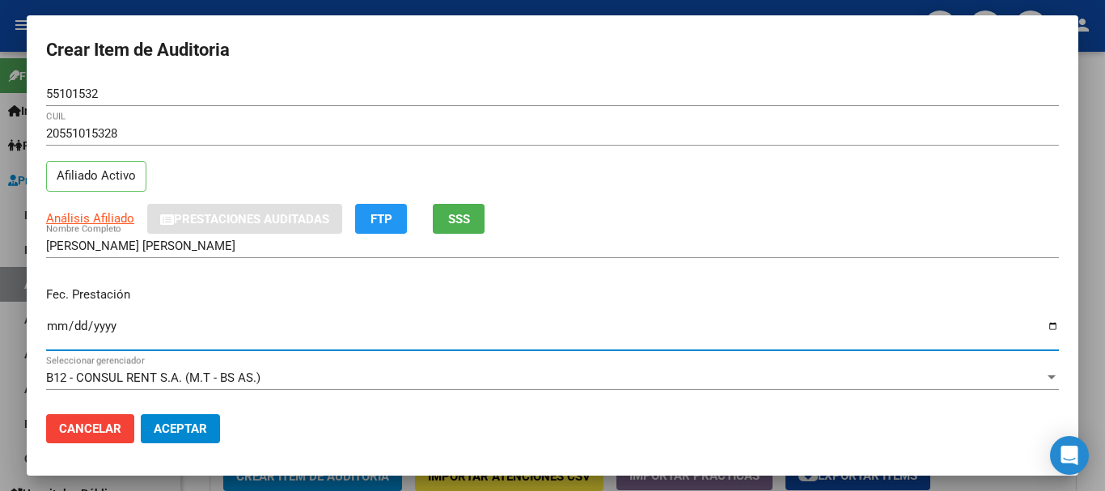
click at [107, 220] on span "Análisis Afiliado" at bounding box center [90, 218] width 88 height 15
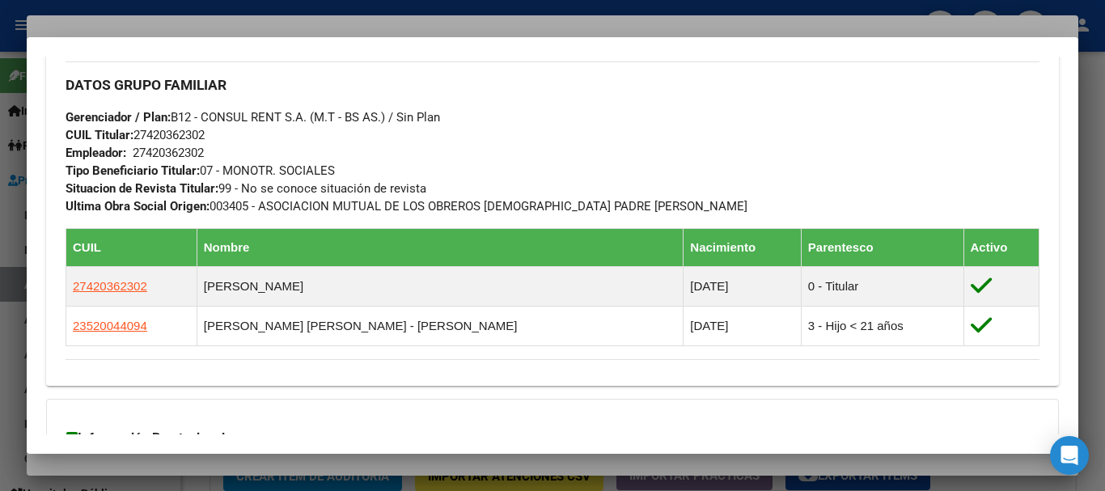
scroll to position [972, 0]
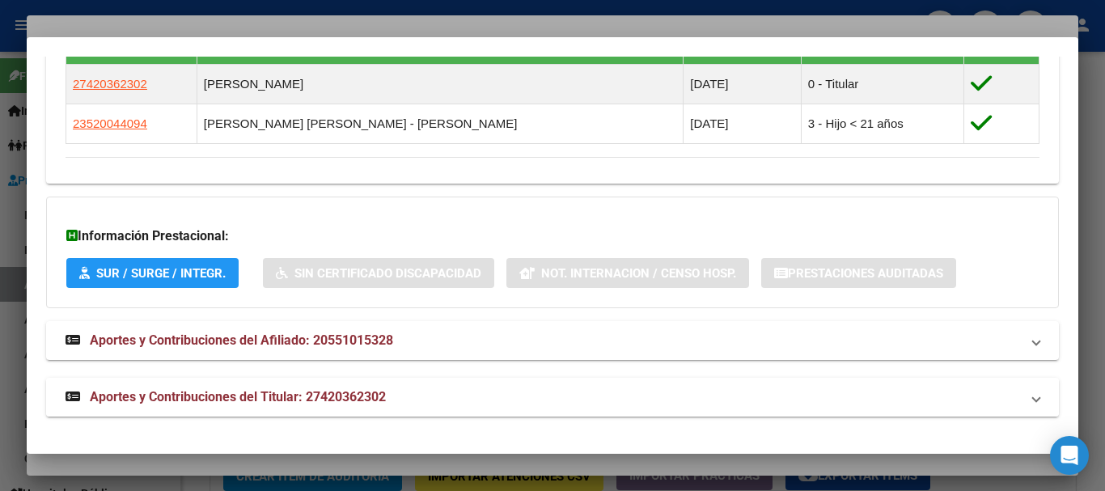
click at [369, 401] on span "Aportes y Contribuciones del Titular: 27420362302" at bounding box center [238, 396] width 296 height 15
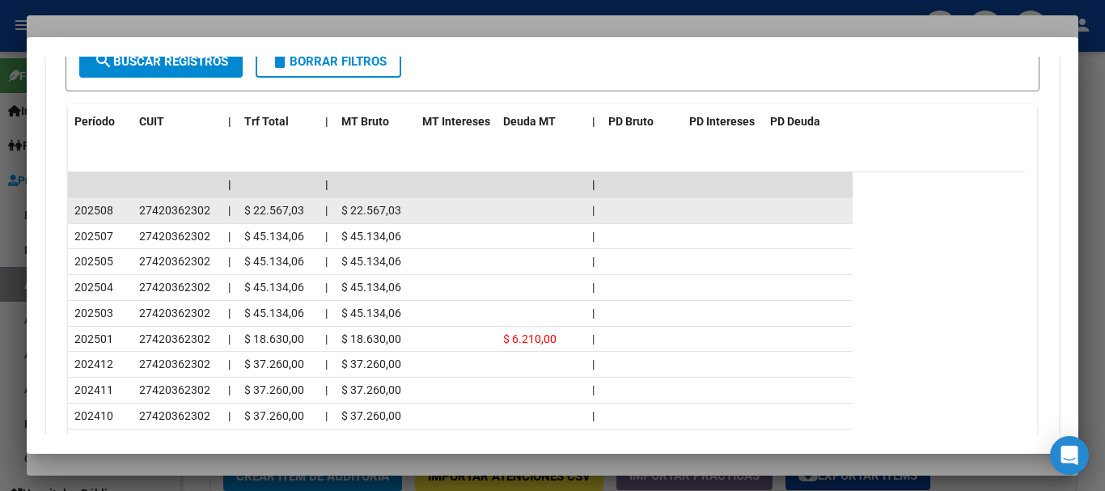
scroll to position [1577, 0]
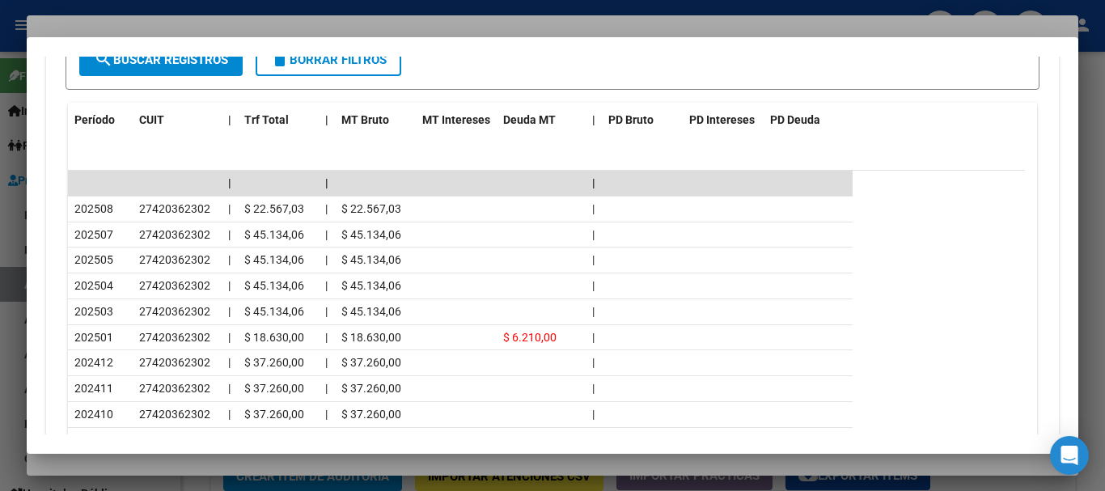
click at [261, 19] on div at bounding box center [552, 245] width 1105 height 491
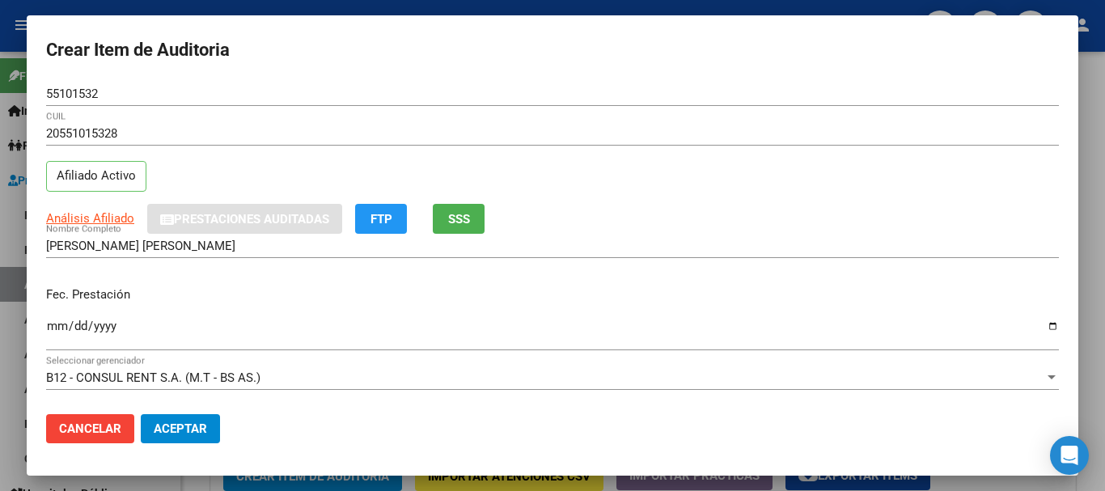
click at [862, 177] on div "20551015328 CUIL Afiliado Activo" at bounding box center [552, 162] width 1013 height 83
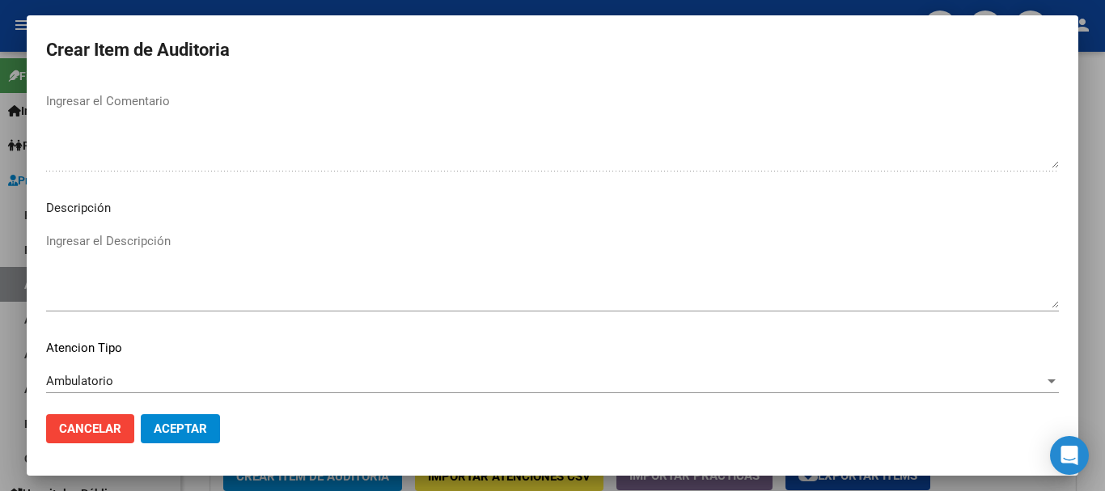
scroll to position [1138, 0]
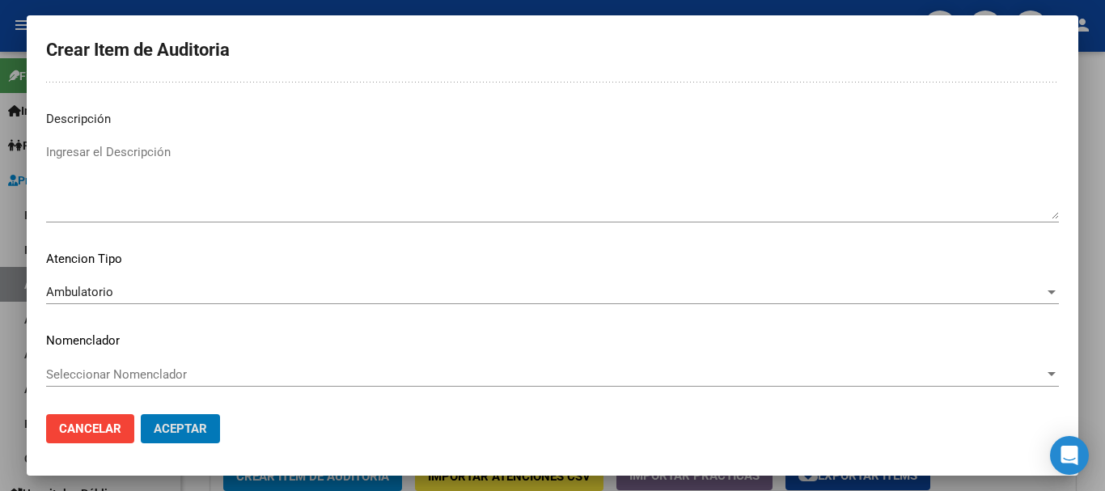
click at [141, 414] on button "Aceptar" at bounding box center [180, 428] width 79 height 29
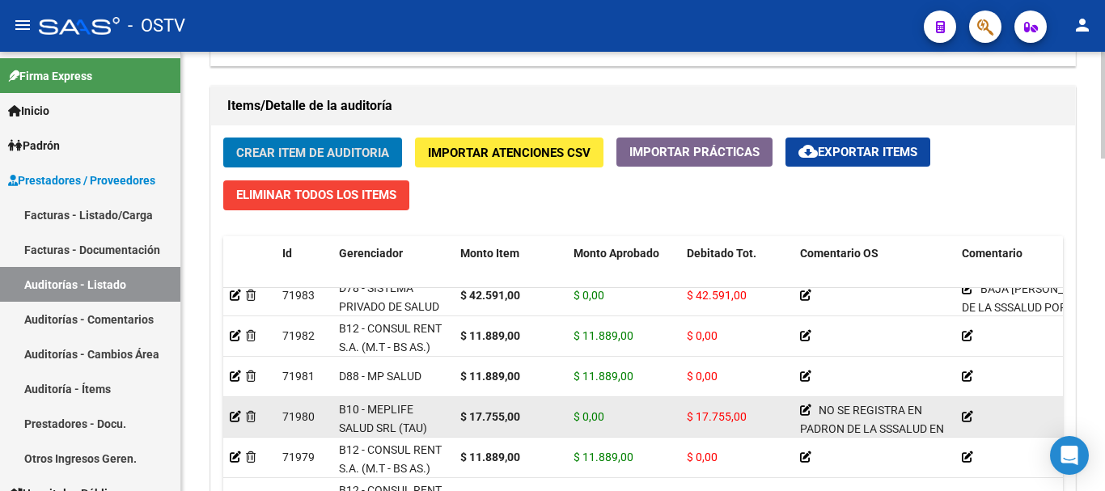
scroll to position [162, 0]
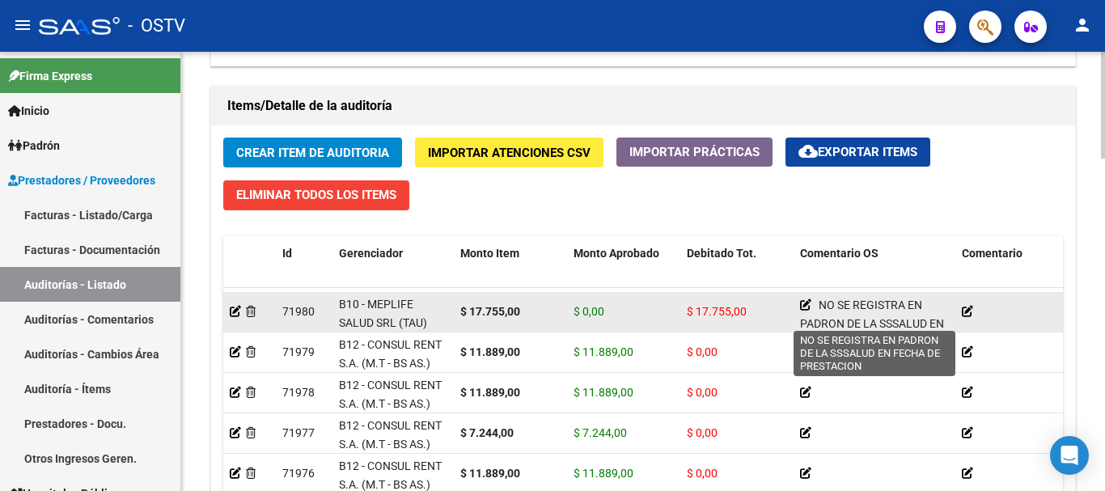
click at [810, 305] on app-edit-comment-line at bounding box center [805, 305] width 11 height 13
click at [807, 299] on icon at bounding box center [805, 304] width 11 height 11
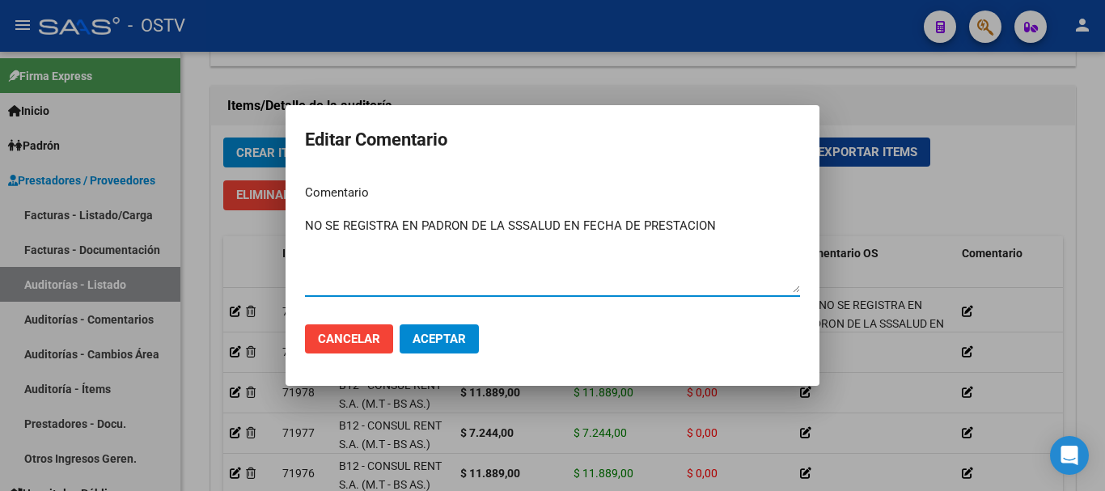
drag, startPoint x: 722, startPoint y: 227, endPoint x: 284, endPoint y: 248, distance: 438.3
click at [284, 248] on div "Editar Comentario Comentario NO SE REGISTRA EN PADRON DE LA SSSALUD EN FECHA DE…" at bounding box center [552, 245] width 1105 height 491
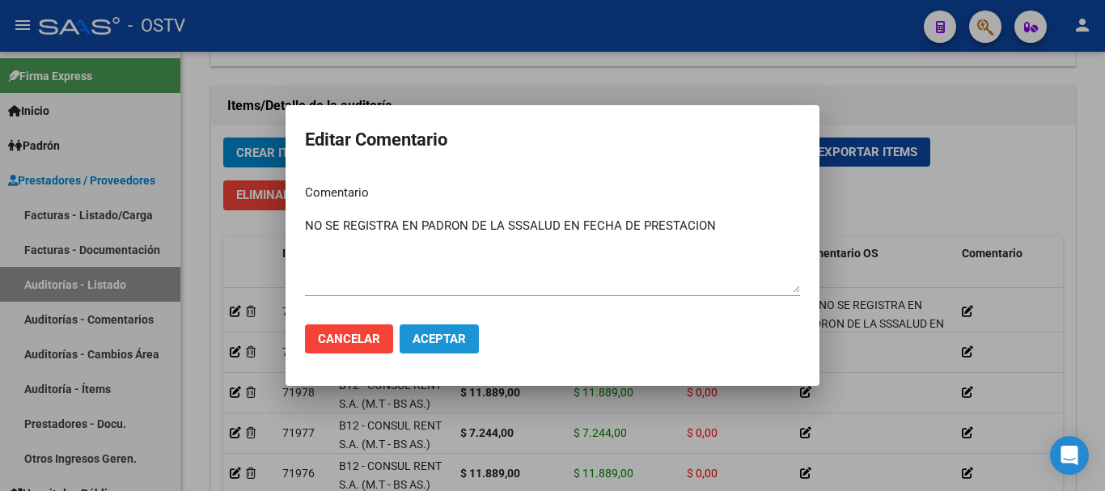
click at [436, 331] on button "Aceptar" at bounding box center [439, 339] width 79 height 29
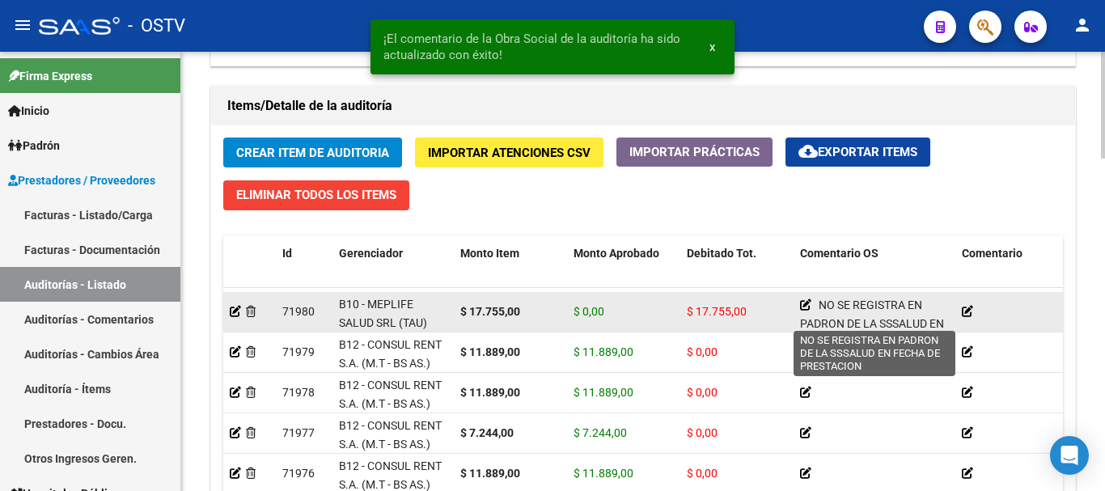
click at [806, 302] on icon at bounding box center [805, 304] width 11 height 11
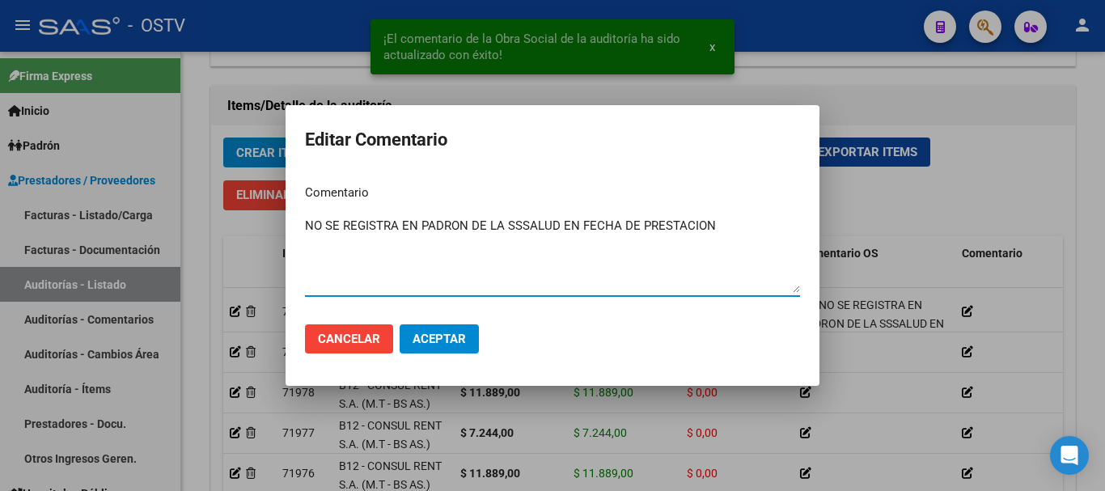
drag, startPoint x: 664, startPoint y: 229, endPoint x: 244, endPoint y: 244, distance: 421.1
click at [244, 244] on div "¡El comentario de la Obra Social de la auditoría ha sido actualizado con éxito!…" at bounding box center [552, 245] width 1105 height 491
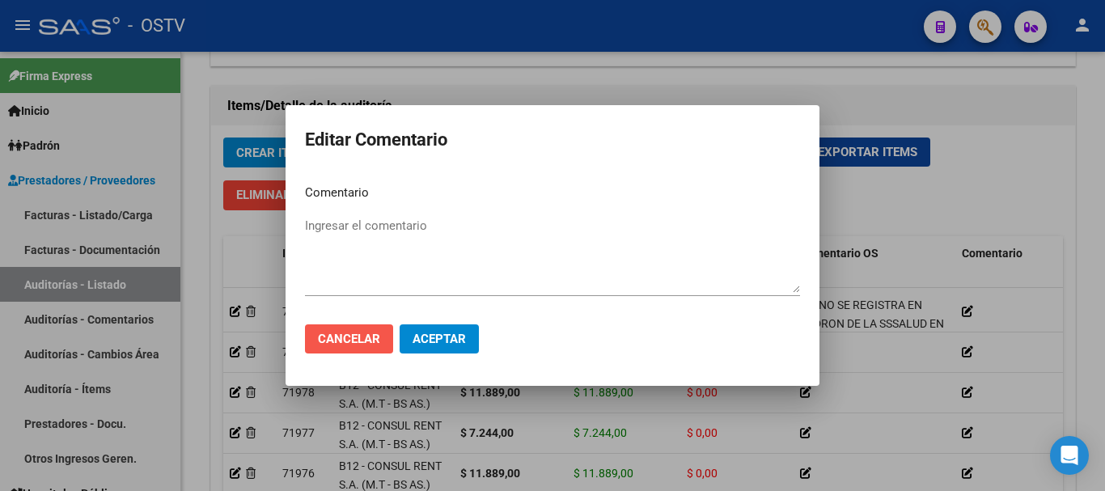
click at [354, 331] on button "Cancelar" at bounding box center [349, 339] width 88 height 29
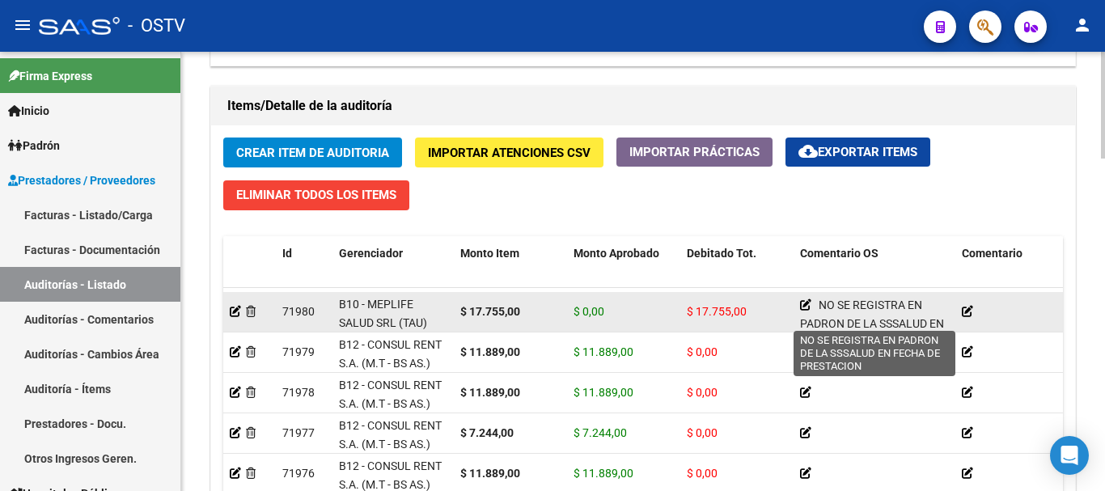
click at [800, 305] on icon at bounding box center [805, 304] width 11 height 11
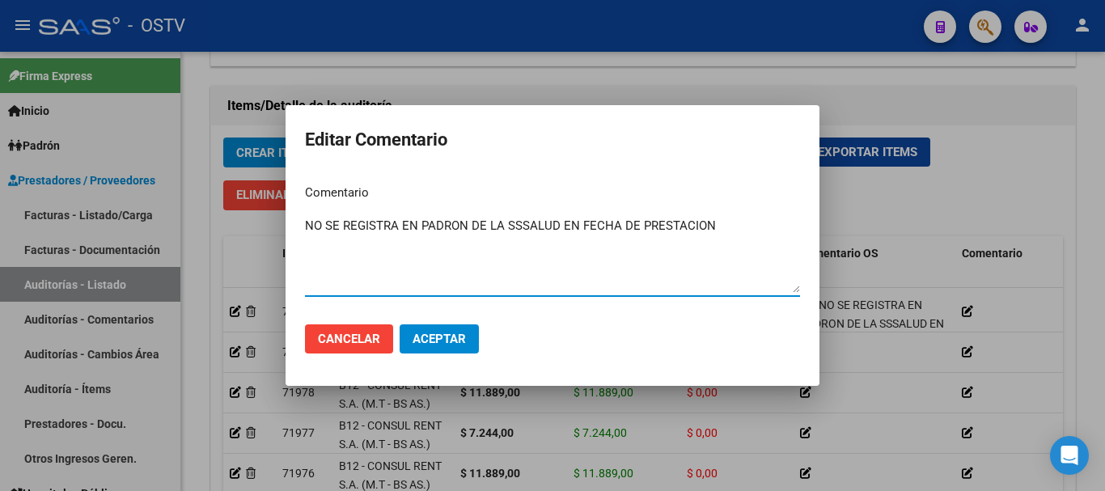
drag, startPoint x: 723, startPoint y: 226, endPoint x: 278, endPoint y: 273, distance: 446.8
click at [278, 273] on div "Editar Comentario Comentario NO SE REGISTRA EN PADRON DE LA SSSALUD EN FECHA DE…" at bounding box center [552, 245] width 1105 height 491
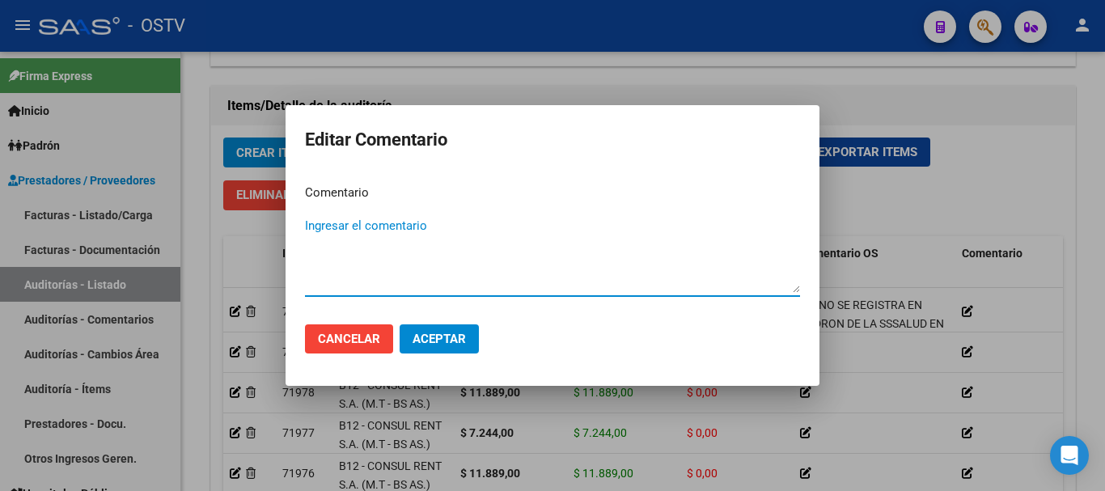
click at [444, 334] on span "Aceptar" at bounding box center [439, 339] width 53 height 15
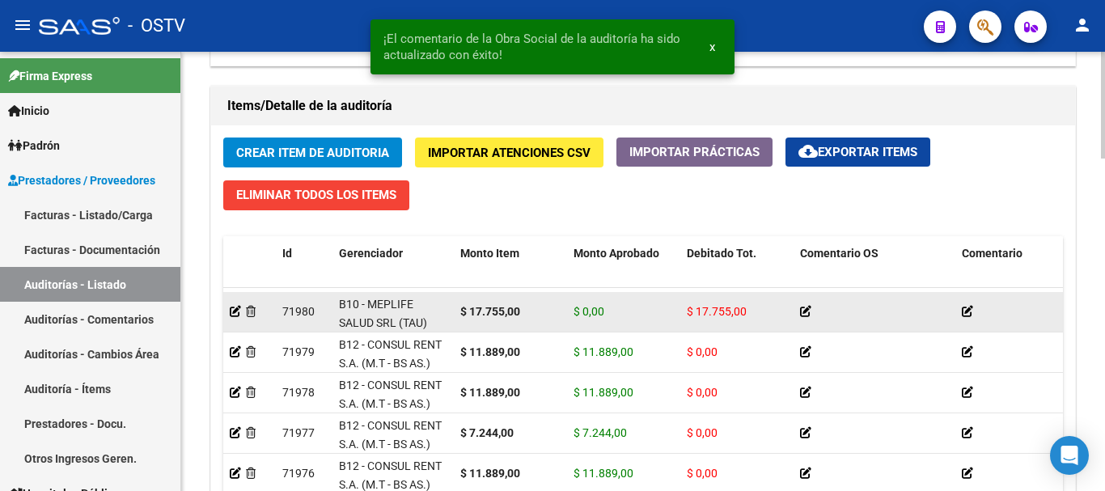
click at [967, 306] on icon at bounding box center [967, 311] width 11 height 11
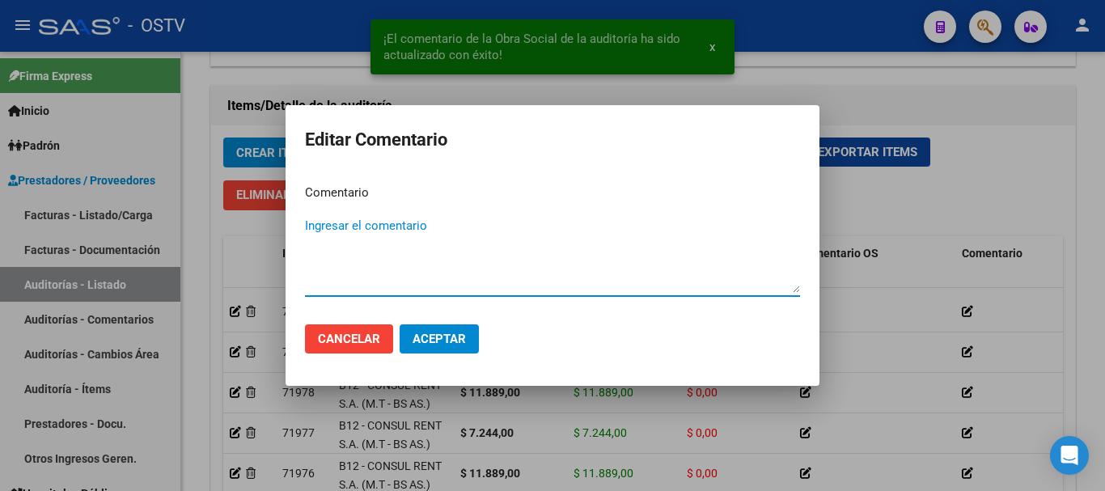
paste textarea "NO SE REGISTRA EN PADRON DE LA SSSALUD EN FECHA DE PRESTACION"
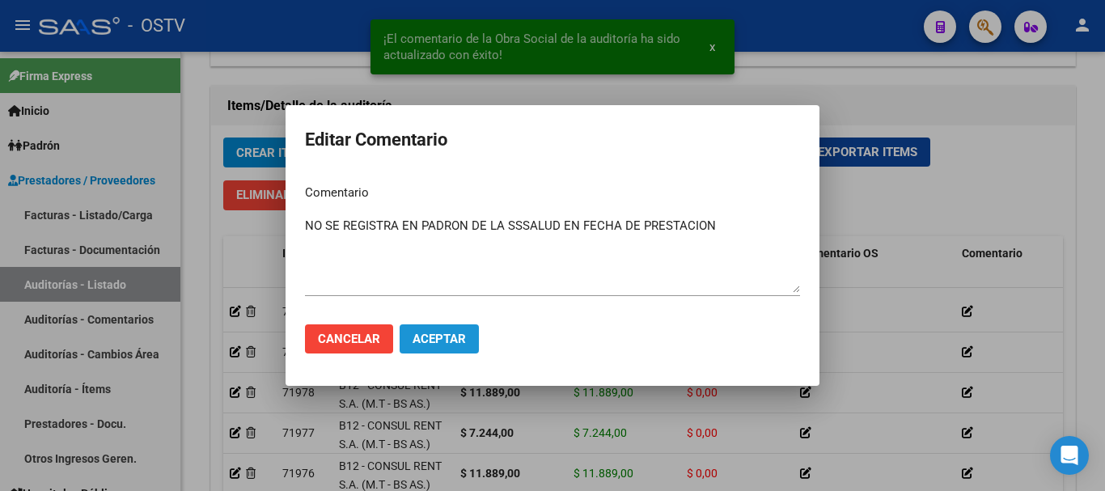
click at [451, 325] on button "Aceptar" at bounding box center [439, 339] width 79 height 29
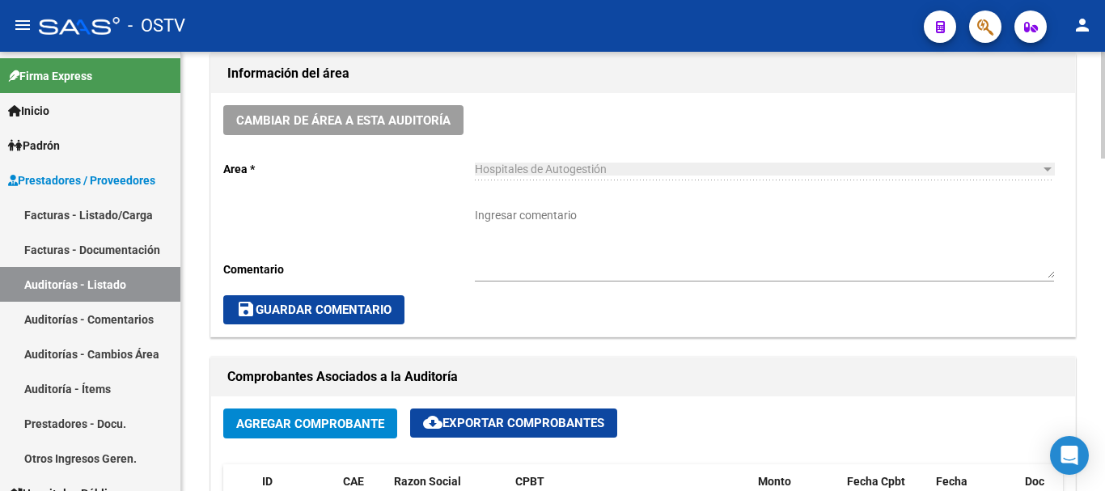
scroll to position [394, 0]
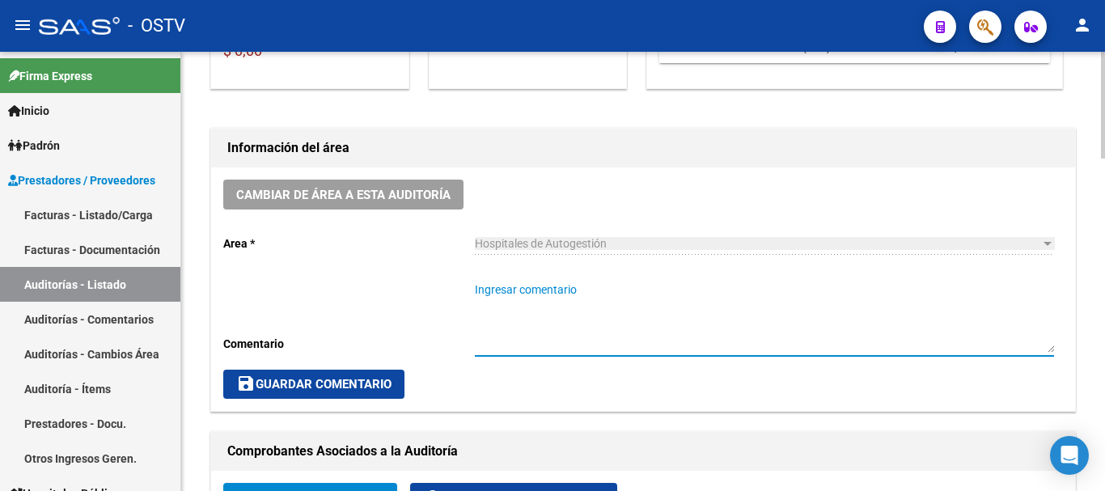
click at [656, 321] on textarea "Ingresar comentario" at bounding box center [764, 317] width 579 height 71
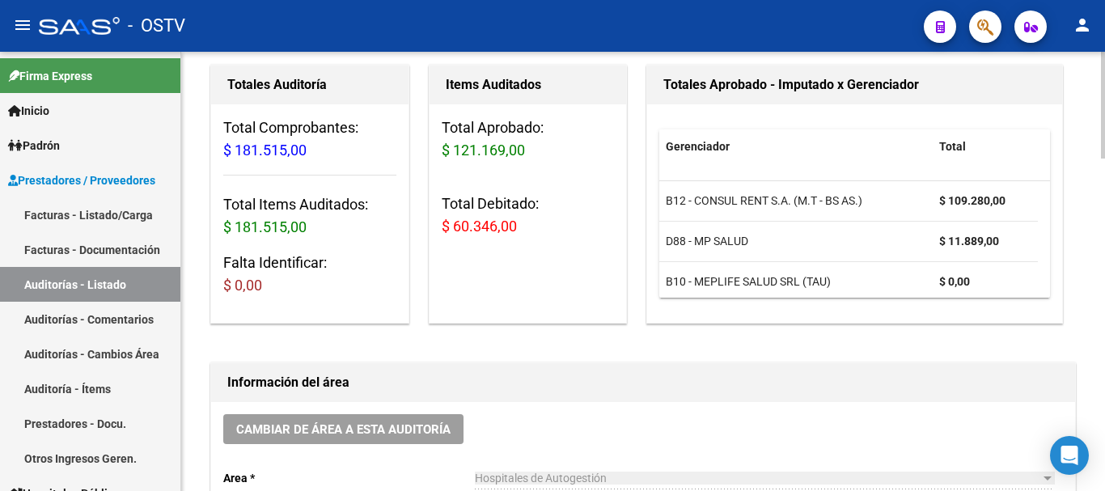
scroll to position [0, 0]
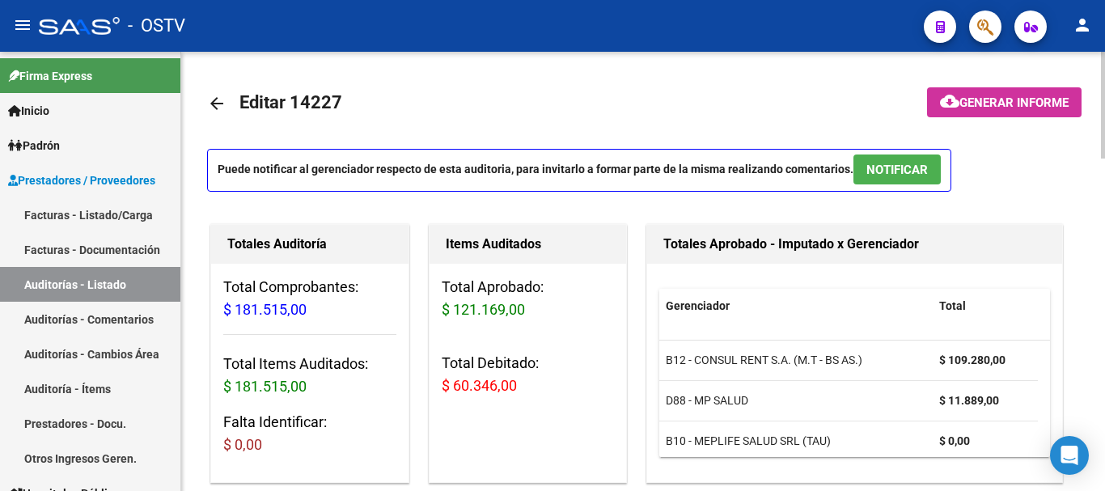
click at [1007, 100] on span "Generar informe" at bounding box center [1014, 102] width 109 height 15
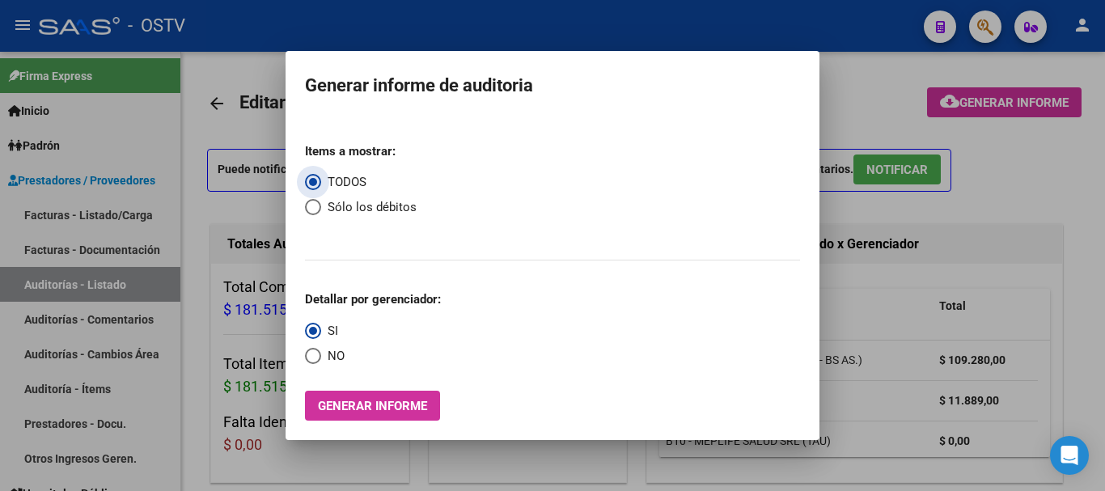
click at [314, 206] on span "Select an option" at bounding box center [313, 207] width 16 height 16
click at [314, 206] on input "Sólo los débitos" at bounding box center [313, 207] width 16 height 16
click at [312, 352] on span "Select an option" at bounding box center [313, 356] width 16 height 16
click at [312, 352] on input "NO" at bounding box center [313, 356] width 16 height 16
click at [388, 414] on button "Generar informe" at bounding box center [372, 406] width 135 height 30
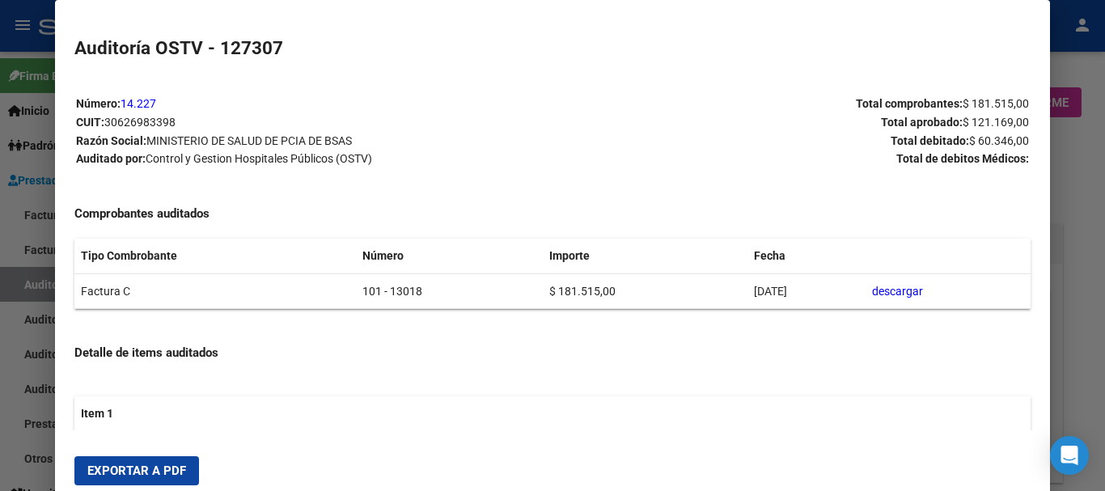
drag, startPoint x: 138, startPoint y: 464, endPoint x: 333, endPoint y: 385, distance: 211.0
click at [137, 465] on span "Exportar a PDF" at bounding box center [136, 471] width 99 height 15
click at [1097, 322] on div at bounding box center [552, 245] width 1105 height 491
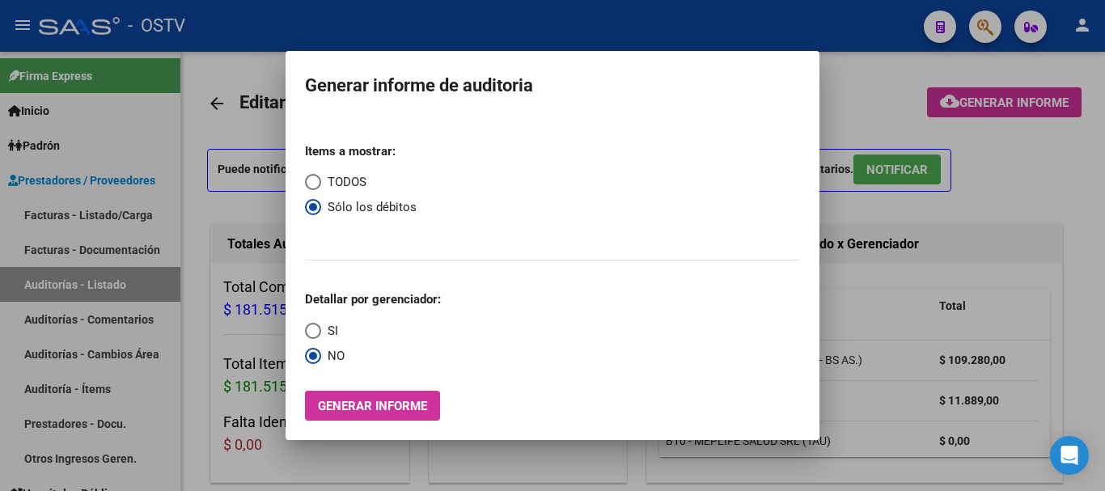
click at [1071, 323] on div at bounding box center [552, 245] width 1105 height 491
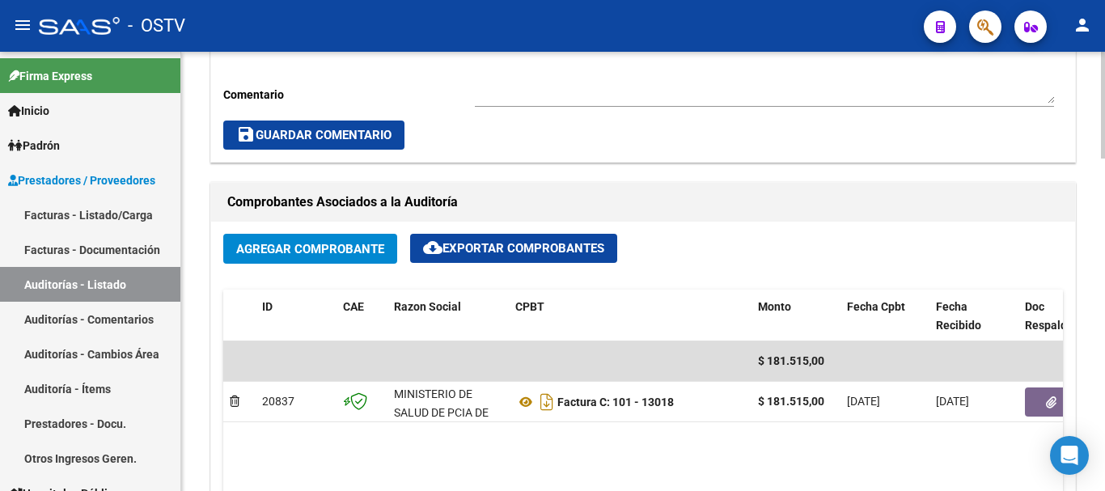
scroll to position [647, 0]
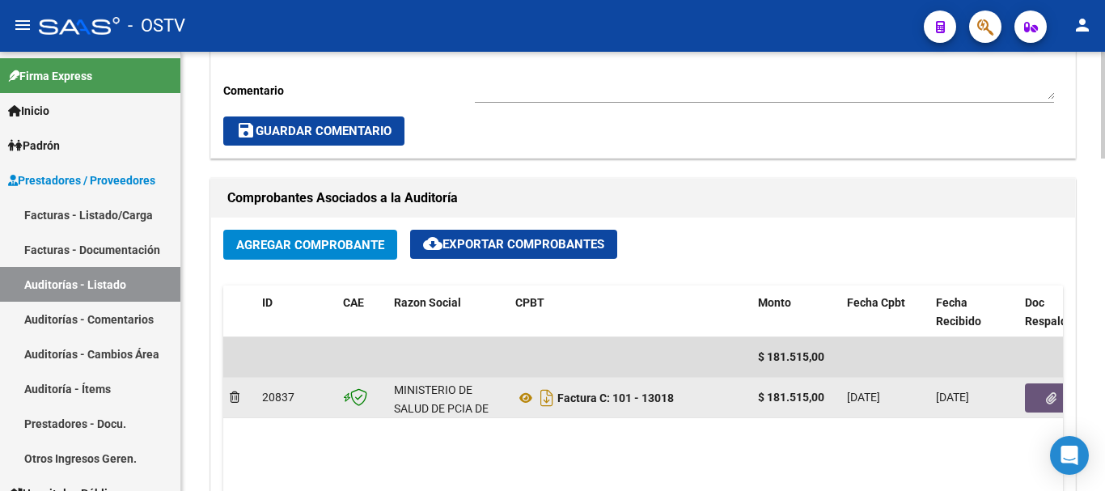
click at [1033, 399] on button "button" at bounding box center [1051, 398] width 52 height 29
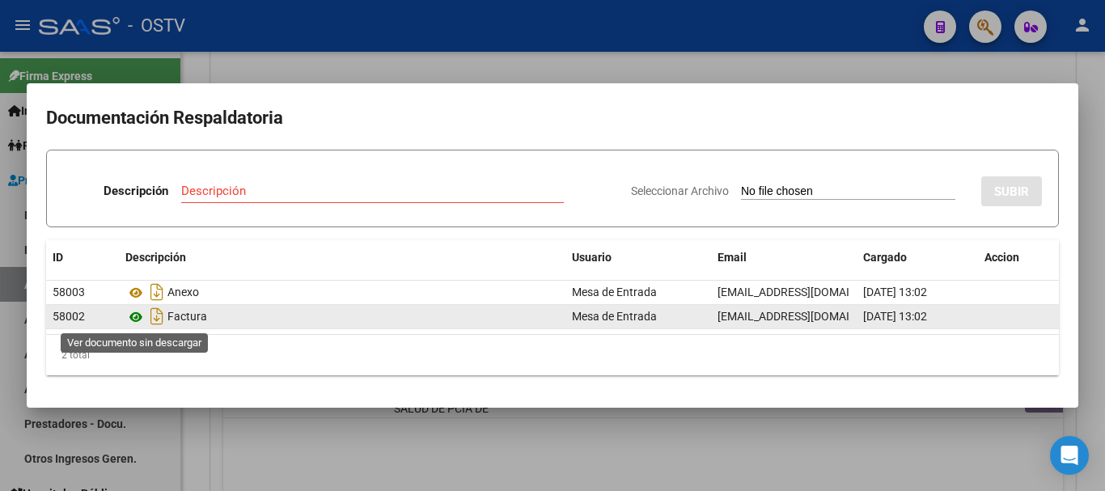
click at [138, 314] on icon at bounding box center [135, 317] width 21 height 19
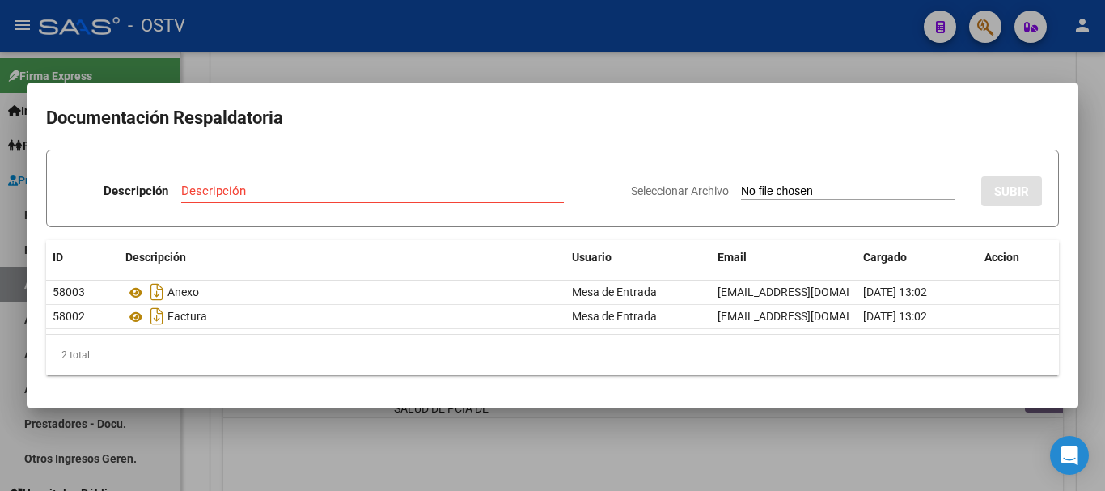
click at [240, 175] on div "Descripción Descripción" at bounding box center [340, 194] width 555 height 49
click at [234, 189] on input "Descripción" at bounding box center [372, 191] width 383 height 15
click at [741, 185] on input "Seleccionar Archivo" at bounding box center [848, 192] width 214 height 15
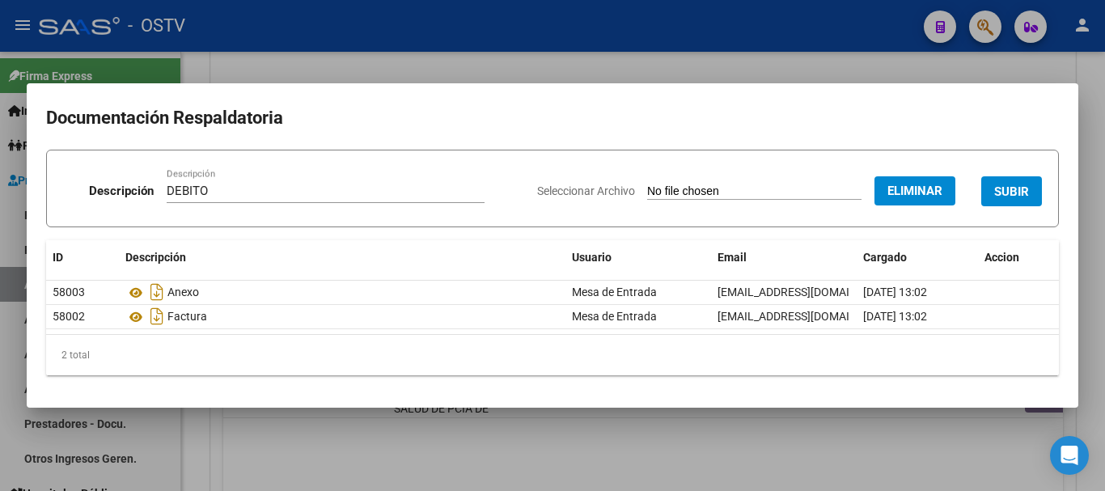
click at [1014, 185] on span "SUBIR" at bounding box center [1012, 192] width 35 height 15
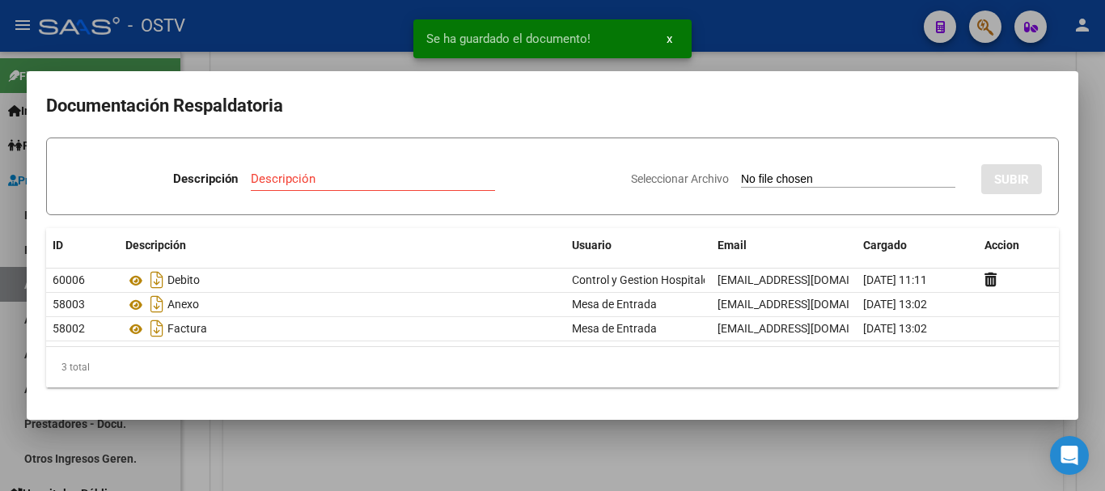
click at [1105, 249] on div at bounding box center [552, 245] width 1105 height 491
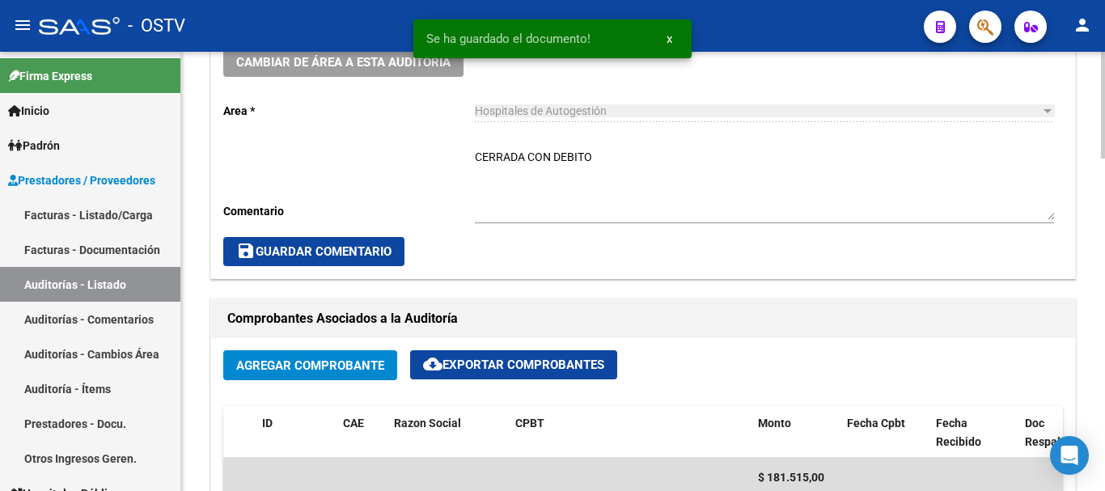
scroll to position [324, 0]
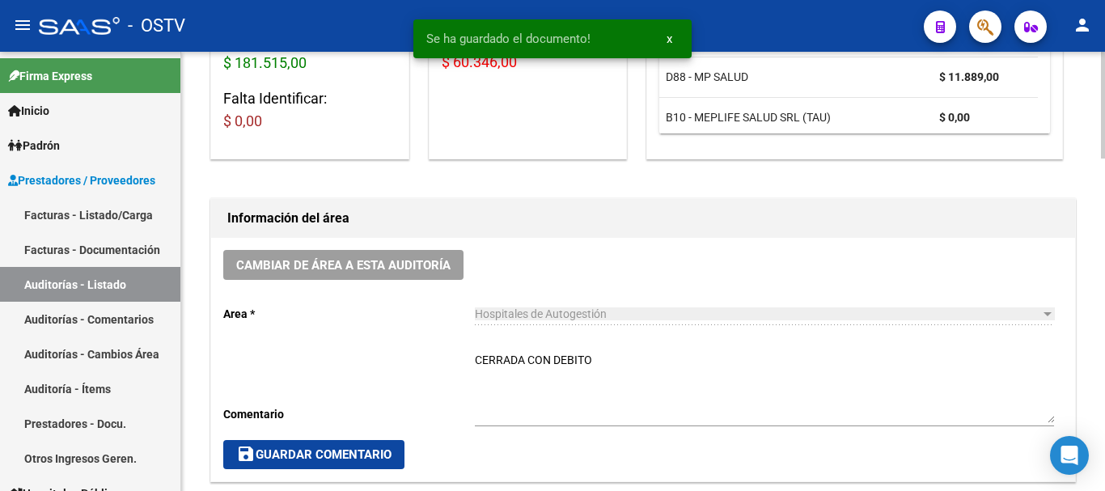
click at [346, 468] on button "save Guardar Comentario" at bounding box center [313, 454] width 181 height 29
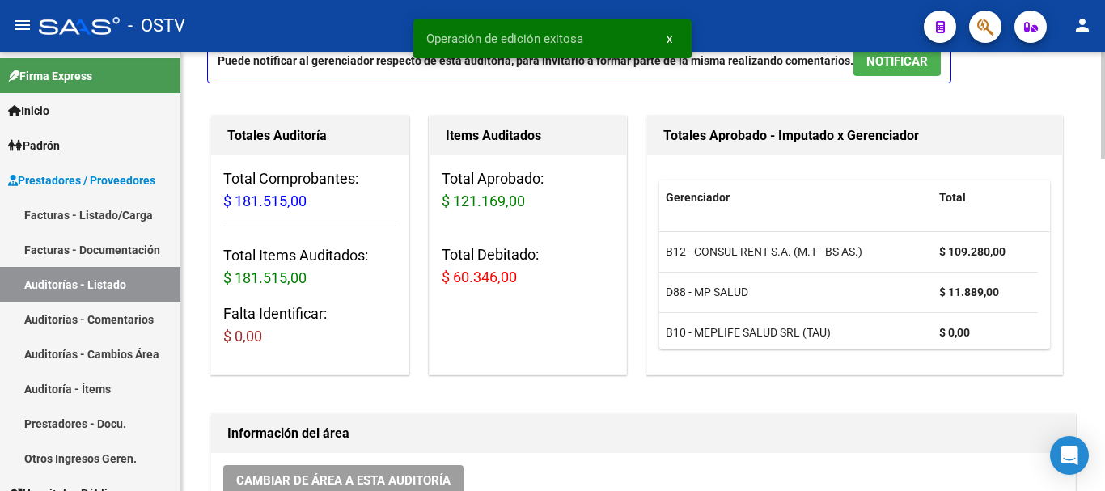
scroll to position [0, 0]
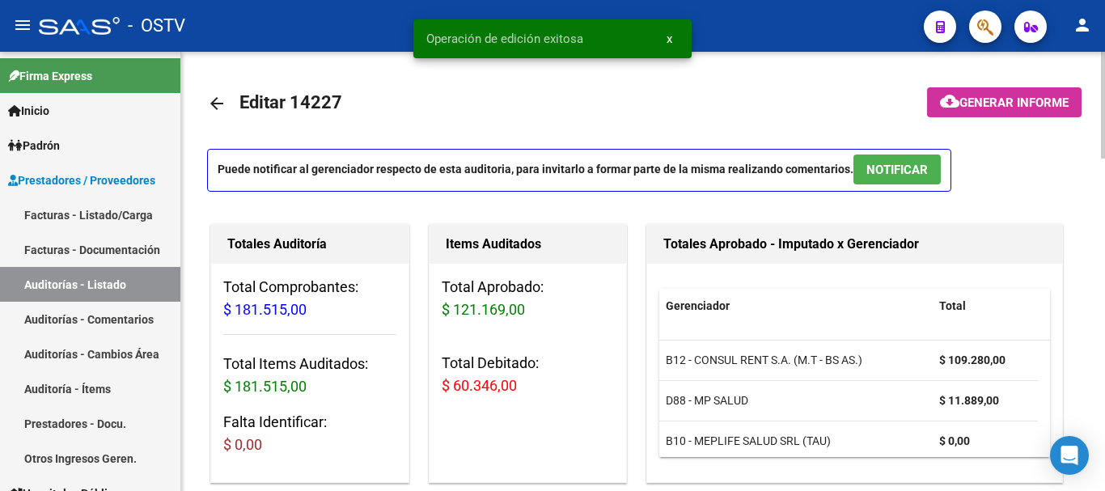
click at [219, 105] on mat-icon "arrow_back" at bounding box center [216, 103] width 19 height 19
